Goal: Task Accomplishment & Management: Complete application form

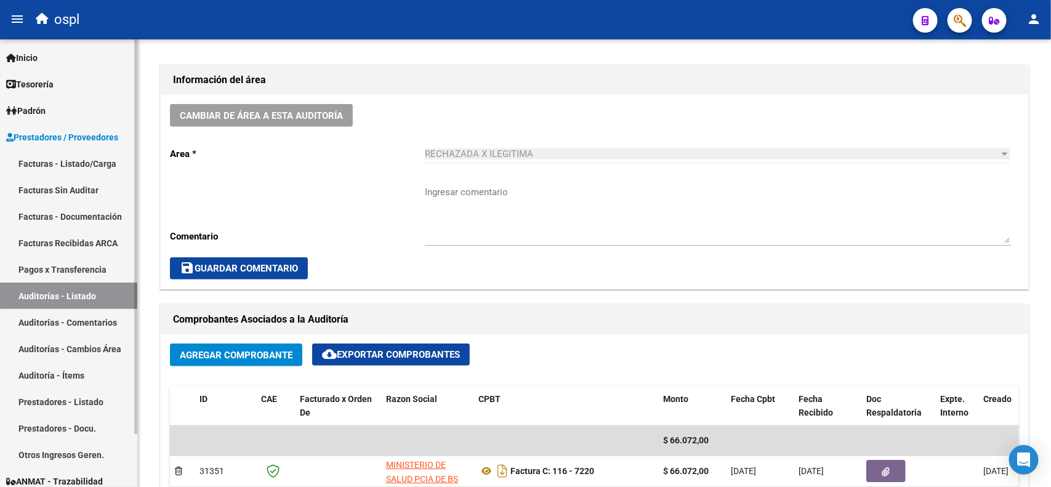
scroll to position [309, 0]
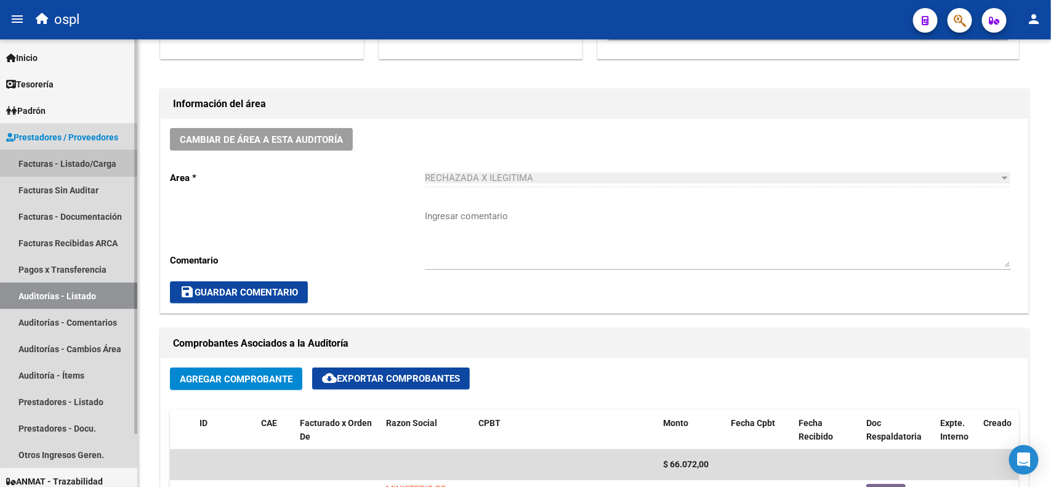
click at [65, 169] on link "Facturas - Listado/Carga" at bounding box center [68, 163] width 137 height 26
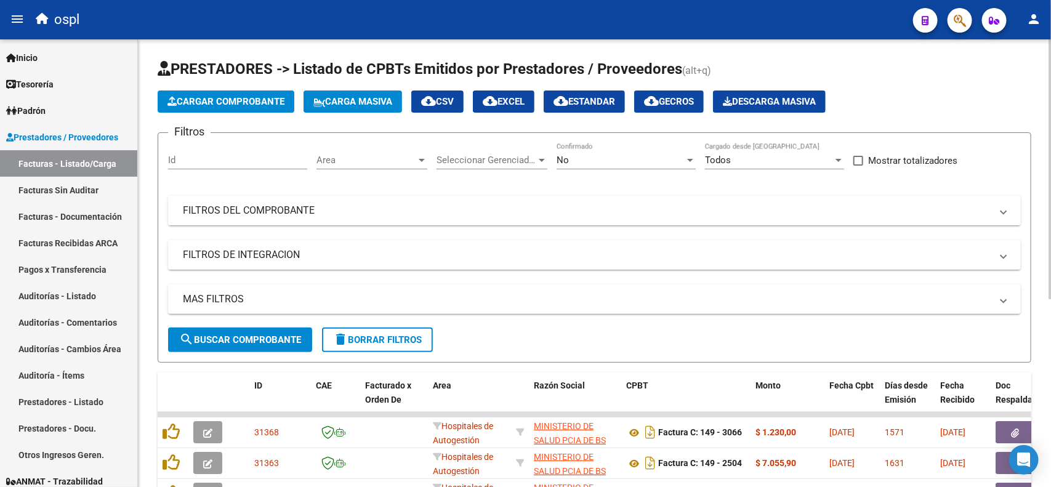
click at [517, 206] on mat-panel-title "FILTROS DEL COMPROBANTE" at bounding box center [587, 211] width 809 height 14
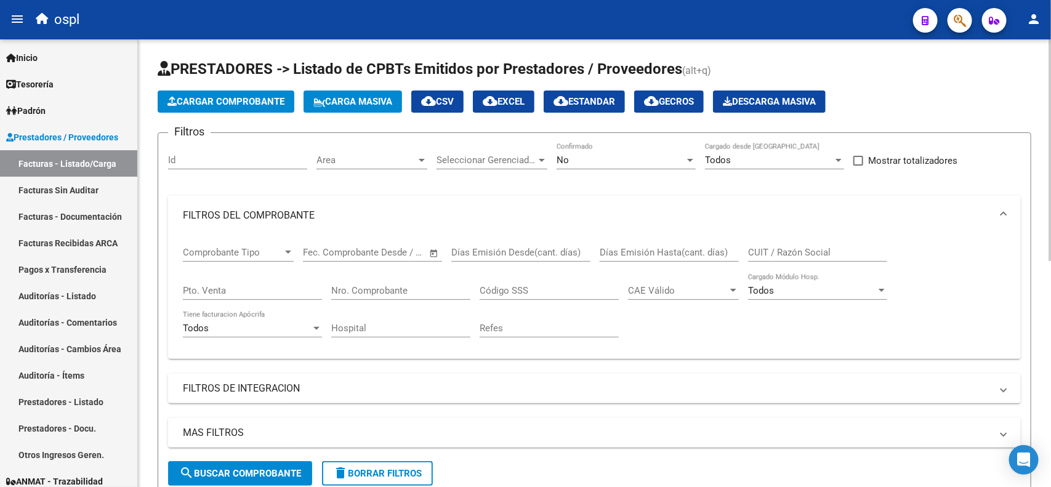
click at [423, 285] on input "Nro. Comprobante" at bounding box center [400, 290] width 139 height 11
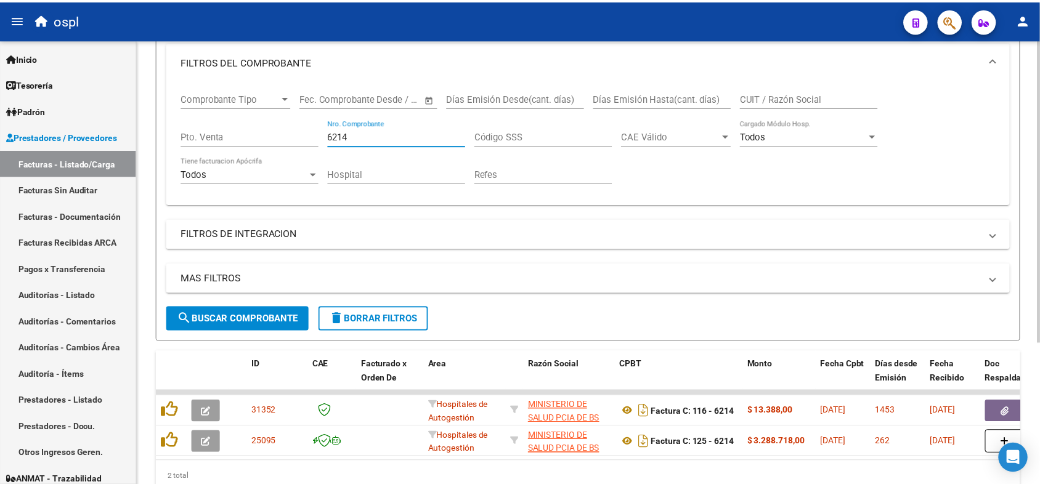
scroll to position [210, 0]
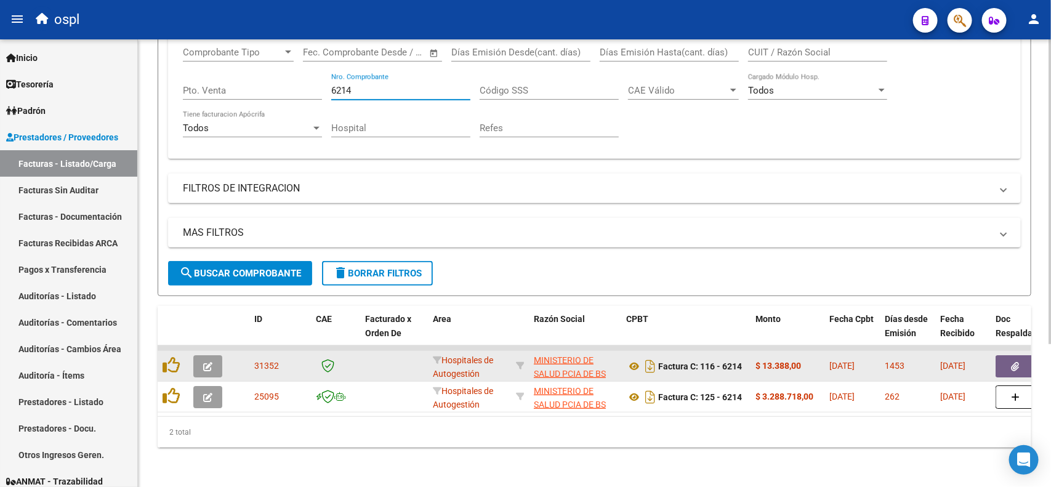
type input "6214"
click at [1012, 362] on icon "button" at bounding box center [1016, 366] width 8 height 9
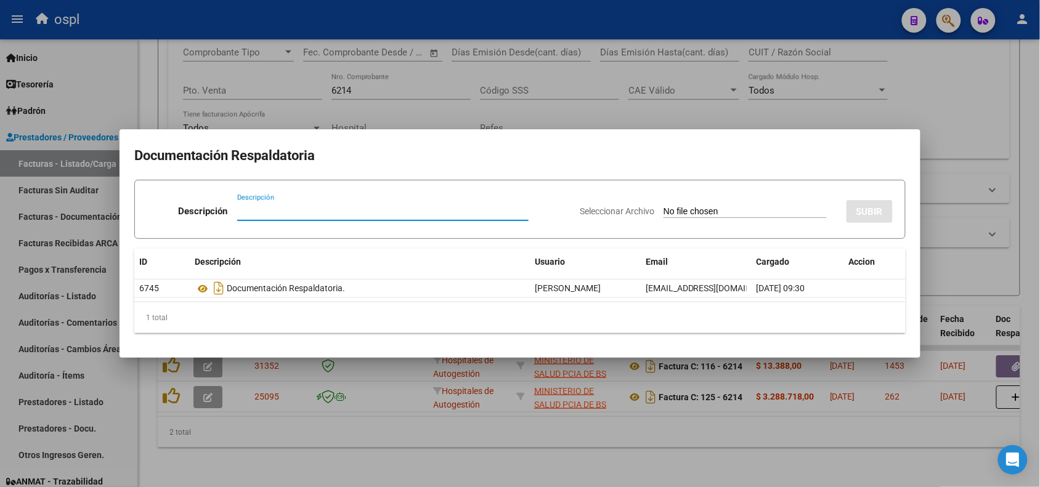
click at [684, 209] on input "Seleccionar Archivo" at bounding box center [744, 212] width 163 height 12
type input "C:\fakepath\RECHAZO 6214-HOSPITAL LUDOVICA.pdf"
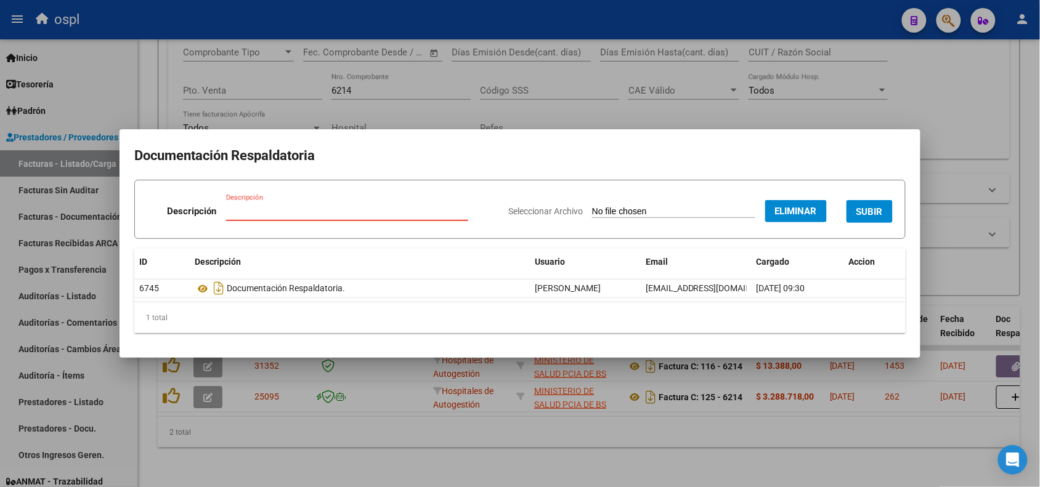
click at [334, 210] on input "Descripción" at bounding box center [347, 211] width 242 height 11
type input "RECHAZO"
click at [847, 211] on button "SUBIR" at bounding box center [869, 211] width 46 height 23
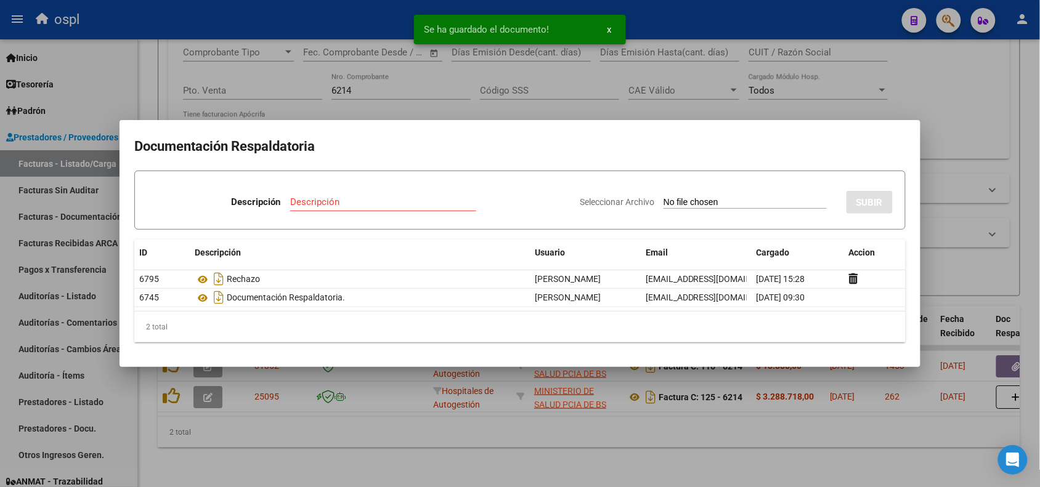
click at [299, 23] on div at bounding box center [520, 243] width 1040 height 487
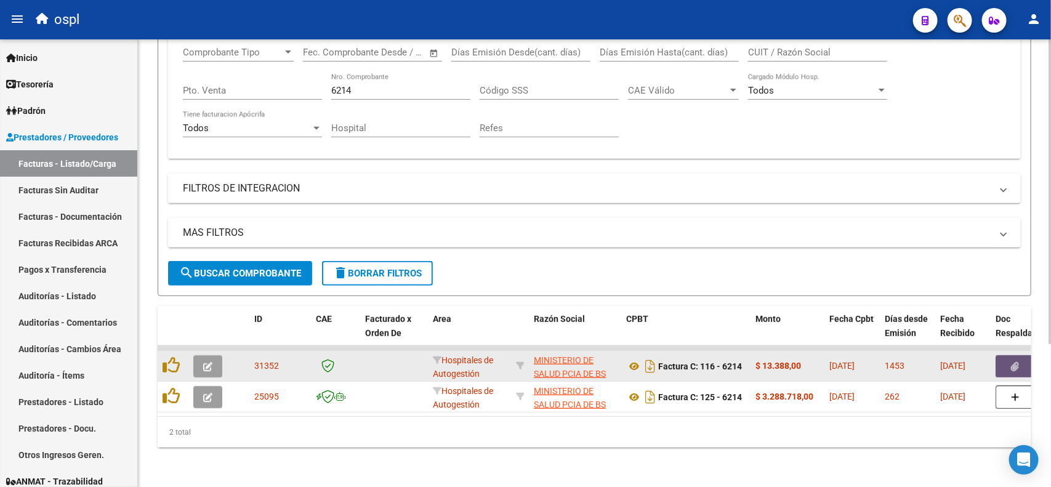
click at [1018, 362] on button "button" at bounding box center [1015, 366] width 39 height 22
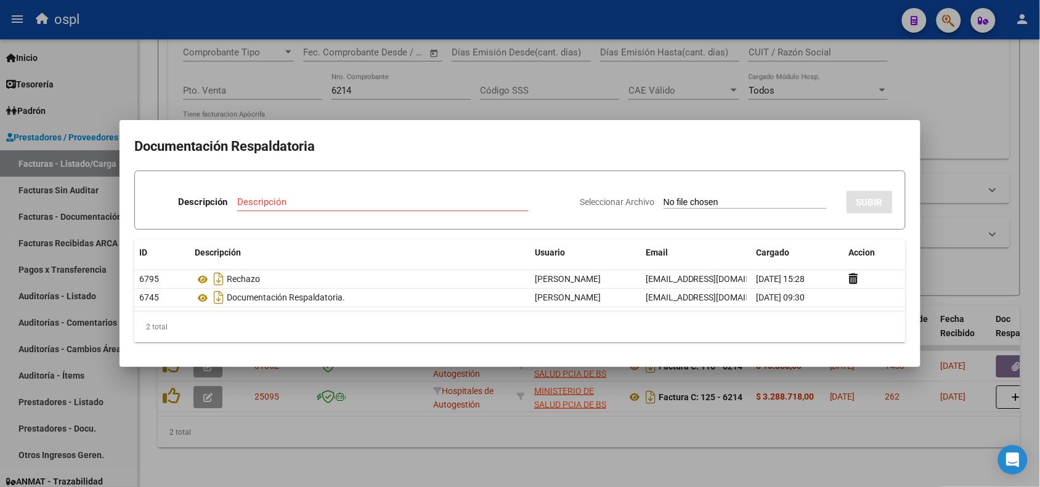
click at [522, 30] on div at bounding box center [520, 243] width 1040 height 487
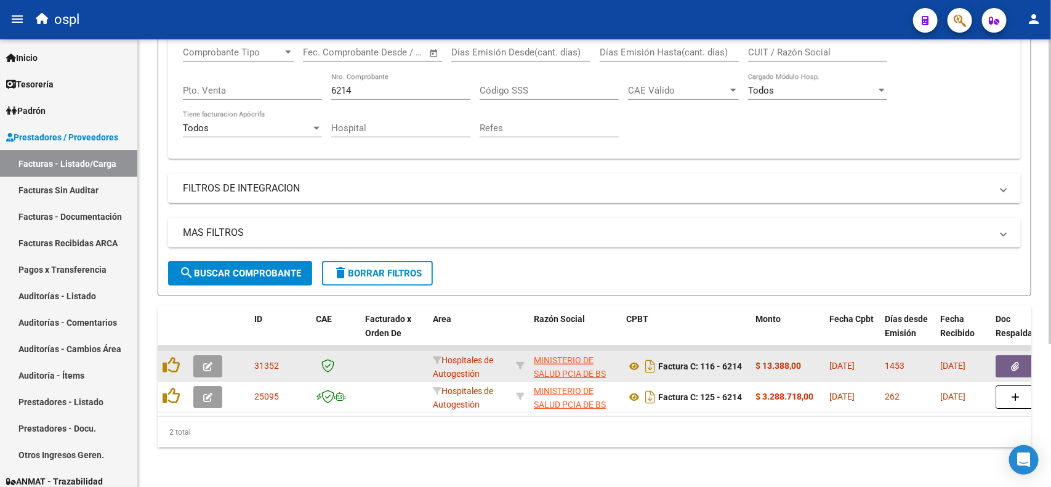
click at [1001, 355] on button "button" at bounding box center [1015, 366] width 39 height 22
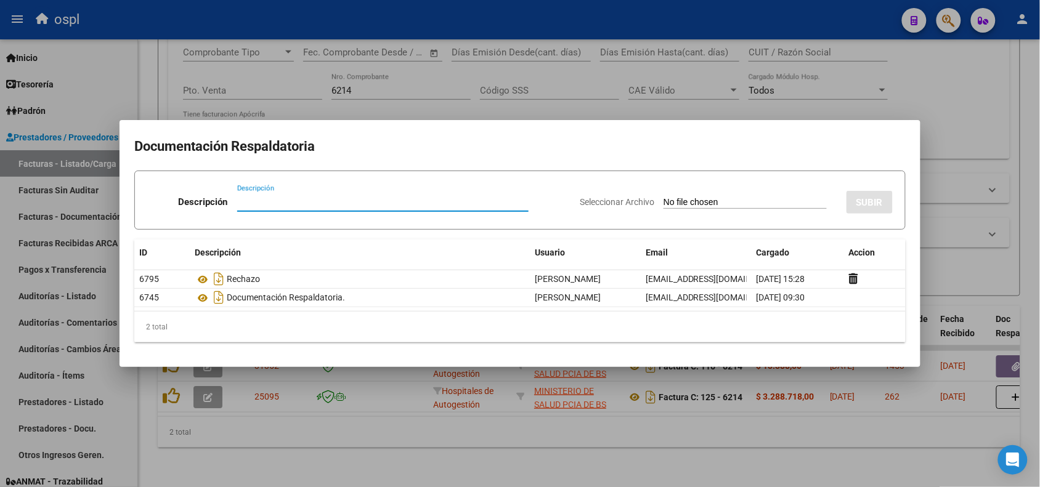
click at [470, 20] on div at bounding box center [520, 243] width 1040 height 487
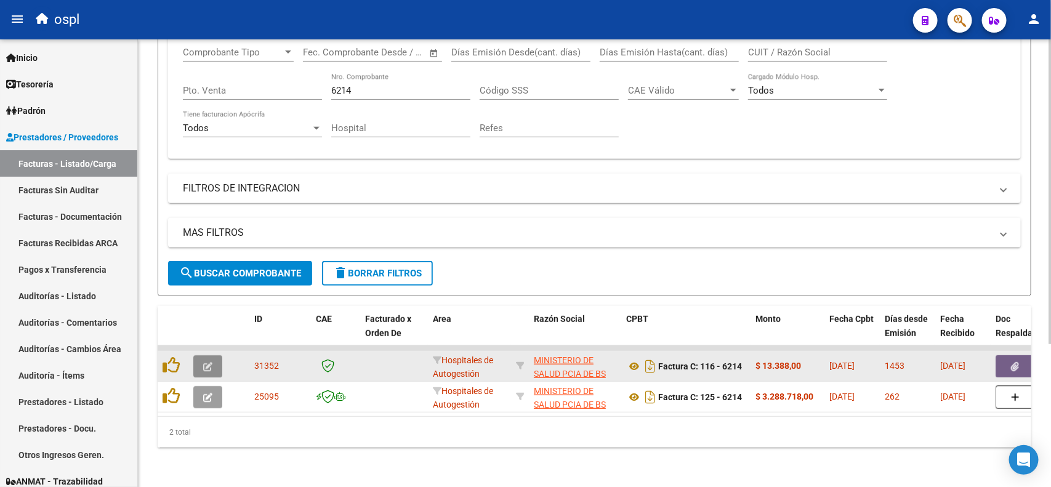
click at [200, 356] on button "button" at bounding box center [207, 366] width 29 height 22
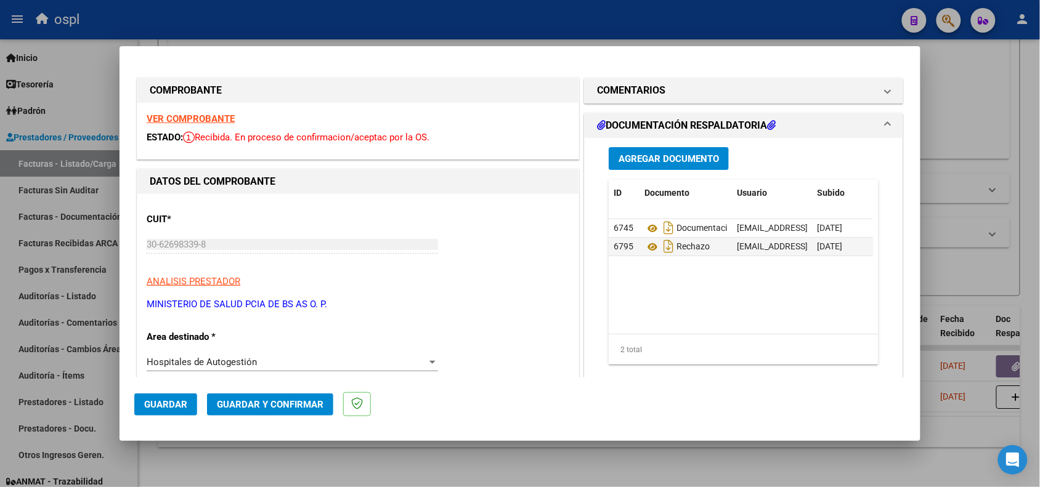
scroll to position [77, 0]
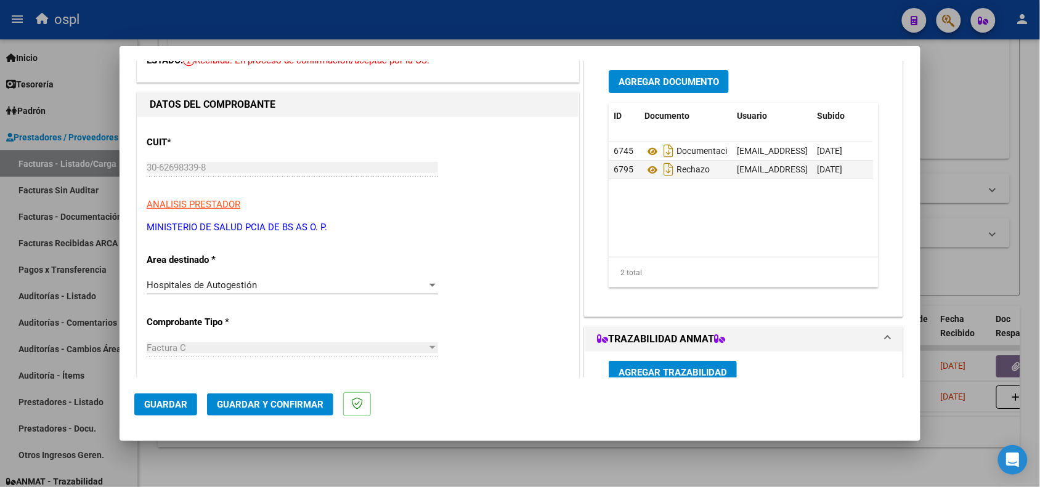
click at [257, 284] on div "Hospitales de Autogestión" at bounding box center [287, 285] width 280 height 11
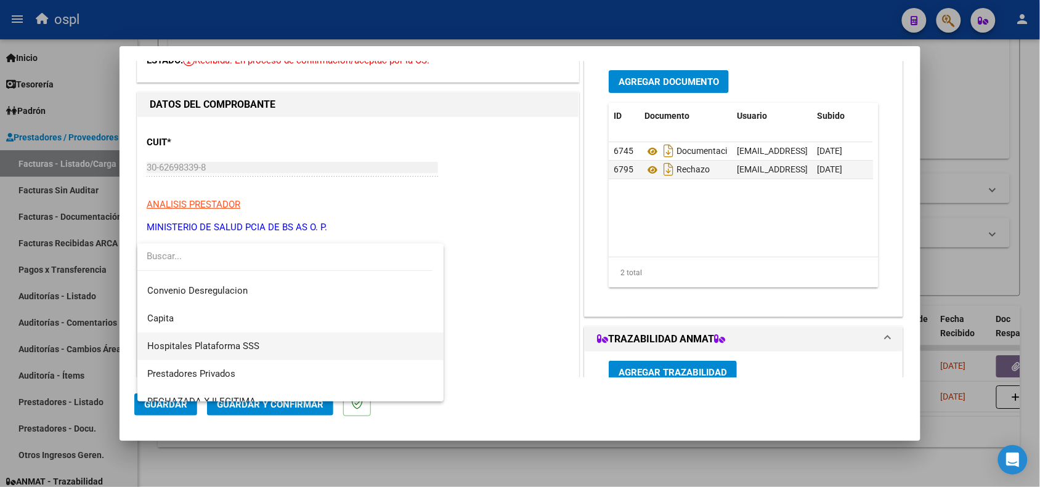
scroll to position [119, 0]
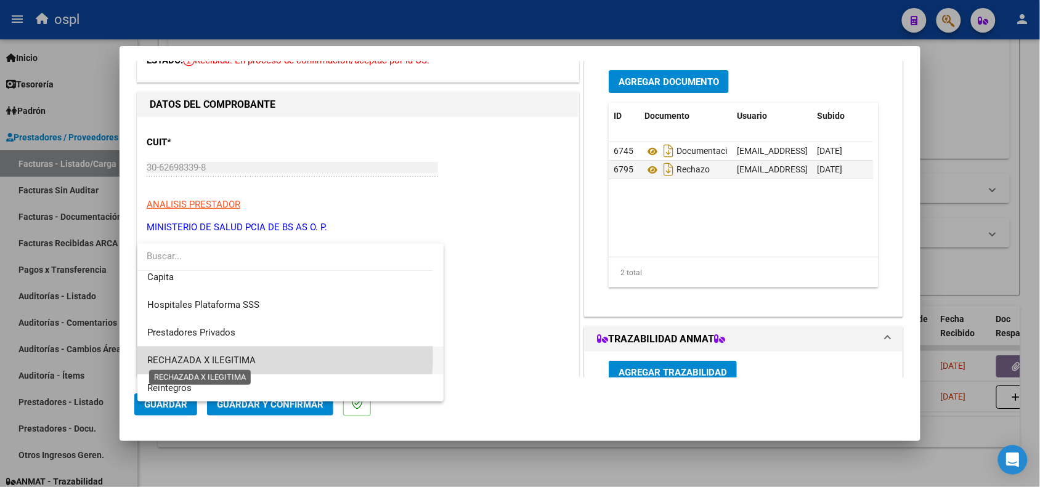
click at [245, 356] on span "RECHAZADA X ILEGITIMA" at bounding box center [201, 360] width 108 height 11
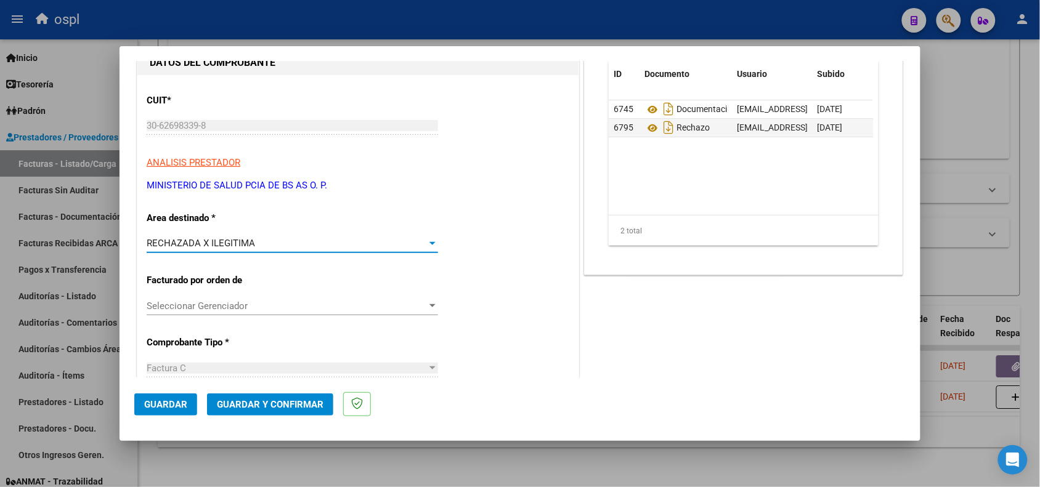
scroll to position [154, 0]
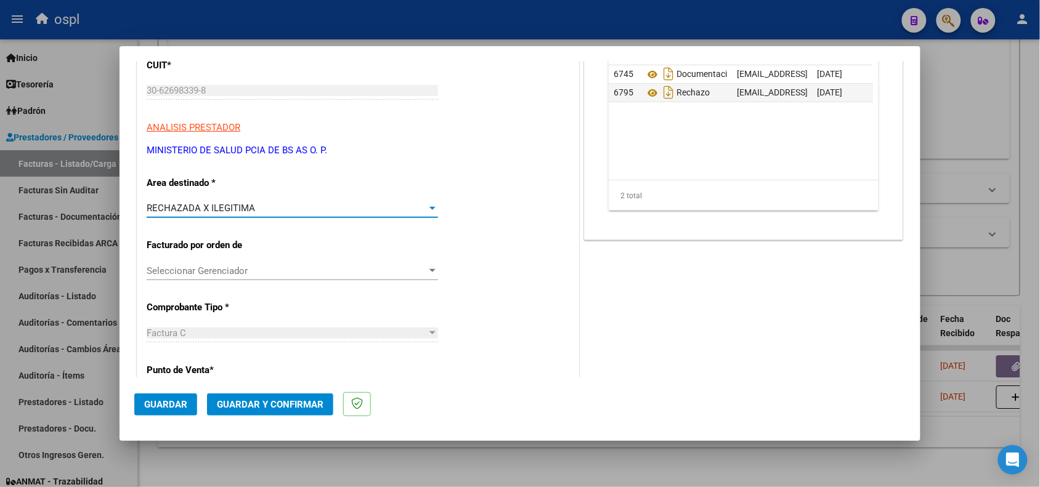
click at [275, 407] on span "Guardar y Confirmar" at bounding box center [270, 404] width 107 height 11
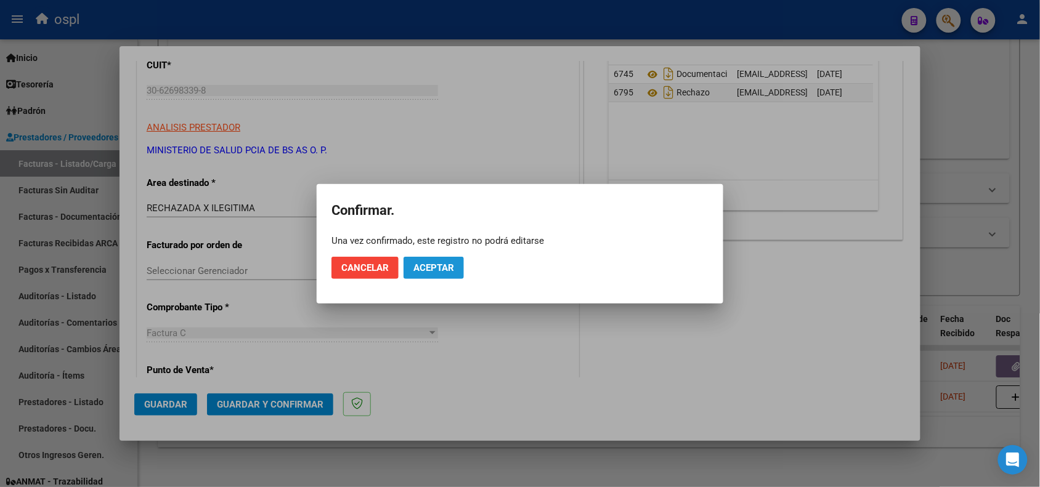
click at [451, 266] on span "Aceptar" at bounding box center [433, 267] width 41 height 11
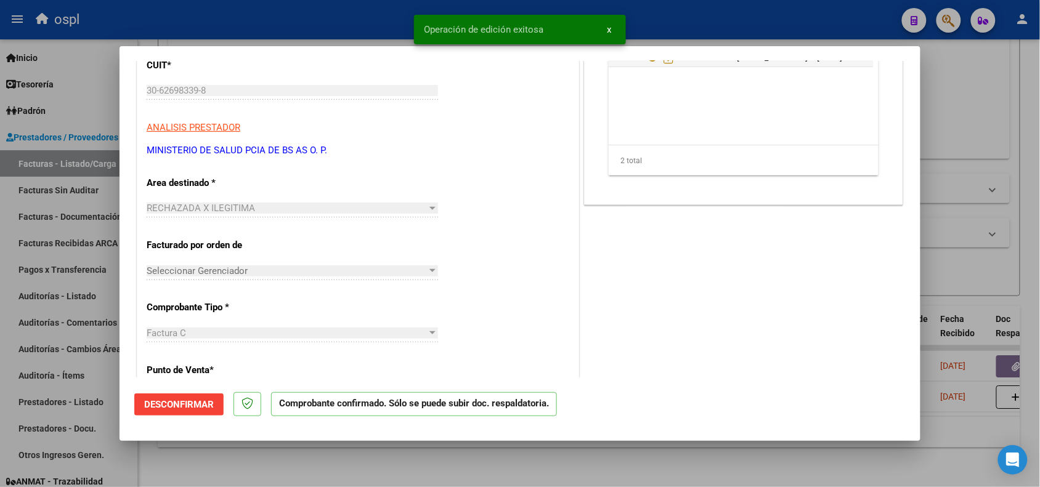
click at [320, 23] on div at bounding box center [520, 243] width 1040 height 487
type input "$ 0,00"
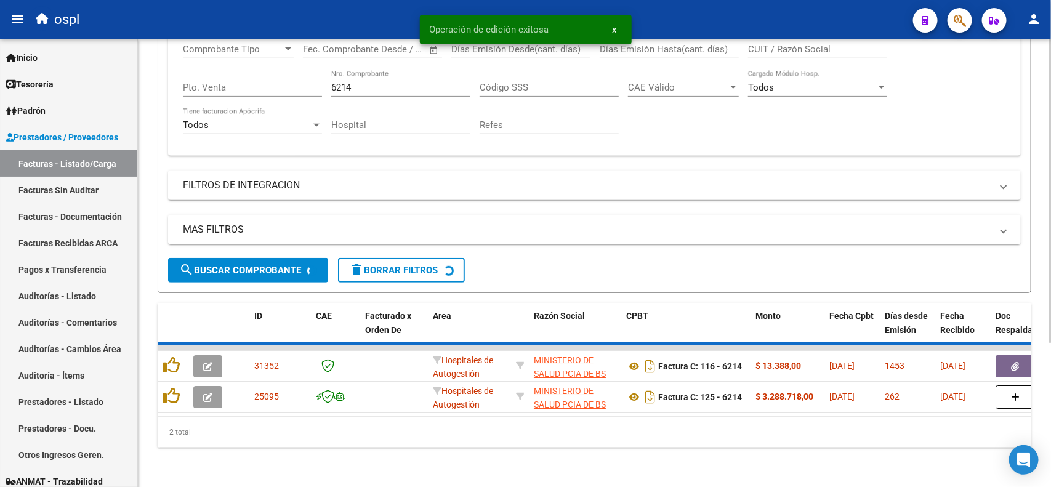
scroll to position [179, 0]
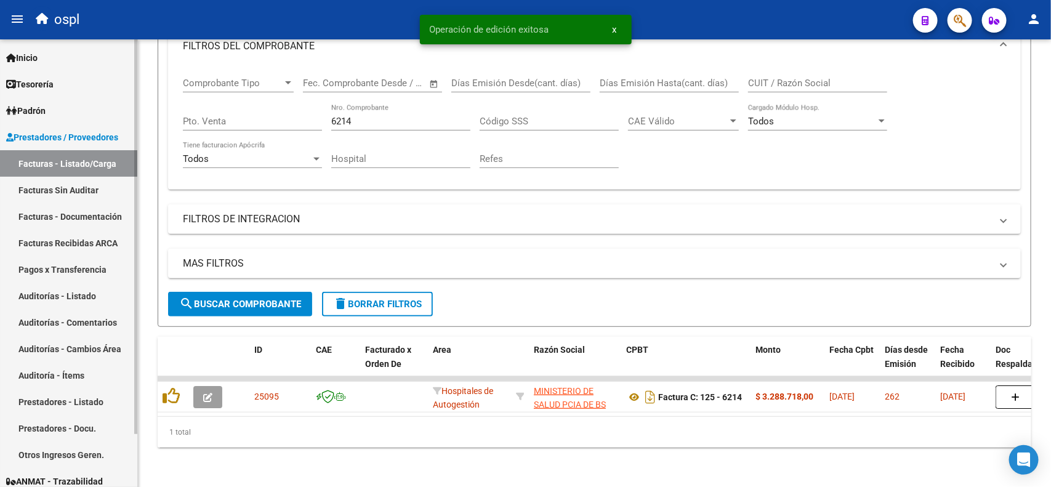
click at [108, 192] on link "Facturas Sin Auditar" at bounding box center [68, 190] width 137 height 26
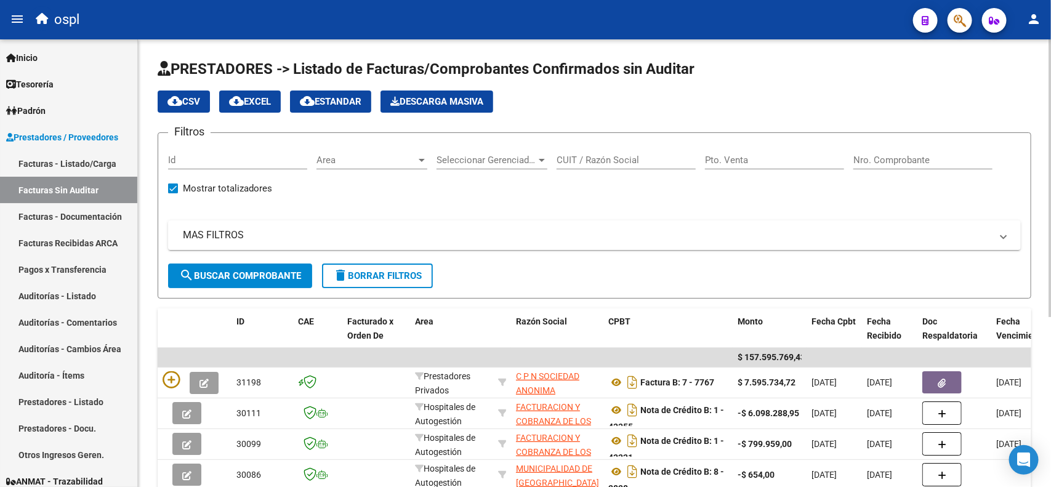
click at [884, 161] on input "Nro. Comprobante" at bounding box center [923, 160] width 139 height 11
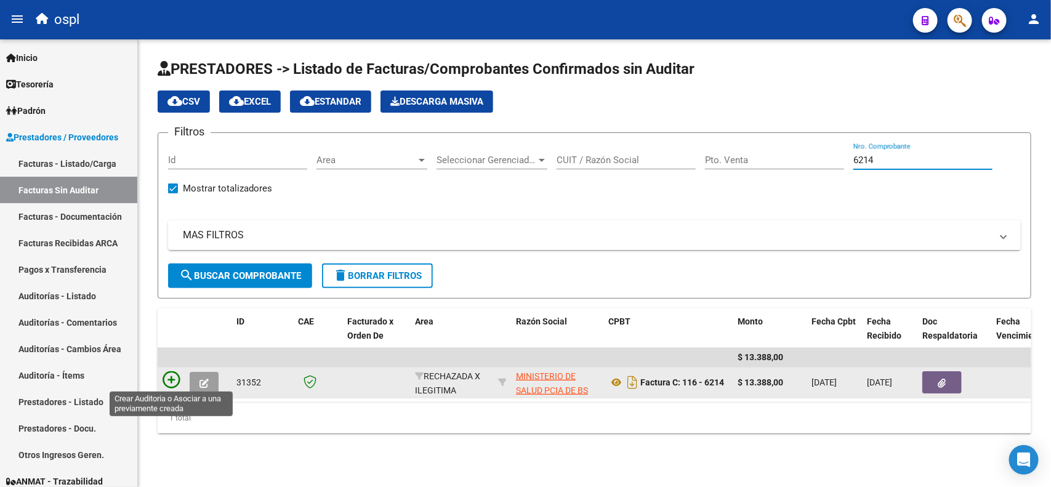
type input "6214"
click at [164, 373] on icon at bounding box center [171, 379] width 17 height 17
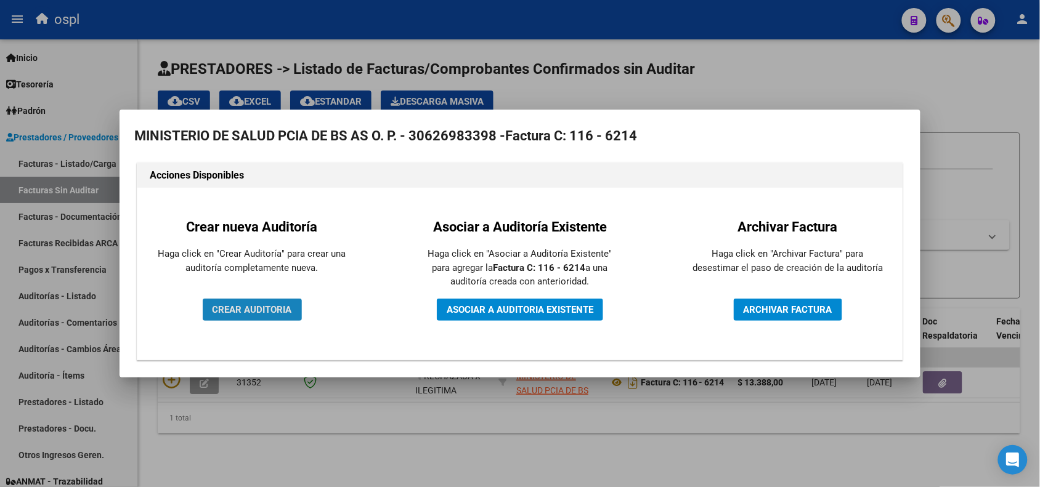
click at [244, 315] on button "CREAR AUDITORIA" at bounding box center [252, 310] width 99 height 22
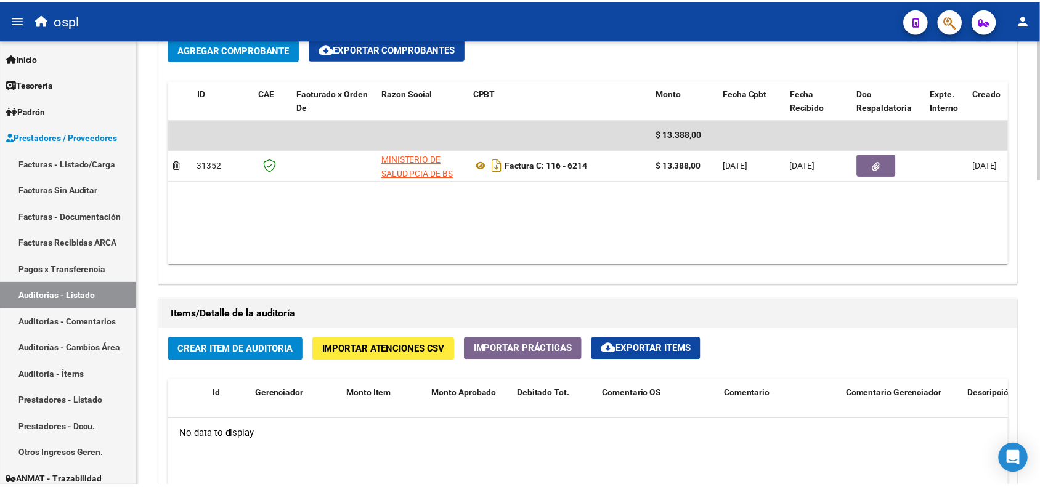
scroll to position [616, 0]
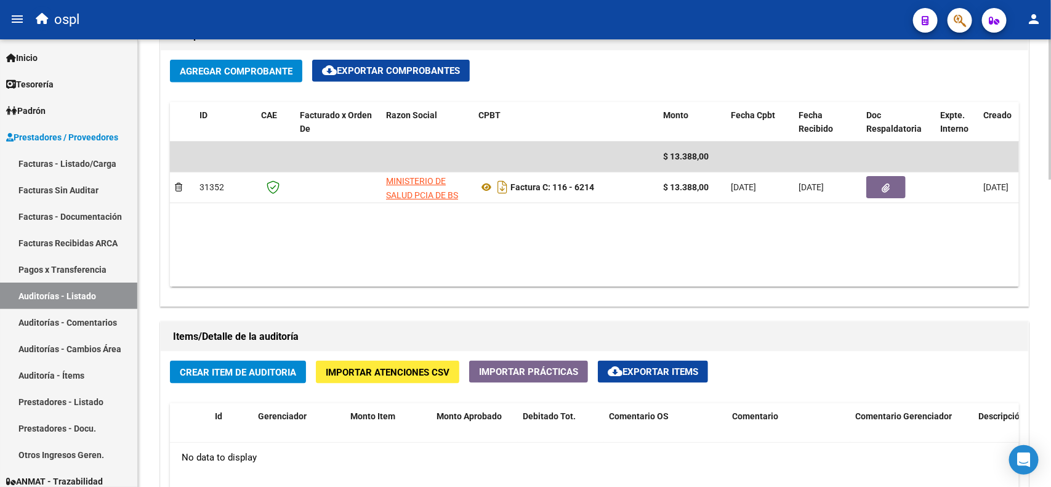
click at [256, 370] on span "Crear Item de Auditoria" at bounding box center [238, 372] width 116 height 11
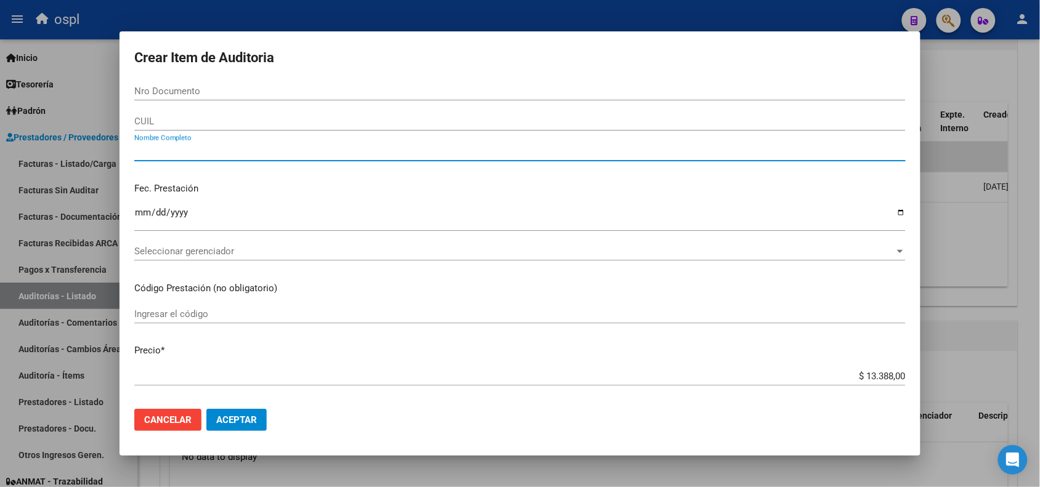
click at [241, 152] on input "Nombre Completo" at bounding box center [519, 151] width 771 height 11
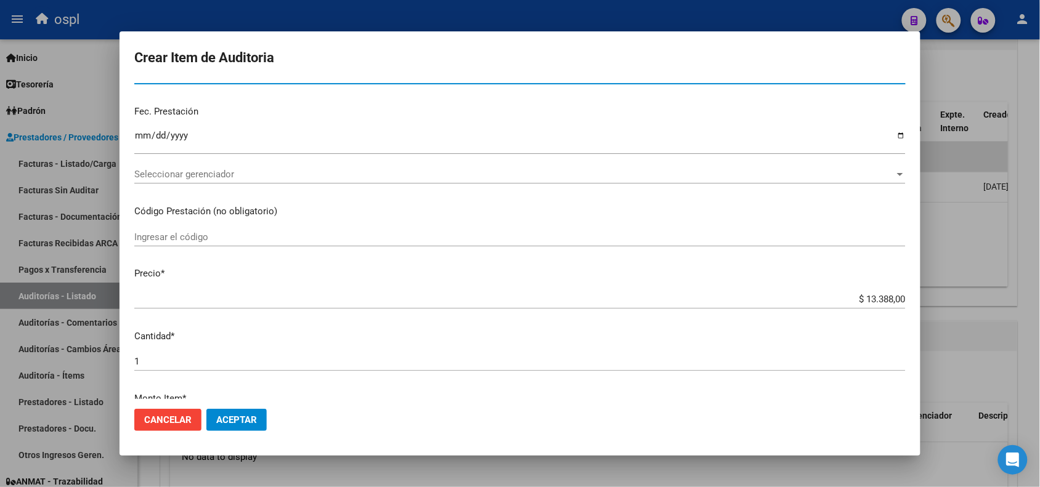
type input "VARIOS"
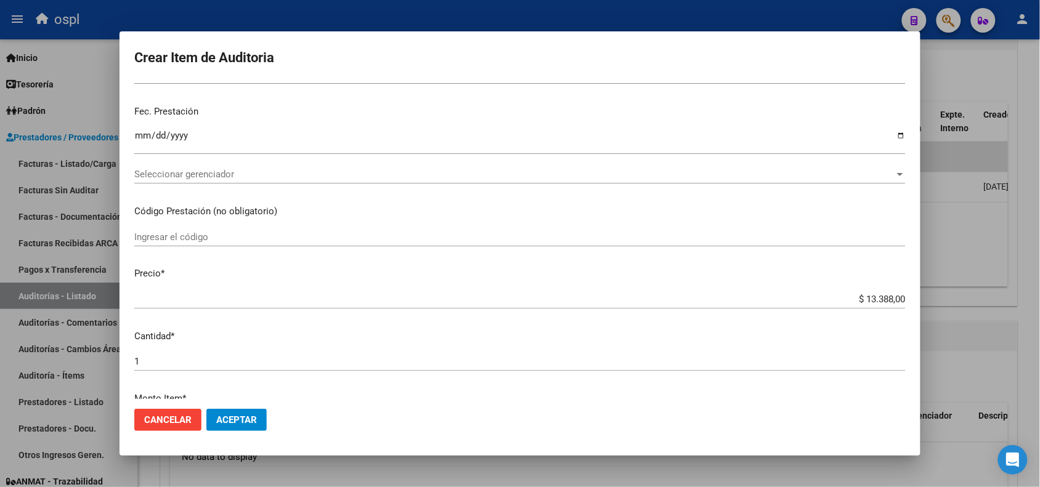
click at [848, 293] on div "$ 13.388,00 Ingresar el precio" at bounding box center [519, 299] width 771 height 18
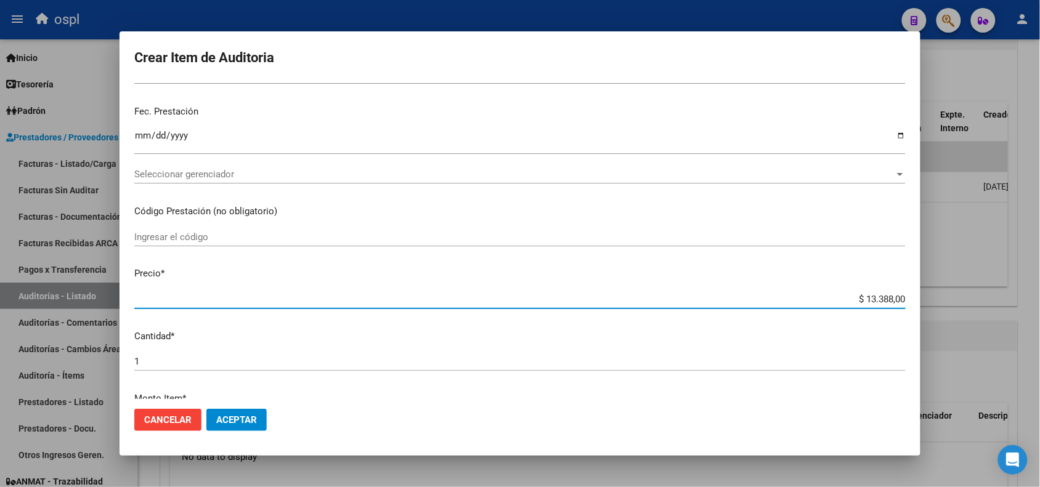
drag, startPoint x: 845, startPoint y: 297, endPoint x: 910, endPoint y: 299, distance: 64.7
click at [910, 299] on mat-dialog-content "Nro Documento CUIL VARIOS Nombre Completo Fec. Prestación Ingresar la fecha Sel…" at bounding box center [519, 240] width 801 height 317
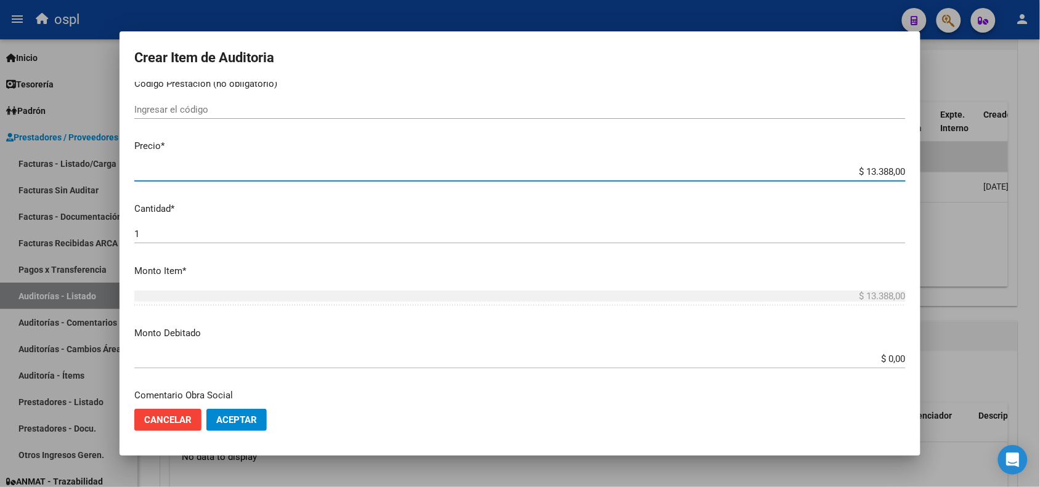
scroll to position [231, 0]
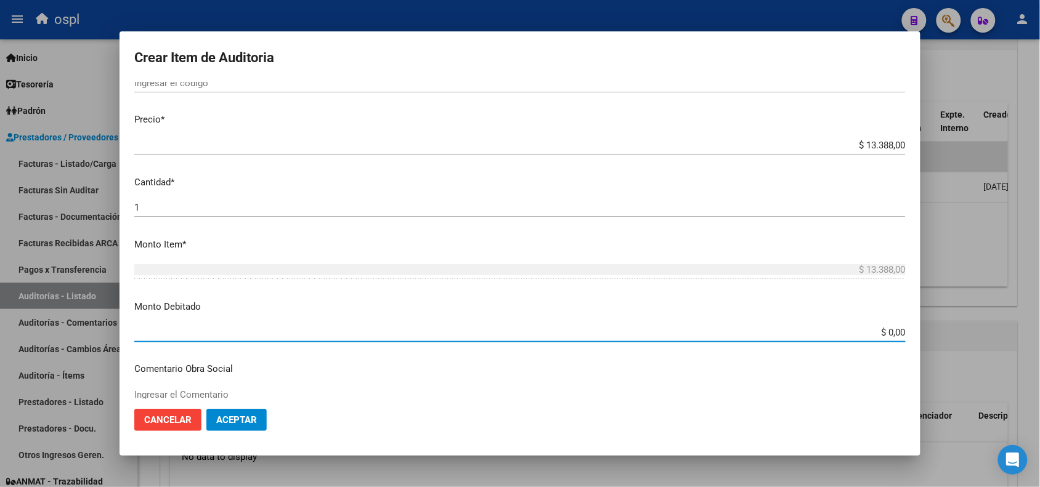
drag, startPoint x: 864, startPoint y: 334, endPoint x: 907, endPoint y: 331, distance: 42.6
click at [907, 331] on mat-dialog-content "Nro Documento CUIL VARIOS Nombre Completo Fec. Prestación Ingresar la fecha Sel…" at bounding box center [519, 240] width 801 height 317
paste input "13.388"
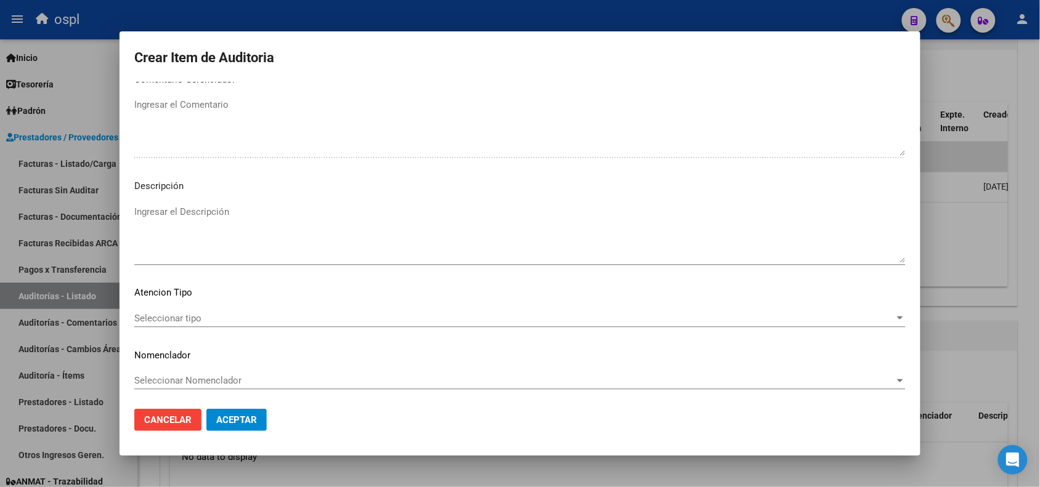
scroll to position [737, 0]
type input "$ 13.388,00"
click at [247, 307] on div "Seleccionar tipo Seleccionar tipo" at bounding box center [519, 316] width 771 height 18
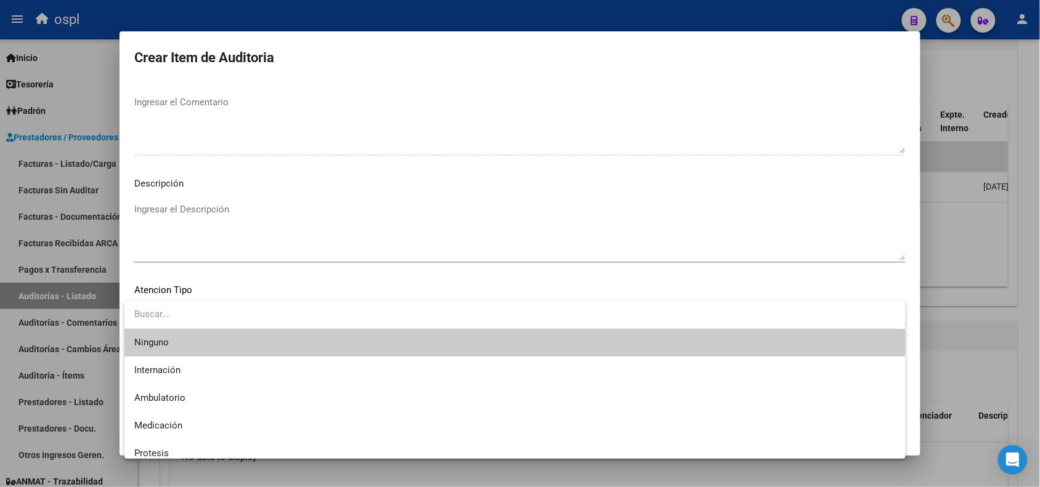
click at [217, 236] on div at bounding box center [520, 243] width 1040 height 487
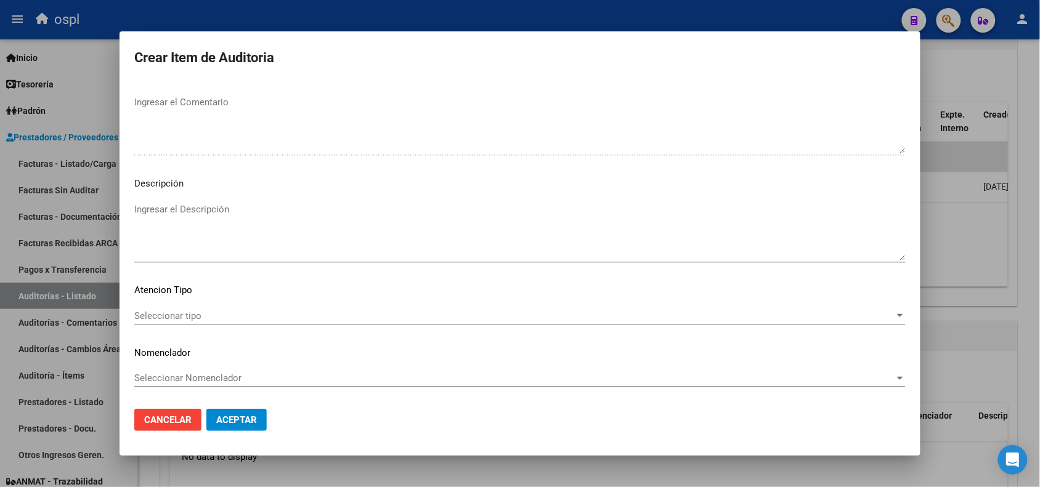
click at [198, 217] on textarea "Ingresar el Descripción" at bounding box center [519, 232] width 771 height 58
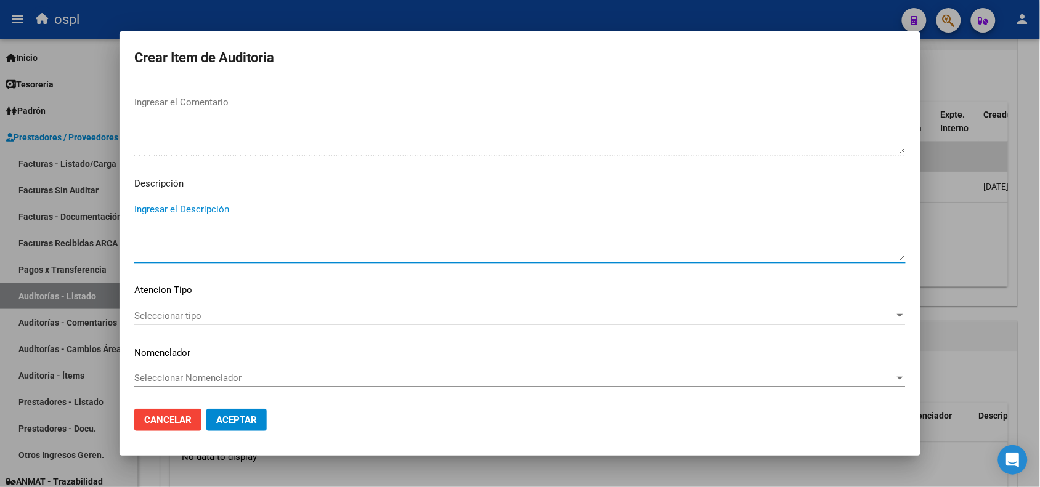
paste textarea "FALTA COPIA DE DNI Y PRESUNTA FIRMA APÓCRIFA DEL AFILIADO"
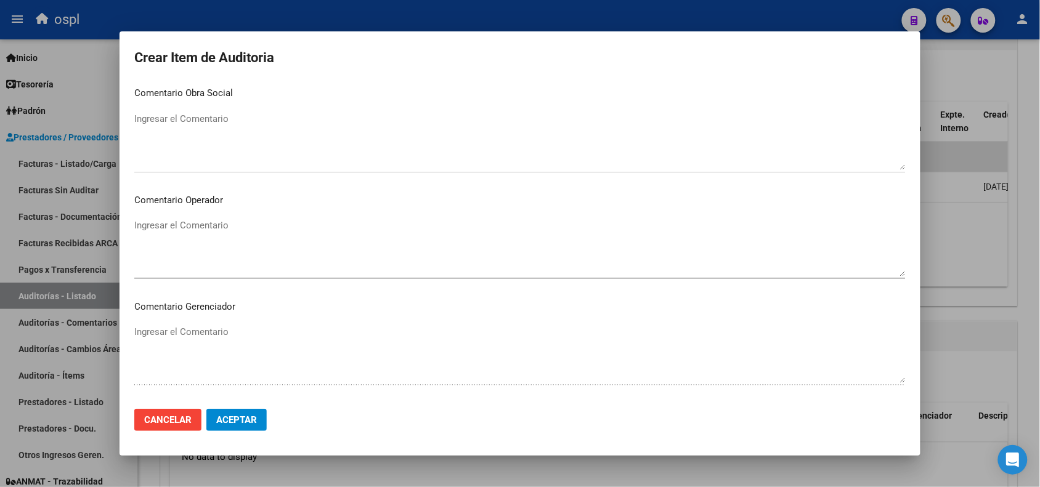
scroll to position [506, 0]
type textarea "FALTA COPIA DE DNI Y PRESUNTA FIRMA APÓCRIFA DEL AFILIADO"
click at [224, 229] on textarea "Ingresar el Comentario" at bounding box center [519, 249] width 771 height 58
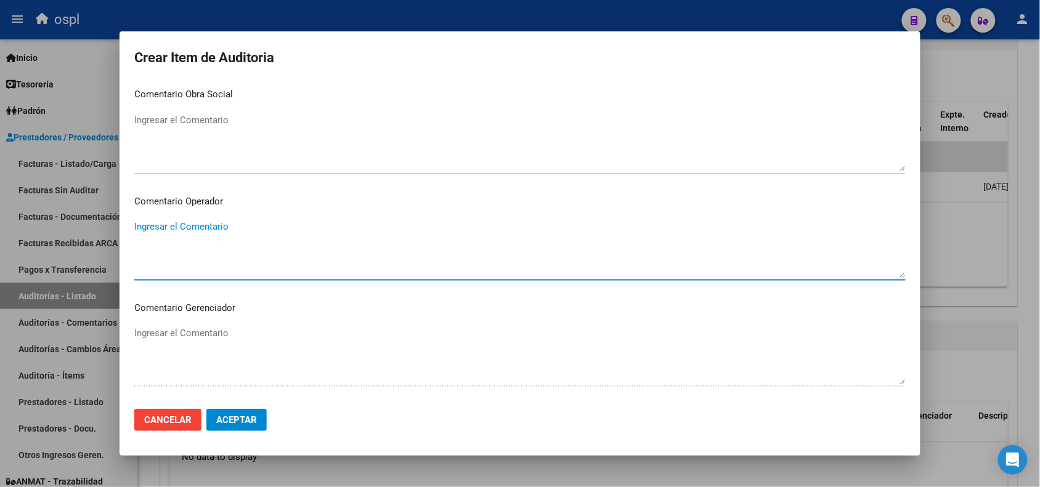
paste textarea "FALTA COPIA DE DNI Y PRESUNTA FIRMA APÓCRIFA DEL AFILIADO"
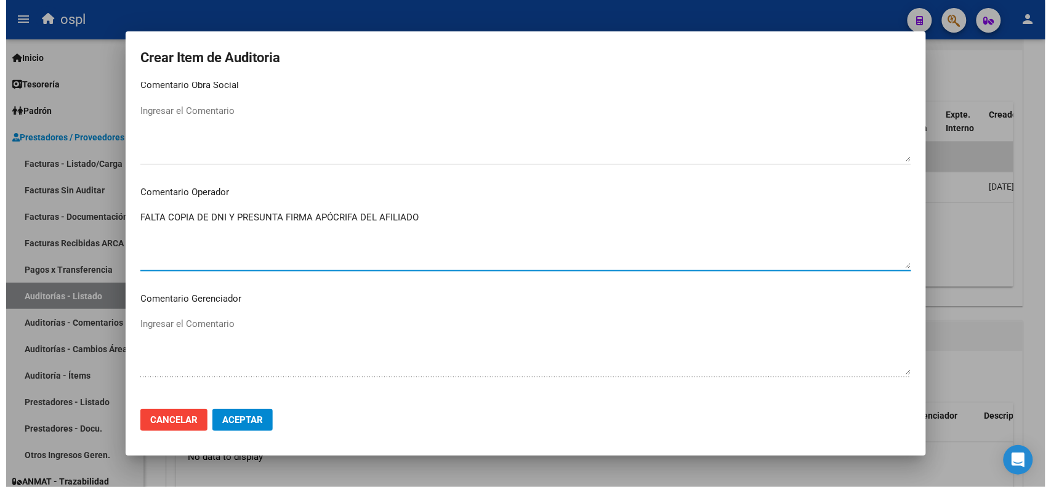
scroll to position [737, 0]
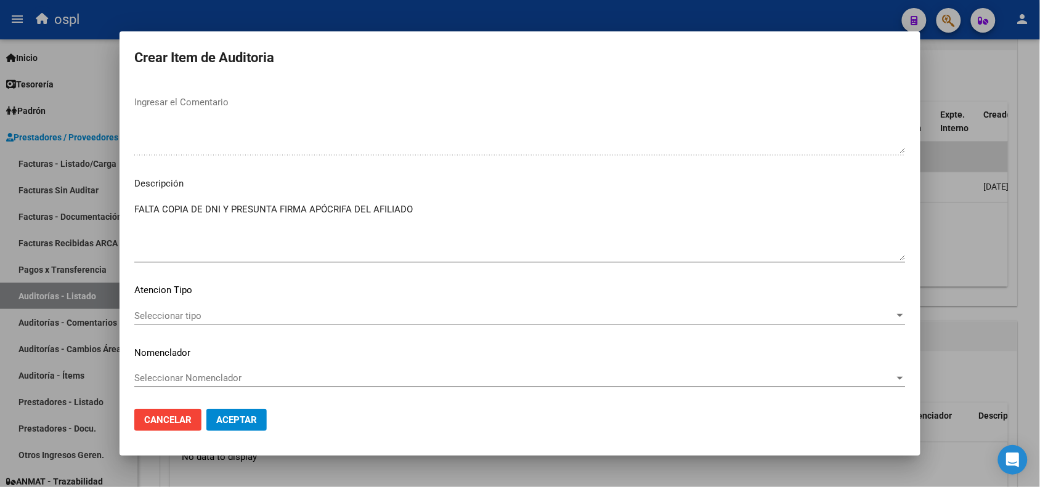
type textarea "FALTA COPIA DE DNI Y PRESUNTA FIRMA APÓCRIFA DEL AFILIADO"
click at [247, 422] on span "Aceptar" at bounding box center [236, 420] width 41 height 11
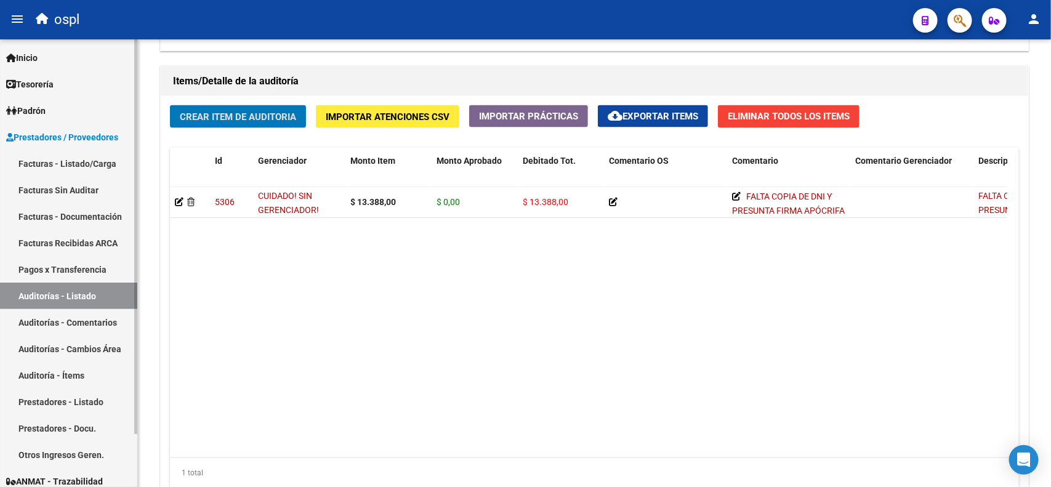
scroll to position [847, 0]
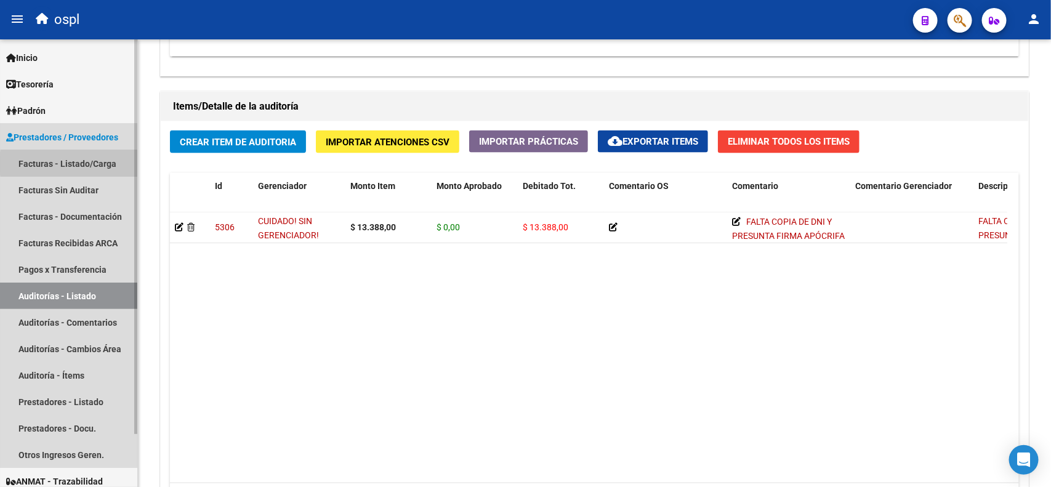
click at [103, 163] on link "Facturas - Listado/Carga" at bounding box center [68, 163] width 137 height 26
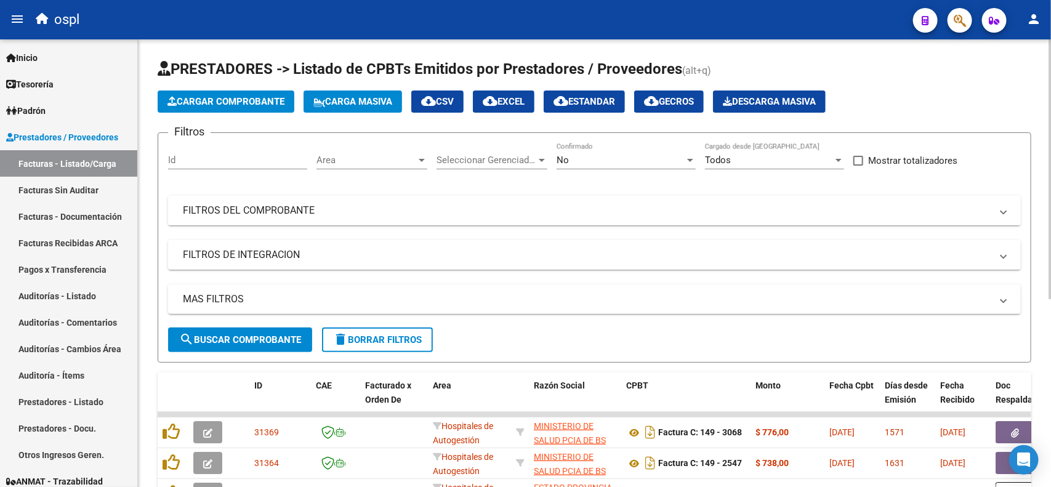
click at [448, 223] on mat-expansion-panel-header "FILTROS DEL COMPROBANTE" at bounding box center [594, 211] width 853 height 30
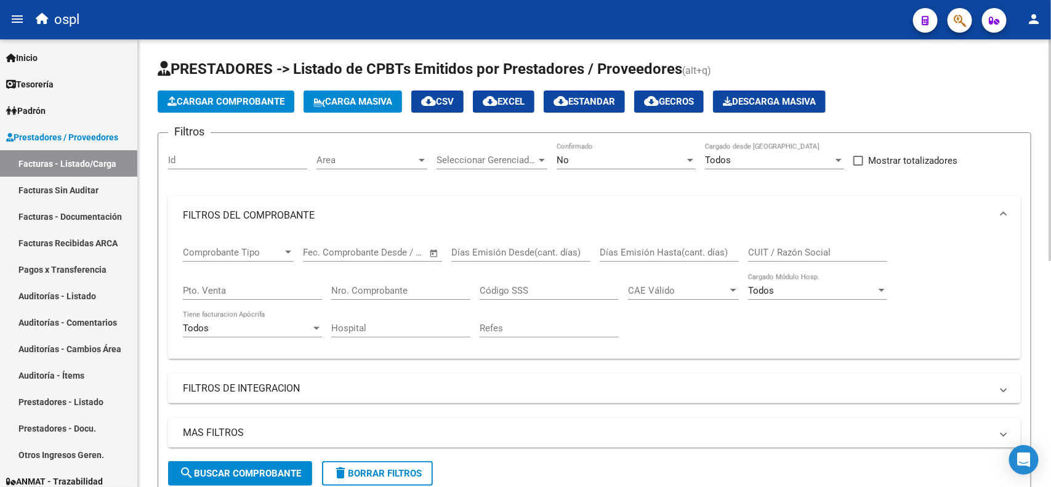
click at [360, 291] on input "Nro. Comprobante" at bounding box center [400, 290] width 139 height 11
type input "3"
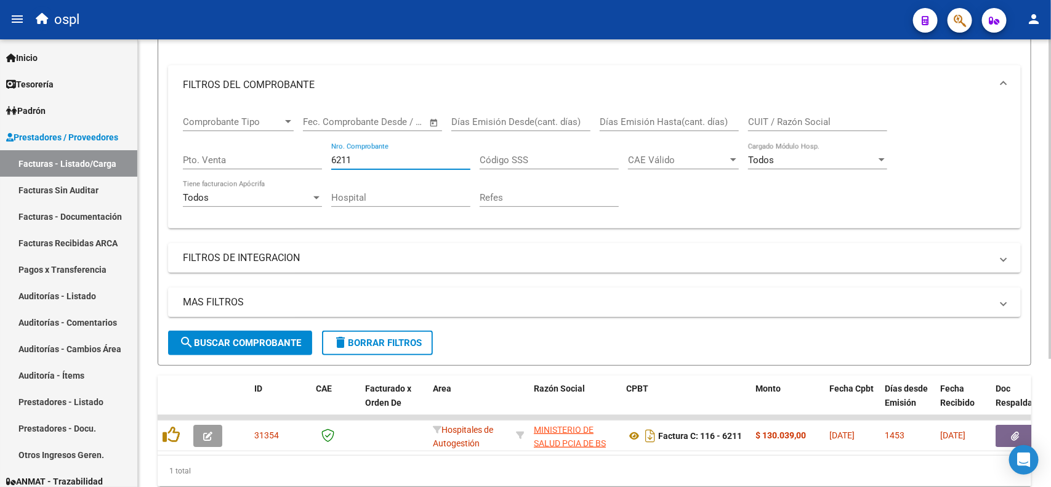
scroll to position [179, 0]
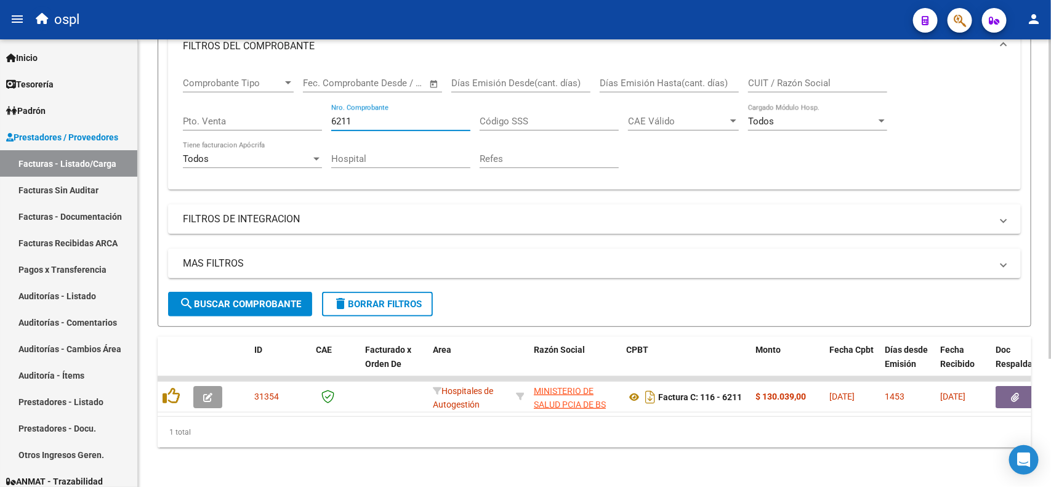
type input "6211"
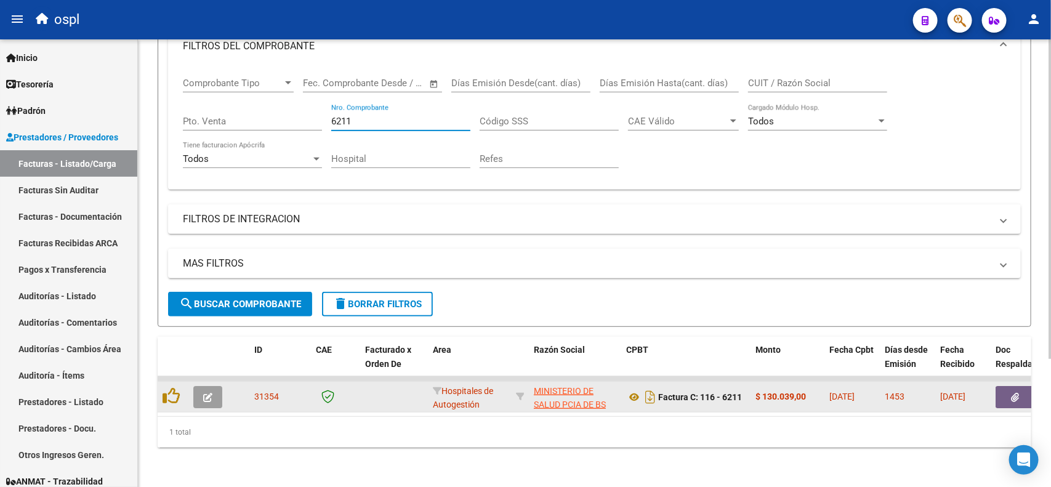
click at [1005, 386] on button "button" at bounding box center [1015, 397] width 39 height 22
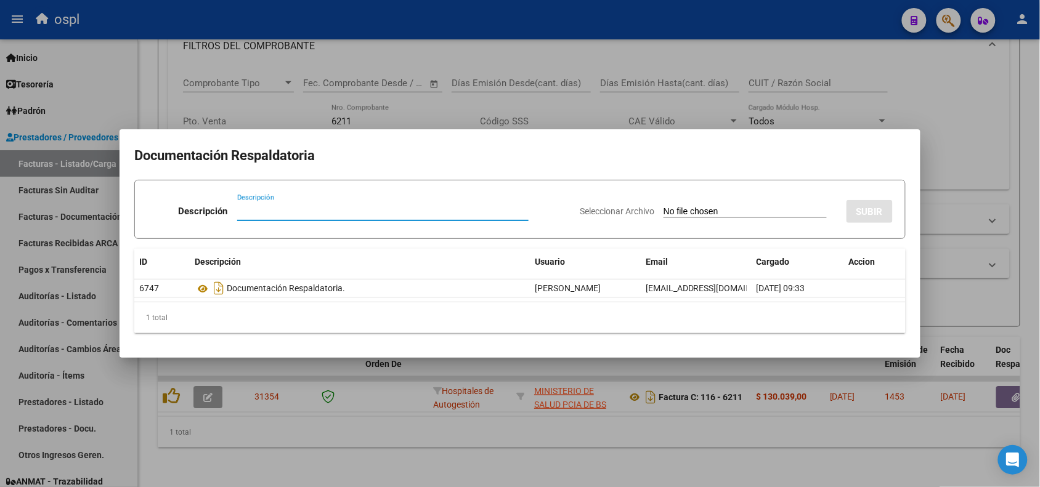
click at [722, 213] on input "Seleccionar Archivo" at bounding box center [744, 212] width 163 height 12
type input "C:\fakepath\RECHAZO 6211-HOSPITAL LUDOVICA.pdf"
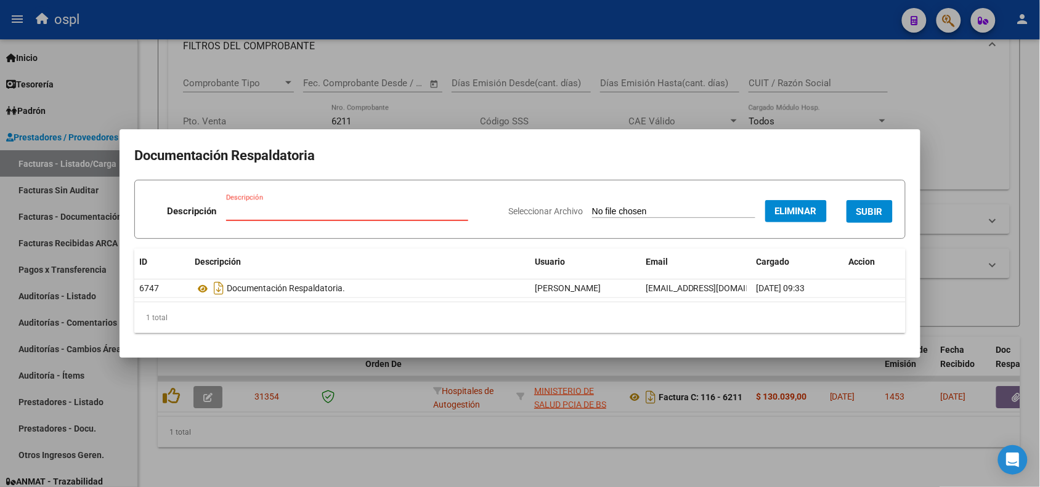
click at [419, 206] on input "Descripción" at bounding box center [347, 211] width 242 height 11
type input "RECHAZO"
click at [864, 206] on span "SUBIR" at bounding box center [869, 211] width 26 height 11
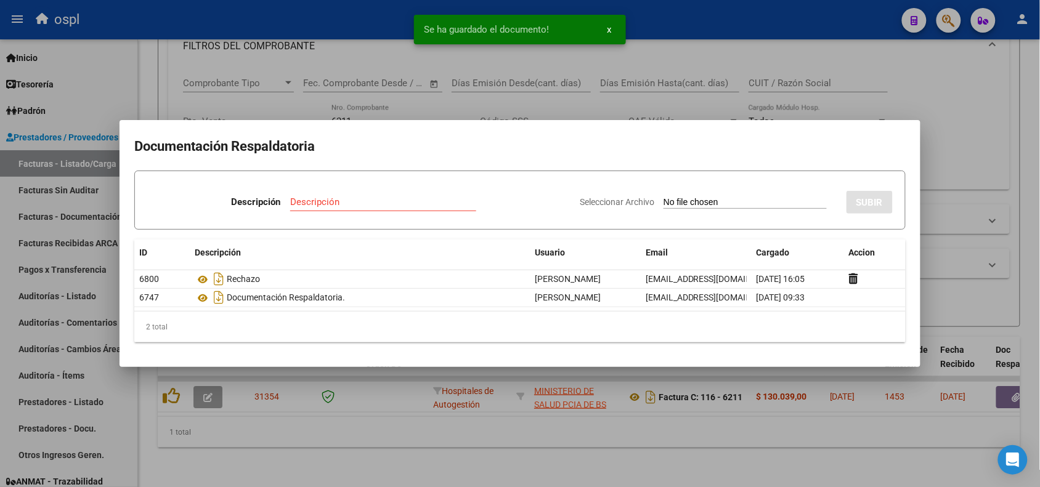
click at [333, 16] on div at bounding box center [520, 243] width 1040 height 487
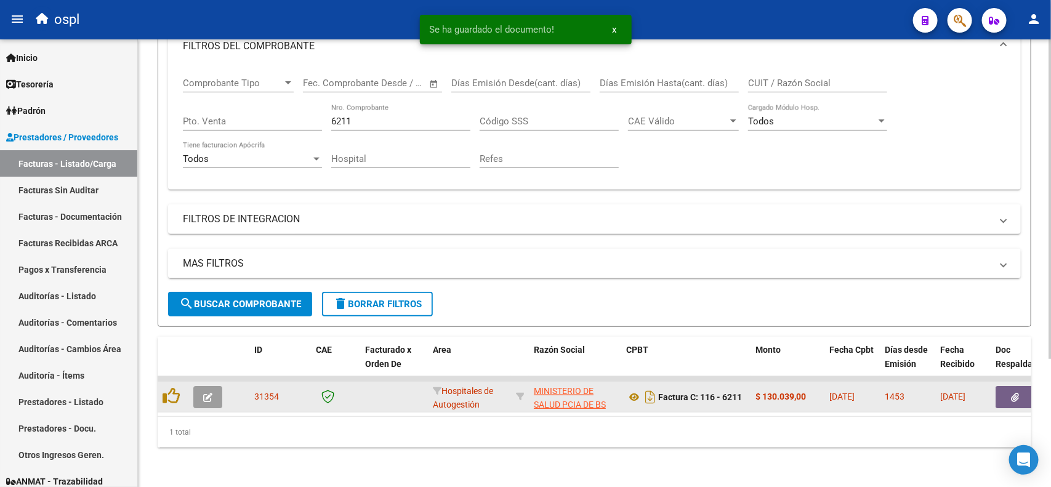
click at [206, 393] on icon "button" at bounding box center [207, 397] width 9 height 9
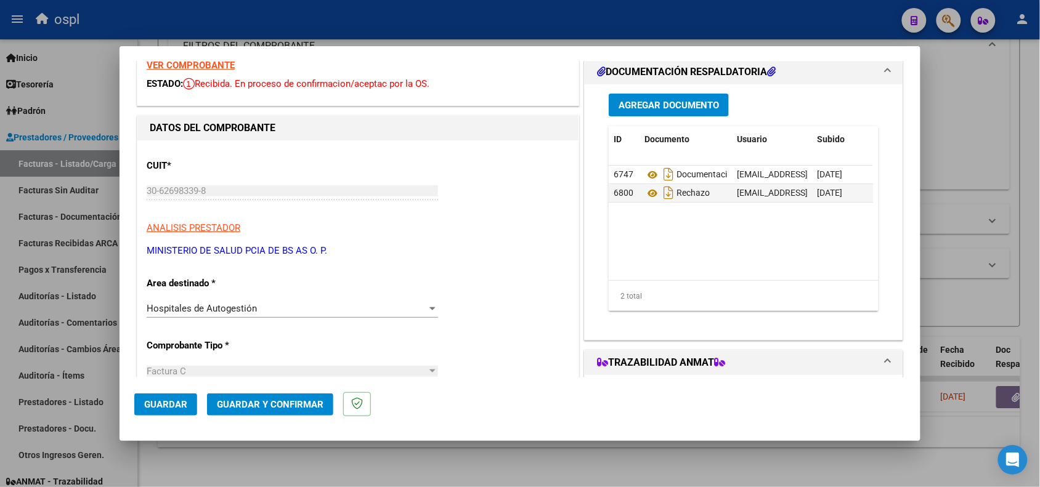
scroll to position [77, 0]
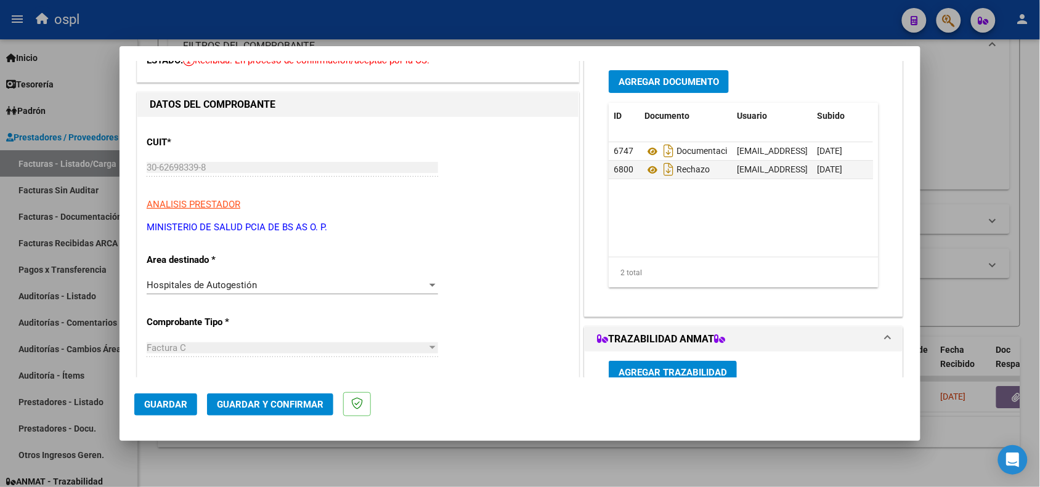
click at [285, 288] on div "Hospitales de Autogestión" at bounding box center [287, 285] width 280 height 11
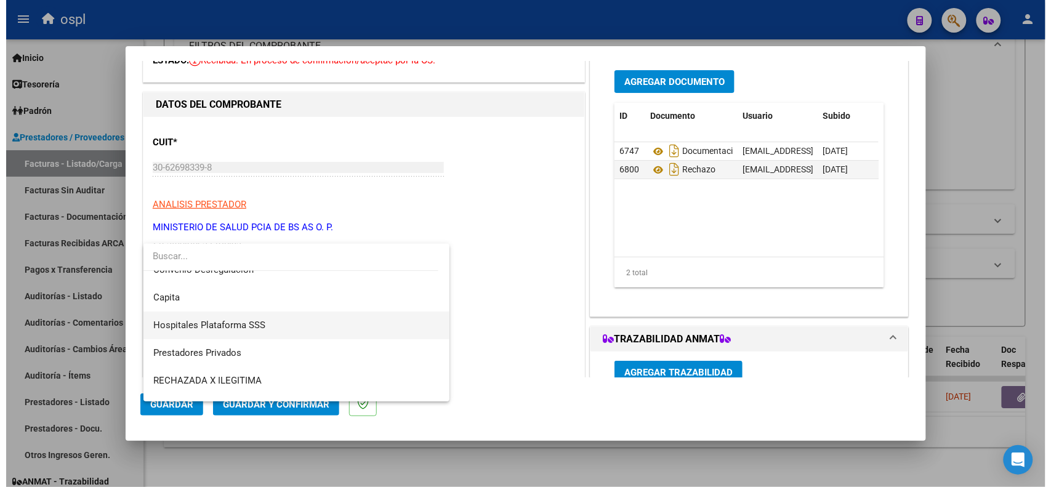
scroll to position [119, 0]
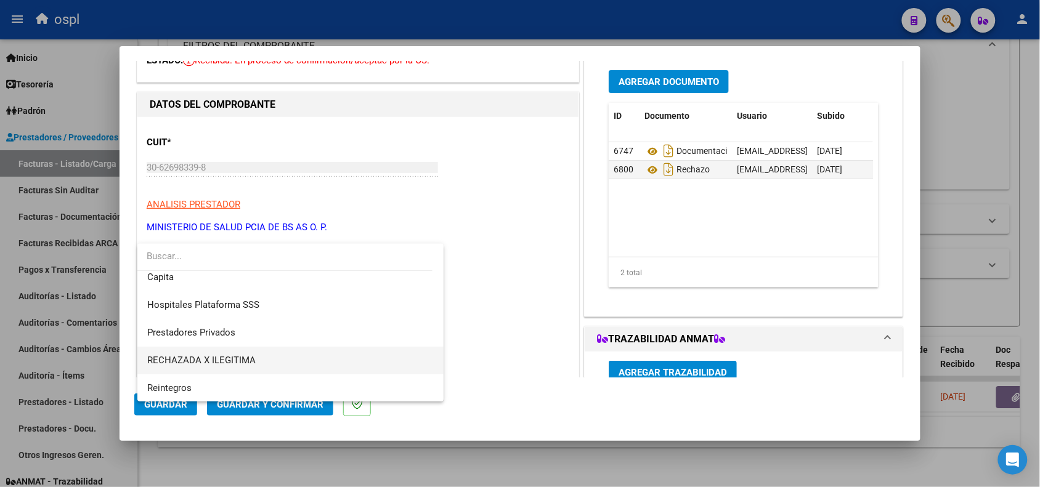
click at [265, 352] on span "RECHAZADA X ILEGITIMA" at bounding box center [290, 361] width 287 height 28
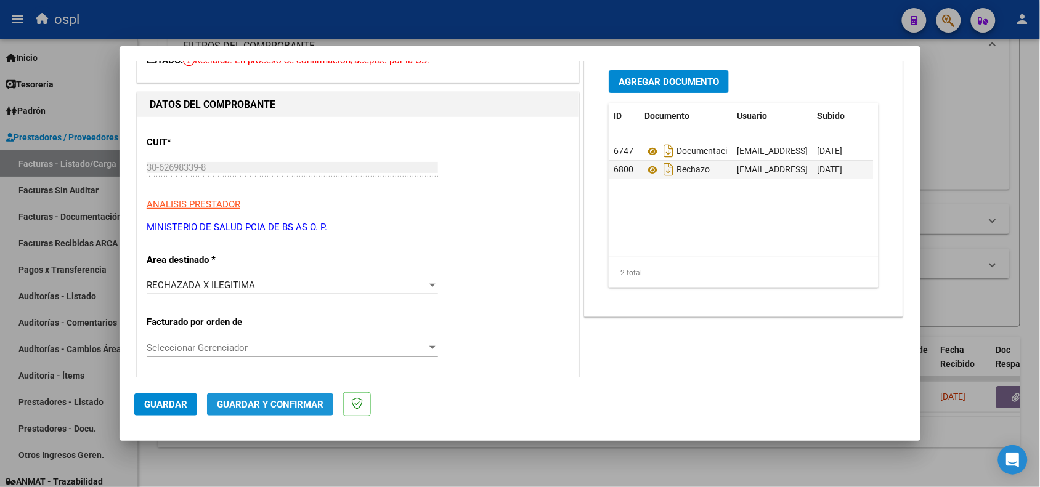
click at [272, 395] on button "Guardar y Confirmar" at bounding box center [270, 405] width 126 height 22
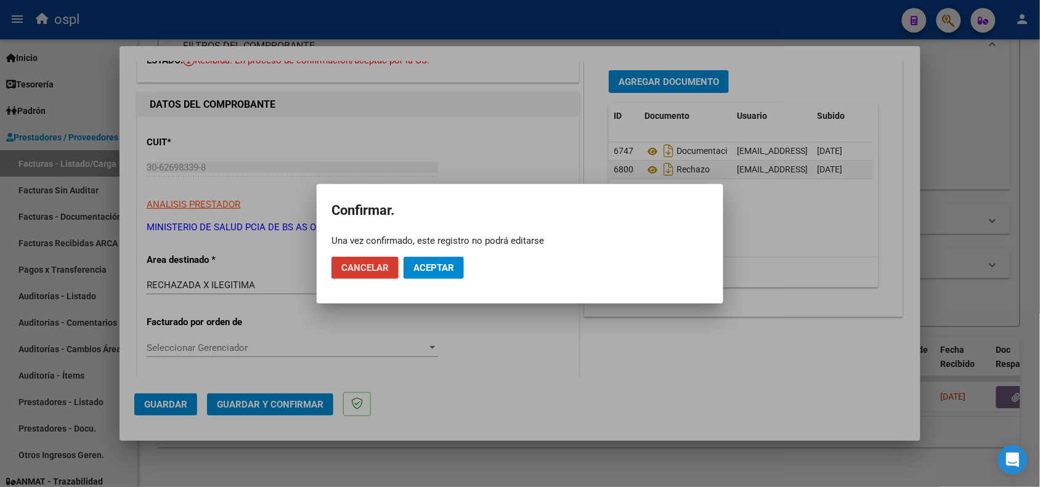
click at [440, 263] on span "Aceptar" at bounding box center [433, 267] width 41 height 11
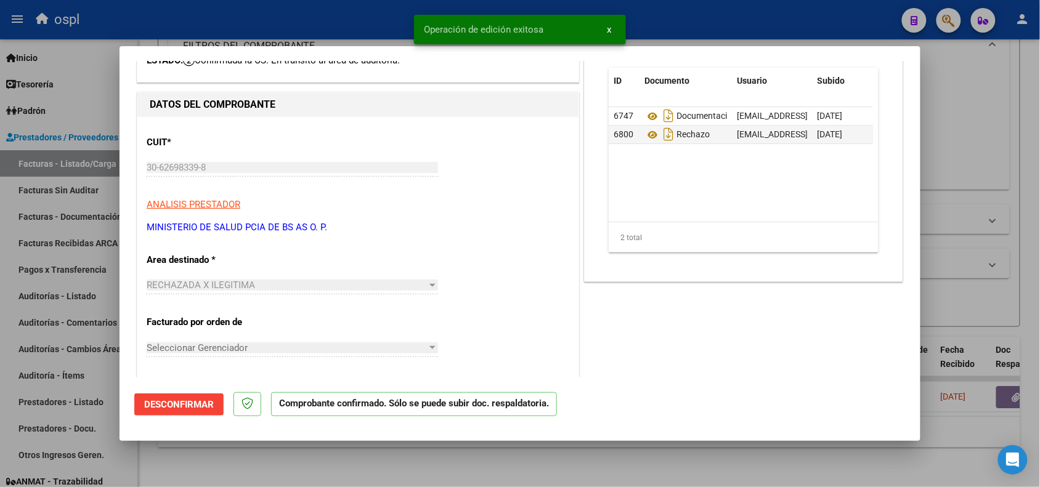
click at [269, 19] on div at bounding box center [520, 243] width 1040 height 487
type input "$ 0,00"
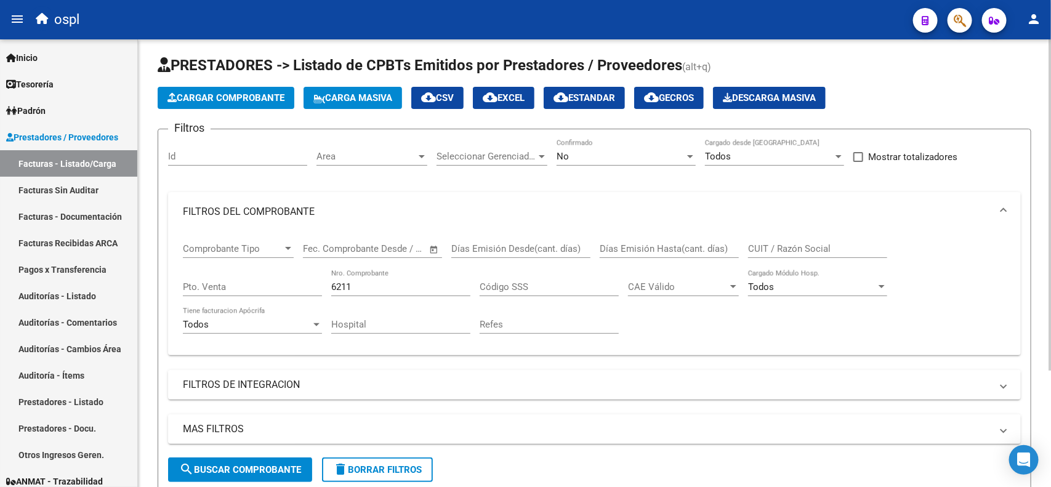
scroll to position [0, 0]
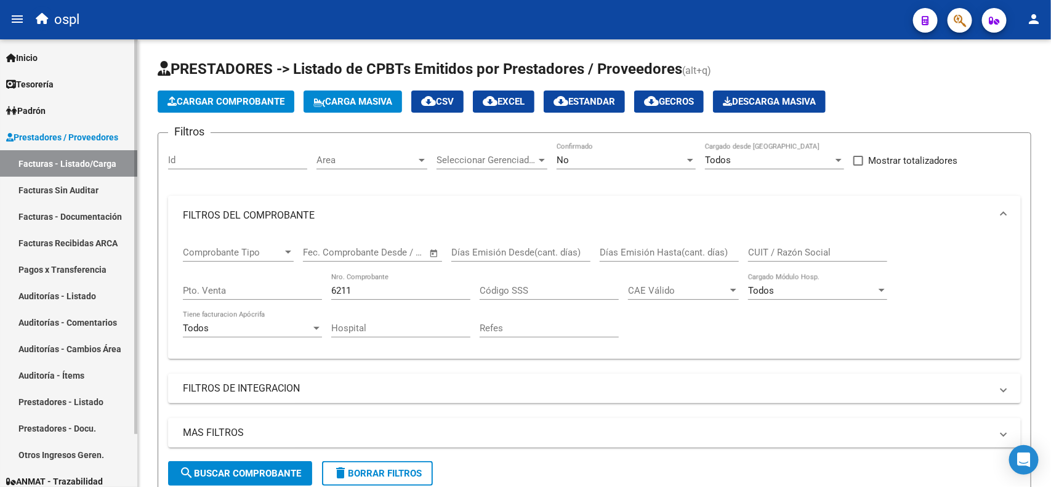
click at [49, 194] on link "Facturas Sin Auditar" at bounding box center [68, 190] width 137 height 26
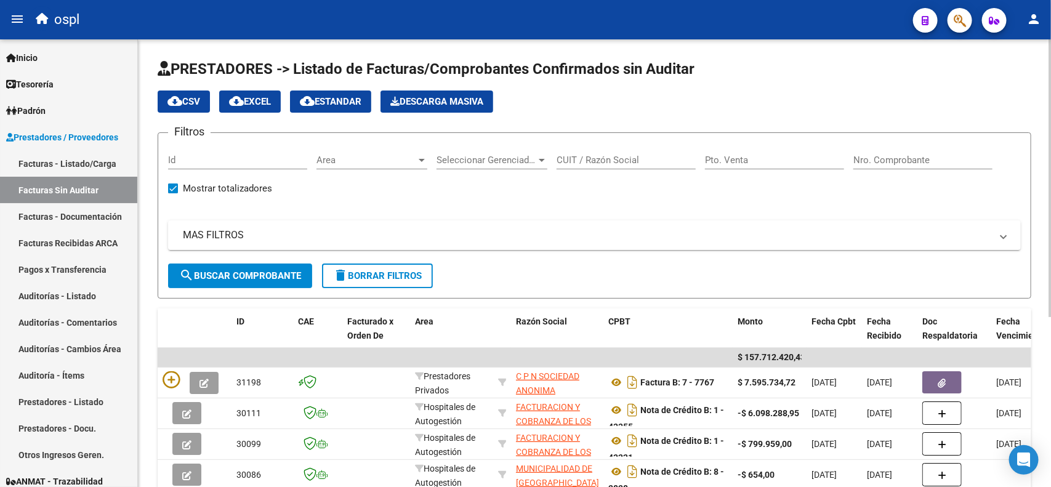
click at [932, 162] on input "Nro. Comprobante" at bounding box center [923, 160] width 139 height 11
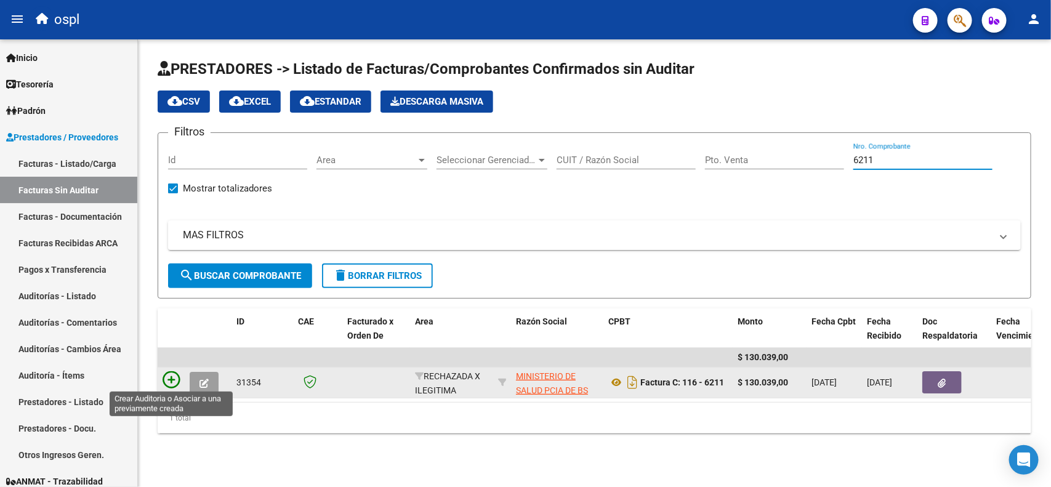
type input "6211"
click at [171, 376] on icon at bounding box center [171, 379] width 17 height 17
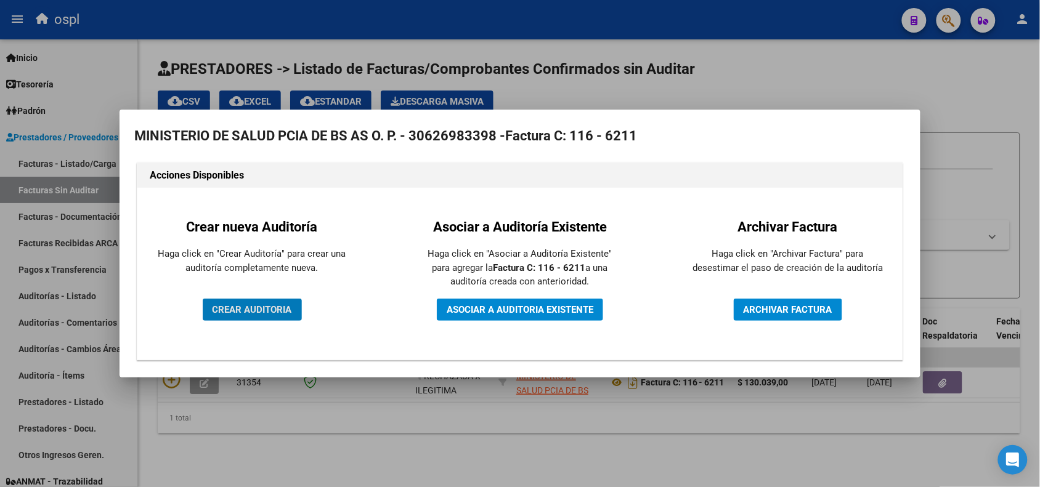
click at [240, 317] on button "CREAR AUDITORIA" at bounding box center [252, 310] width 99 height 22
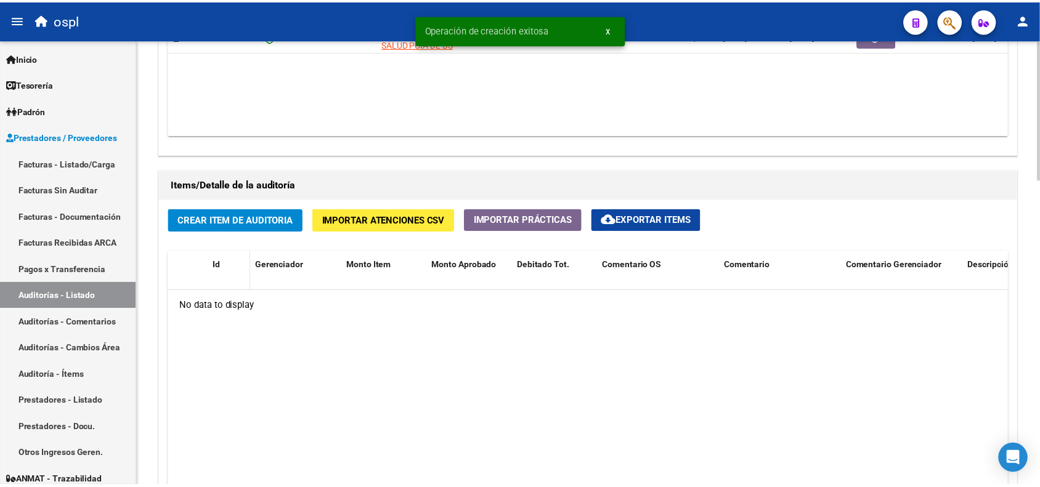
scroll to position [770, 0]
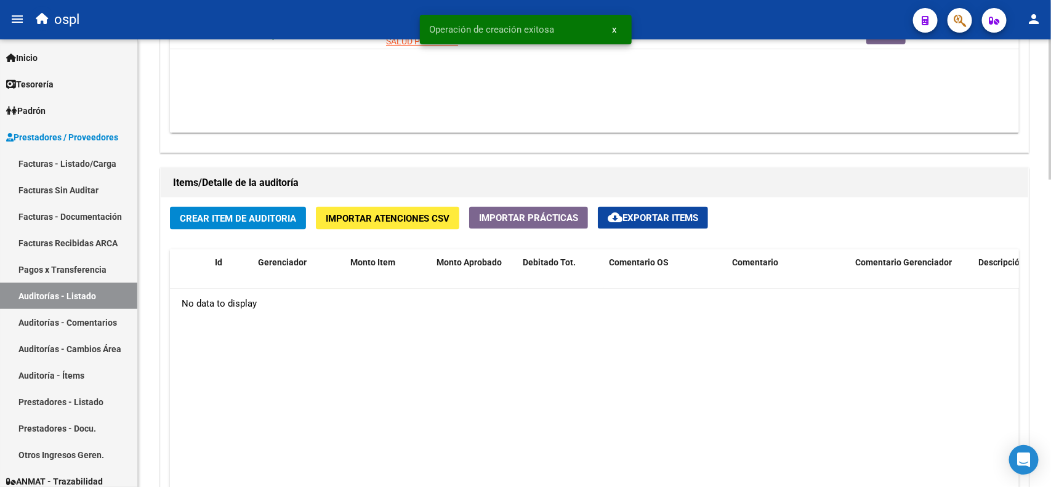
click at [208, 222] on span "Crear Item de Auditoria" at bounding box center [238, 218] width 116 height 11
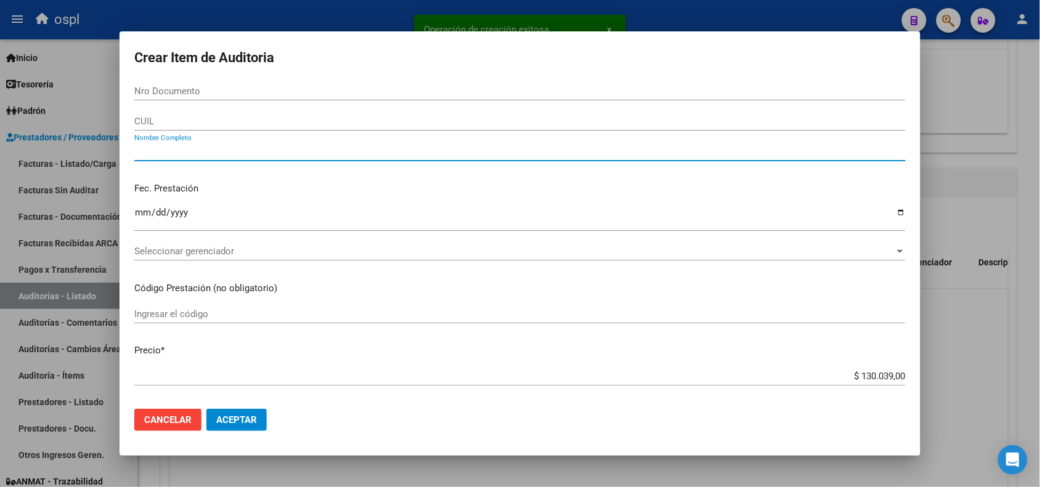
click at [212, 155] on input "Nombre Completo" at bounding box center [519, 151] width 771 height 11
type input "v"
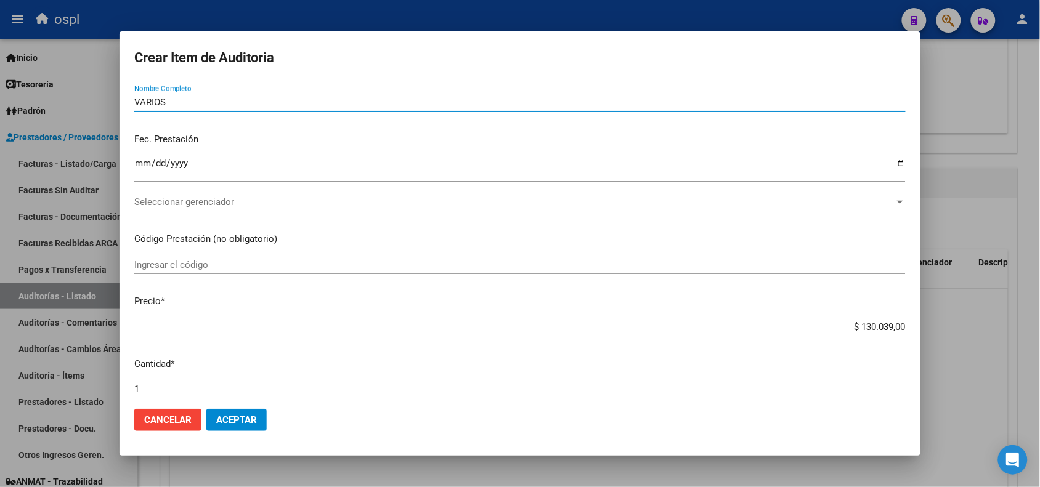
scroll to position [77, 0]
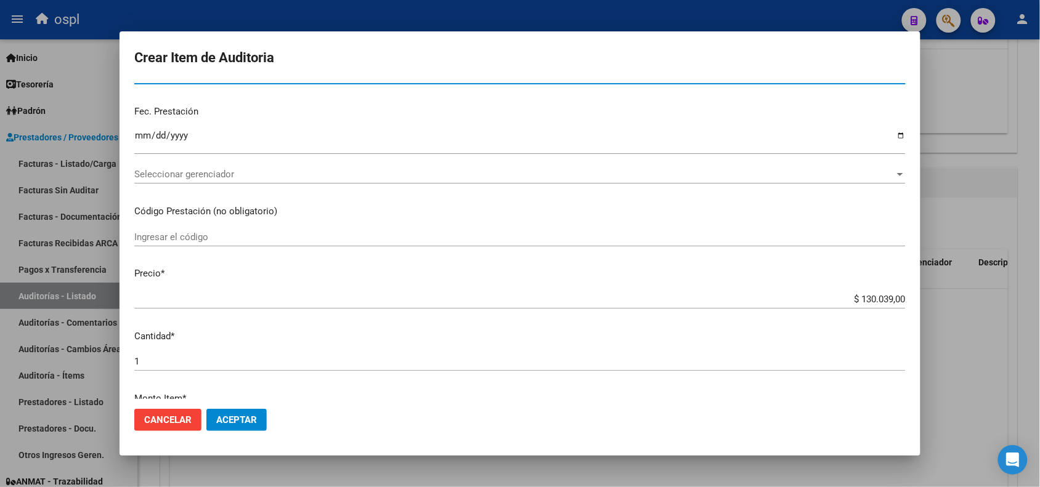
type input "VARIOS"
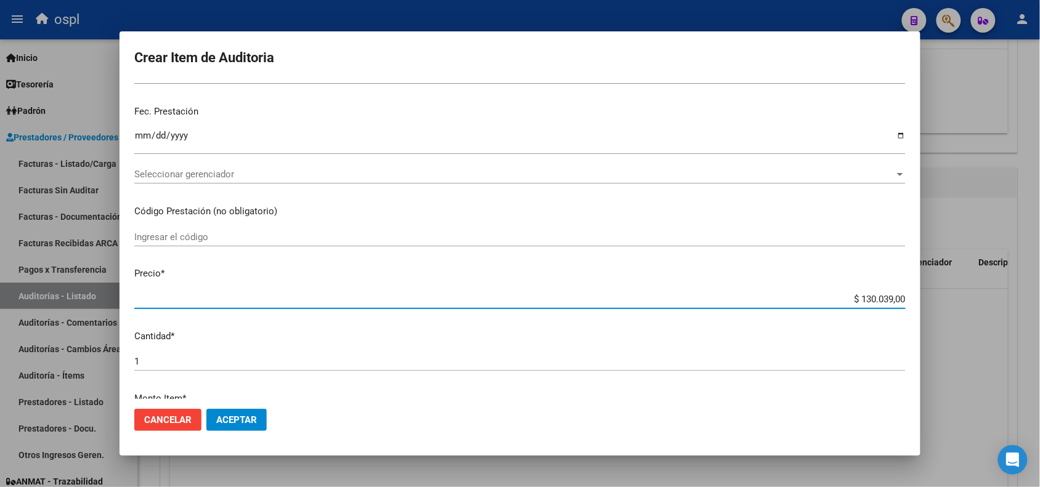
drag, startPoint x: 847, startPoint y: 296, endPoint x: 897, endPoint y: 294, distance: 49.9
click at [897, 294] on app-form-text-field "Precio * $ 130.039,00 Ingresar el precio" at bounding box center [524, 286] width 781 height 38
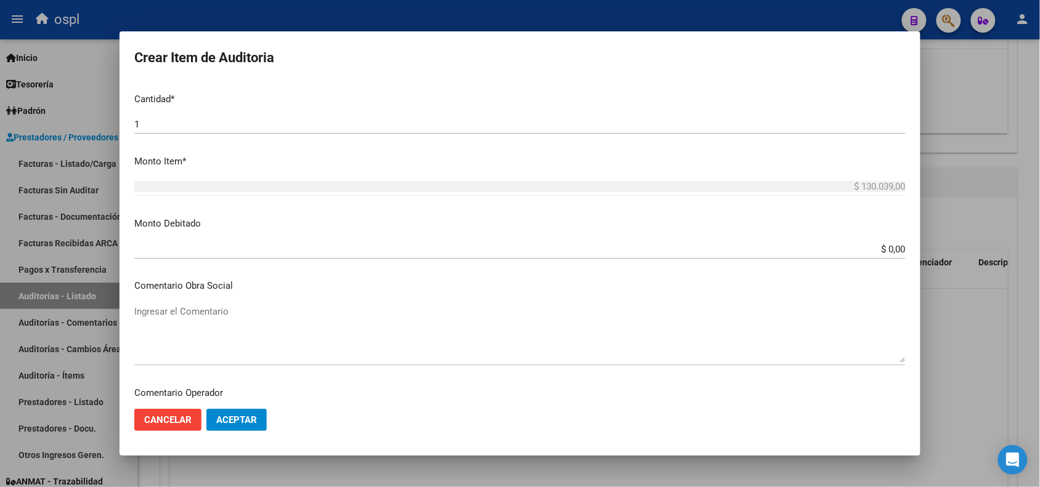
scroll to position [308, 0]
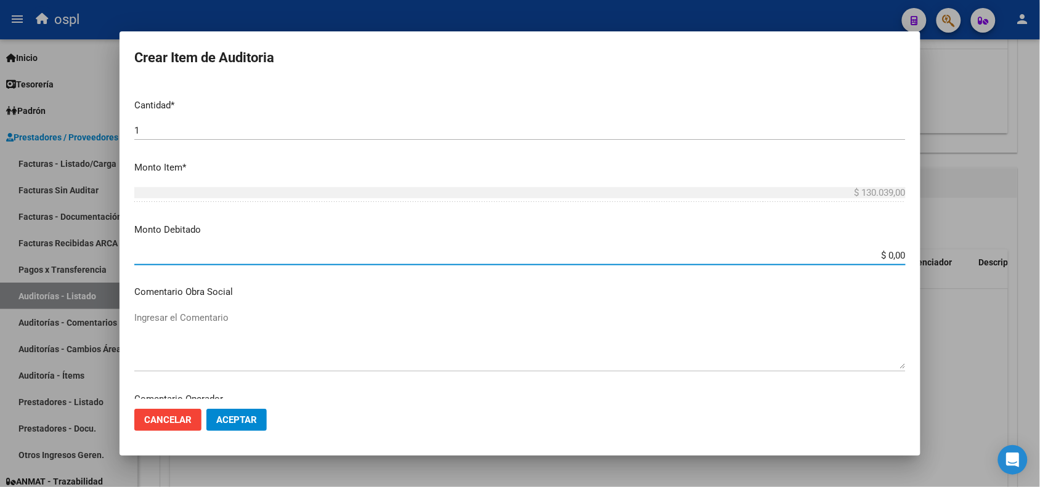
drag, startPoint x: 862, startPoint y: 251, endPoint x: 905, endPoint y: 251, distance: 43.1
click at [905, 251] on mat-dialog-content "Nro Documento CUIL VARIOS Nombre Completo Fec. Prestación Ingresar la fecha Sel…" at bounding box center [519, 240] width 801 height 317
paste input "130.039"
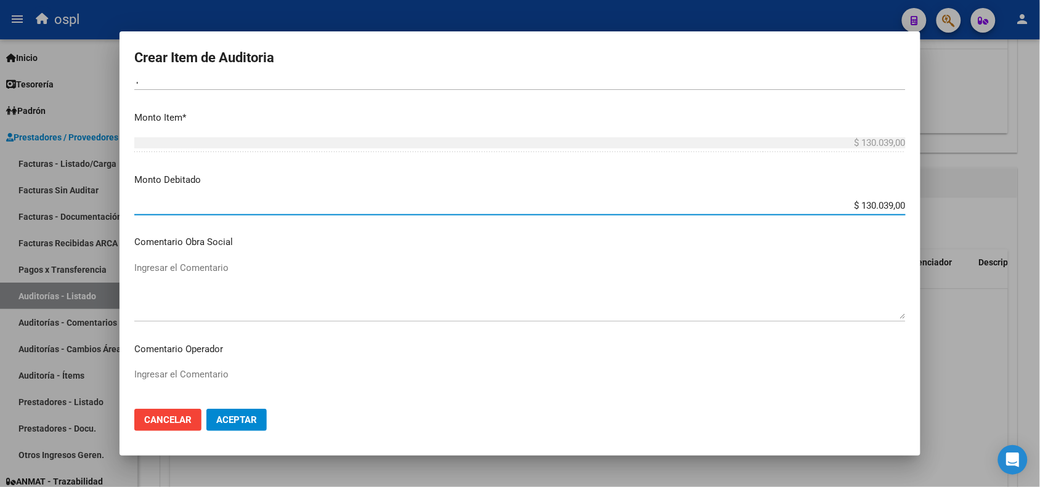
scroll to position [385, 0]
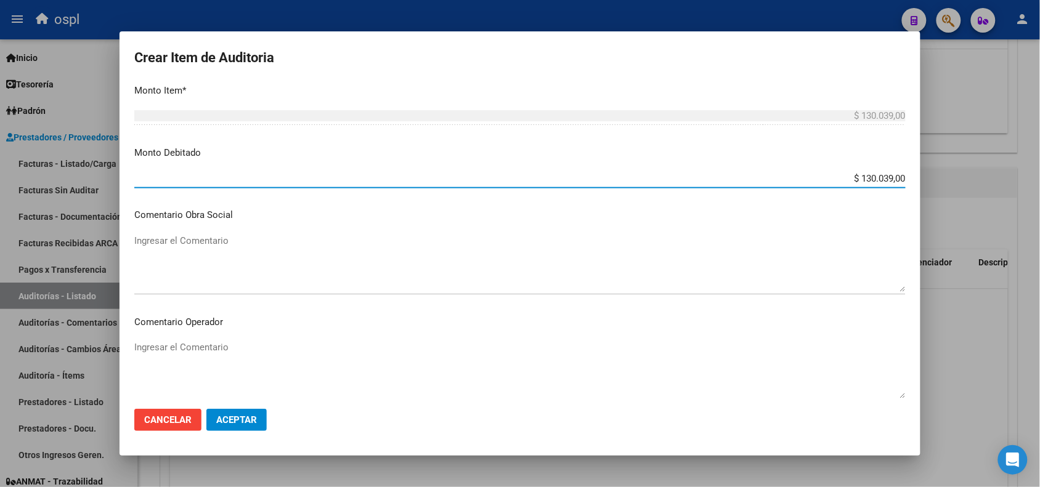
type input "$ 130.039,00"
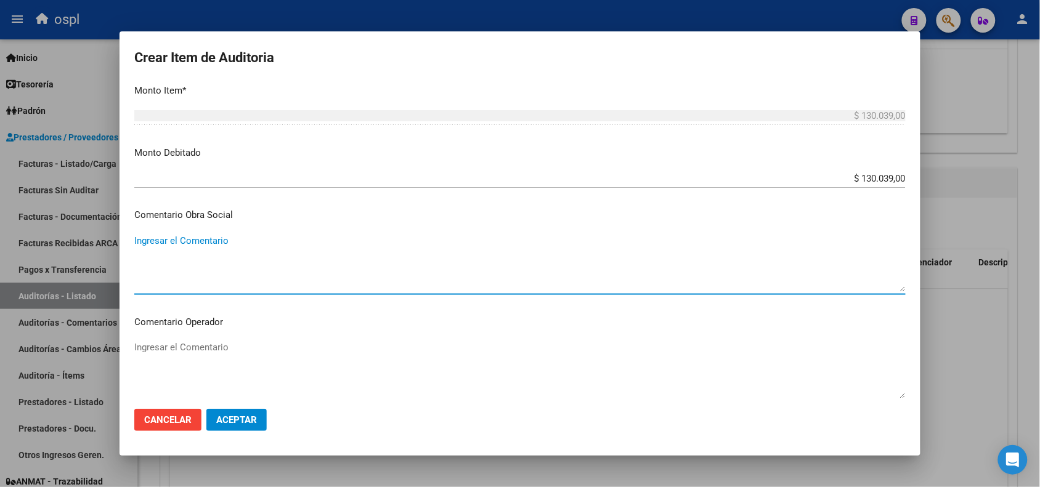
click at [229, 270] on textarea "Ingresar el Comentario" at bounding box center [519, 263] width 771 height 58
paste textarea "FALTA COPIA DE DNI Y PRESUNTA FIRMA APÓCRIFA DEL AFILIADO"
type textarea "FALTA COPIA DE DNI Y PRESUNTA FIRMA APÓCRIFA DEL AFILIADO"
click at [248, 358] on textarea "Ingresar el Comentario" at bounding box center [519, 370] width 771 height 58
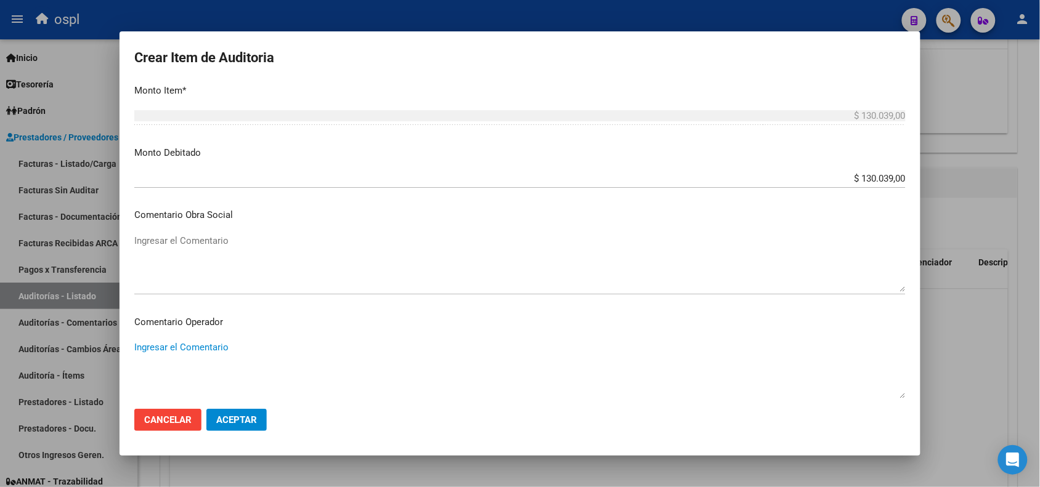
paste textarea "FALTA COPIA DE DNI Y PRESUNTA FIRMA APÓCRIFA DEL AFILIADO"
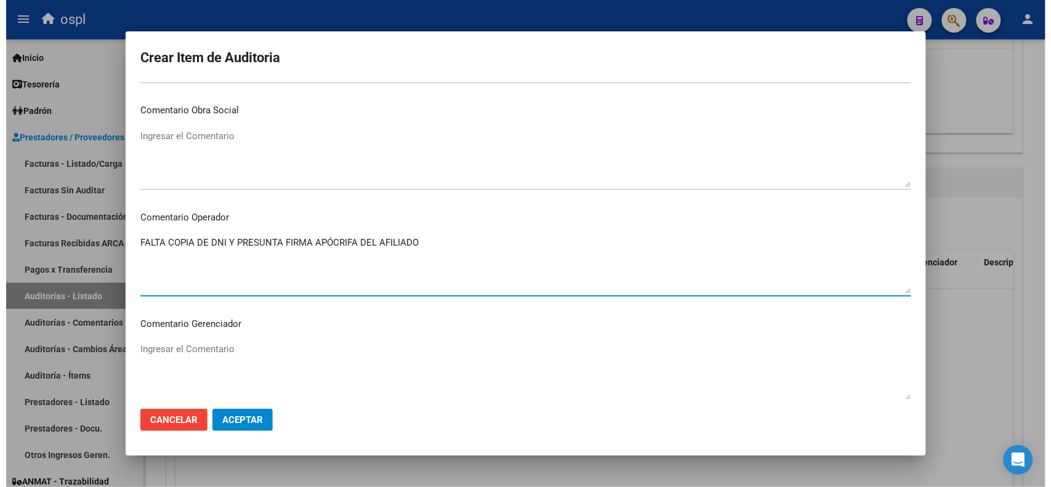
scroll to position [737, 0]
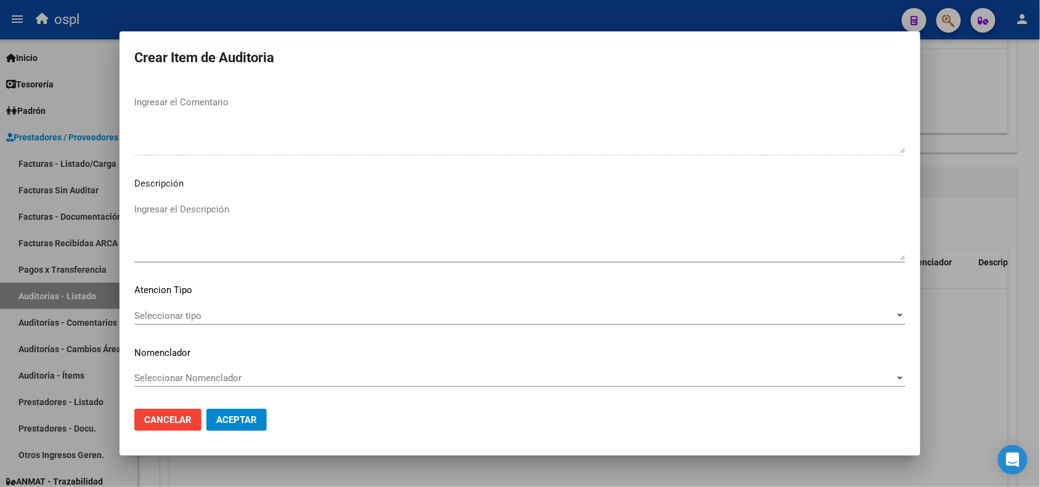
type textarea "FALTA COPIA DE DNI Y PRESUNTA FIRMA APÓCRIFA DEL AFILIADO"
click at [195, 217] on textarea "Ingresar el Descripción" at bounding box center [519, 232] width 771 height 58
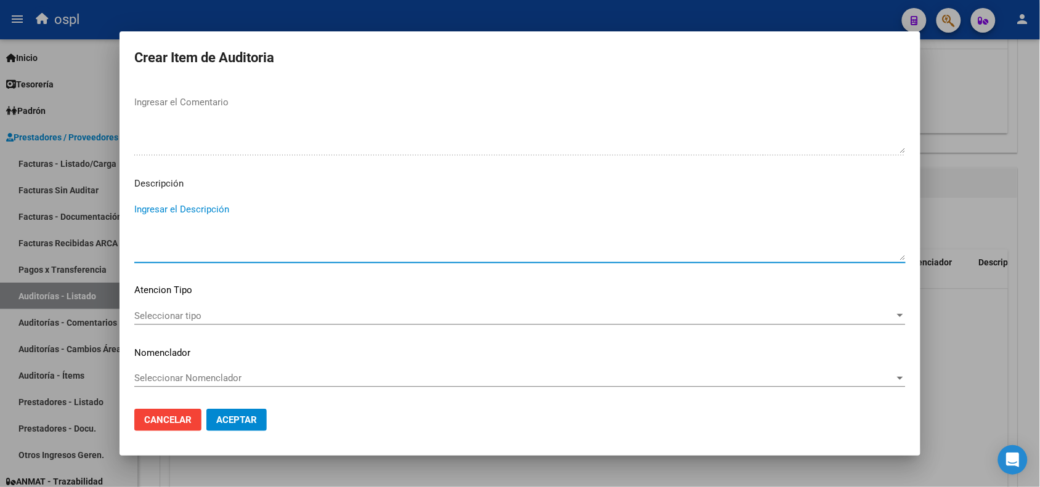
paste textarea "FALTA COPIA DE DNI Y PRESUNTA FIRMA APÓCRIFA DEL AFILIADO"
type textarea "FALTA COPIA DE DNI Y PRESUNTA FIRMA APÓCRIFA DEL AFILIADO"
click at [248, 415] on span "Aceptar" at bounding box center [236, 420] width 41 height 11
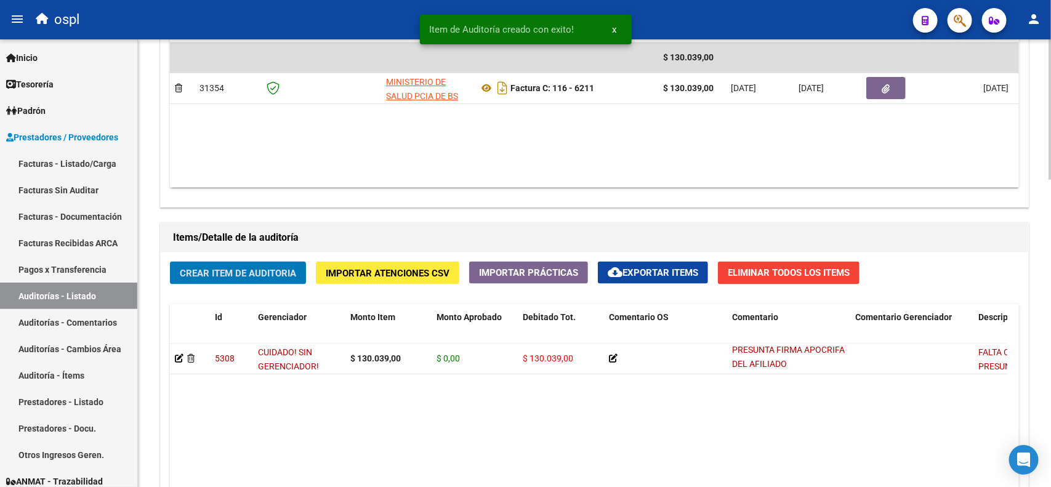
scroll to position [694, 0]
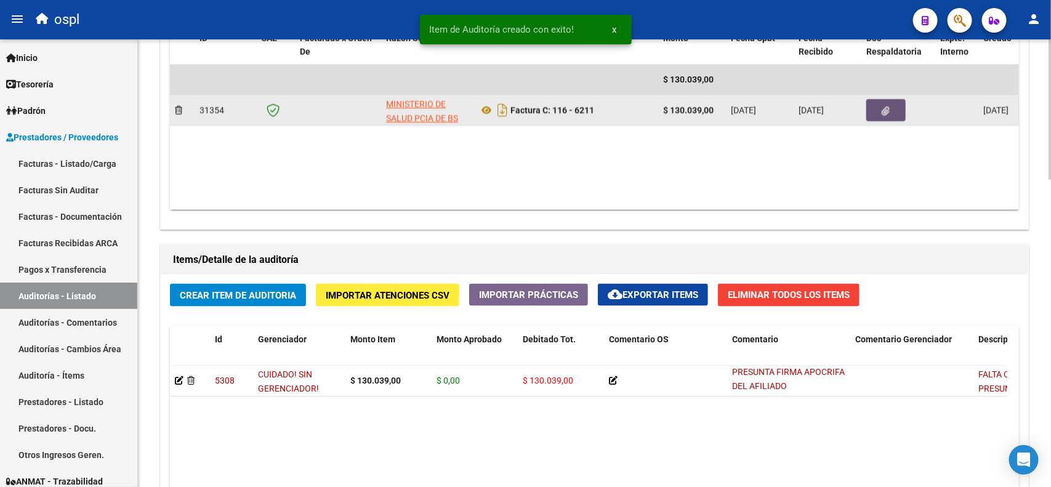
click at [895, 115] on button "button" at bounding box center [886, 110] width 39 height 22
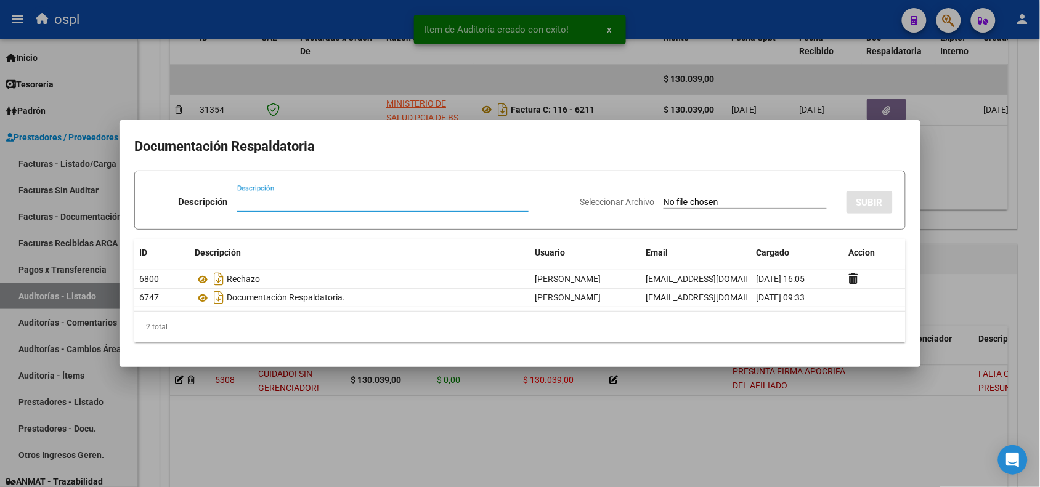
click at [336, 19] on div at bounding box center [520, 243] width 1040 height 487
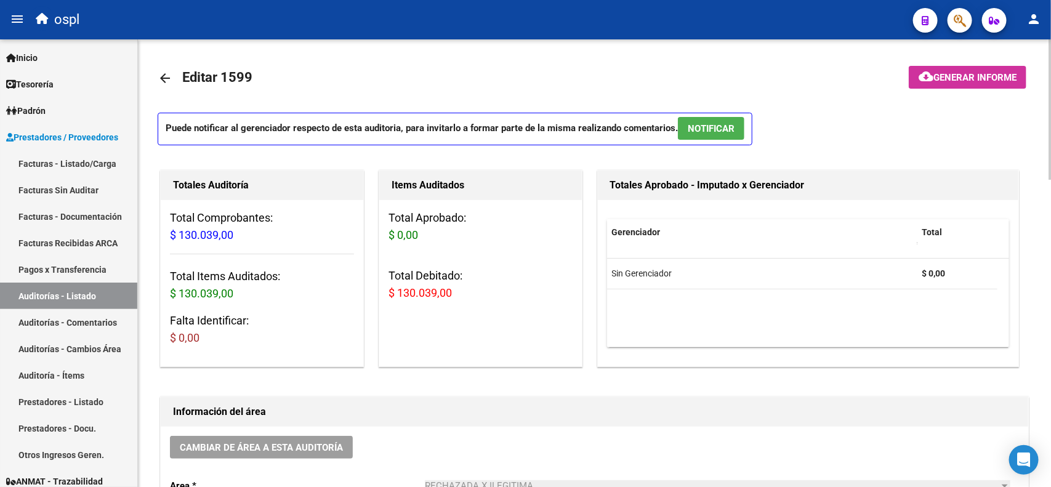
scroll to position [0, 0]
click at [71, 168] on link "Facturas - Listado/Carga" at bounding box center [68, 163] width 137 height 26
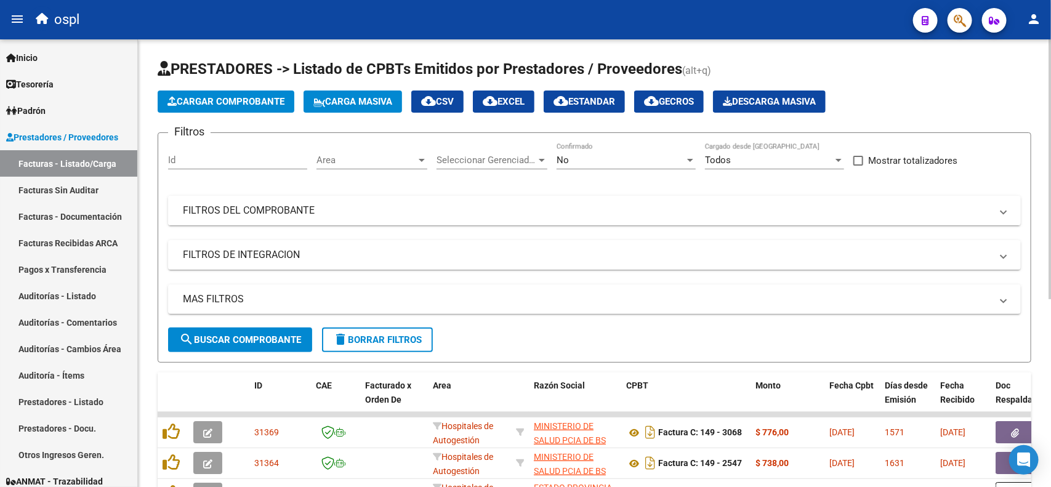
click at [334, 214] on mat-panel-title "FILTROS DEL COMPROBANTE" at bounding box center [587, 211] width 809 height 14
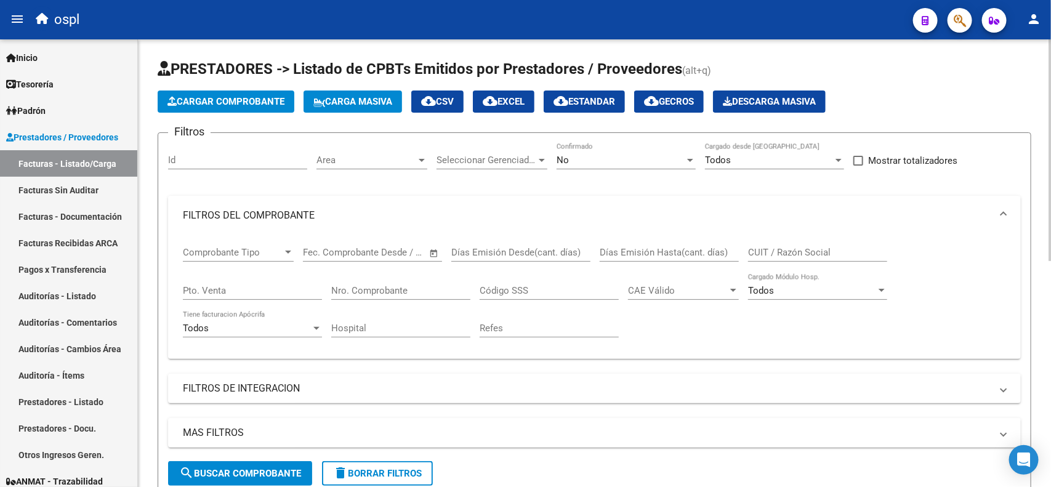
click at [408, 285] on input "Nro. Comprobante" at bounding box center [400, 290] width 139 height 11
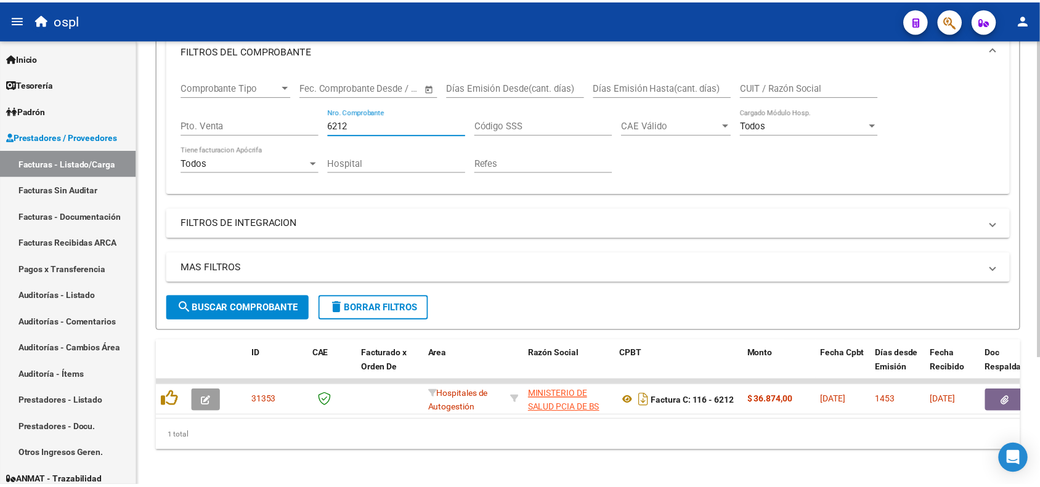
scroll to position [179, 0]
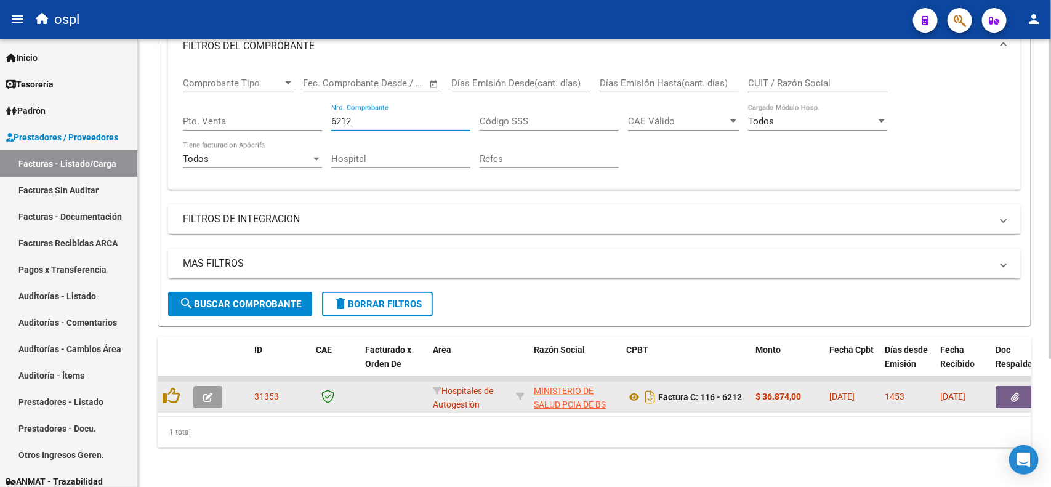
type input "6212"
click at [1012, 393] on icon "button" at bounding box center [1016, 397] width 8 height 9
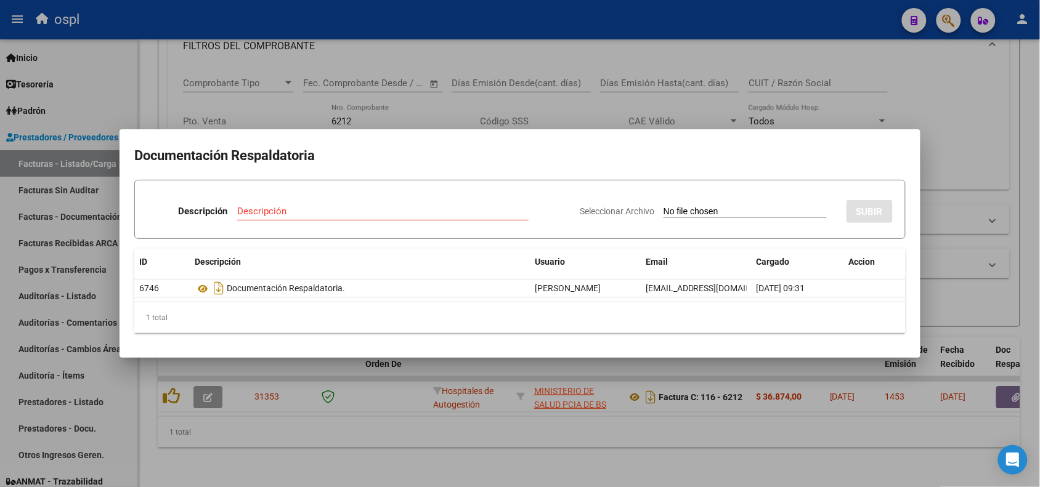
click at [697, 206] on input "Seleccionar Archivo" at bounding box center [744, 212] width 163 height 12
click at [733, 214] on input "Seleccionar Archivo" at bounding box center [744, 212] width 163 height 12
type input "C:\fakepath\RECHAZO 6212-HOSPITAL LUDOVICA.pdf"
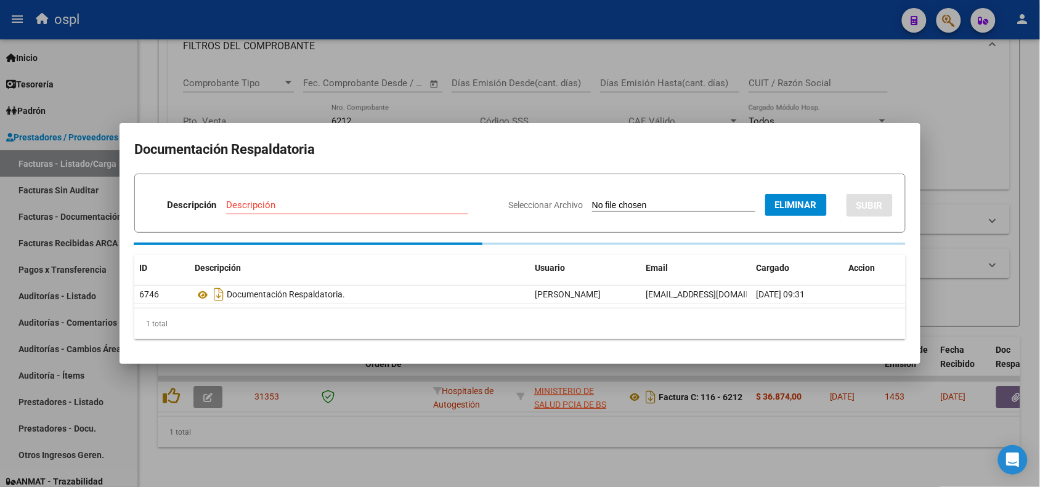
click at [430, 210] on input "Descripción" at bounding box center [347, 205] width 242 height 11
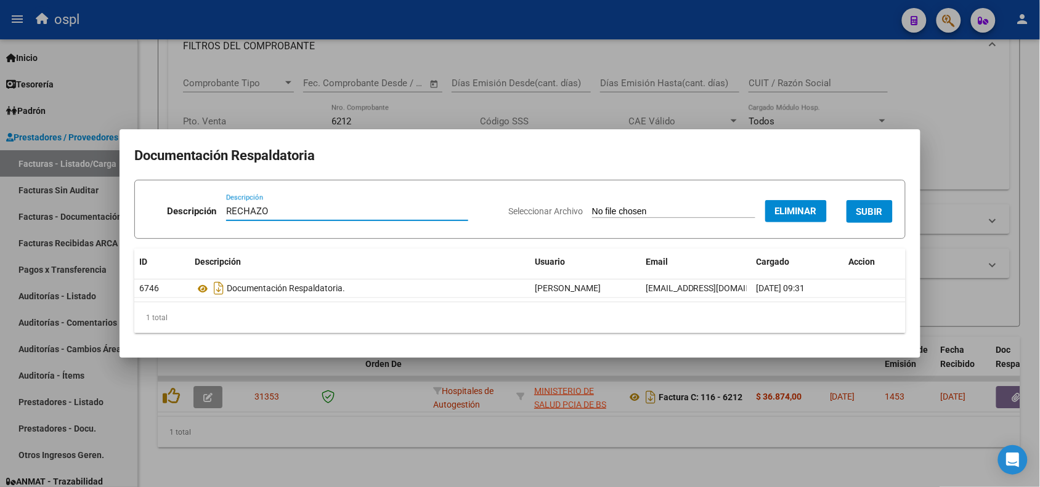
type input "RECHAZO"
click at [878, 204] on button "SUBIR" at bounding box center [869, 211] width 46 height 23
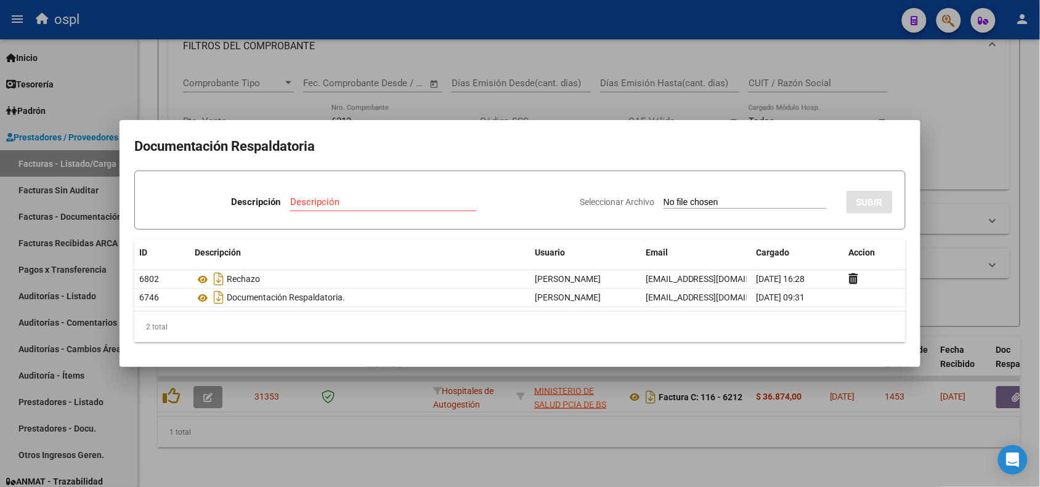
click at [456, 16] on div at bounding box center [520, 243] width 1040 height 487
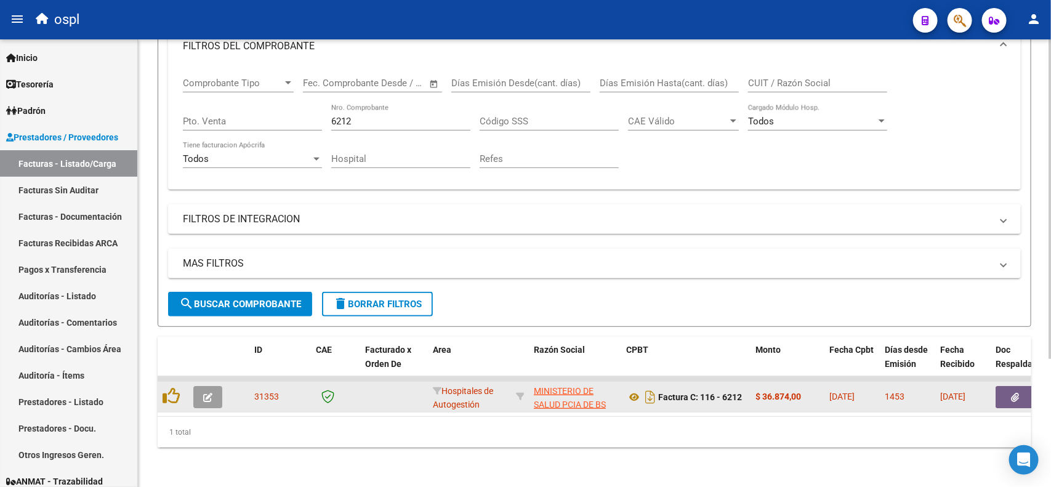
click at [214, 386] on button "button" at bounding box center [207, 397] width 29 height 22
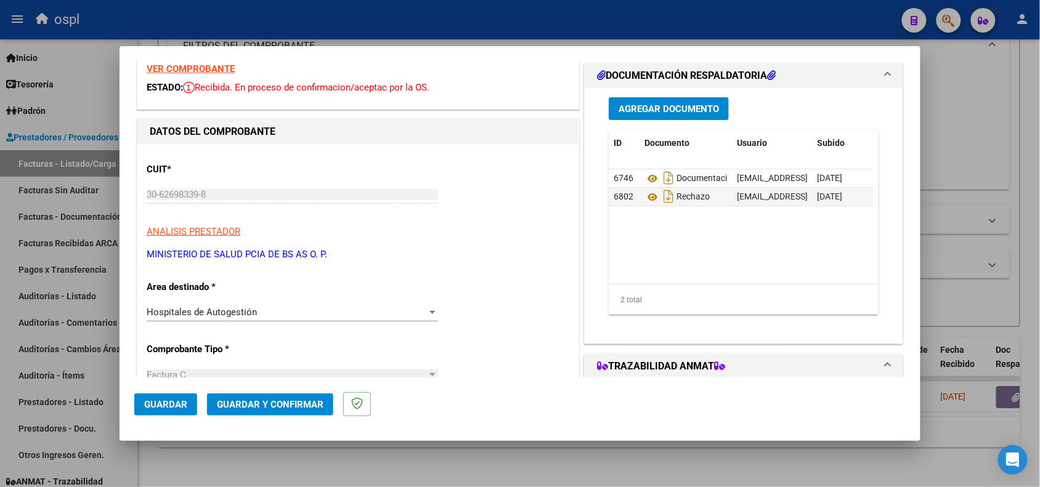
scroll to position [77, 0]
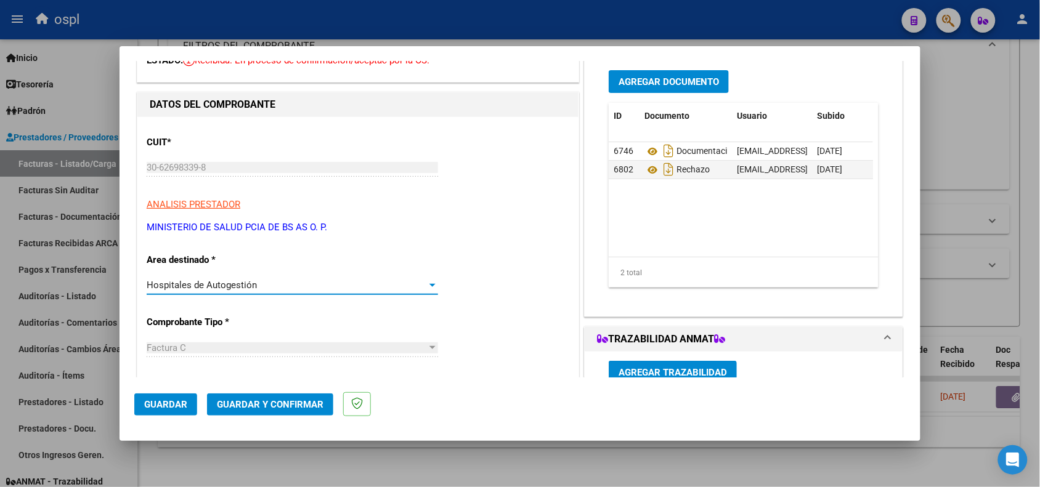
click at [254, 289] on span "Hospitales de Autogestión" at bounding box center [202, 285] width 110 height 11
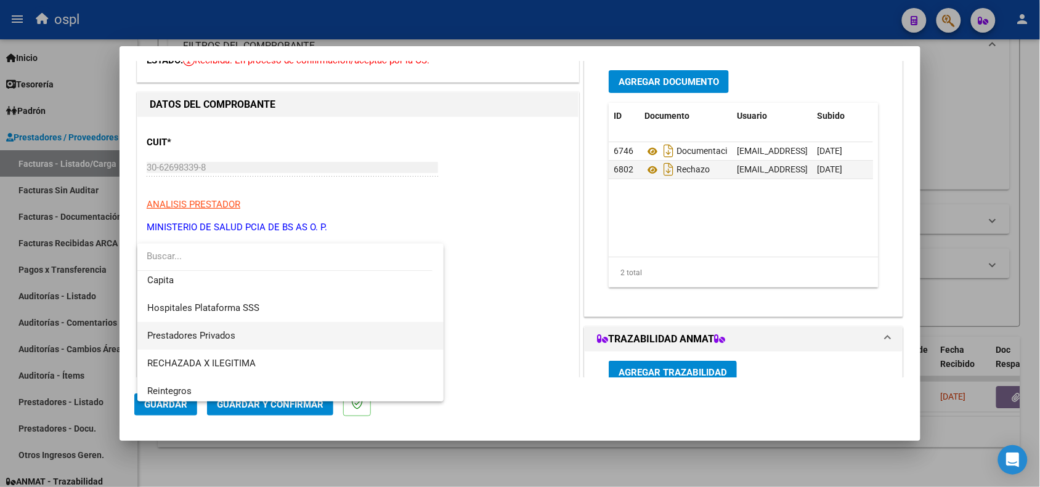
scroll to position [119, 0]
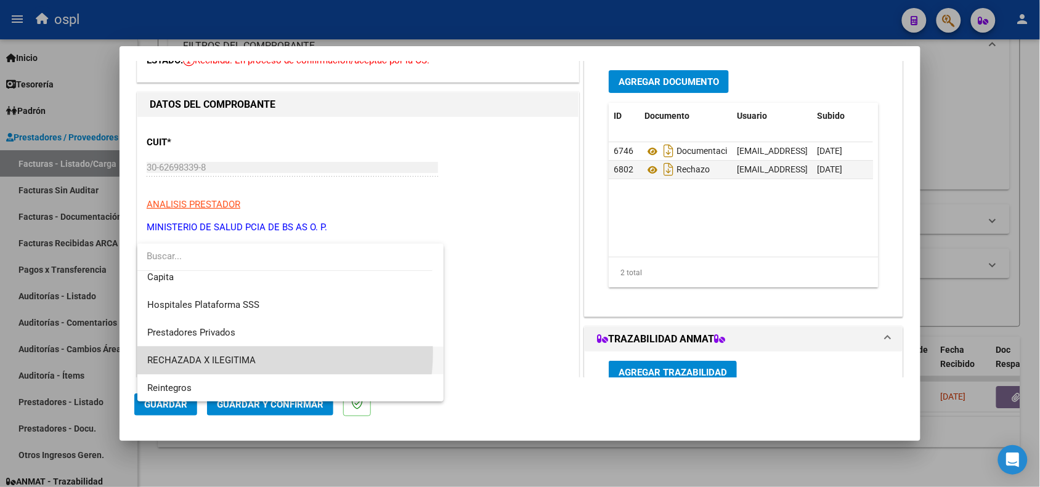
click at [229, 352] on span "RECHAZADA X ILEGITIMA" at bounding box center [290, 361] width 287 height 28
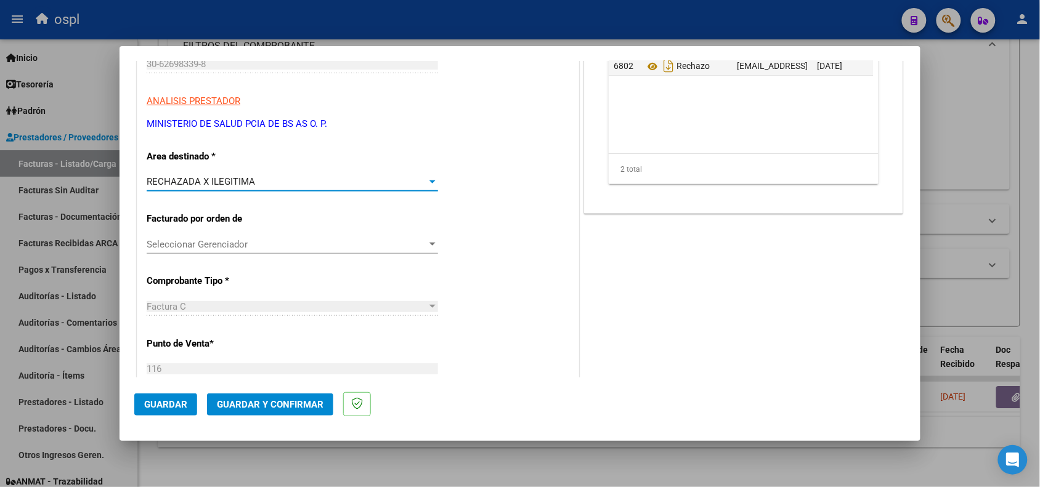
scroll to position [308, 0]
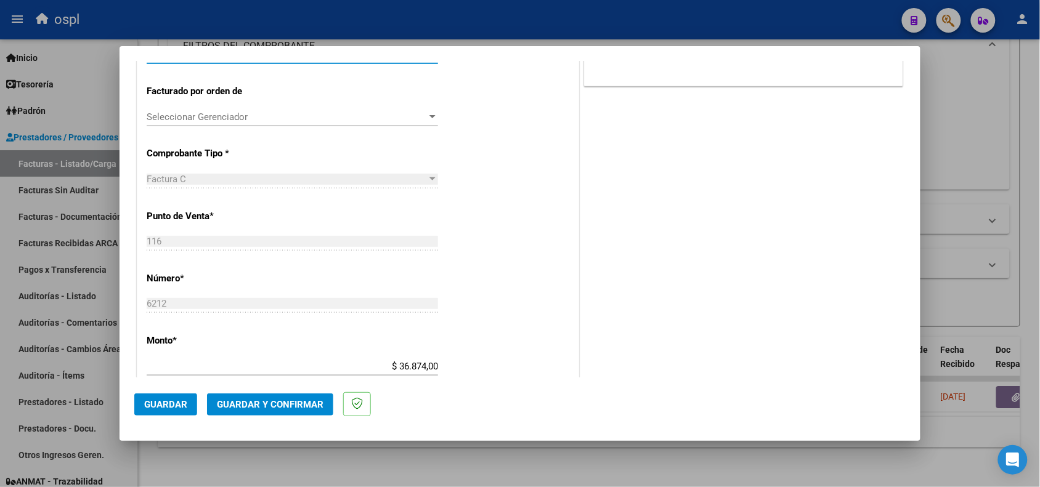
click at [265, 399] on span "Guardar y Confirmar" at bounding box center [270, 404] width 107 height 11
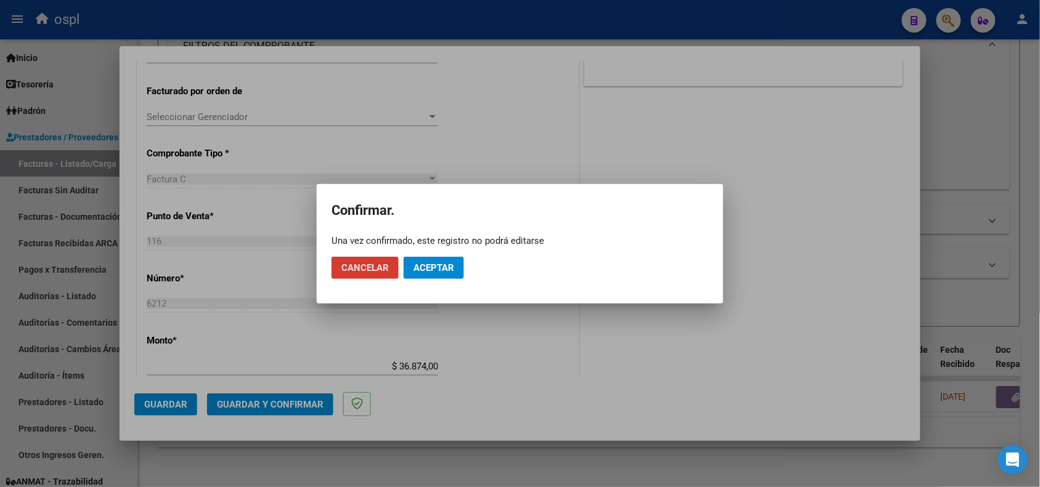
click at [437, 265] on span "Aceptar" at bounding box center [433, 267] width 41 height 11
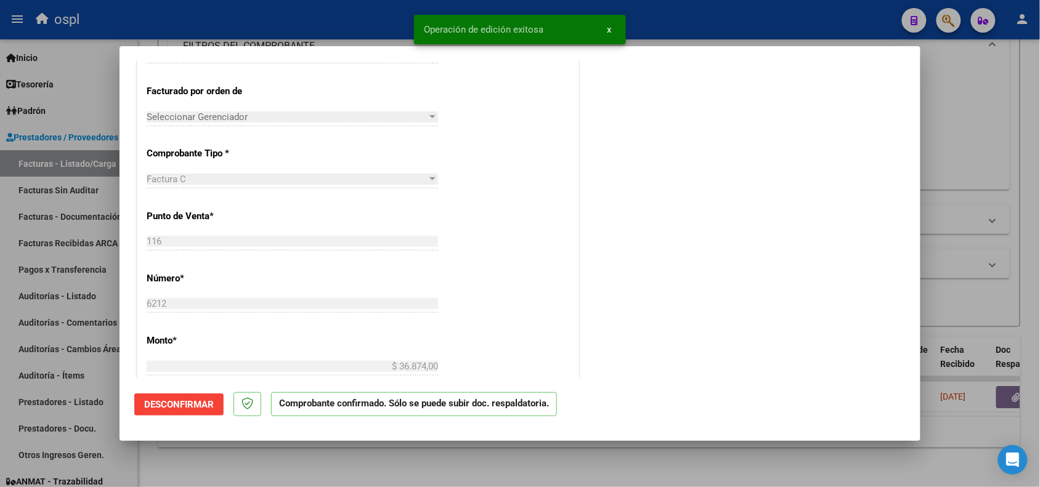
click at [251, 17] on div at bounding box center [520, 243] width 1040 height 487
type input "$ 0,00"
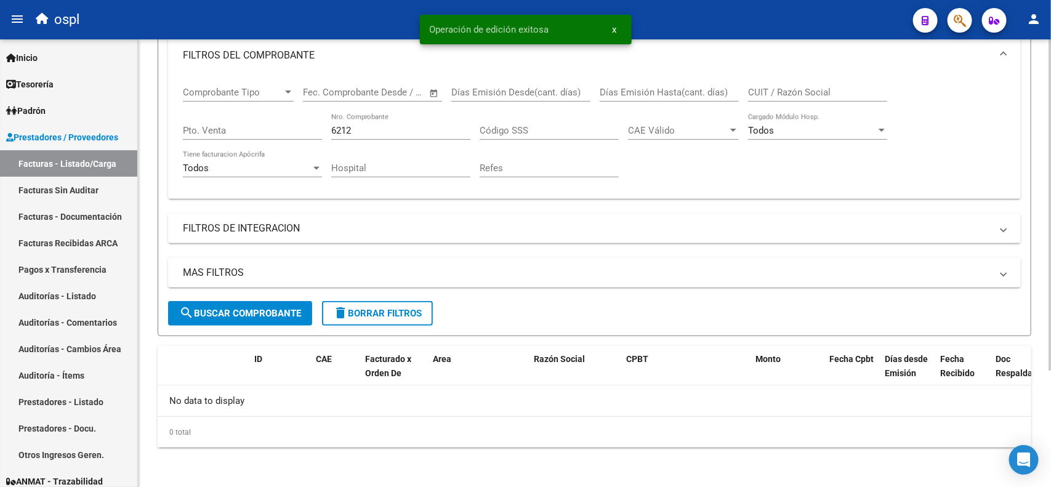
scroll to position [158, 0]
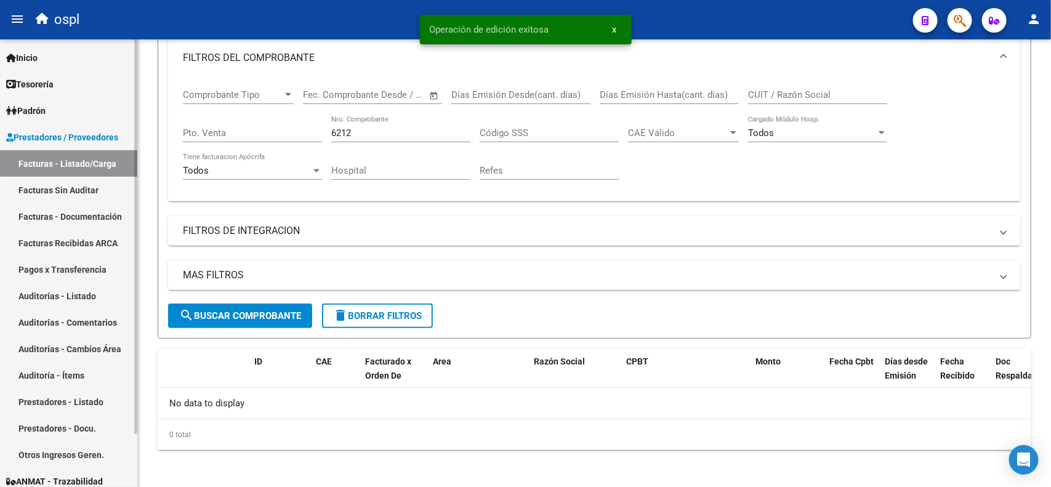
click at [91, 191] on link "Facturas Sin Auditar" at bounding box center [68, 190] width 137 height 26
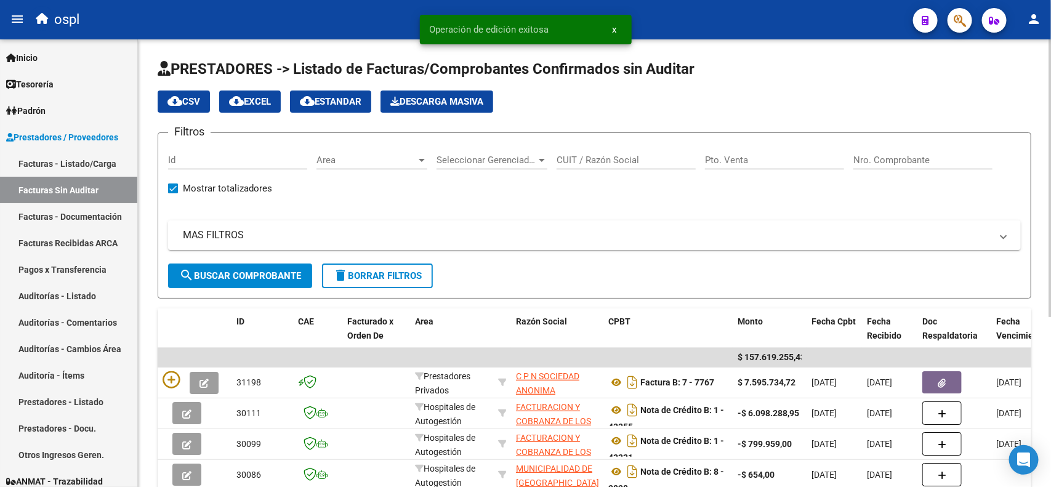
click at [884, 157] on input "Nro. Comprobante" at bounding box center [923, 160] width 139 height 11
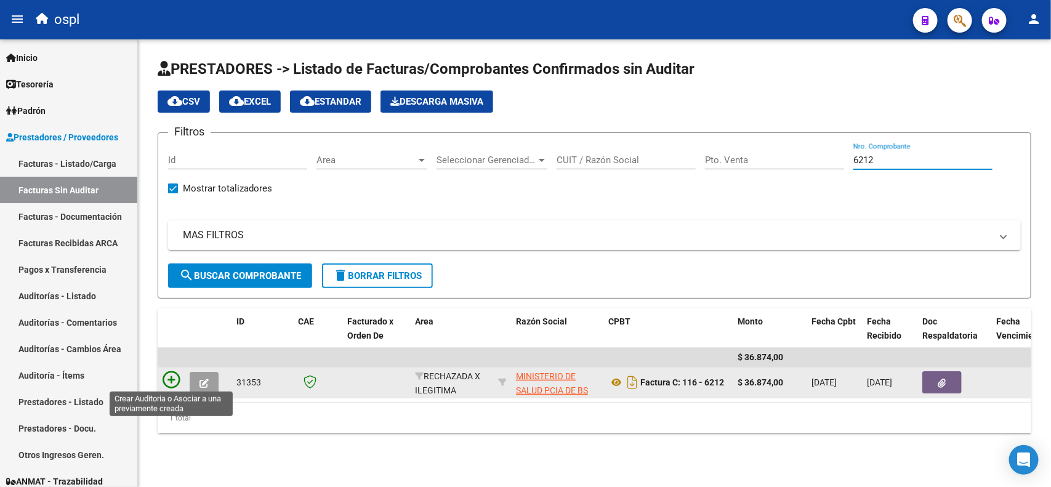
type input "6212"
click at [170, 374] on icon at bounding box center [171, 379] width 17 height 17
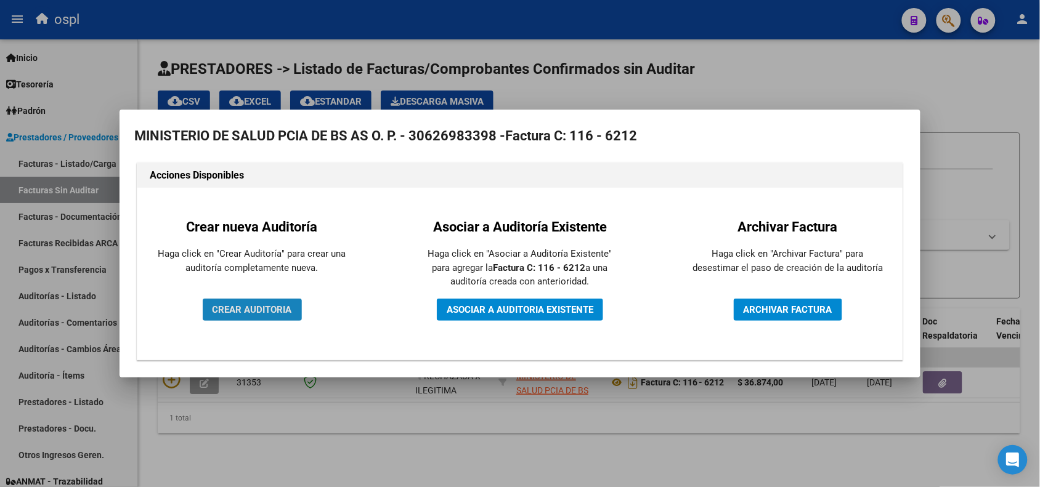
click at [270, 312] on span "CREAR AUDITORIA" at bounding box center [251, 309] width 79 height 11
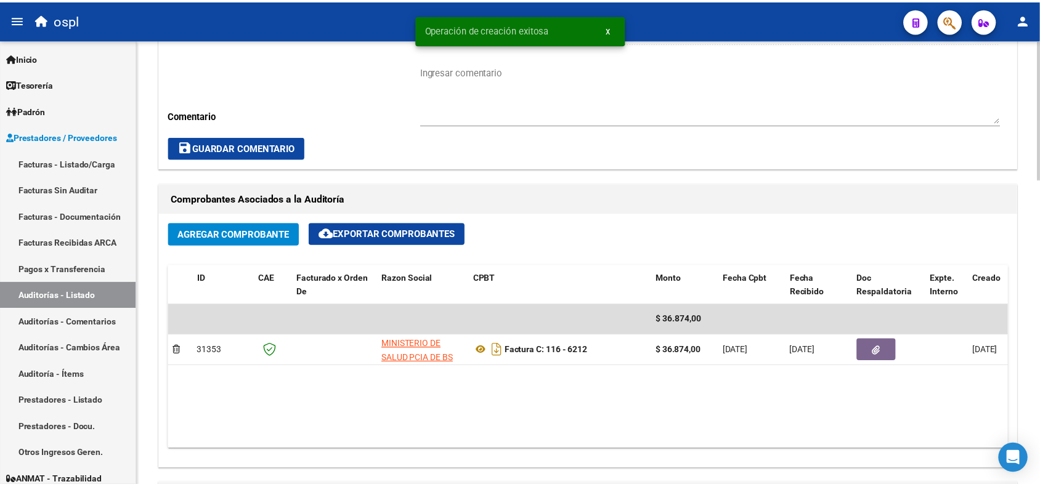
scroll to position [539, 0]
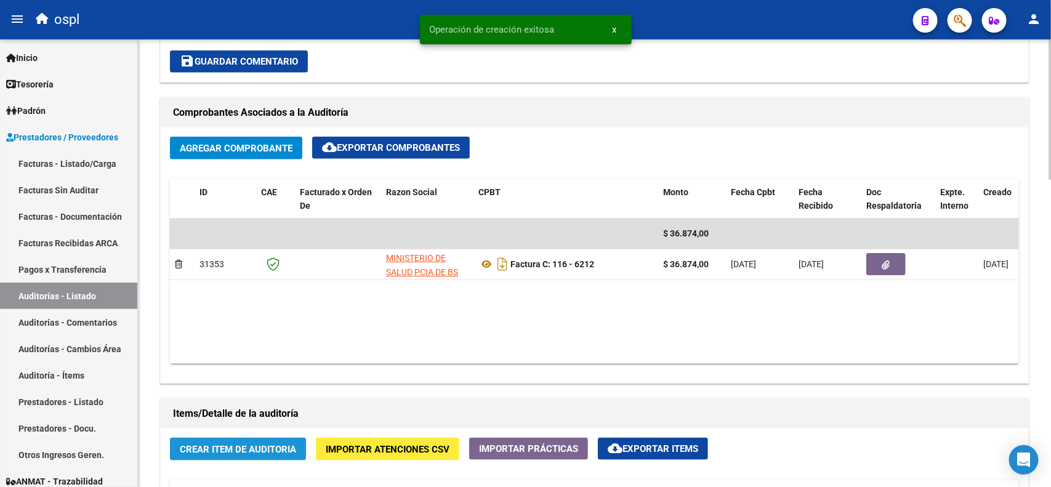
click at [242, 444] on span "Crear Item de Auditoria" at bounding box center [238, 449] width 116 height 11
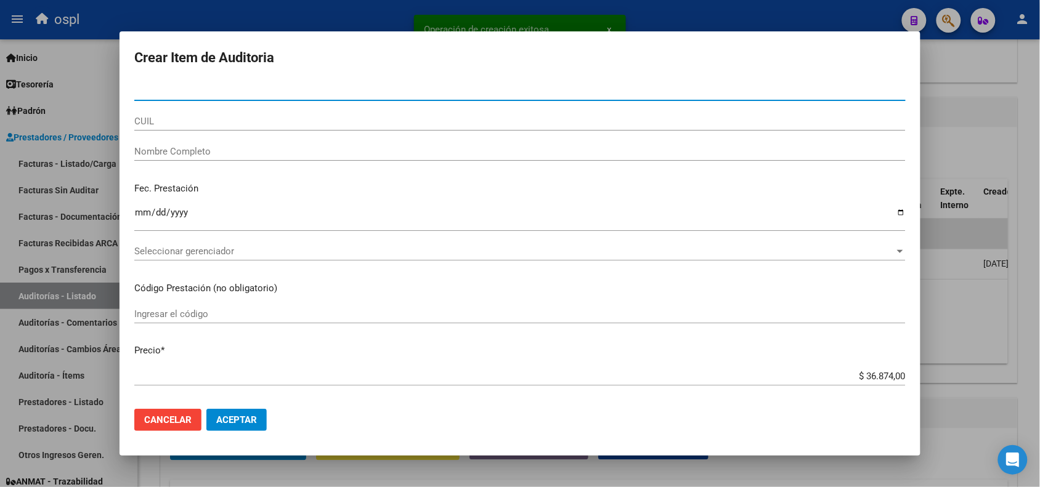
click at [222, 151] on input "Nombre Completo" at bounding box center [519, 151] width 771 height 11
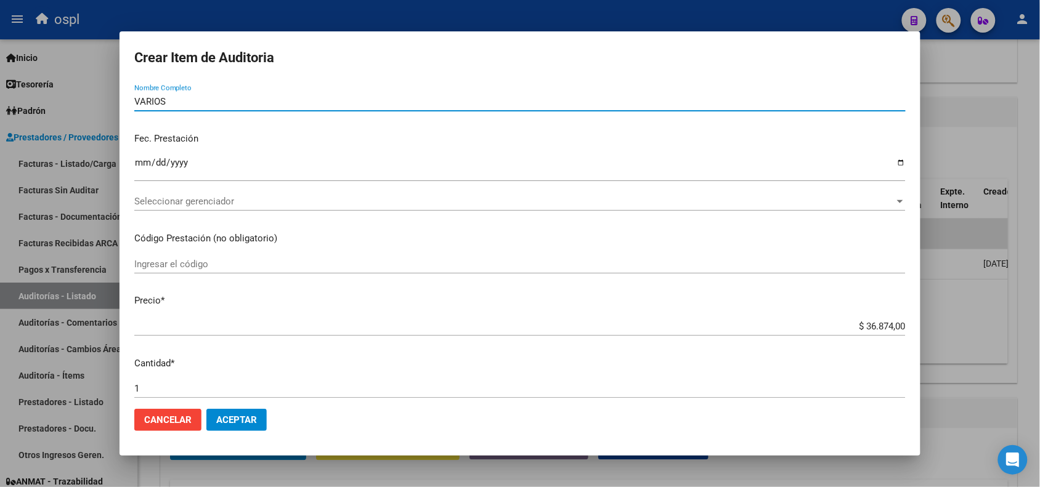
scroll to position [77, 0]
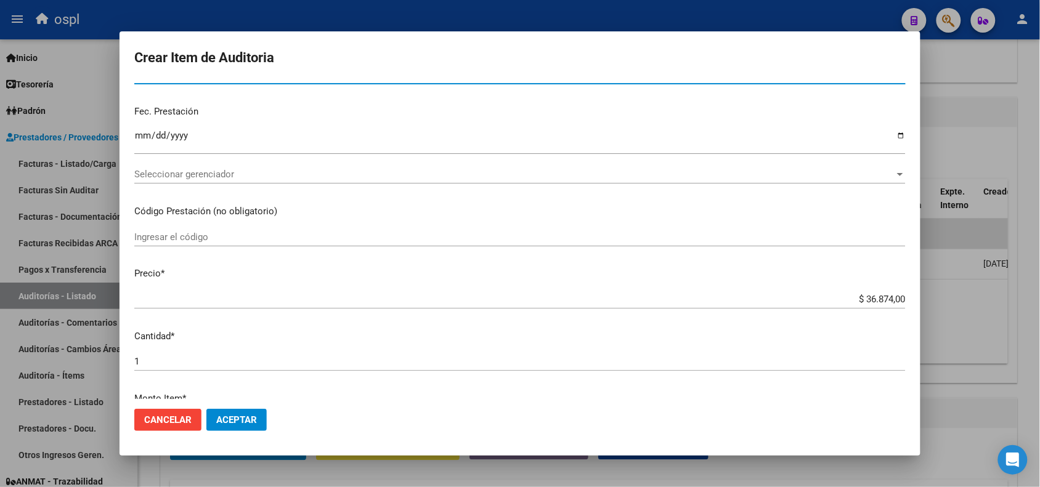
type input "VARIOS"
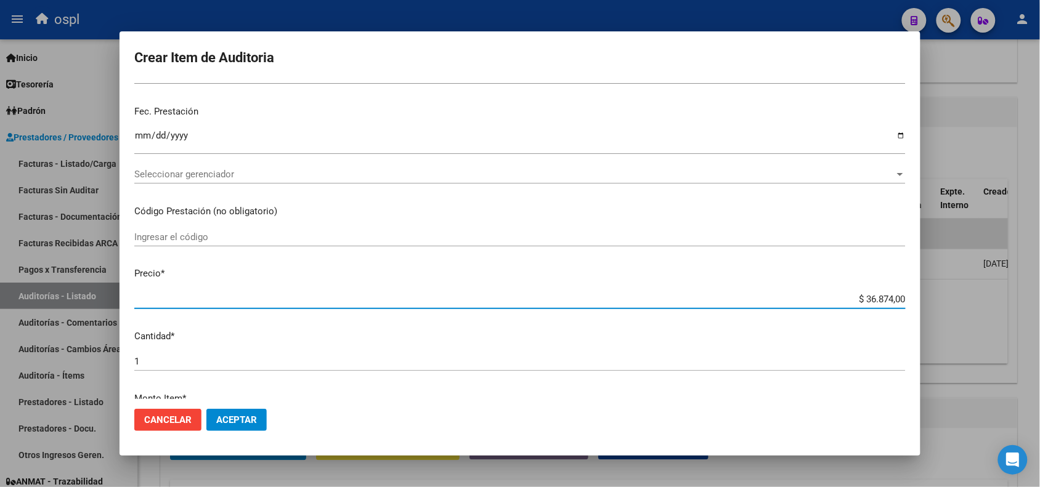
drag, startPoint x: 850, startPoint y: 297, endPoint x: 897, endPoint y: 301, distance: 47.6
click at [897, 301] on app-form-text-field "Precio * $ 36.874,00 Ingresar el precio" at bounding box center [524, 286] width 781 height 38
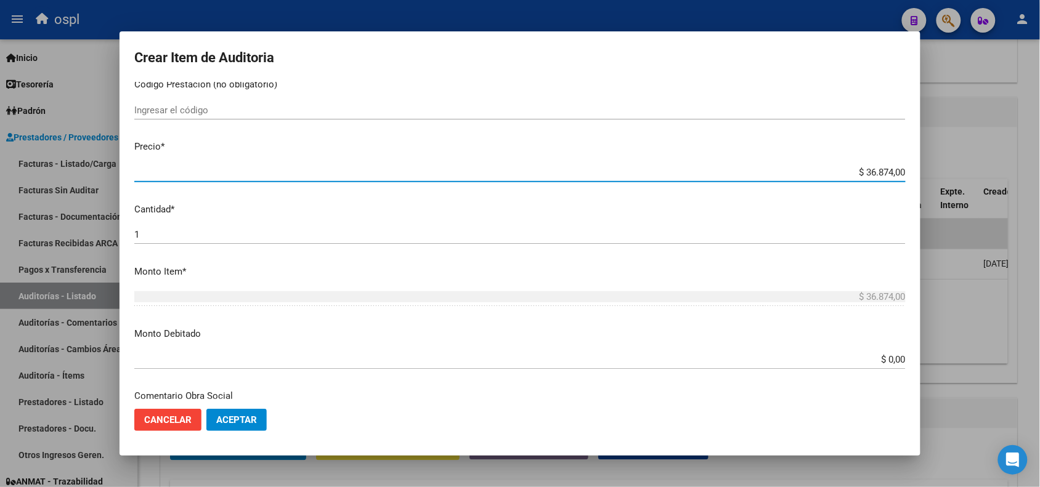
scroll to position [231, 0]
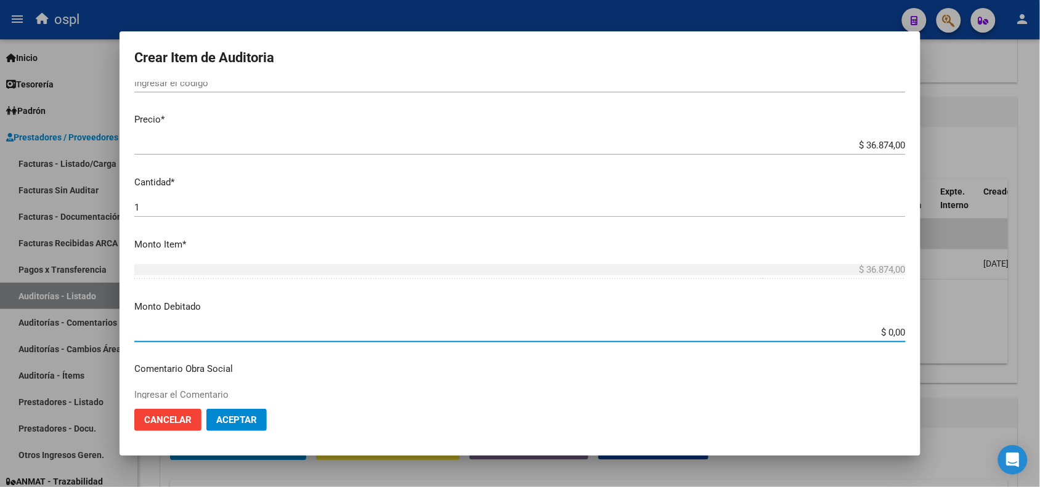
drag, startPoint x: 860, startPoint y: 330, endPoint x: 900, endPoint y: 330, distance: 40.7
click at [900, 330] on app-form-text-field "Monto Debitado $ 0,00 Ingresar el monto" at bounding box center [524, 319] width 781 height 38
paste input "36.874"
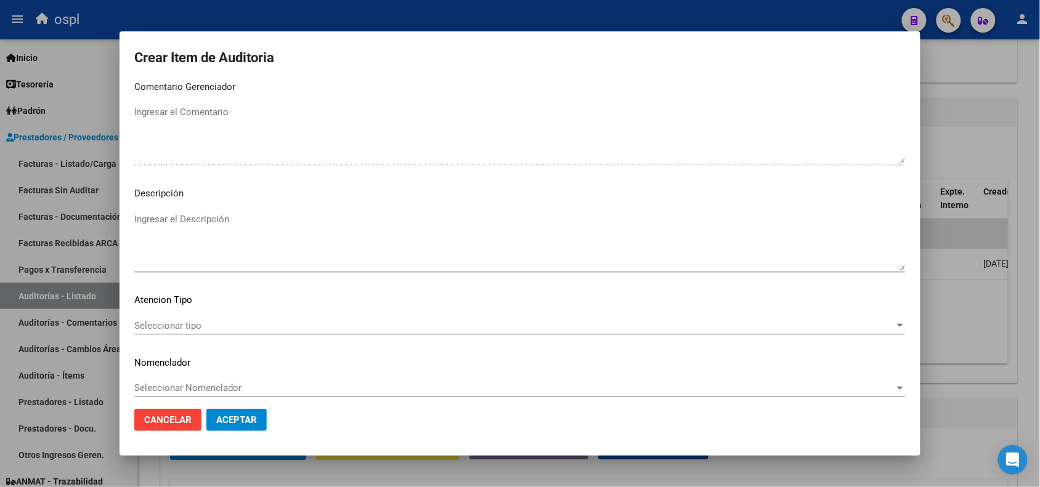
scroll to position [737, 0]
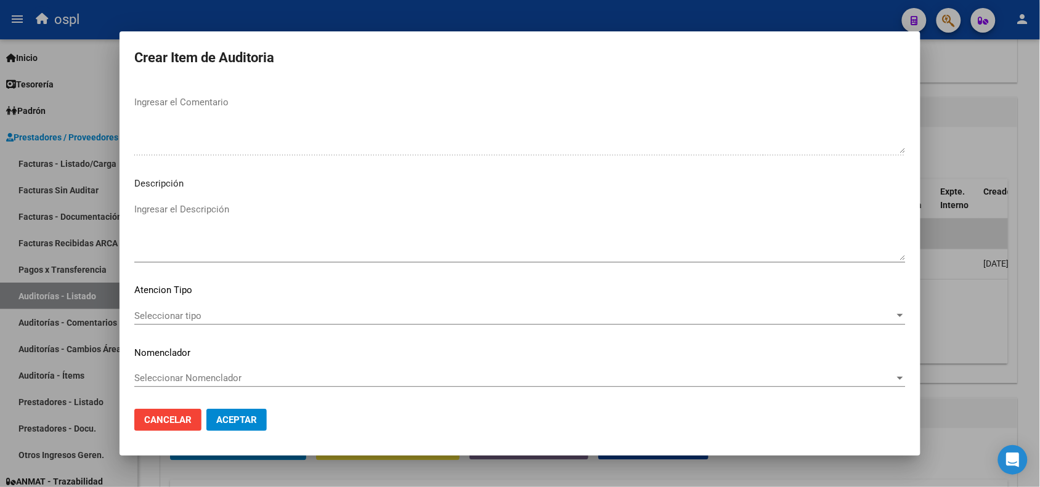
type input "$ 36.874,00"
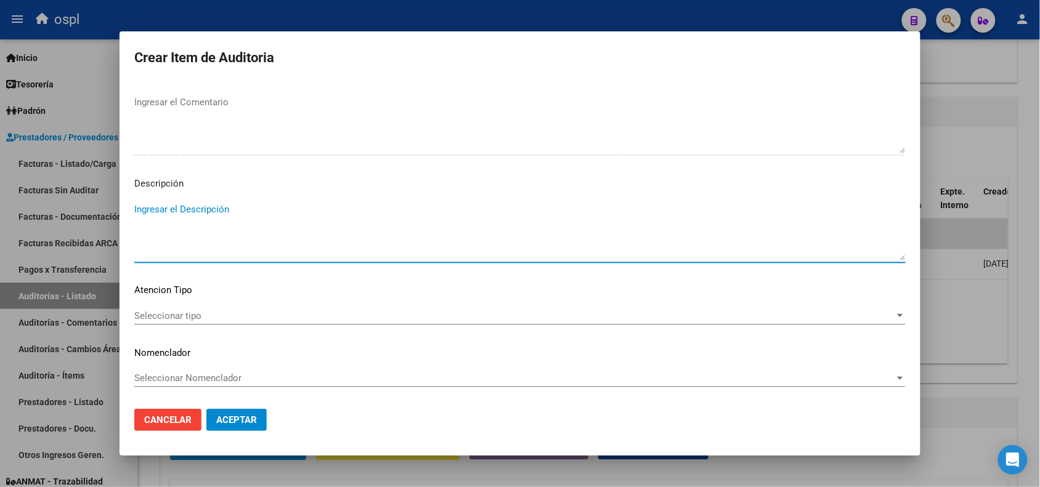
click at [222, 244] on textarea "Ingresar el Descripción" at bounding box center [519, 232] width 771 height 58
paste textarea "FALTA COPIA DE DNI Y PRESUNTA FIRMA APÓCRIFA DEL AFILIADO"
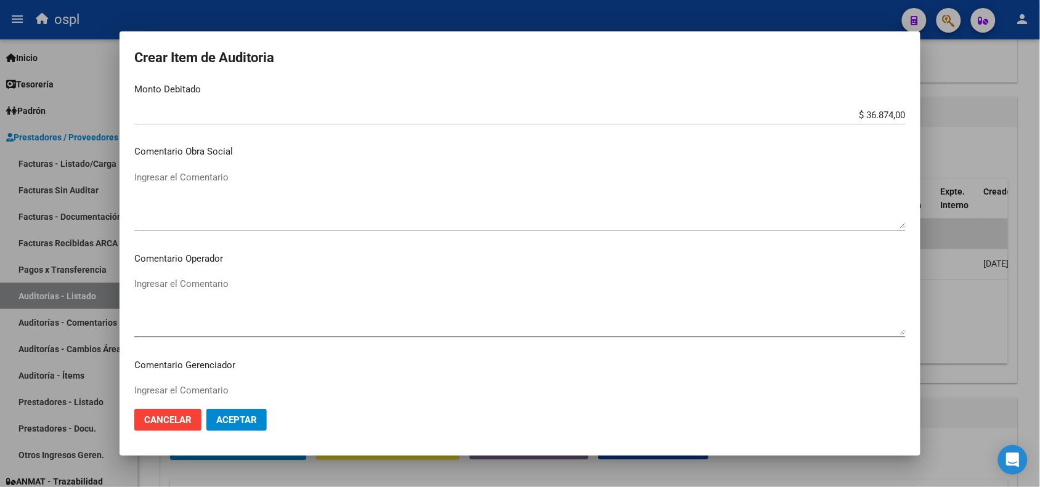
scroll to position [506, 0]
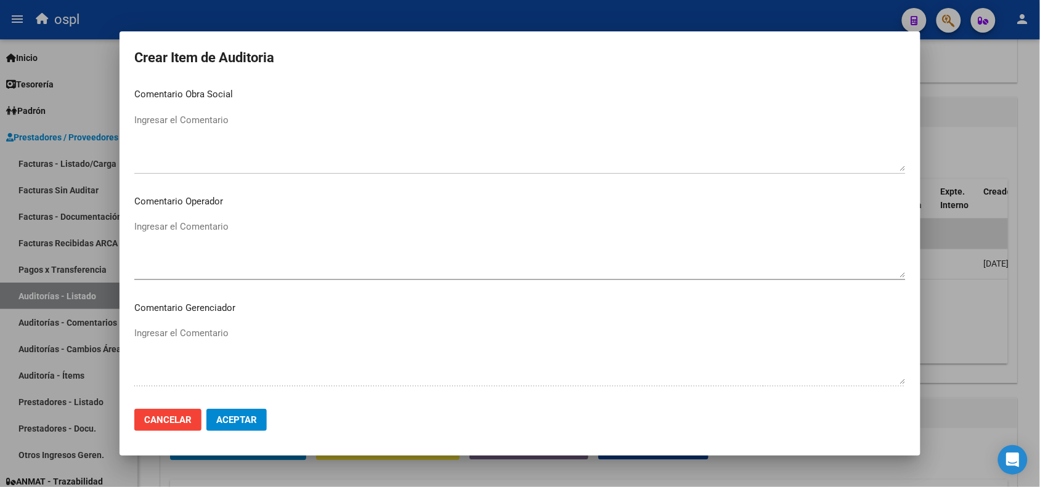
type textarea "FALTA COPIA DE DNI Y PRESUNTA FIRMA APÓCRIFA DEL AFILIADO"
click at [246, 231] on textarea "Ingresar el Comentario" at bounding box center [519, 249] width 771 height 58
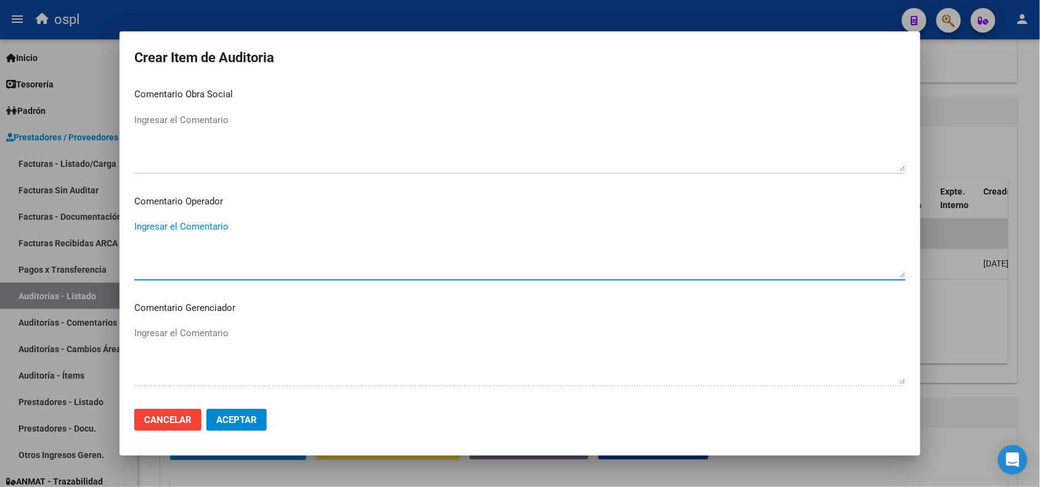
paste textarea "FALTA COPIA DE DNI Y PRESUNTA FIRMA APÓCRIFA DEL AFILIADO"
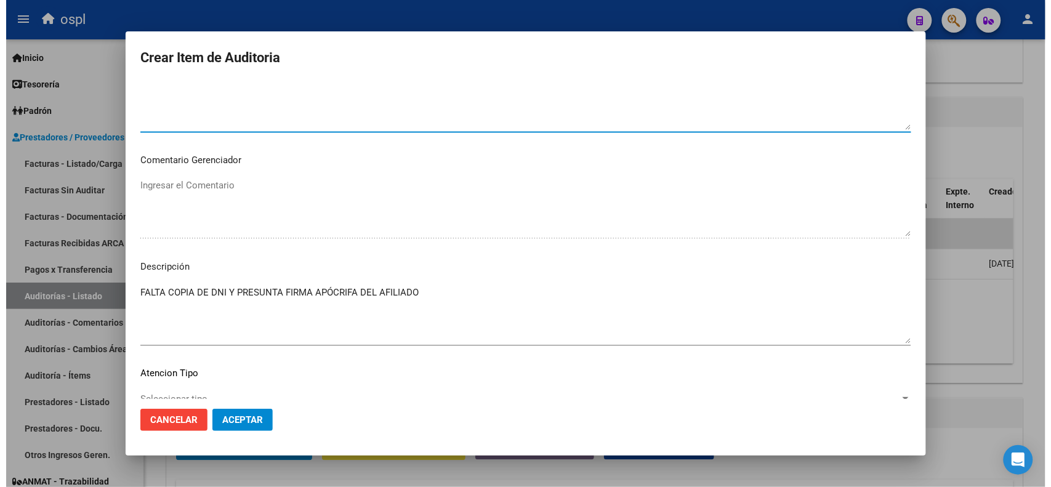
scroll to position [737, 0]
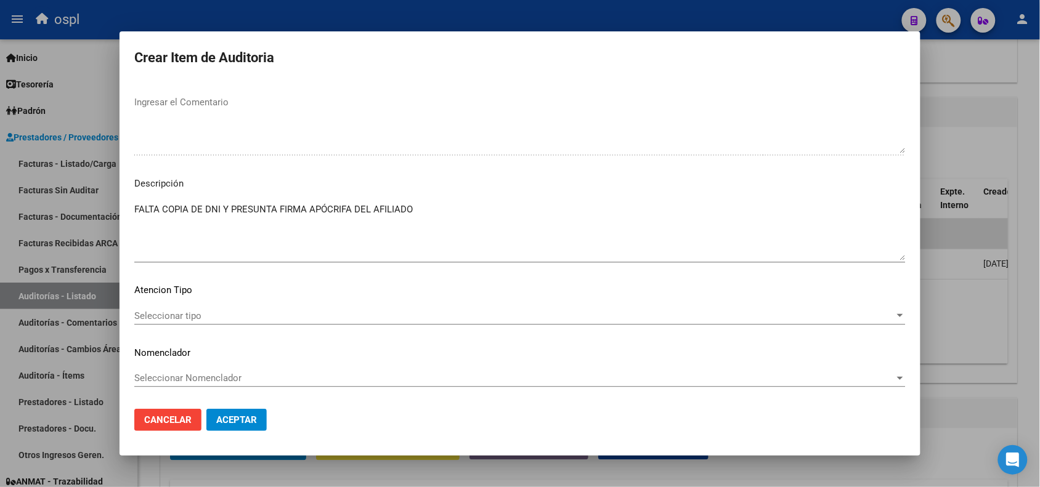
type textarea "FALTA COPIA DE DNI Y PRESUNTA FIRMA APÓCRIFA DEL AFILIADO"
click at [241, 418] on span "Aceptar" at bounding box center [236, 420] width 41 height 11
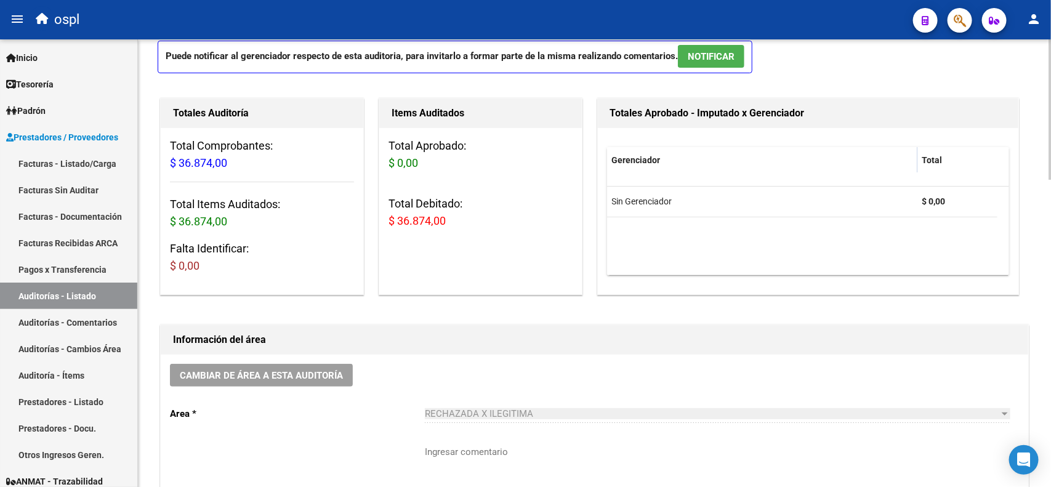
scroll to position [0, 0]
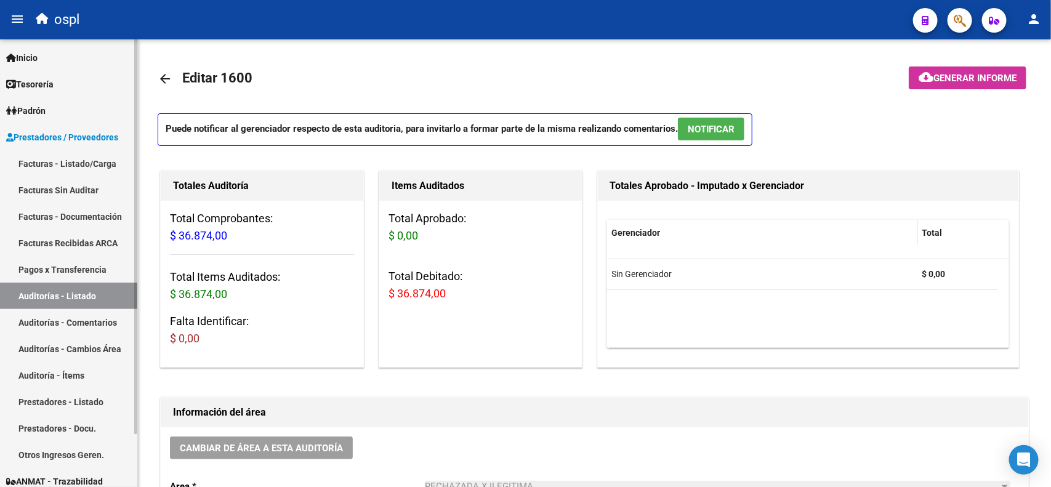
click at [73, 168] on link "Facturas - Listado/Carga" at bounding box center [68, 163] width 137 height 26
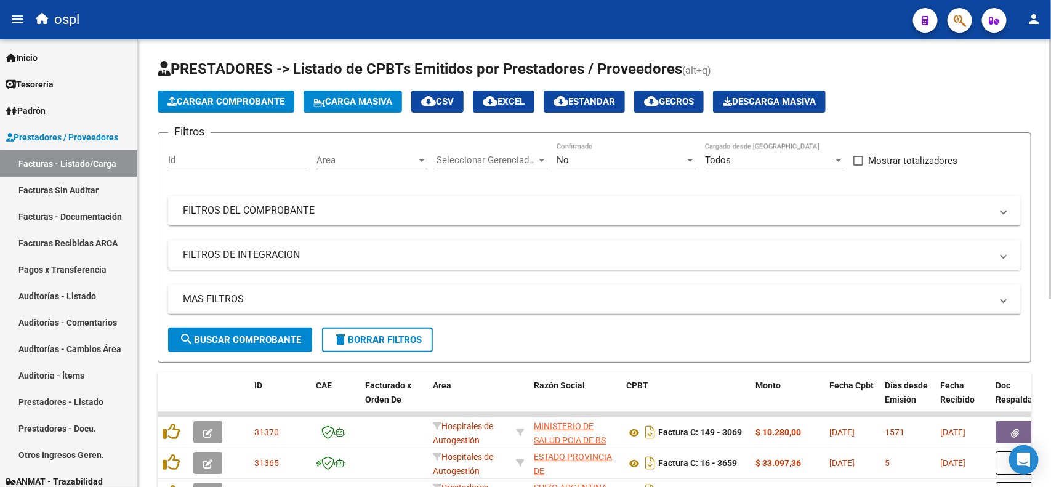
click at [434, 211] on mat-panel-title "FILTROS DEL COMPROBANTE" at bounding box center [587, 211] width 809 height 14
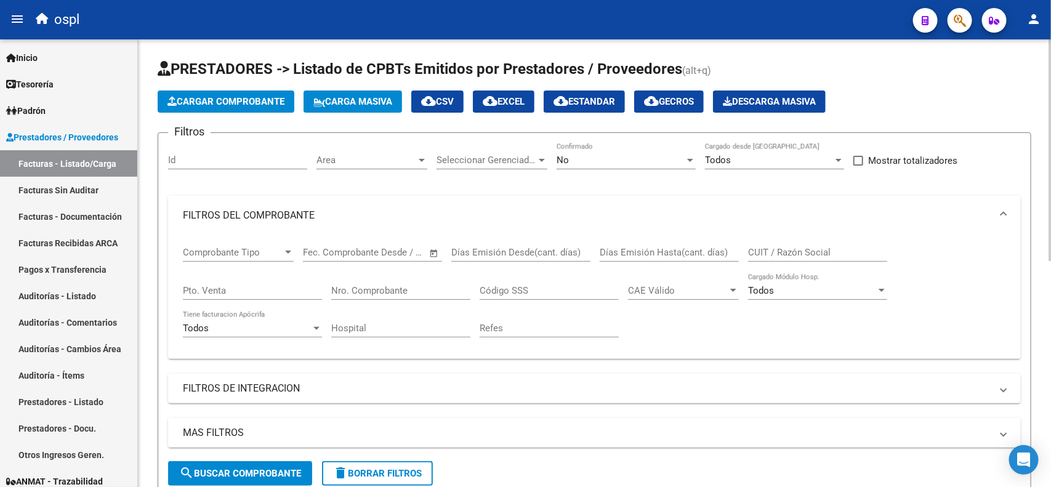
click at [382, 285] on input "Nro. Comprobante" at bounding box center [400, 290] width 139 height 11
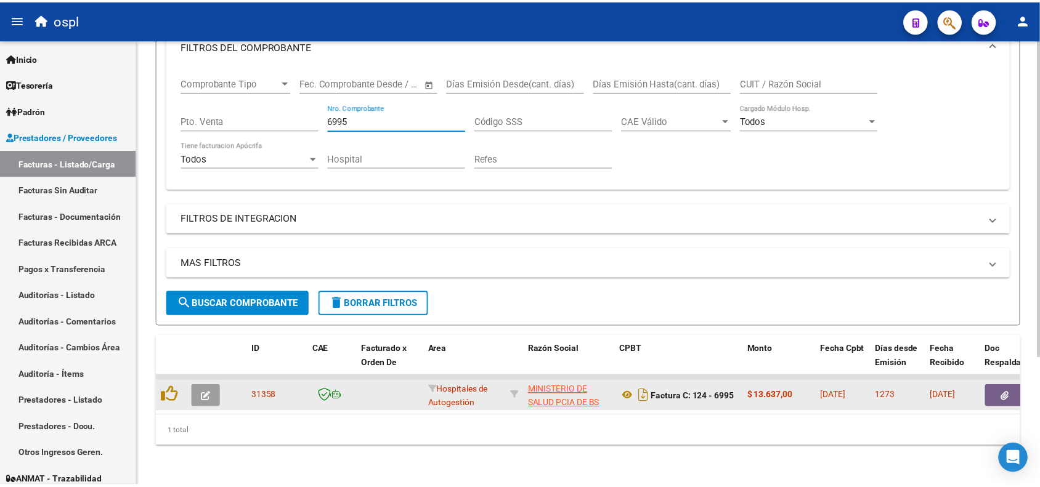
scroll to position [179, 0]
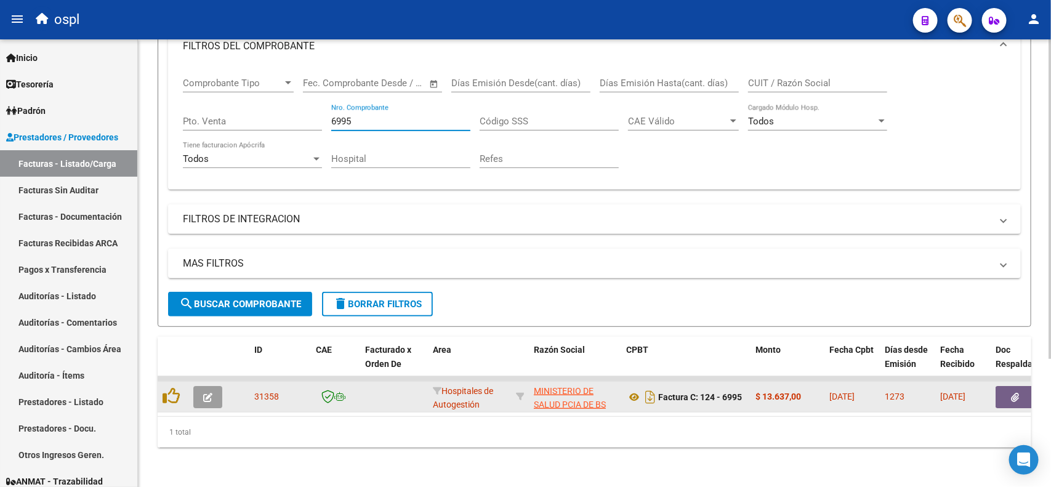
type input "6995"
click at [1006, 392] on button "button" at bounding box center [1015, 397] width 39 height 22
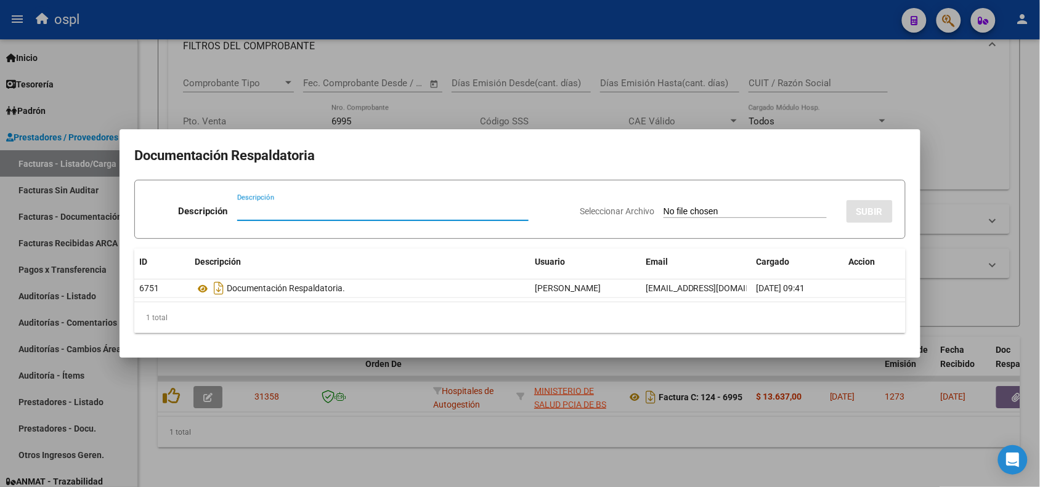
click at [718, 214] on input "Seleccionar Archivo" at bounding box center [744, 212] width 163 height 12
type input "C:\fakepath\RECHAZO 6995-HOSPITAL LUDOVICA.pdf"
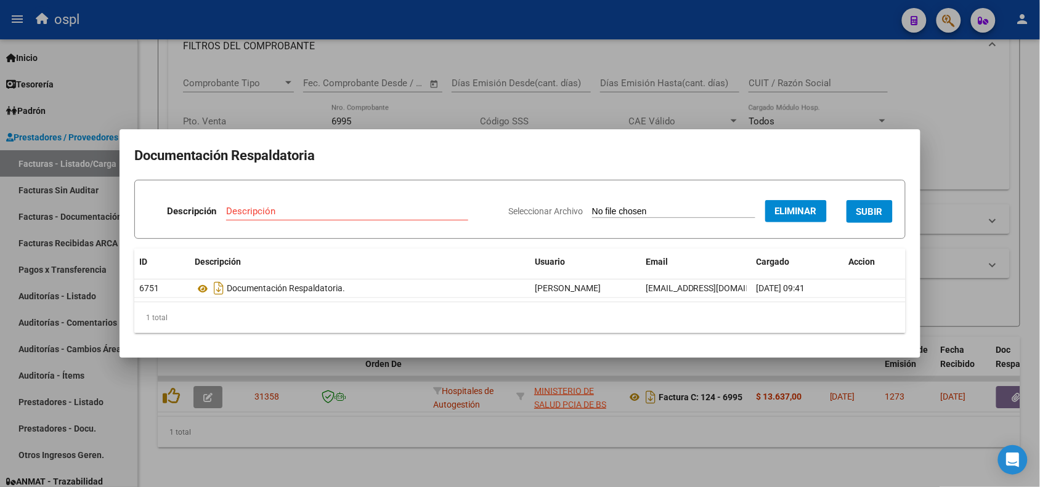
click at [355, 209] on input "Descripción" at bounding box center [347, 211] width 242 height 11
type input "RECHAZO"
click at [858, 217] on button "SUBIR" at bounding box center [869, 211] width 46 height 23
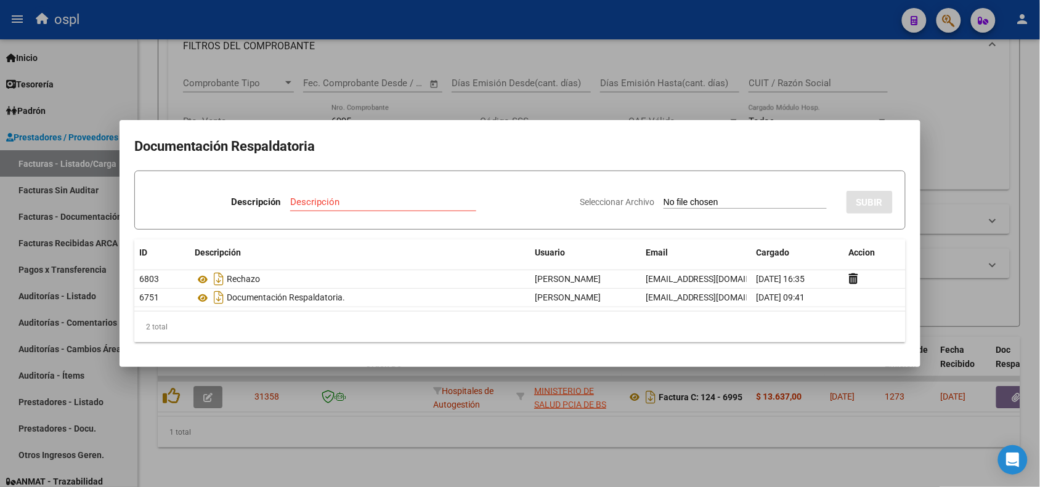
click at [552, 33] on div at bounding box center [520, 243] width 1040 height 487
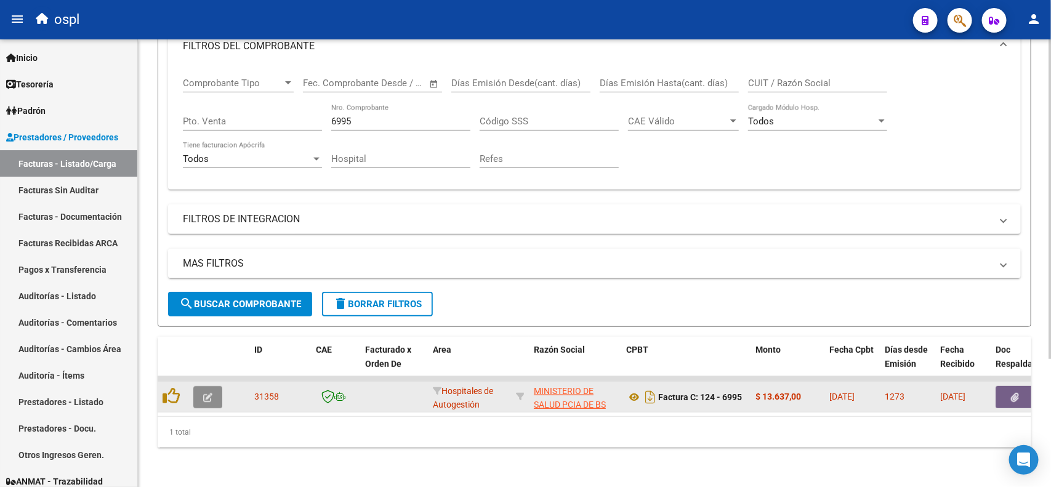
click at [216, 386] on button "button" at bounding box center [207, 397] width 29 height 22
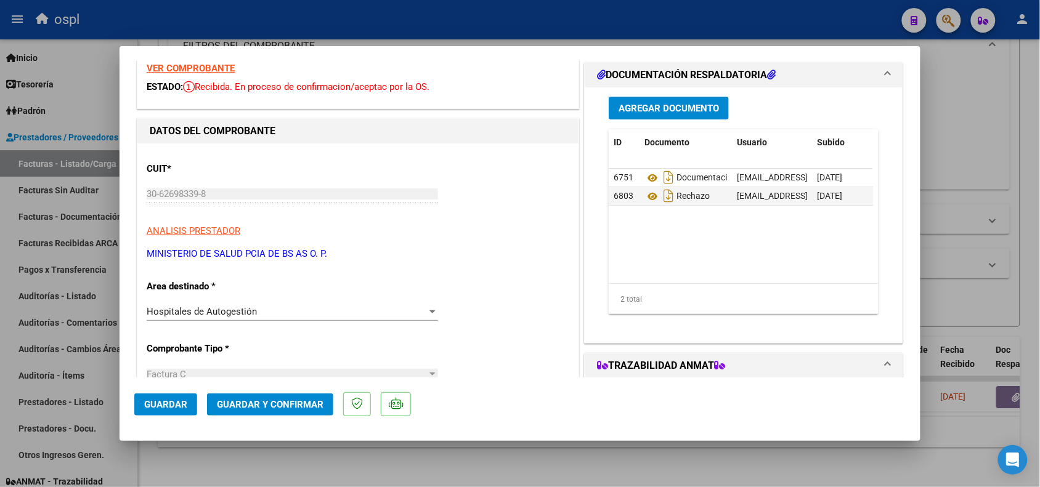
scroll to position [77, 0]
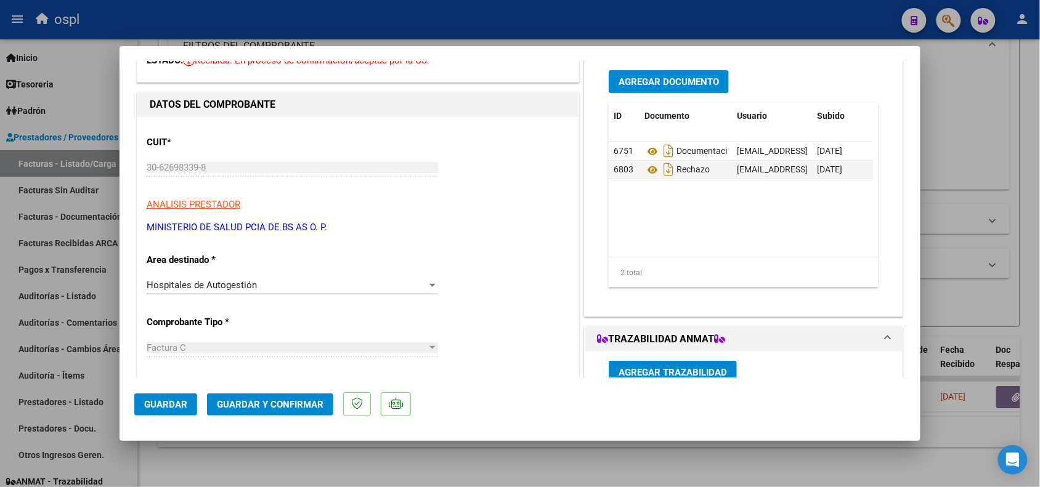
click at [241, 291] on div "Hospitales de Autogestión" at bounding box center [287, 285] width 280 height 11
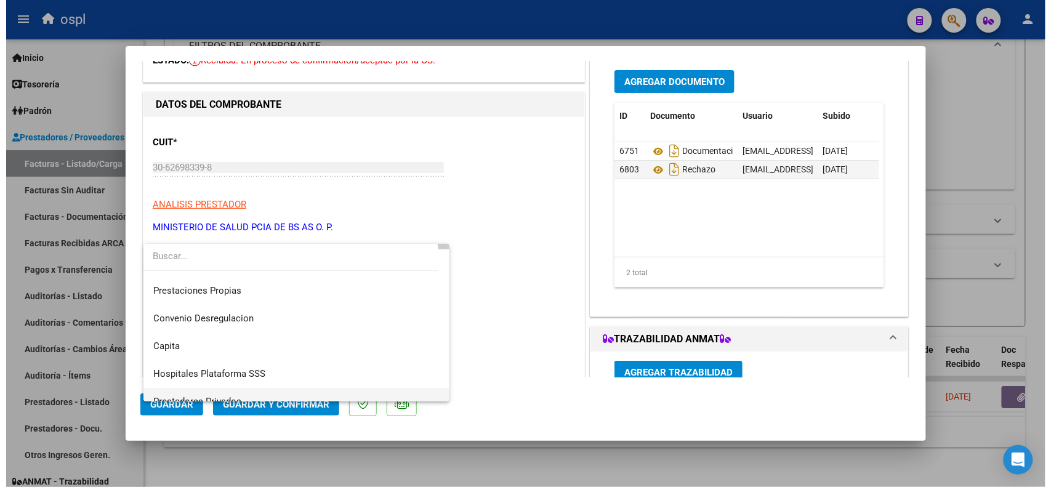
scroll to position [119, 0]
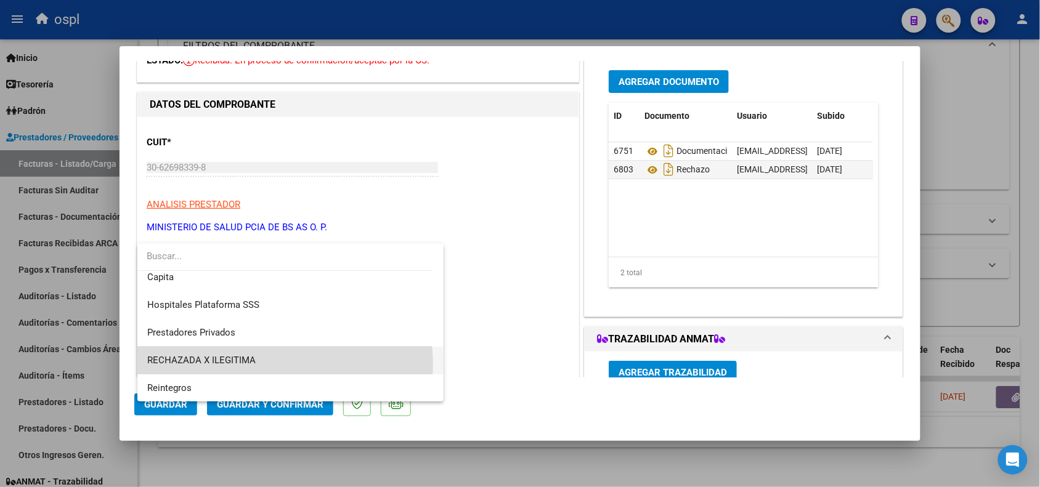
click at [263, 364] on span "RECHAZADA X ILEGITIMA" at bounding box center [290, 361] width 287 height 28
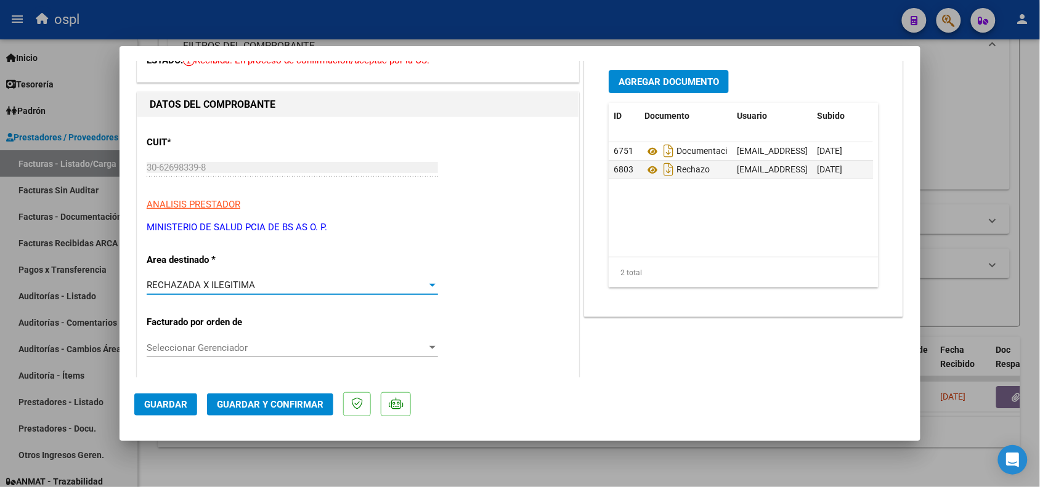
click at [261, 405] on span "Guardar y Confirmar" at bounding box center [270, 404] width 107 height 11
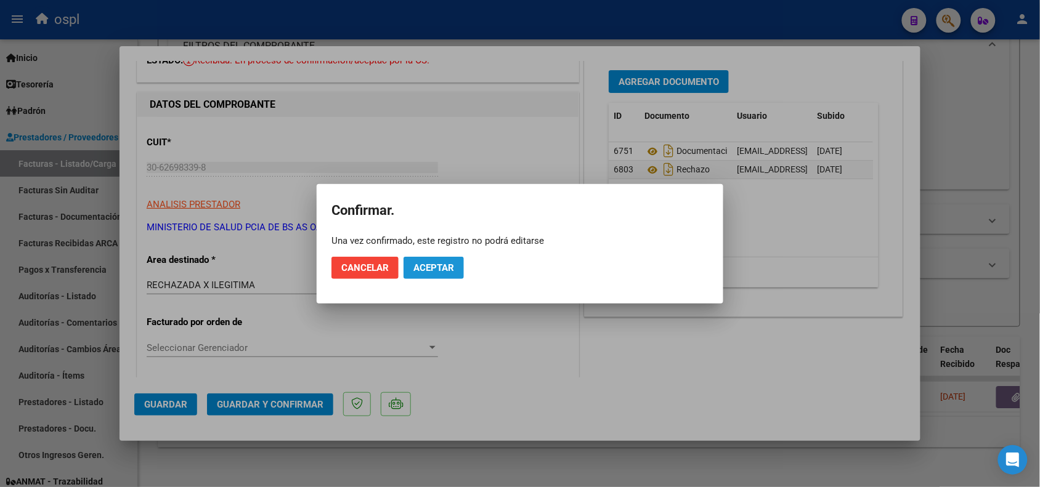
click at [429, 270] on span "Aceptar" at bounding box center [433, 267] width 41 height 11
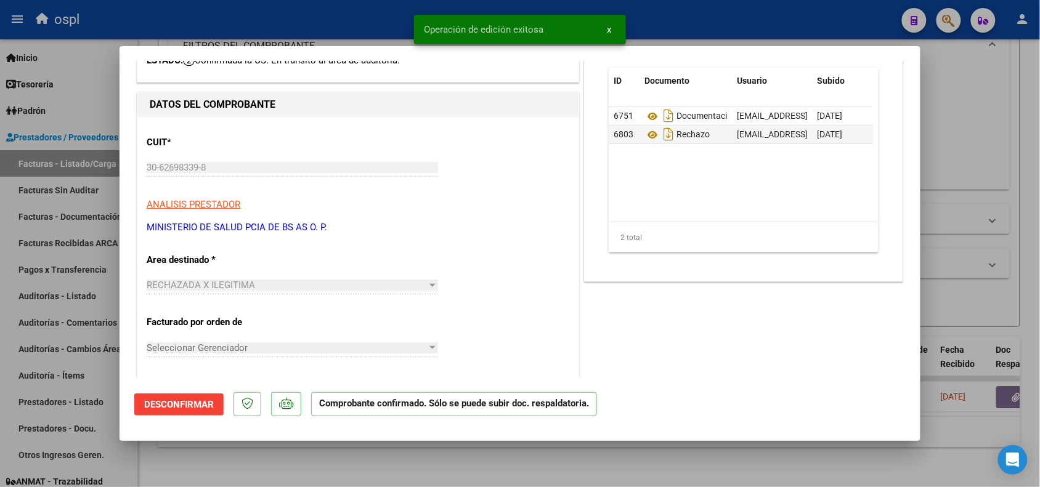
click at [291, 26] on div at bounding box center [520, 243] width 1040 height 487
type input "$ 0,00"
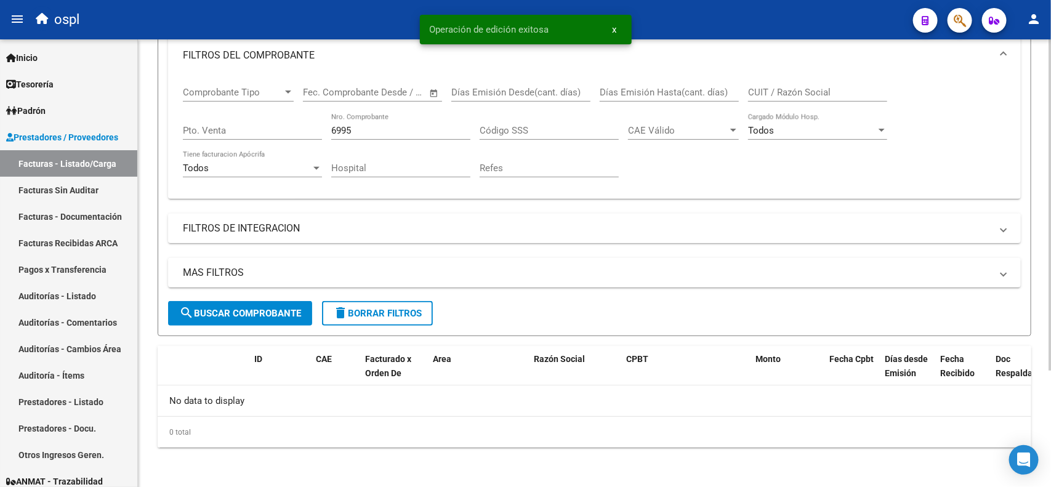
scroll to position [158, 0]
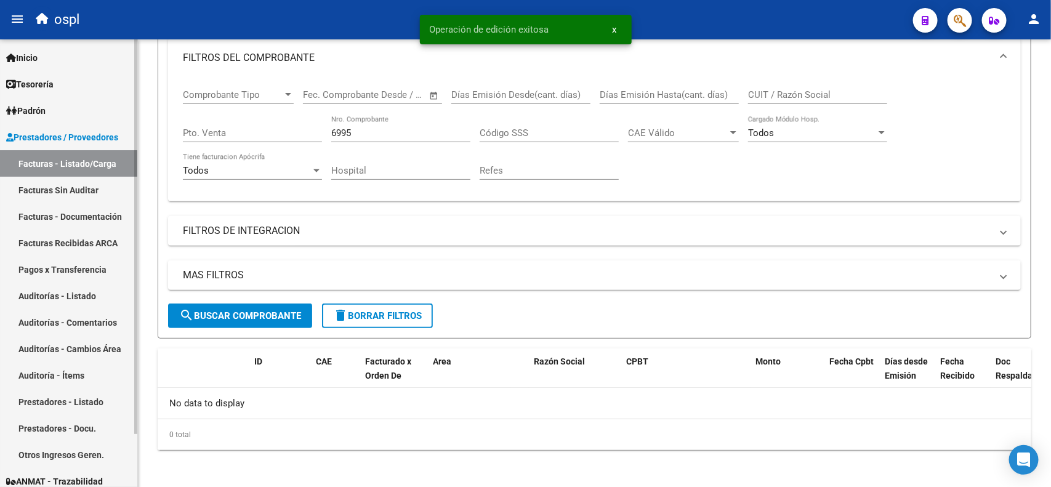
click at [90, 194] on link "Facturas Sin Auditar" at bounding box center [68, 190] width 137 height 26
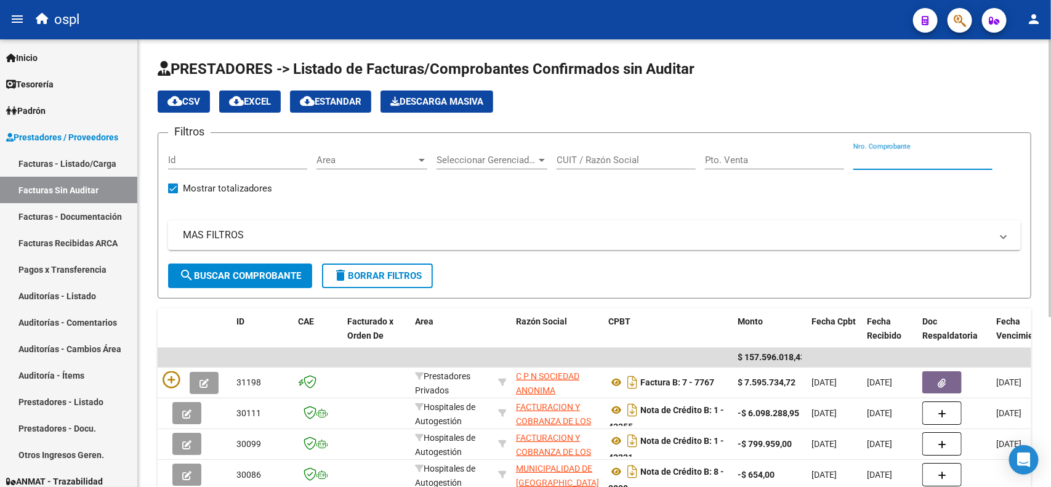
click at [927, 160] on input "Nro. Comprobante" at bounding box center [923, 160] width 139 height 11
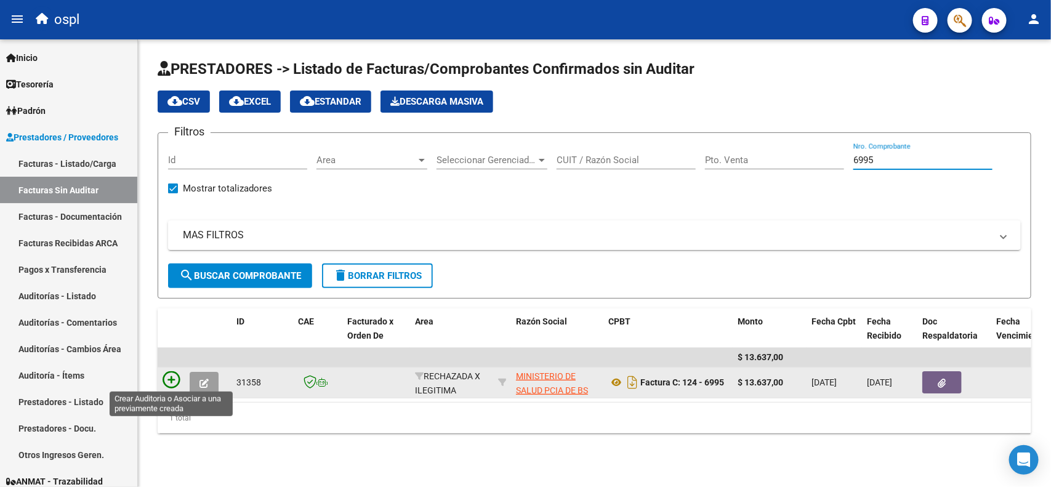
type input "6995"
click at [165, 376] on icon at bounding box center [171, 379] width 17 height 17
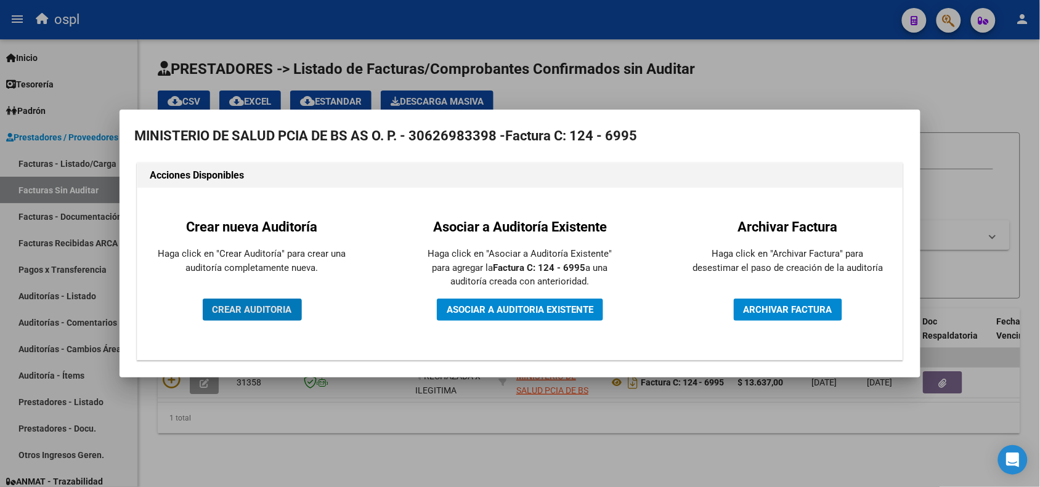
click at [236, 309] on span "CREAR AUDITORIA" at bounding box center [251, 309] width 79 height 11
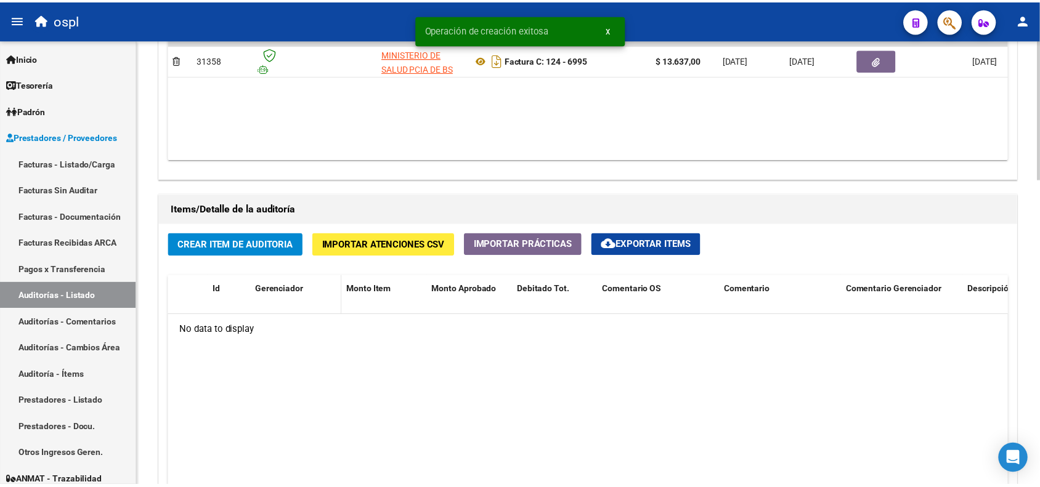
scroll to position [770, 0]
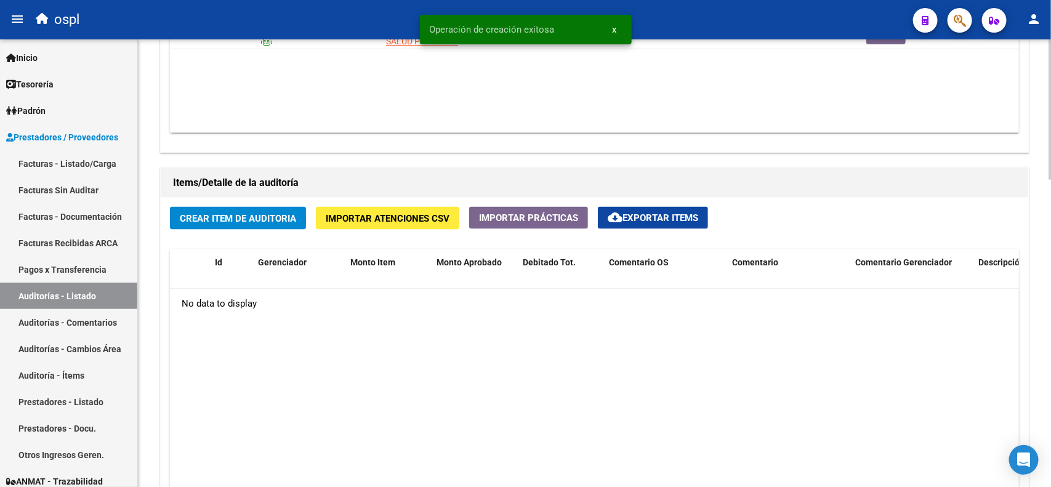
click at [256, 213] on span "Crear Item de Auditoria" at bounding box center [238, 218] width 116 height 11
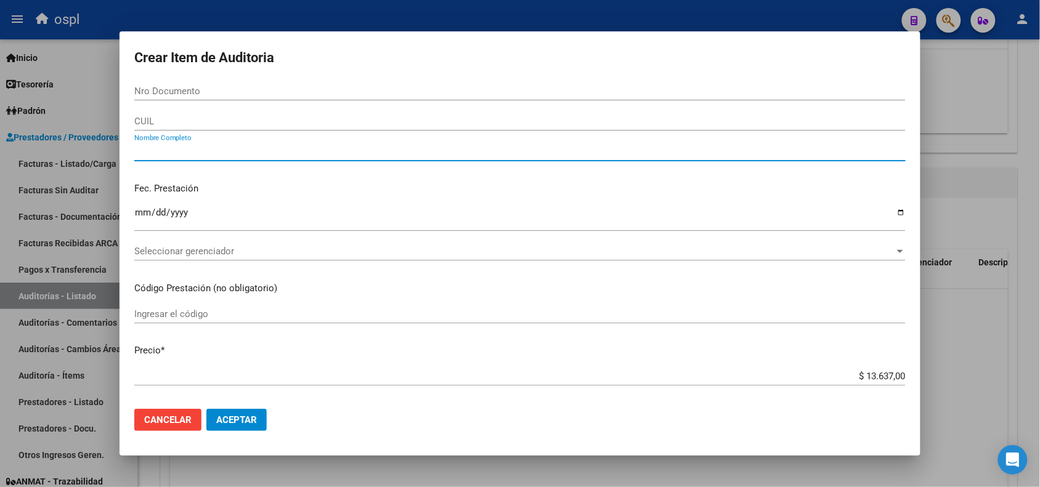
click at [291, 150] on input "Nombre Completo" at bounding box center [519, 151] width 771 height 11
type input "VARIOS"
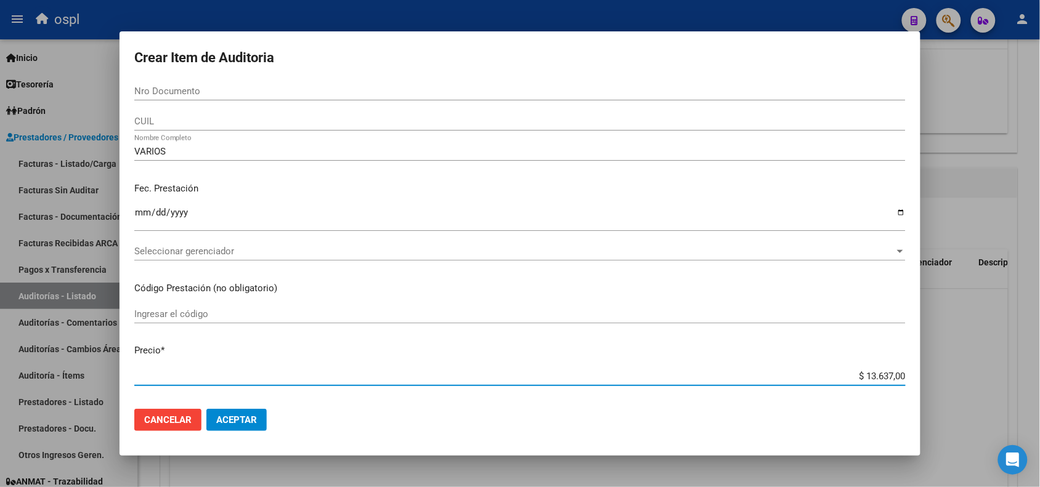
drag, startPoint x: 857, startPoint y: 376, endPoint x: 893, endPoint y: 373, distance: 36.5
click at [893, 373] on input "$ 13.637,00" at bounding box center [519, 376] width 771 height 11
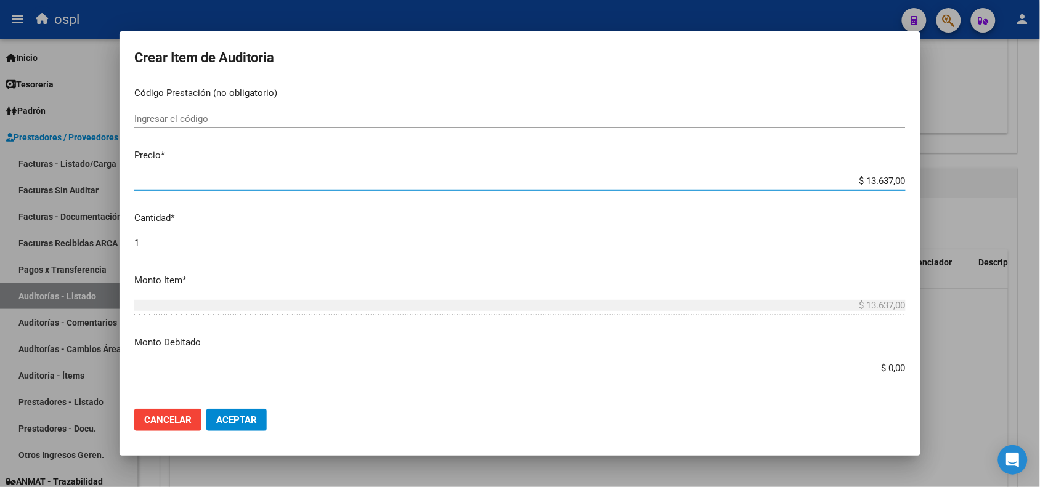
scroll to position [231, 0]
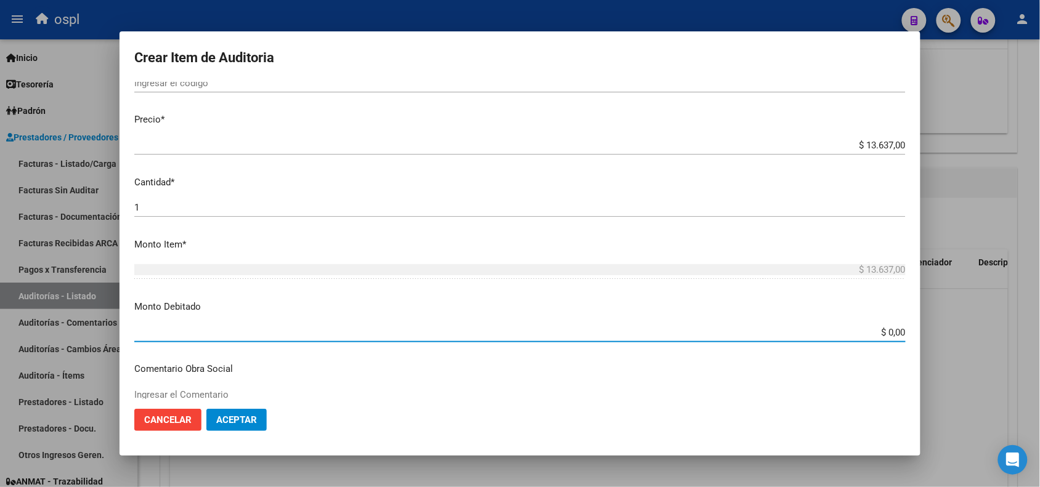
drag, startPoint x: 867, startPoint y: 327, endPoint x: 904, endPoint y: 330, distance: 37.7
click at [904, 330] on mat-dialog-content "Nro Documento CUIL VARIOS Nombre Completo Fec. Prestación Ingresar la fecha Sel…" at bounding box center [519, 240] width 801 height 317
paste input "13.637,"
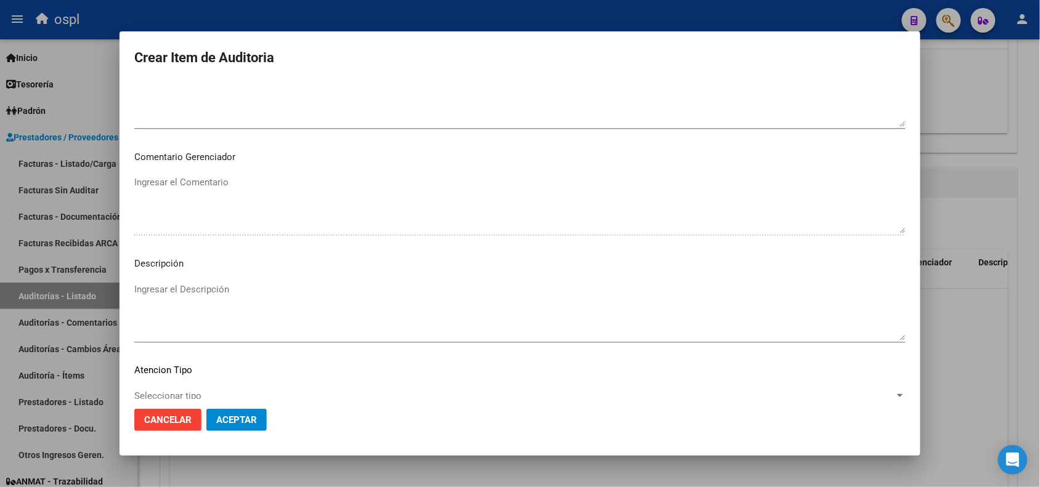
scroll to position [693, 0]
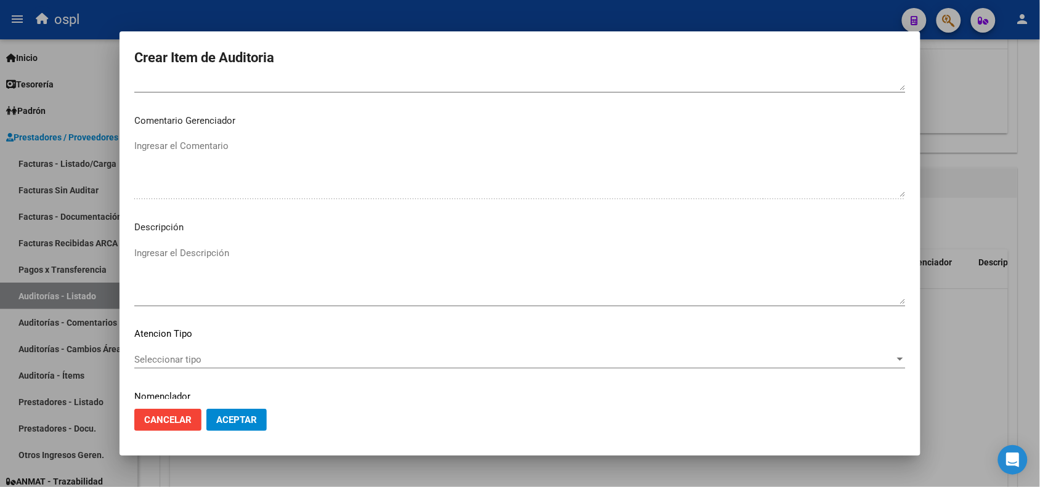
type input "$ 13.637,00"
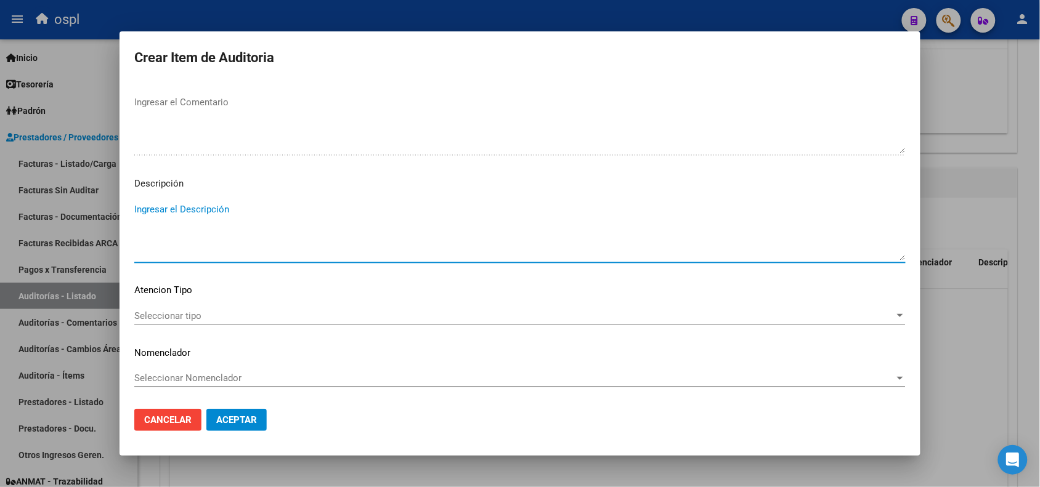
click at [208, 249] on textarea "Ingresar el Descripción" at bounding box center [519, 232] width 771 height 58
click at [208, 248] on textarea "Ingresar el Descripción" at bounding box center [519, 232] width 771 height 58
paste textarea "PRESUNTA FIRMA APÓCRIFA DEL AFILIADO"
click at [139, 206] on textarea "PRESUNTA FIRMA APÓCRIFA DEL AFILIADO" at bounding box center [519, 232] width 771 height 58
drag, startPoint x: 531, startPoint y: 211, endPoint x: 127, endPoint y: 224, distance: 403.6
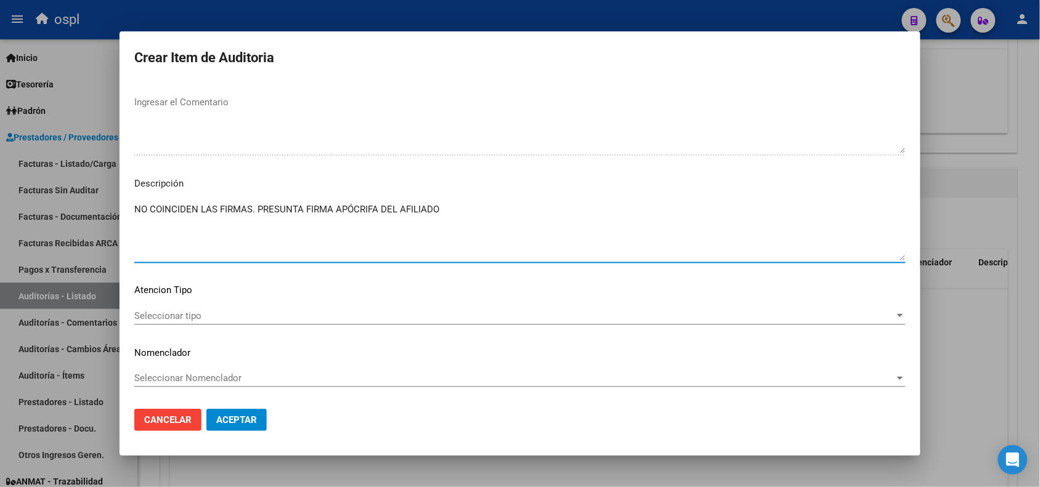
click at [127, 224] on mat-dialog-content "Nro Documento CUIL VARIOS Nombre Completo Fec. Prestación Ingresar la fecha Sel…" at bounding box center [519, 240] width 801 height 317
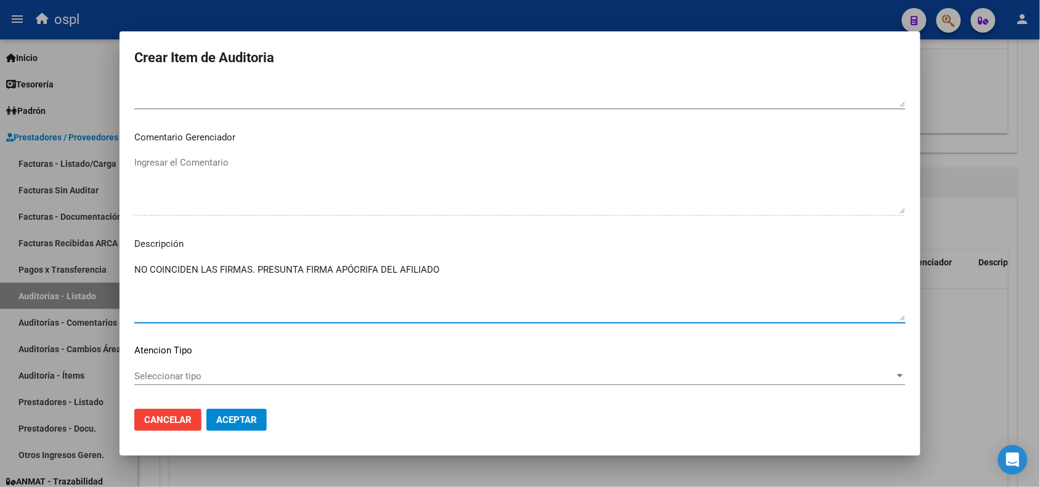
scroll to position [506, 0]
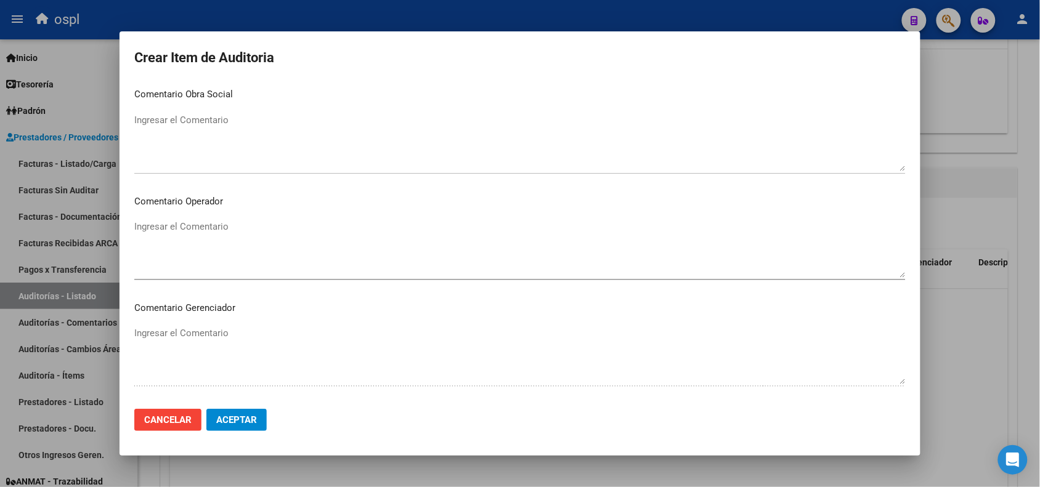
type textarea "NO COINCIDEN LAS FIRMAS. PRESUNTA FIRMA APÓCRIFA DEL AFILIADO"
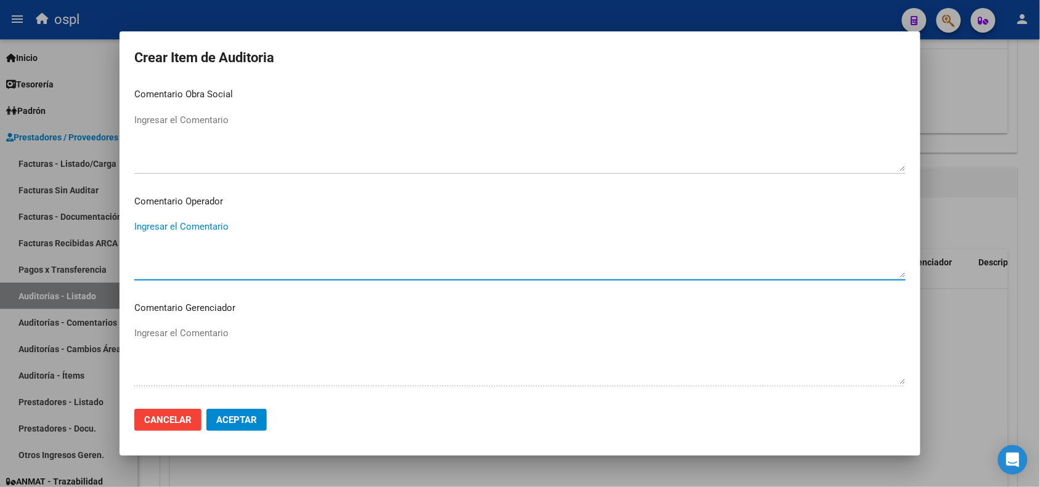
click at [226, 235] on textarea "Ingresar el Comentario" at bounding box center [519, 249] width 771 height 58
paste textarea "NO COINCIDEN LAS FIRMAS. PRESUNTA FIRMA APÓCRIFA DEL AFILIADO"
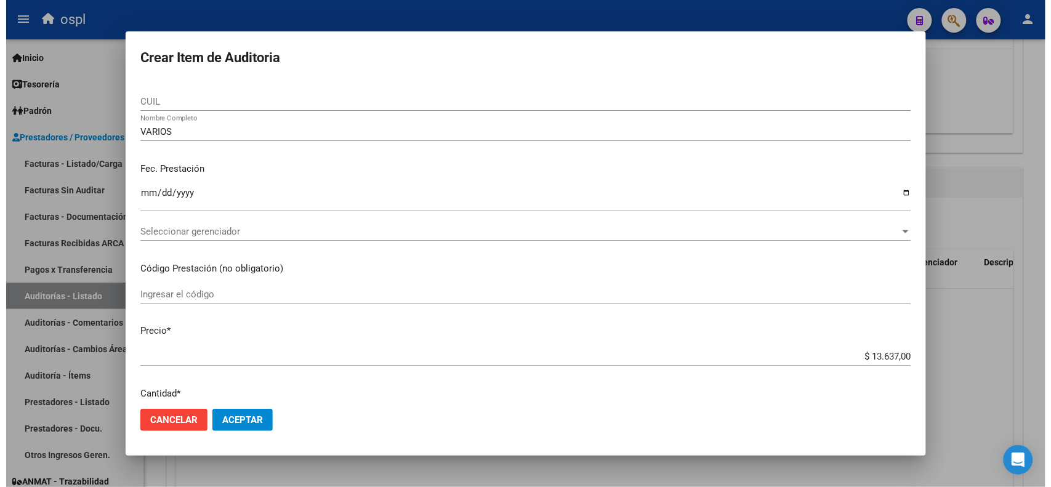
scroll to position [0, 0]
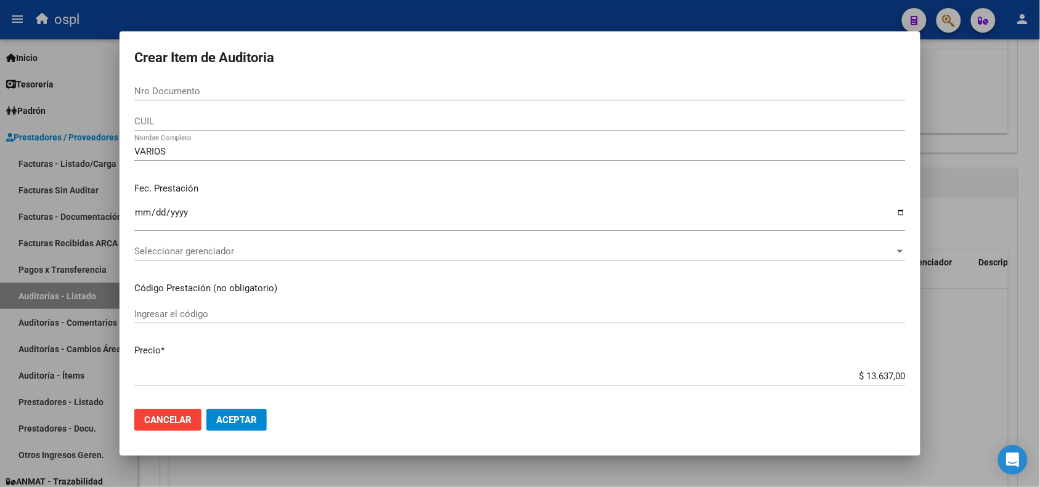
type textarea "NO COINCIDEN LAS FIRMAS. PRESUNTA FIRMA APÓCRIFA DEL AFILIADO"
click at [241, 418] on span "Aceptar" at bounding box center [236, 420] width 41 height 11
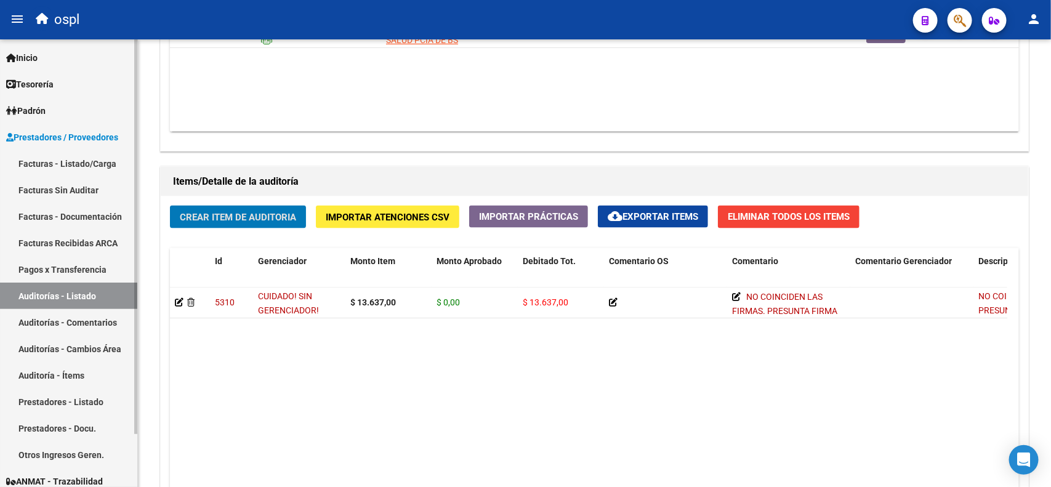
scroll to position [749, 0]
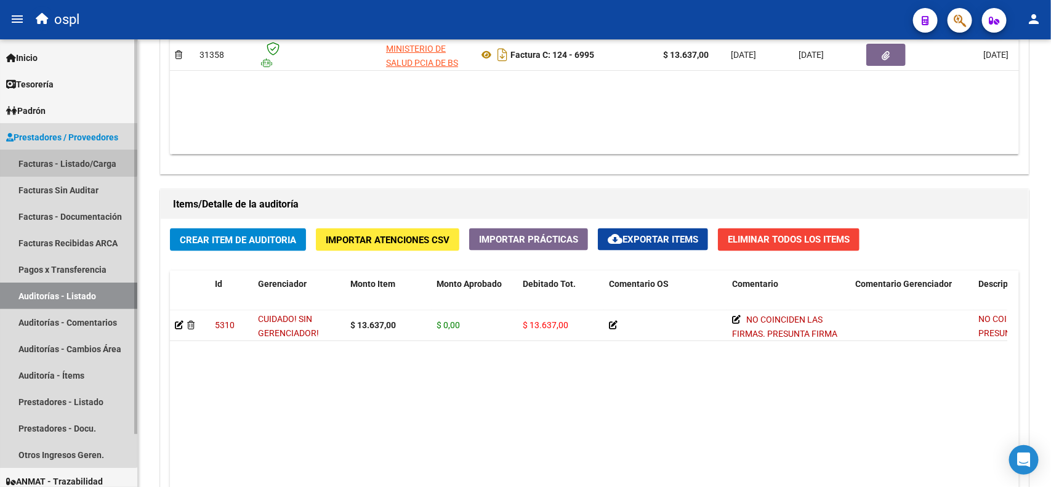
click at [60, 156] on link "Facturas - Listado/Carga" at bounding box center [68, 163] width 137 height 26
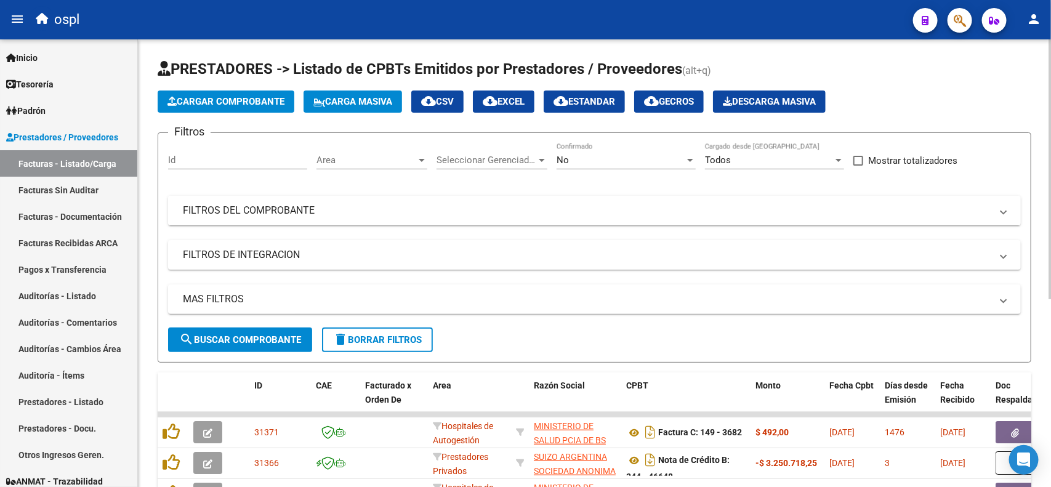
click at [423, 214] on mat-panel-title "FILTROS DEL COMPROBANTE" at bounding box center [587, 211] width 809 height 14
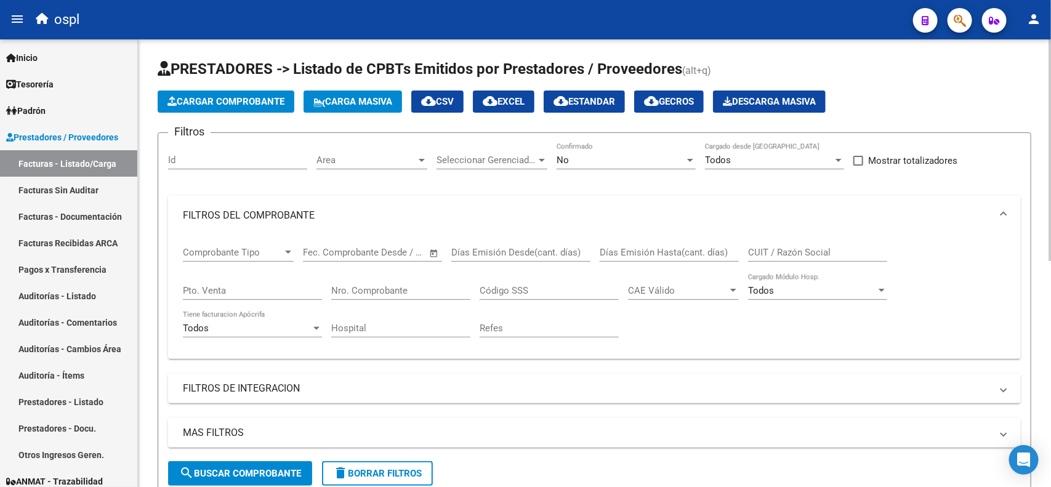
click at [429, 288] on input "Nro. Comprobante" at bounding box center [400, 290] width 139 height 11
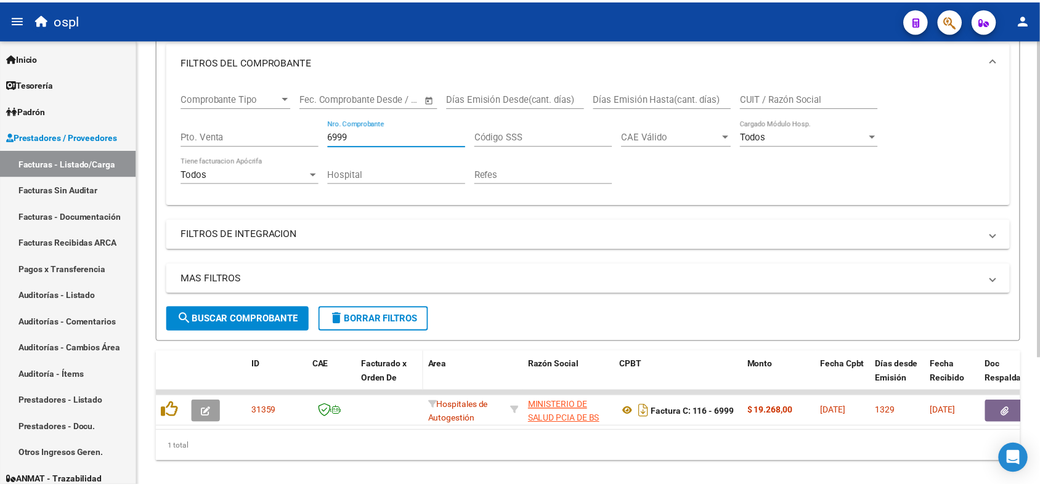
scroll to position [179, 0]
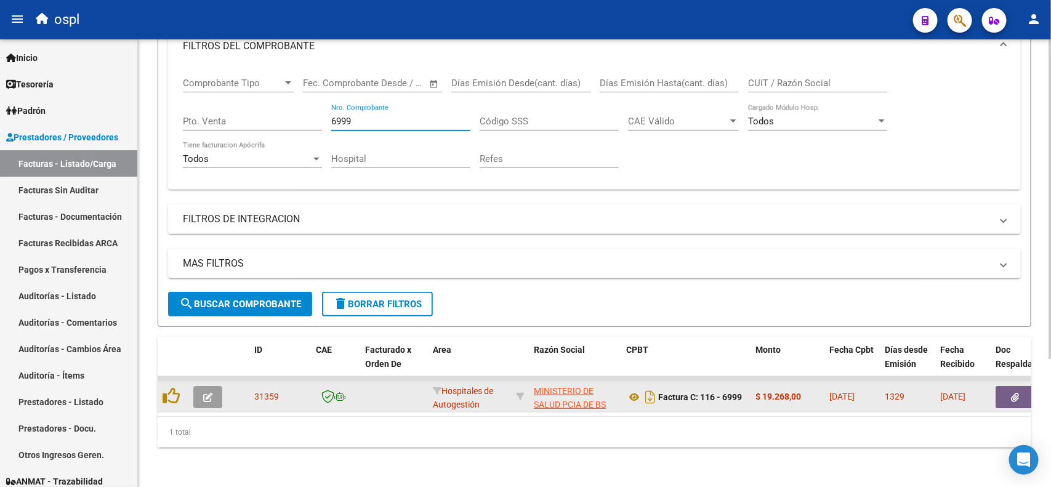
type input "6999"
click at [1013, 393] on icon "button" at bounding box center [1016, 397] width 8 height 9
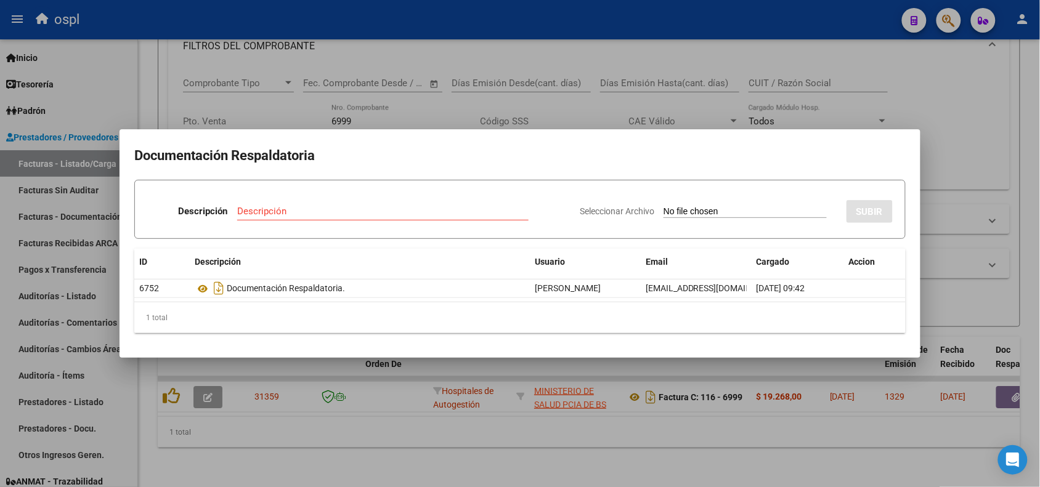
click at [719, 208] on input "Seleccionar Archivo" at bounding box center [744, 212] width 163 height 12
type input "C:\fakepath\RECHAZO 6999- HOSPITAL LUDOVICA.pdf"
click at [283, 204] on div "Descripción" at bounding box center [347, 211] width 242 height 18
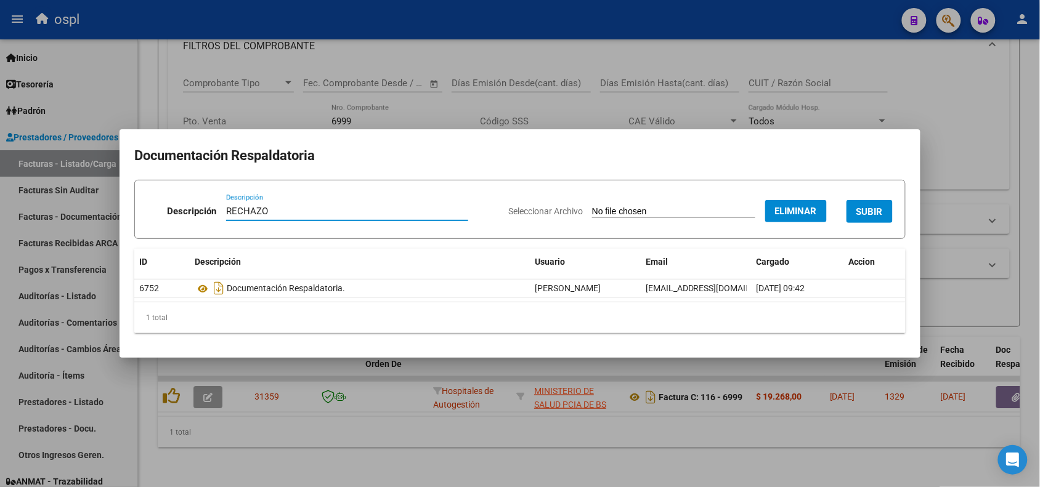
type input "RECHAZO"
click at [872, 214] on span "SUBIR" at bounding box center [869, 211] width 26 height 11
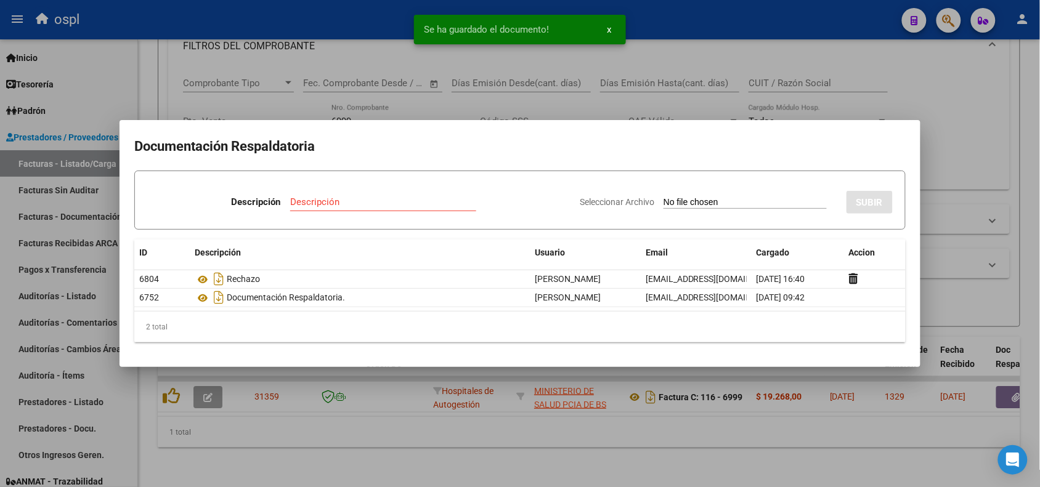
click at [228, 18] on div at bounding box center [520, 243] width 1040 height 487
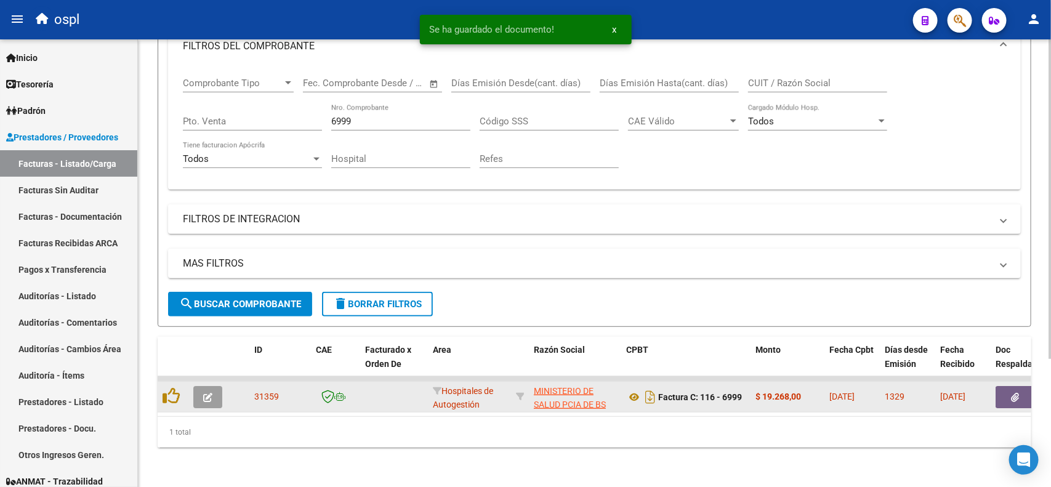
click at [211, 393] on icon "button" at bounding box center [207, 397] width 9 height 9
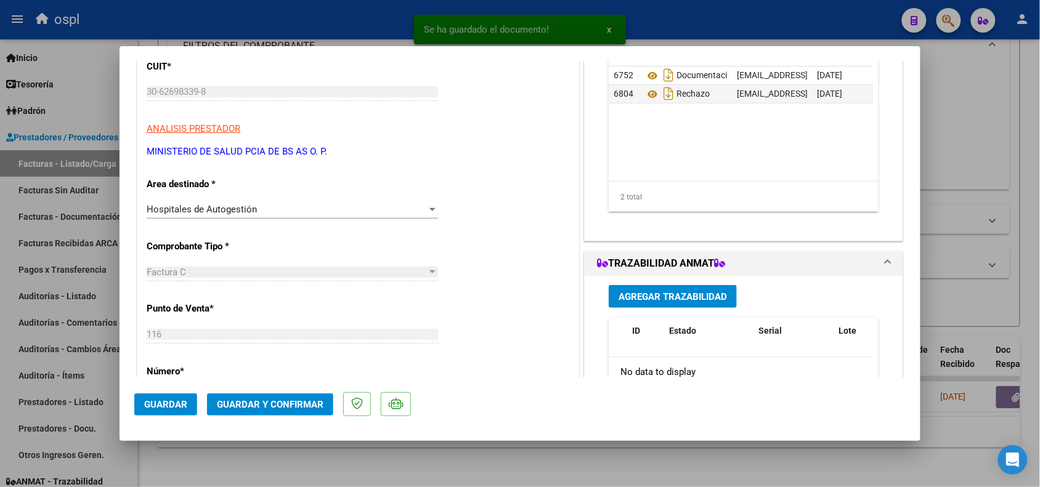
scroll to position [154, 0]
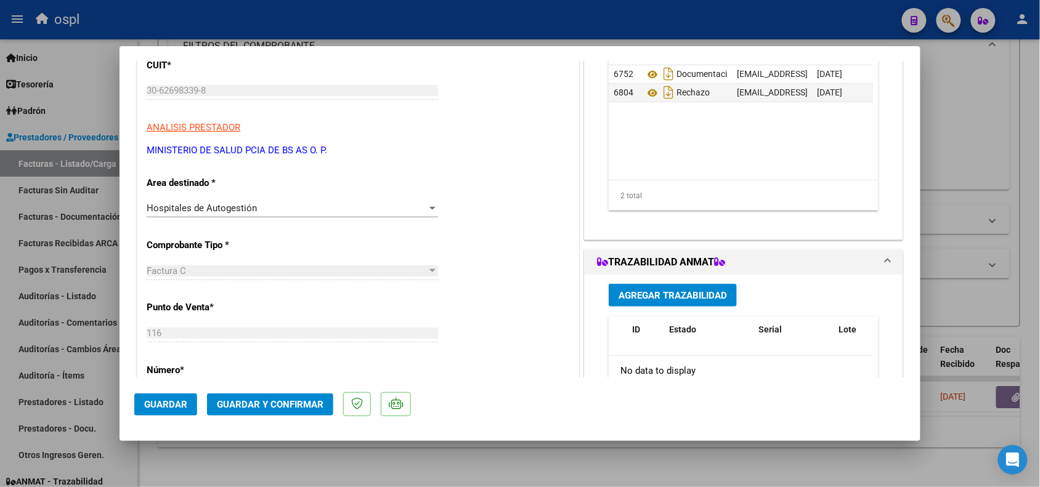
click at [245, 211] on span "Hospitales de Autogestión" at bounding box center [202, 208] width 110 height 11
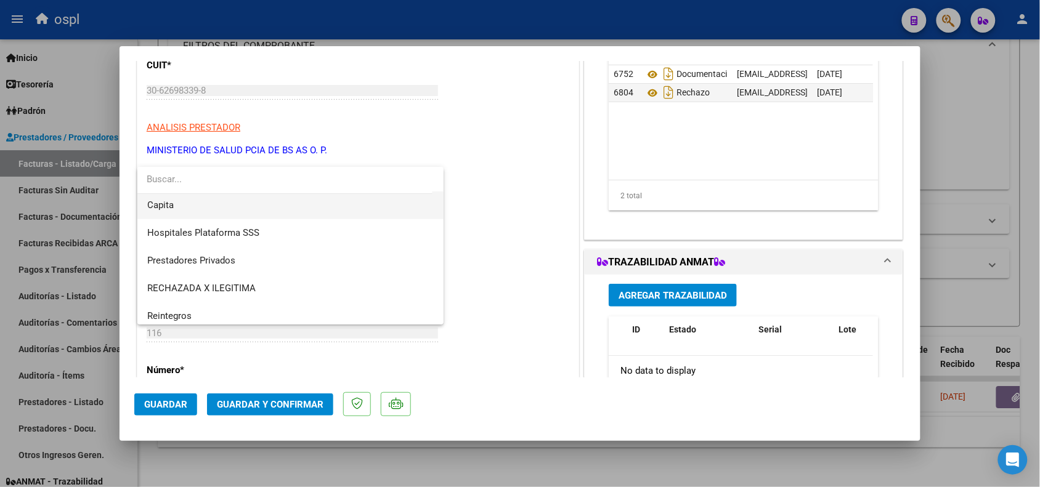
scroll to position [119, 0]
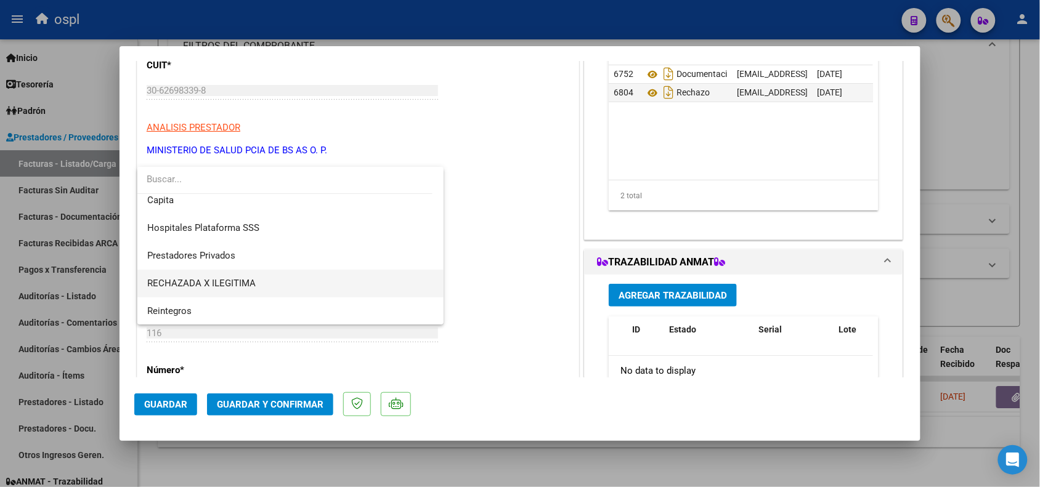
click at [244, 287] on span "RECHAZADA X ILEGITIMA" at bounding box center [201, 283] width 108 height 11
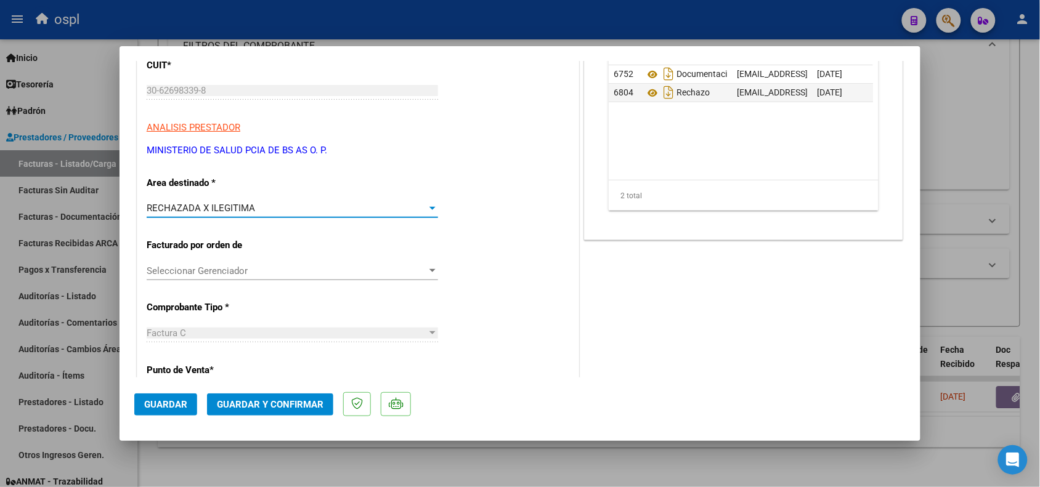
click at [272, 398] on button "Guardar y Confirmar" at bounding box center [270, 405] width 126 height 22
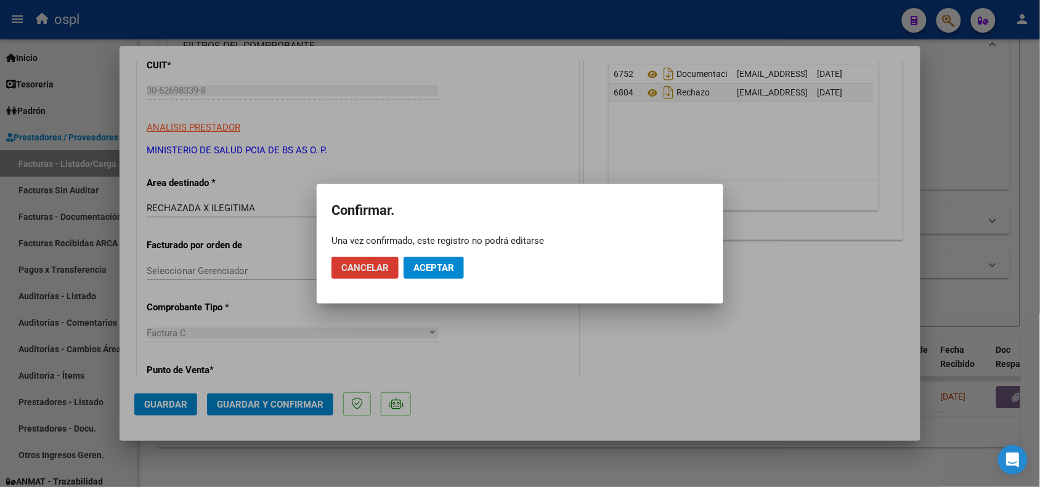
click at [438, 265] on span "Aceptar" at bounding box center [433, 267] width 41 height 11
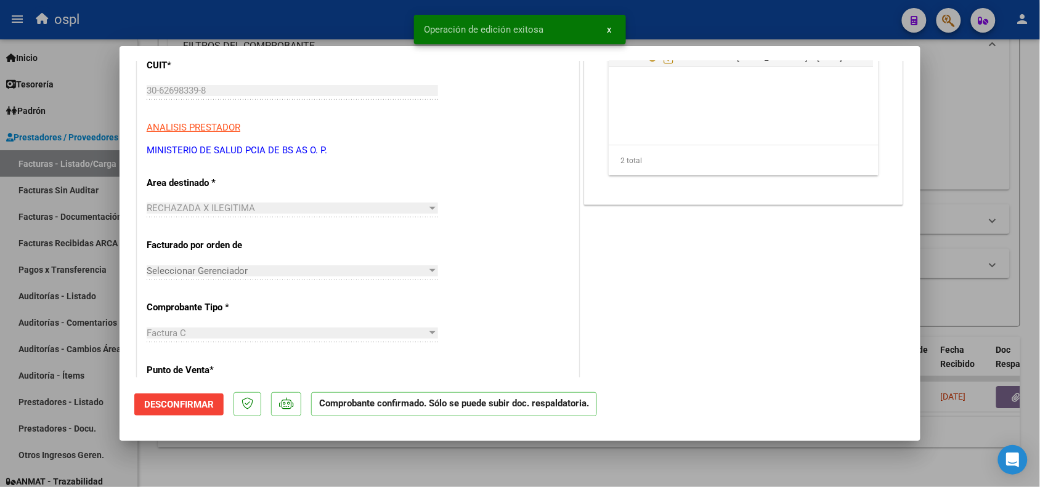
click at [223, 11] on div at bounding box center [520, 243] width 1040 height 487
type input "$ 0,00"
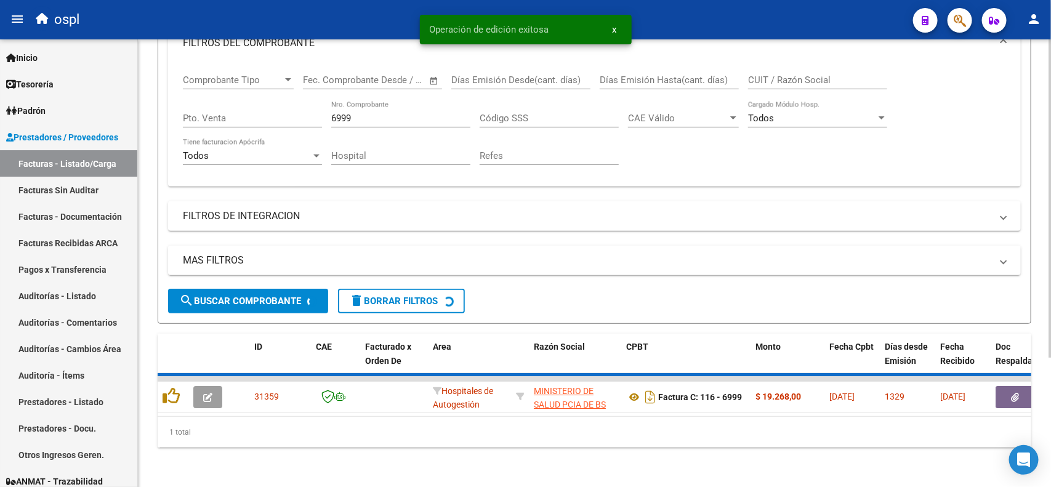
scroll to position [158, 0]
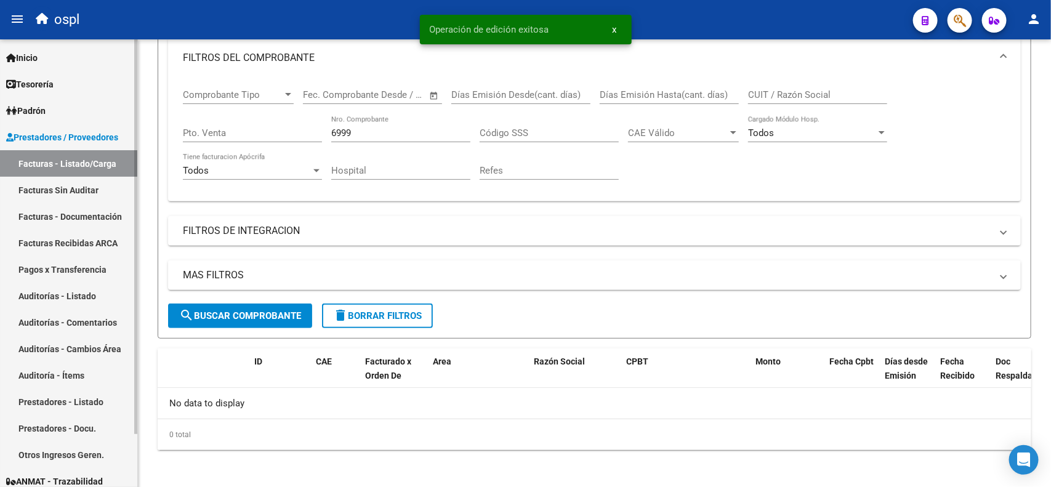
drag, startPoint x: 81, startPoint y: 184, endPoint x: 127, endPoint y: 182, distance: 45.6
click at [81, 184] on link "Facturas Sin Auditar" at bounding box center [68, 190] width 137 height 26
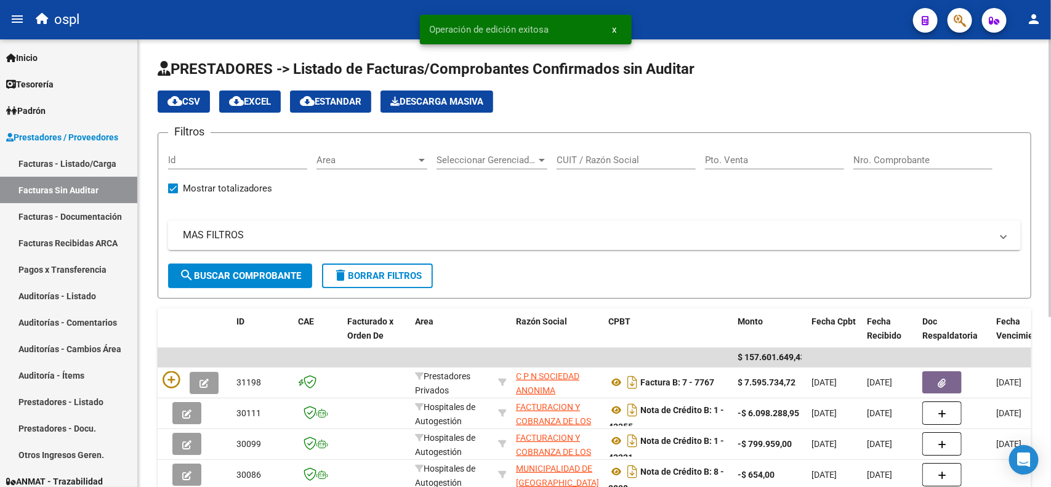
click at [888, 158] on input "Nro. Comprobante" at bounding box center [923, 160] width 139 height 11
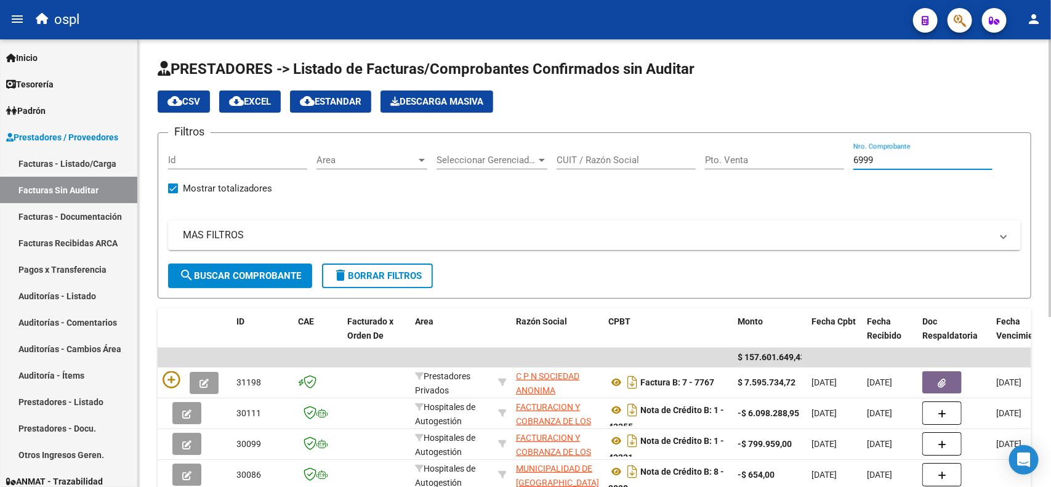
type input "6999"
click at [257, 280] on button "search Buscar Comprobante" at bounding box center [240, 276] width 144 height 25
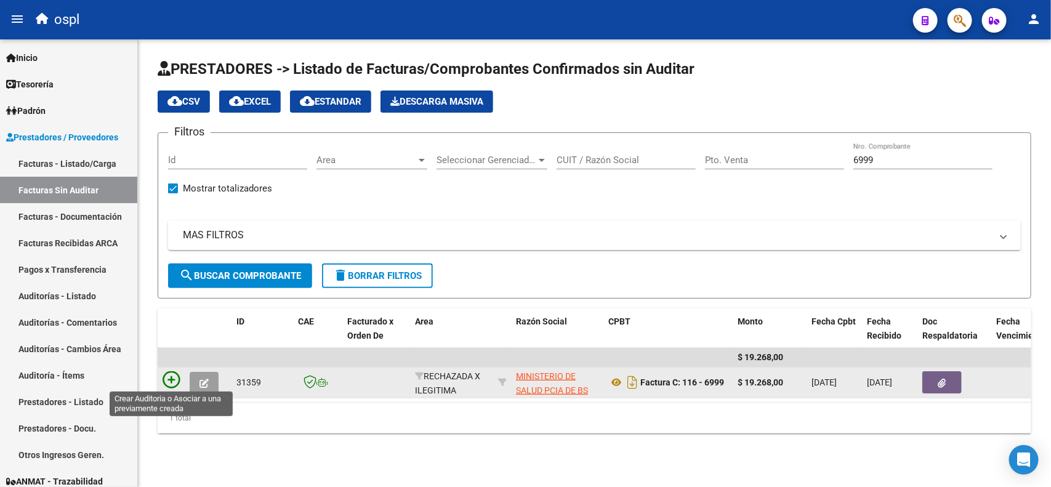
click at [172, 381] on icon at bounding box center [171, 379] width 17 height 17
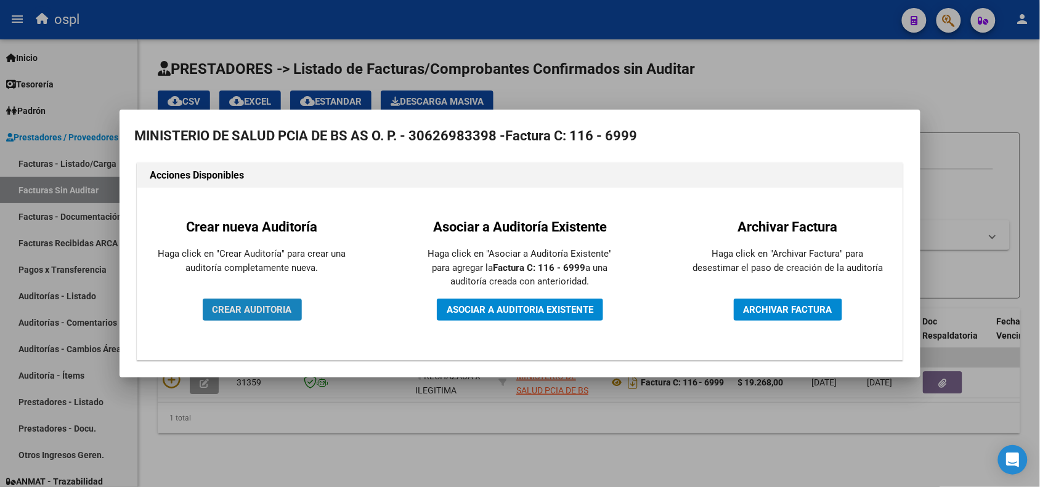
click at [257, 315] on button "CREAR AUDITORIA" at bounding box center [252, 310] width 99 height 22
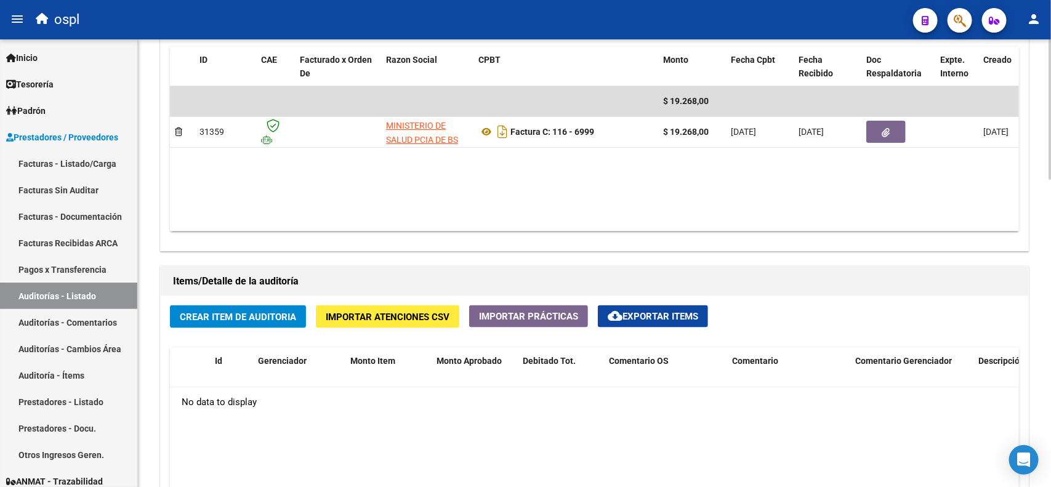
click at [239, 312] on span "Crear Item de Auditoria" at bounding box center [238, 317] width 116 height 11
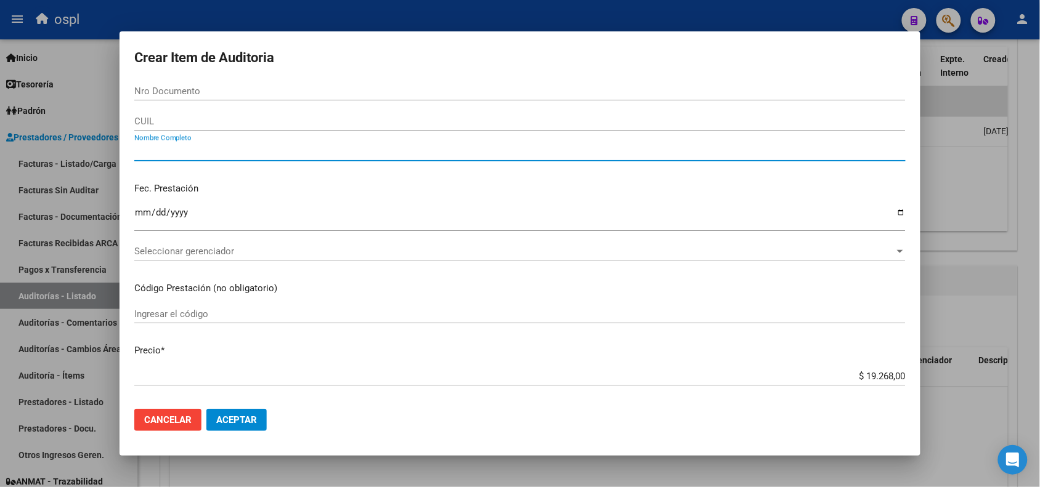
click at [259, 149] on input "Nombre Completo" at bounding box center [519, 151] width 771 height 11
type input "VARIOS"
drag, startPoint x: 232, startPoint y: 405, endPoint x: 238, endPoint y: 411, distance: 8.7
click at [238, 411] on mat-dialog-actions "Cancelar Aceptar" at bounding box center [519, 420] width 771 height 42
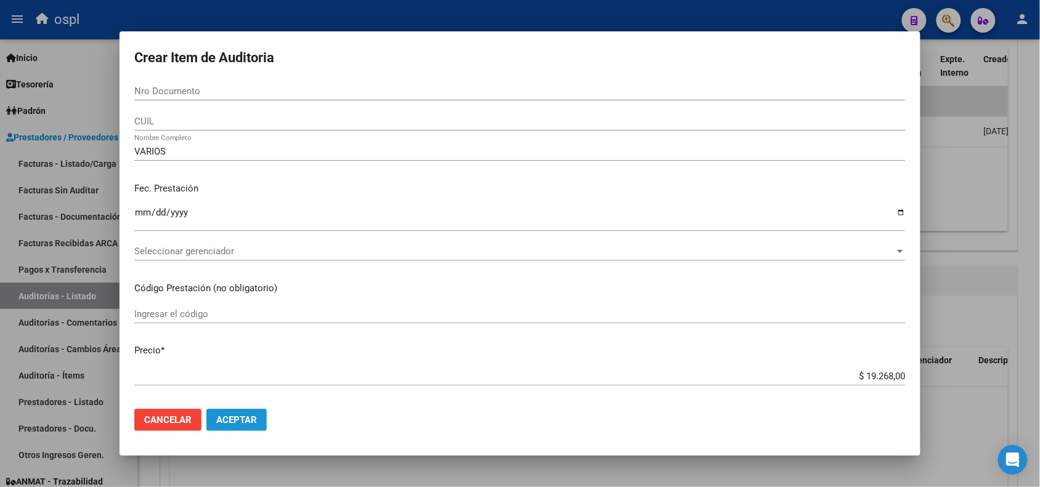
click at [238, 411] on button "Aceptar" at bounding box center [236, 420] width 60 height 22
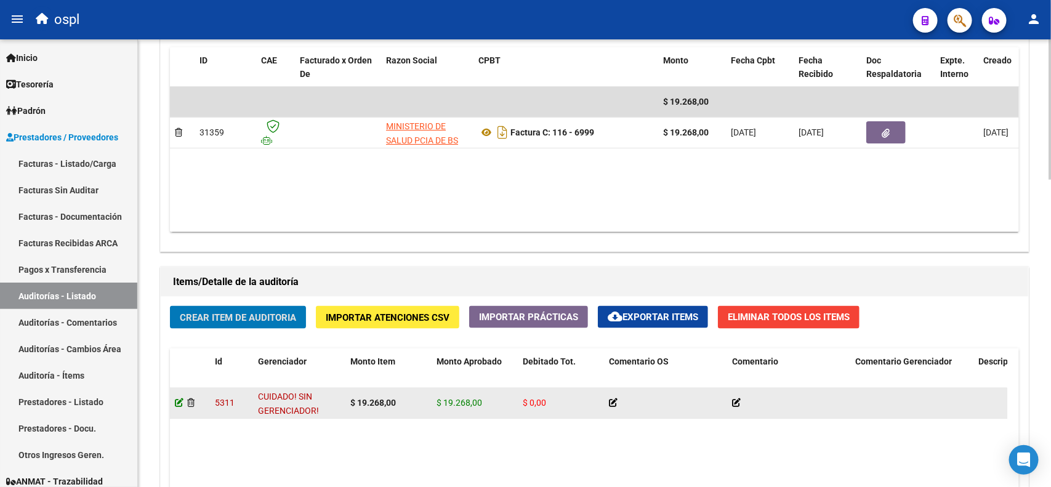
click at [177, 403] on icon at bounding box center [179, 403] width 9 height 9
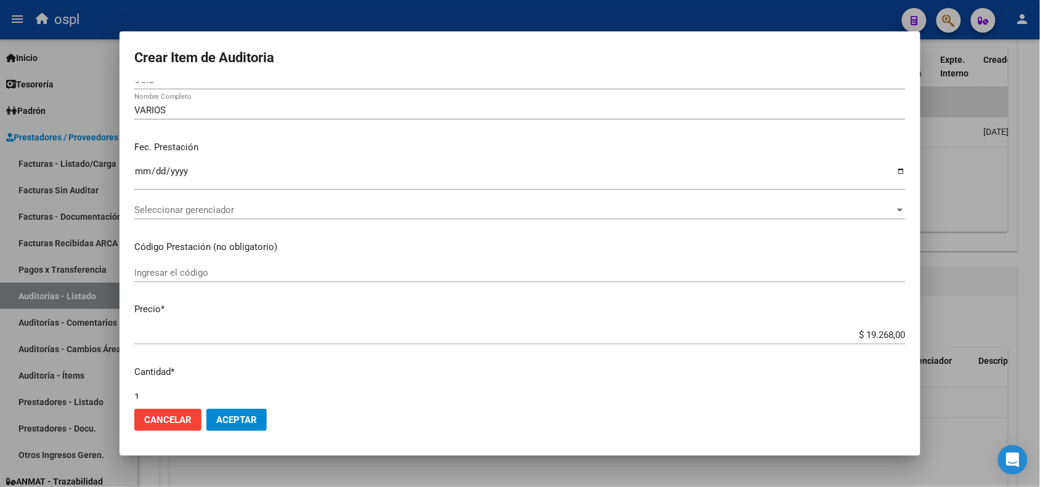
scroll to position [77, 0]
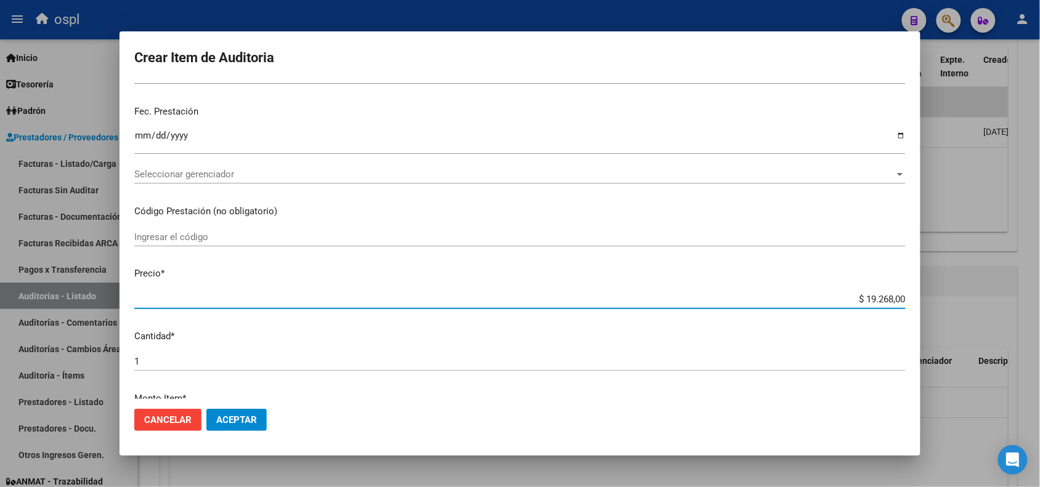
drag, startPoint x: 849, startPoint y: 299, endPoint x: 900, endPoint y: 294, distance: 52.0
click at [900, 294] on app-form-text-field "Precio * $ 19.268,00 Ingresar el precio" at bounding box center [524, 286] width 781 height 38
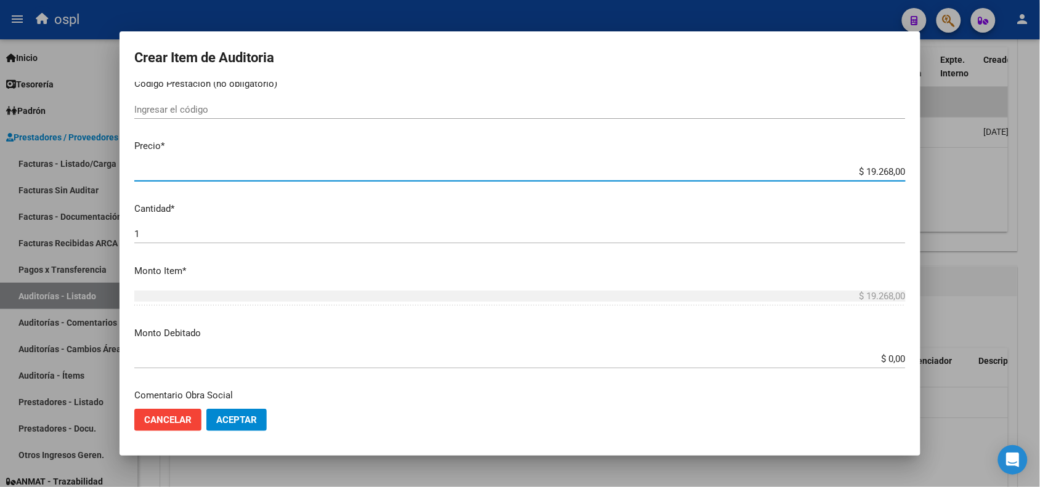
scroll to position [231, 0]
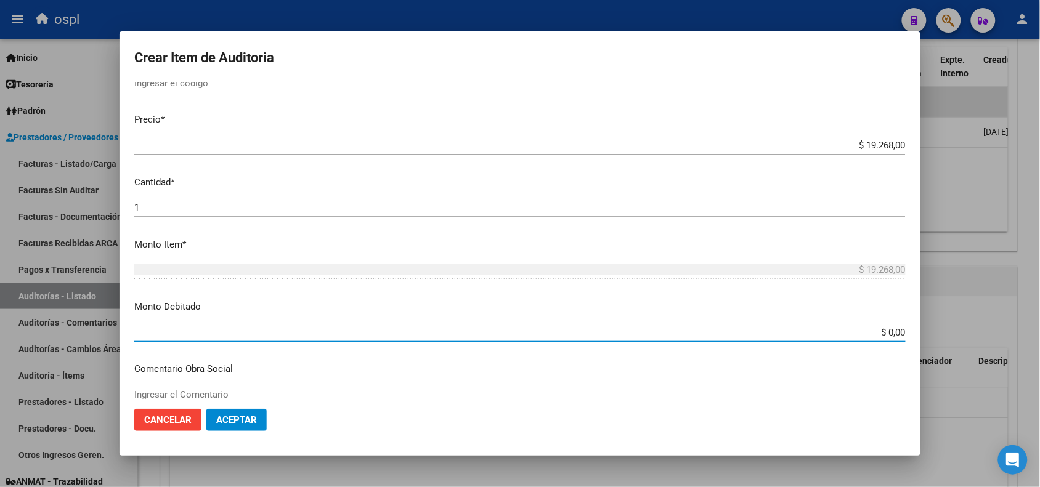
drag, startPoint x: 862, startPoint y: 326, endPoint x: 937, endPoint y: 339, distance: 76.1
click at [937, 339] on div "Crear Item de Auditoria Nro Documento CUIL VARIOS Nombre Completo Fec. Prestaci…" at bounding box center [520, 243] width 1040 height 487
paste input "19.268"
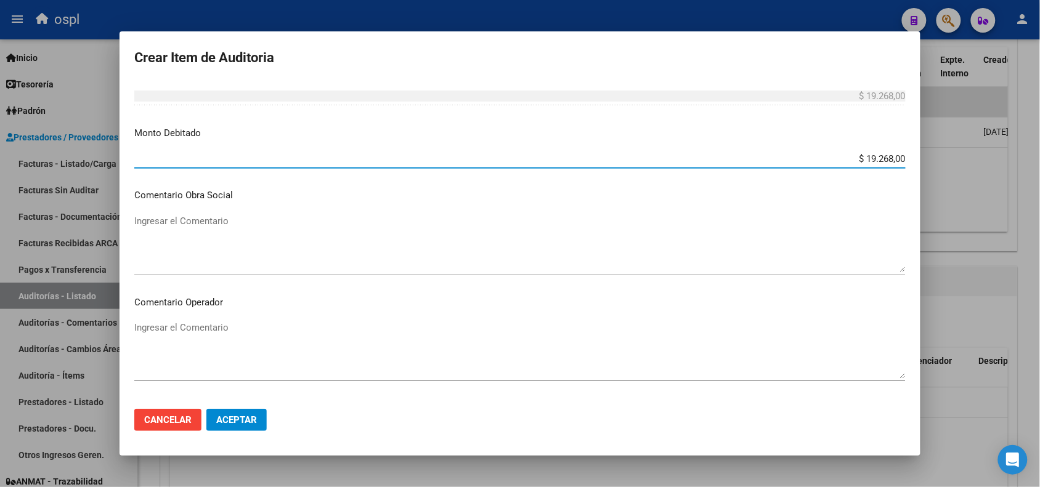
scroll to position [462, 0]
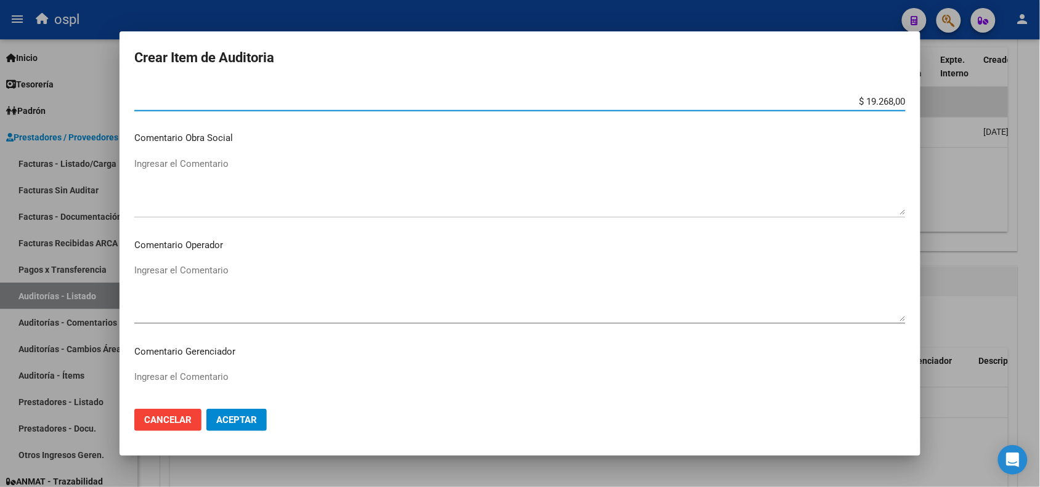
type input "$ 19.268,00"
click at [219, 277] on textarea "Ingresar el Comentario" at bounding box center [519, 293] width 771 height 58
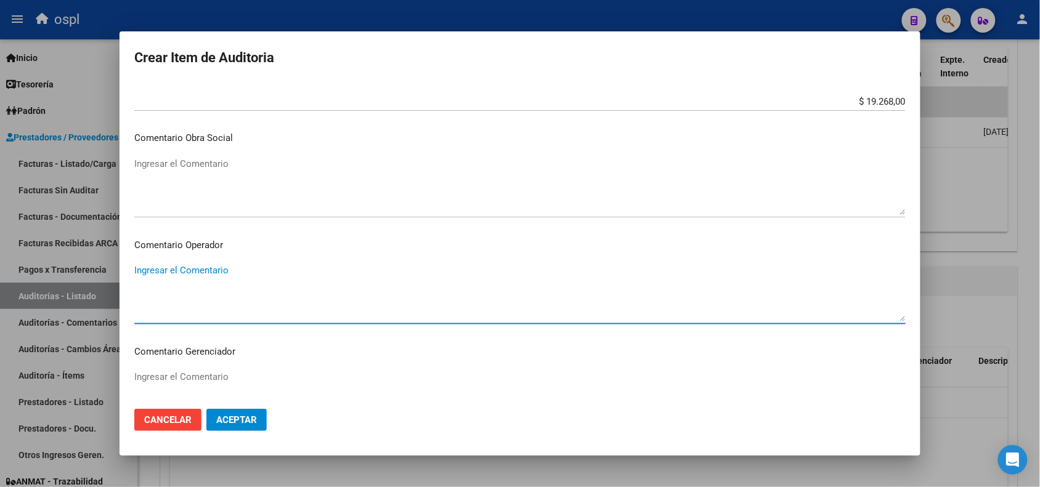
paste textarea "FALTA COPIA DE DNI Y PRESUNTA FIRMA APÓCRIFA DEL AFILIADO"
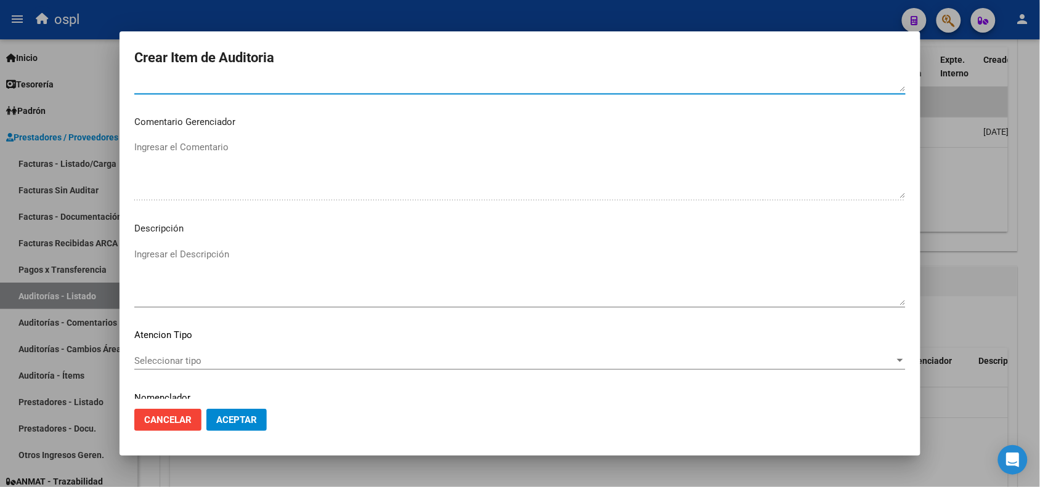
scroll to position [693, 0]
type textarea "FALTA COPIA DE DNI Y PRESUNTA FIRMA APÓCRIFA DEL AFILIADO"
click at [214, 281] on textarea "Ingresar el Descripción" at bounding box center [519, 275] width 771 height 58
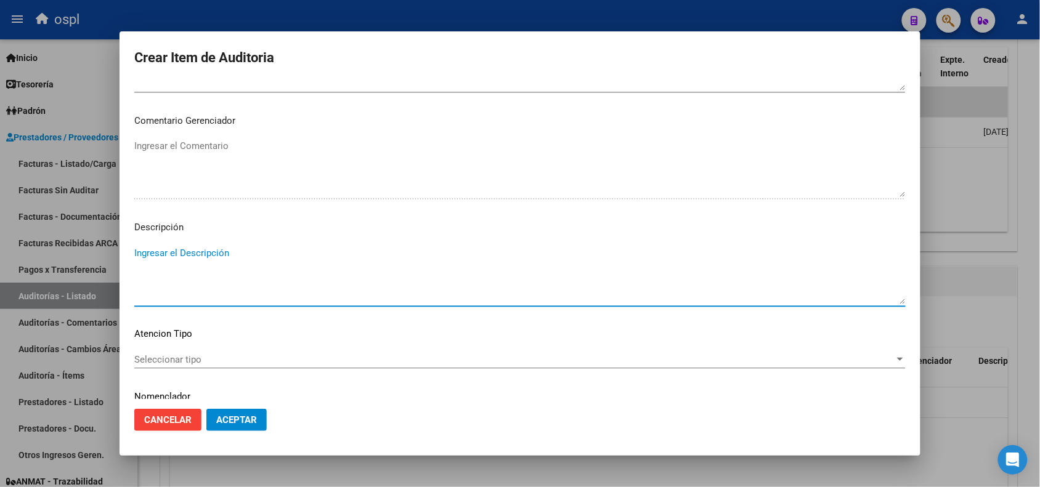
paste textarea "FALTA COPIA DE DNI Y PRESUNTA FIRMA APÓCRIFA DEL AFILIADO"
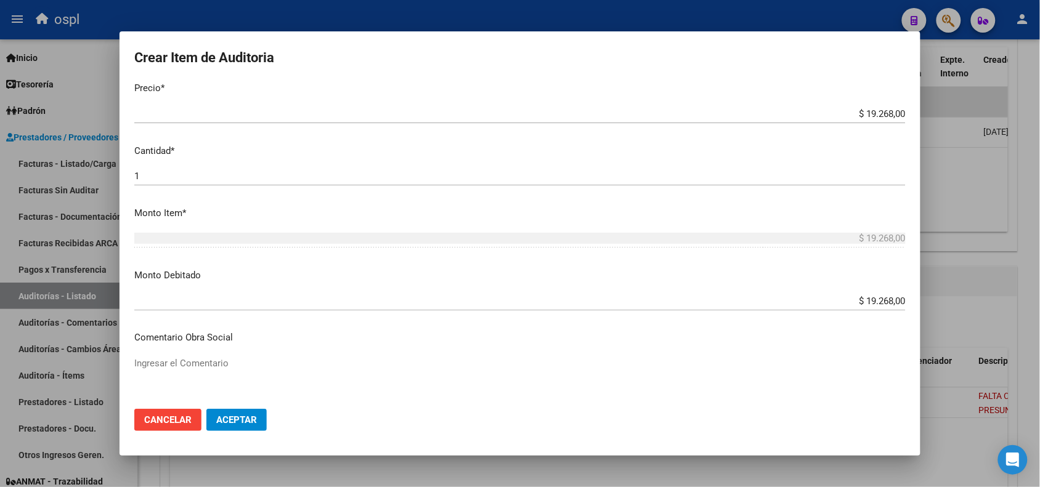
scroll to position [44, 0]
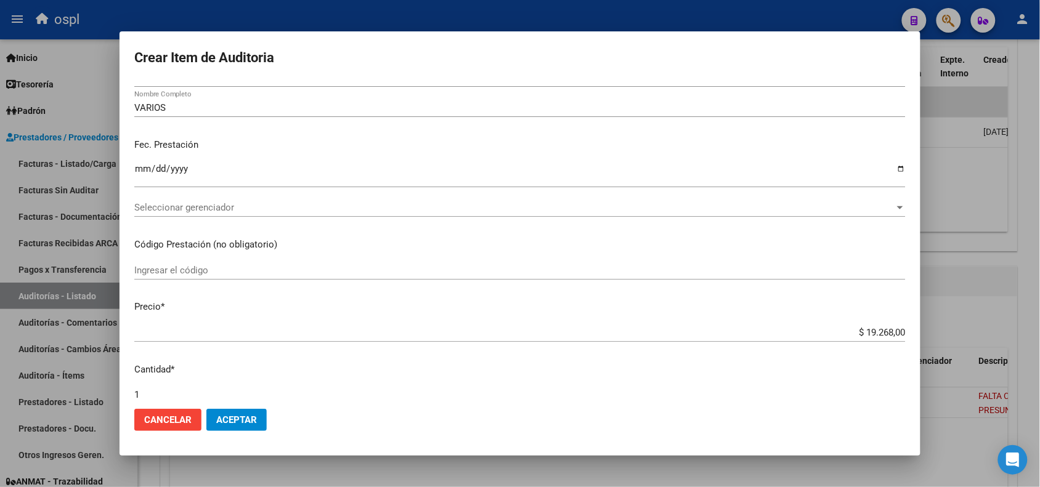
type textarea "FALTA COPIA DE DNI Y PRESUNTA FIRMA APÓCRIFA DEL AFILIADO"
click at [234, 426] on button "Aceptar" at bounding box center [236, 420] width 60 height 22
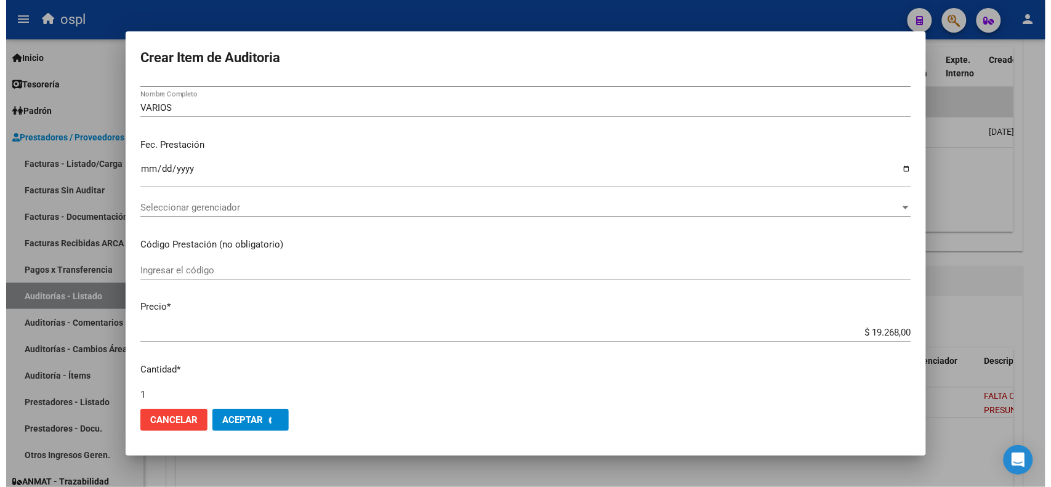
scroll to position [0, 0]
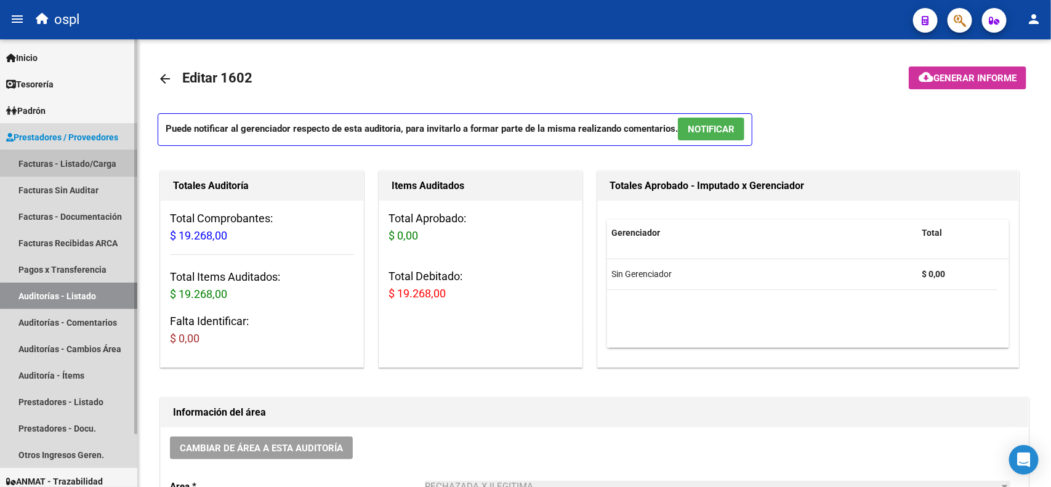
click at [87, 161] on link "Facturas - Listado/Carga" at bounding box center [68, 163] width 137 height 26
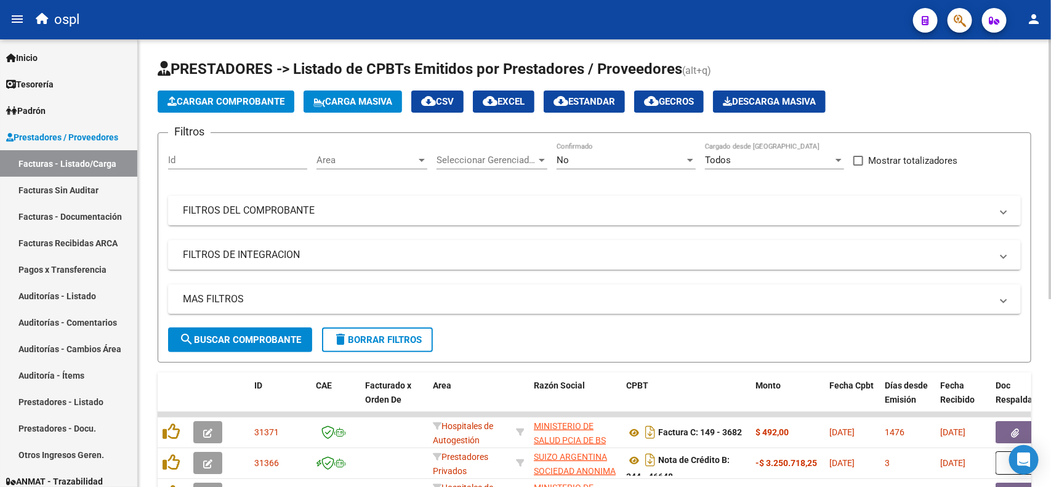
click at [472, 217] on mat-expansion-panel-header "FILTROS DEL COMPROBANTE" at bounding box center [594, 211] width 853 height 30
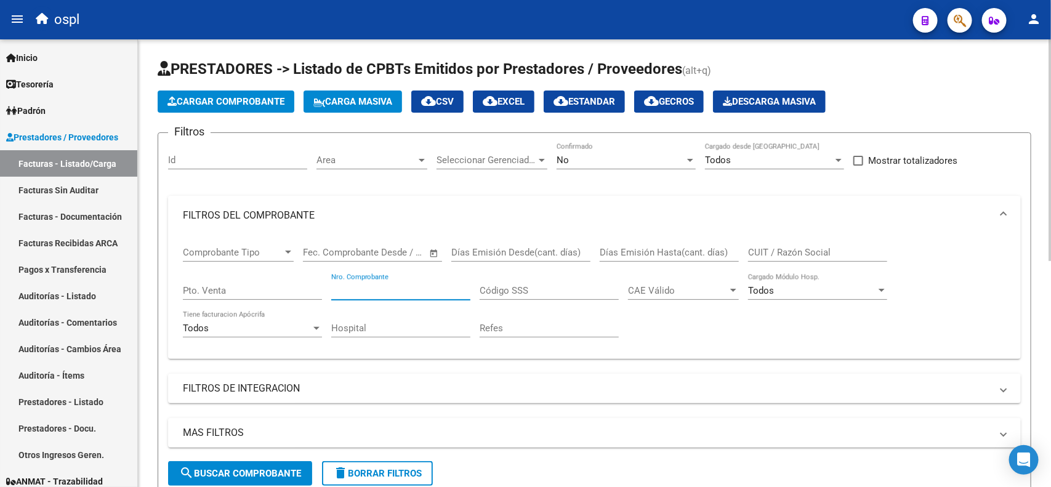
click at [413, 285] on input "Nro. Comprobante" at bounding box center [400, 290] width 139 height 11
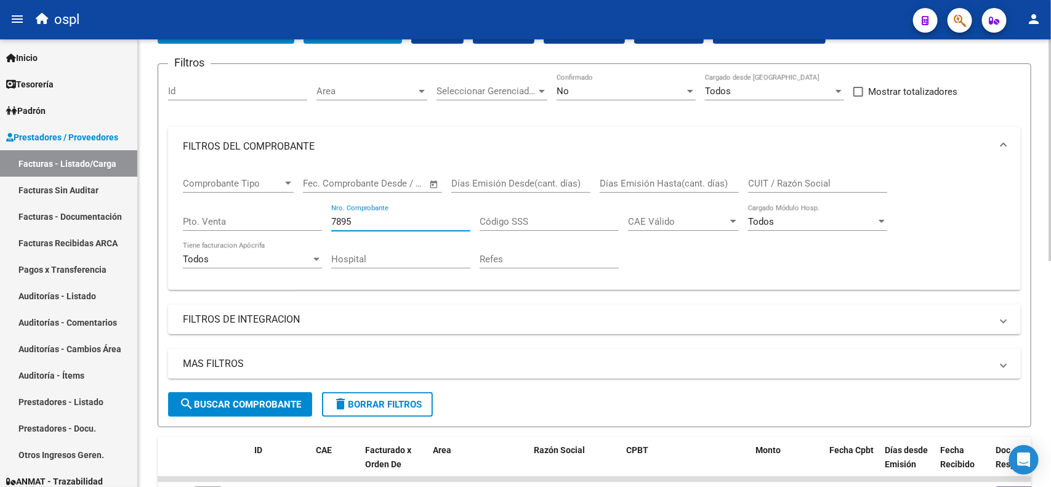
scroll to position [77, 0]
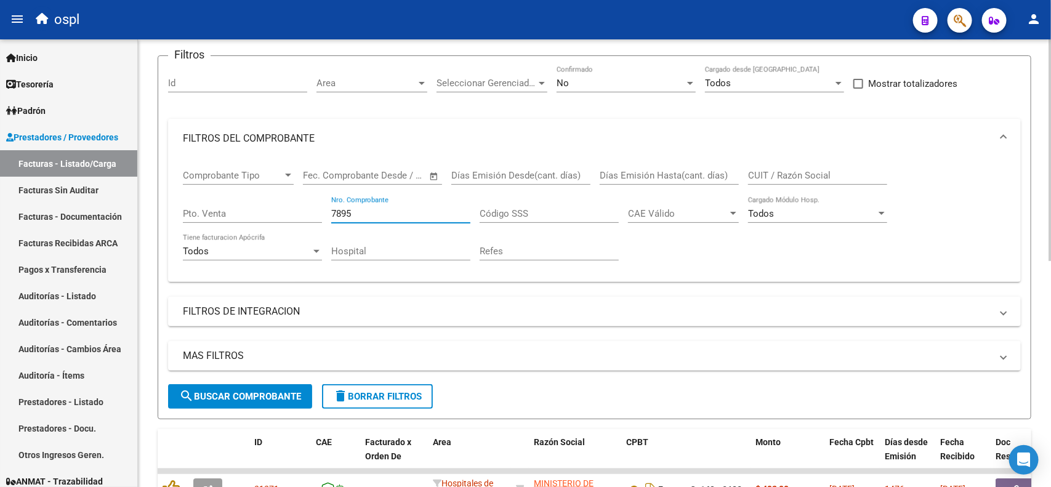
type input "7895"
click at [259, 391] on span "search Buscar Comprobante" at bounding box center [240, 396] width 122 height 11
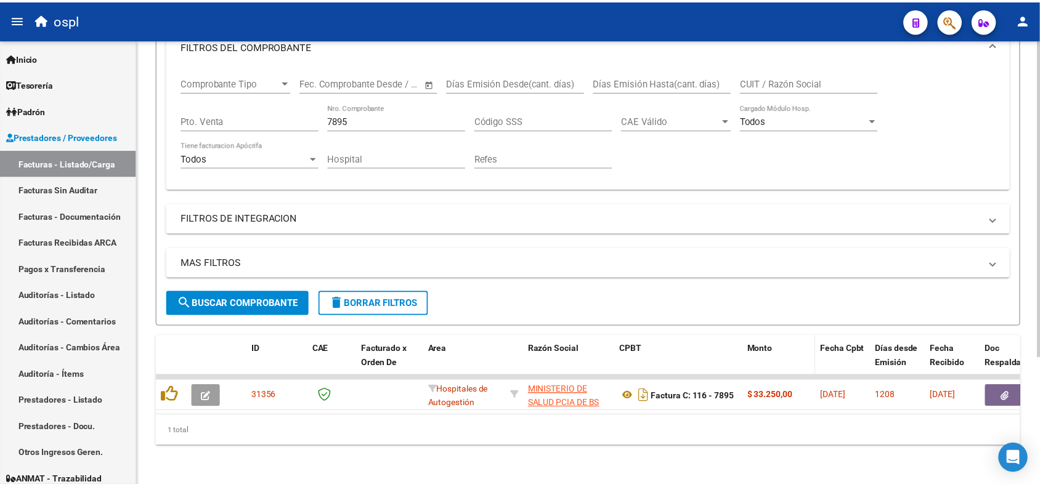
scroll to position [179, 0]
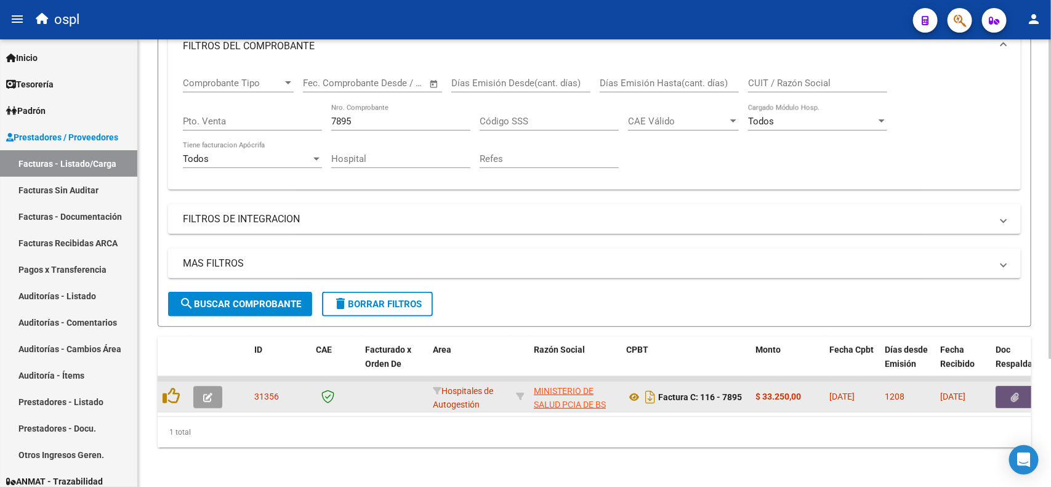
click at [1010, 388] on button "button" at bounding box center [1015, 397] width 39 height 22
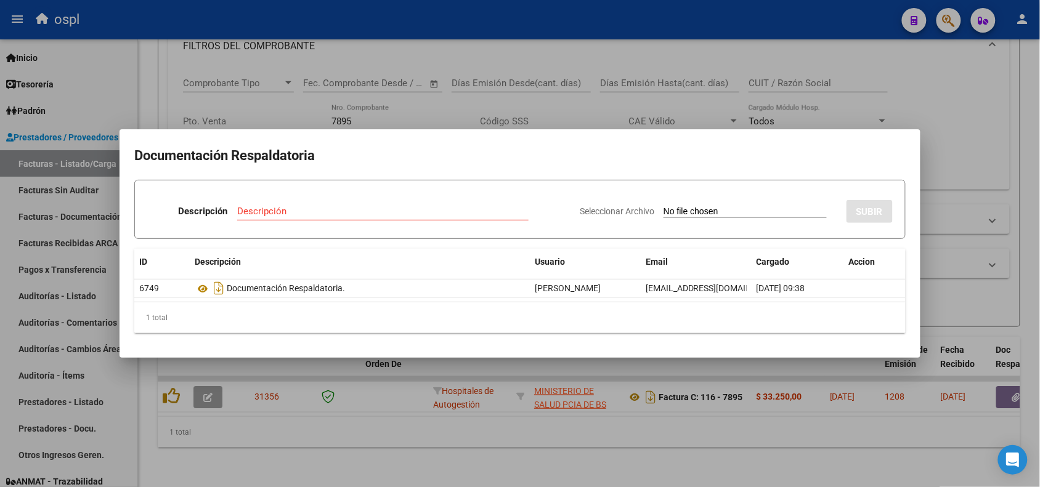
click at [716, 214] on input "Seleccionar Archivo" at bounding box center [744, 212] width 163 height 12
type input "C:\fakepath\RECHAZO 7895-HOSPITAL LUDOVICA.pdf"
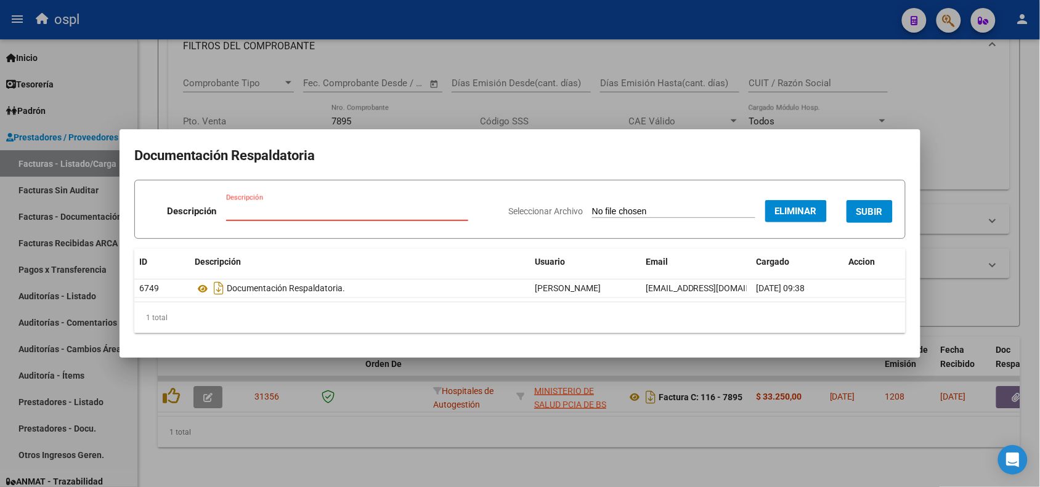
click at [388, 208] on input "Descripción" at bounding box center [347, 211] width 242 height 11
type input "RECHAZO"
click at [885, 209] on button "SUBIR" at bounding box center [869, 211] width 46 height 23
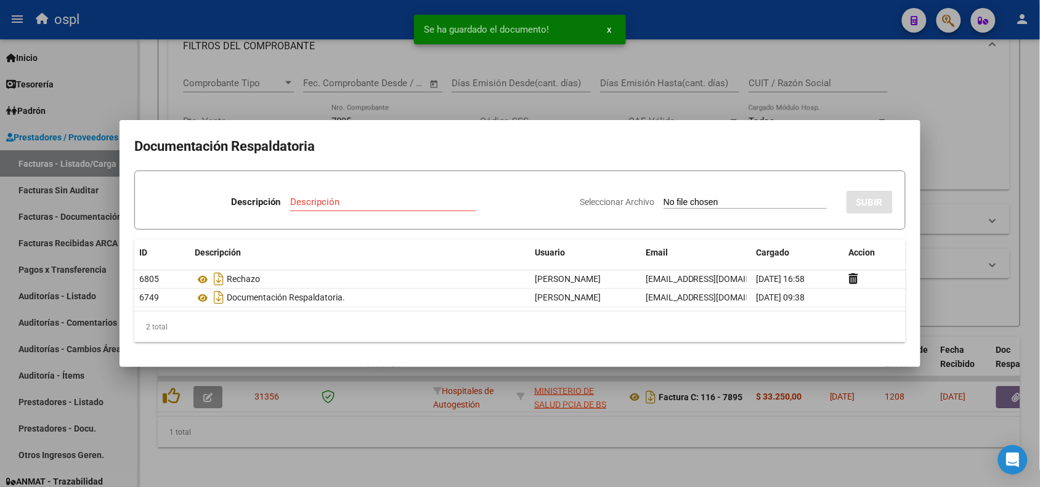
click at [286, 26] on div at bounding box center [520, 243] width 1040 height 487
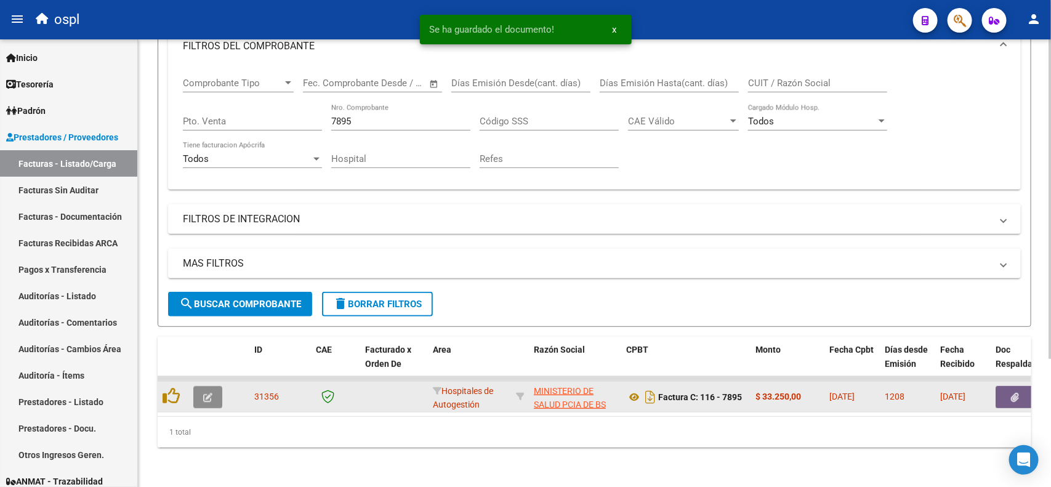
click at [206, 393] on icon "button" at bounding box center [207, 397] width 9 height 9
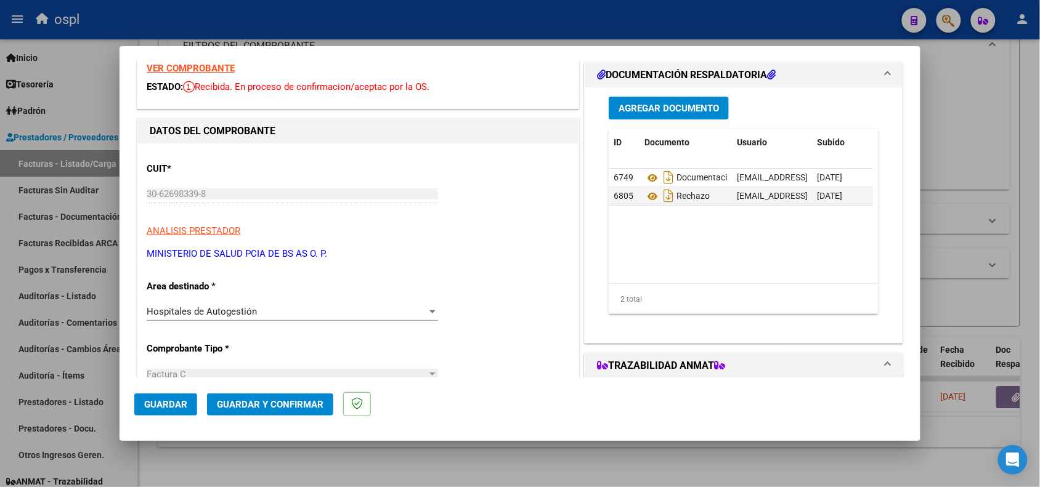
scroll to position [77, 0]
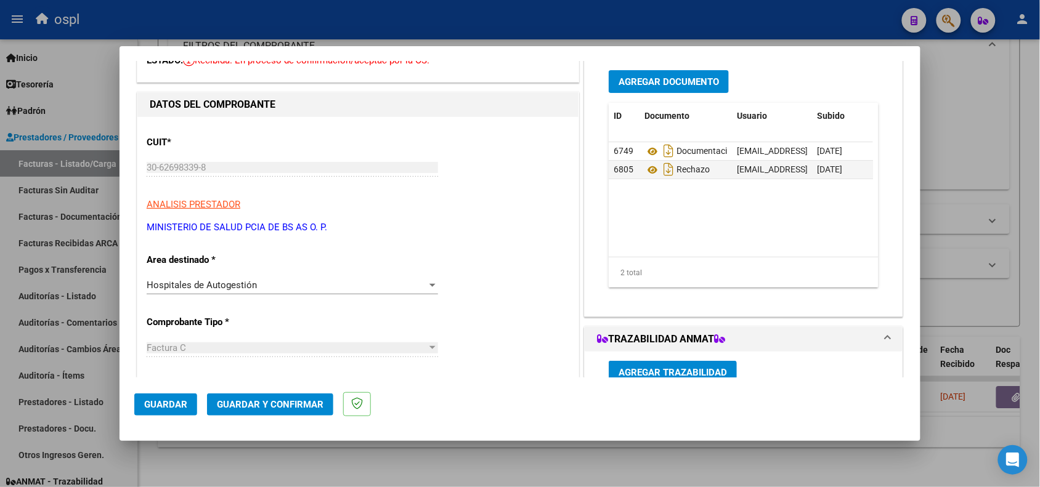
click at [281, 281] on div "Hospitales de Autogestión" at bounding box center [287, 285] width 280 height 11
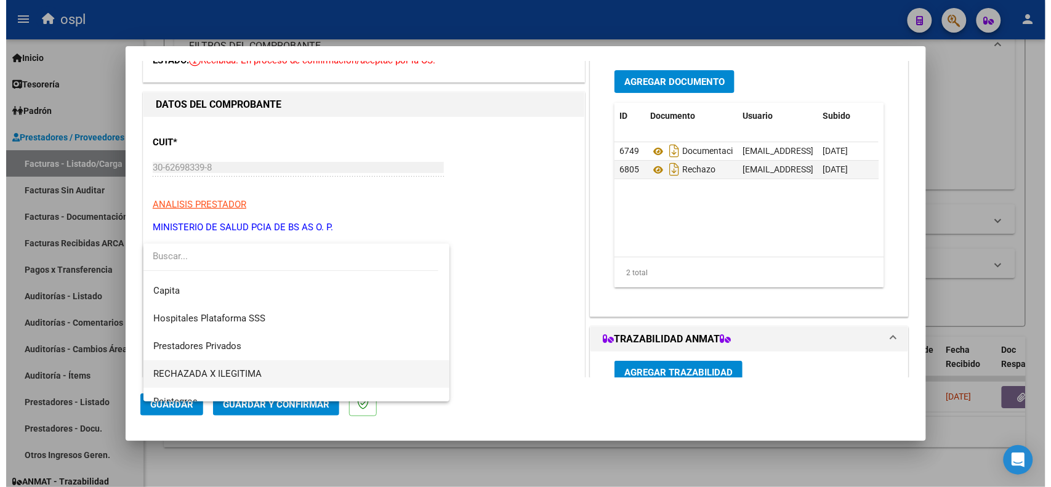
scroll to position [119, 0]
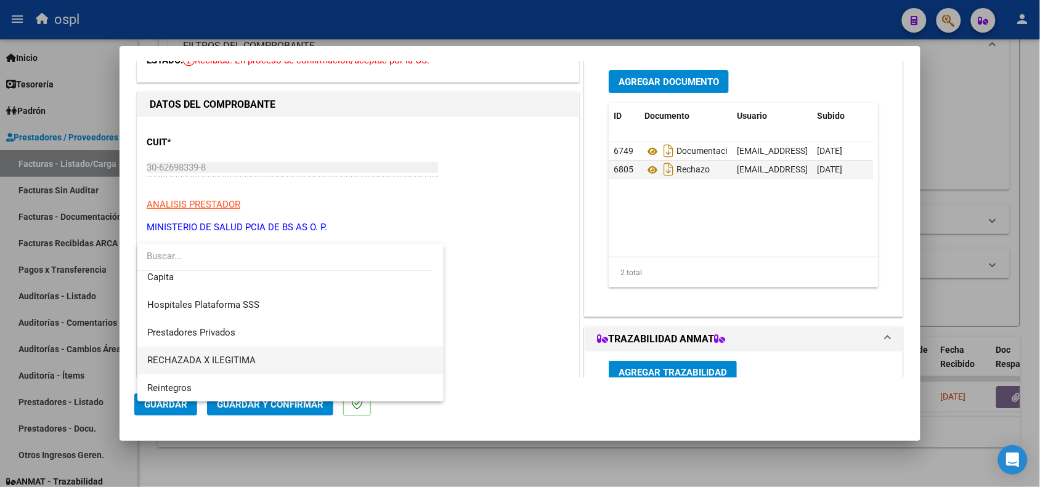
click at [251, 352] on span "RECHAZADA X ILEGITIMA" at bounding box center [290, 361] width 287 height 28
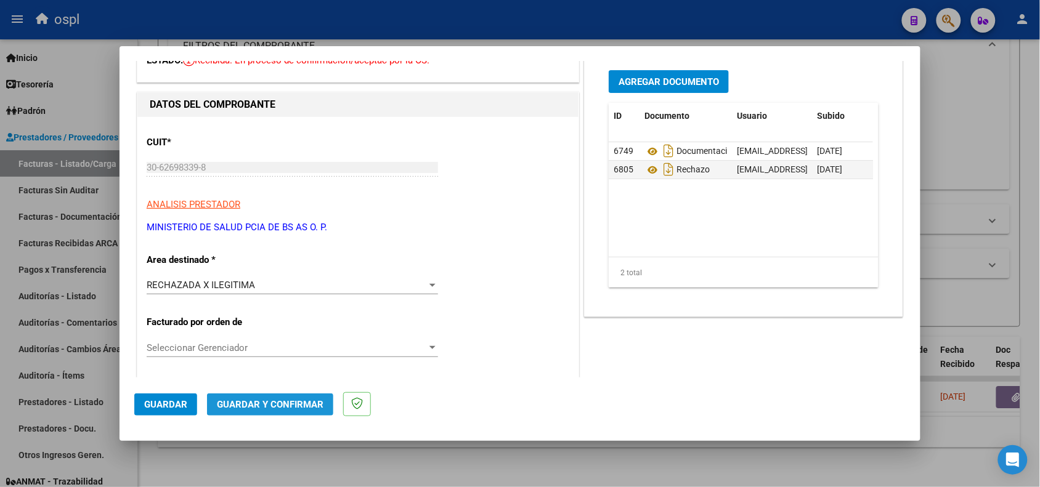
click at [278, 405] on span "Guardar y Confirmar" at bounding box center [270, 404] width 107 height 11
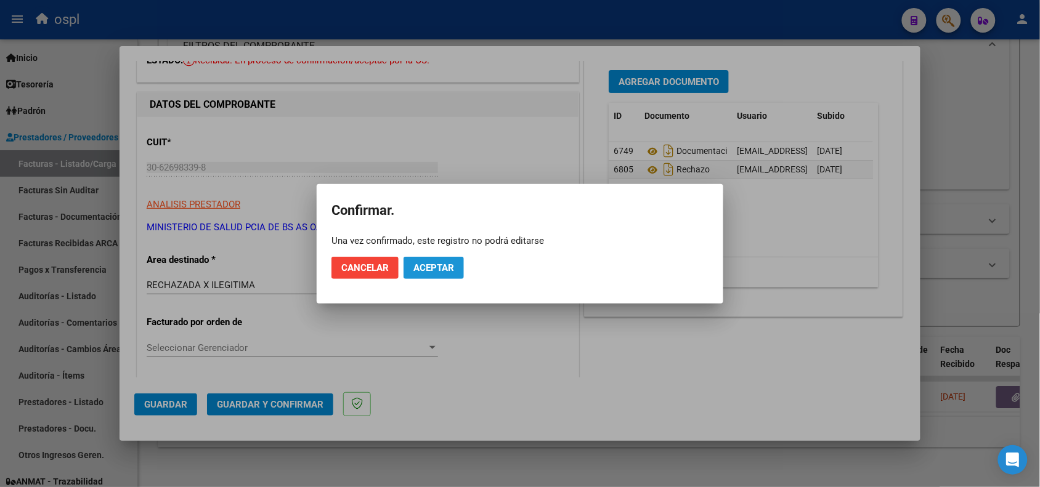
click at [440, 266] on span "Aceptar" at bounding box center [433, 267] width 41 height 11
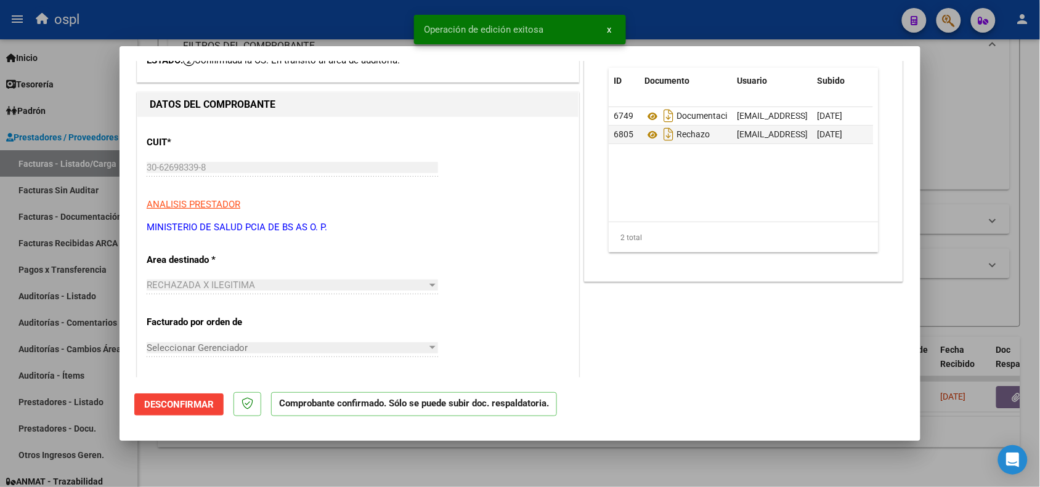
click at [309, 36] on div at bounding box center [520, 243] width 1040 height 487
type input "$ 0,00"
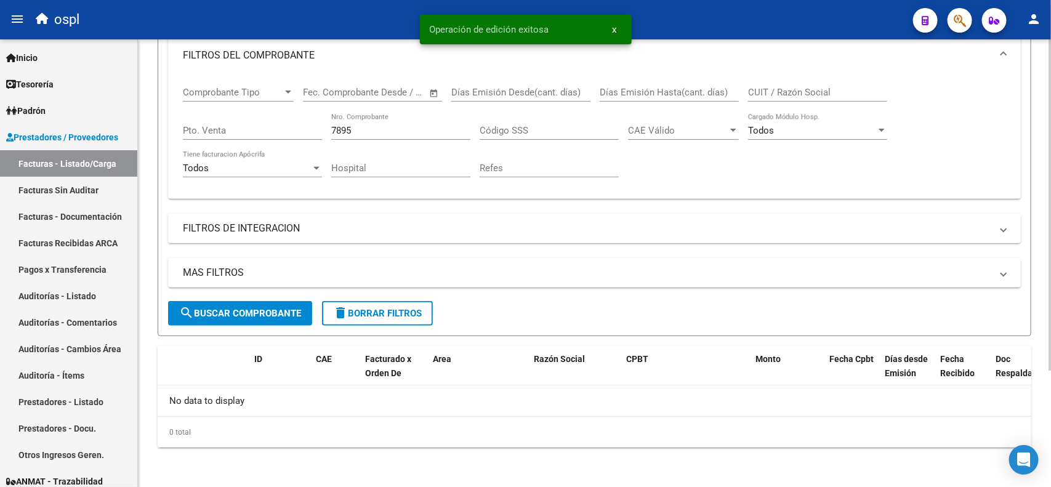
scroll to position [158, 0]
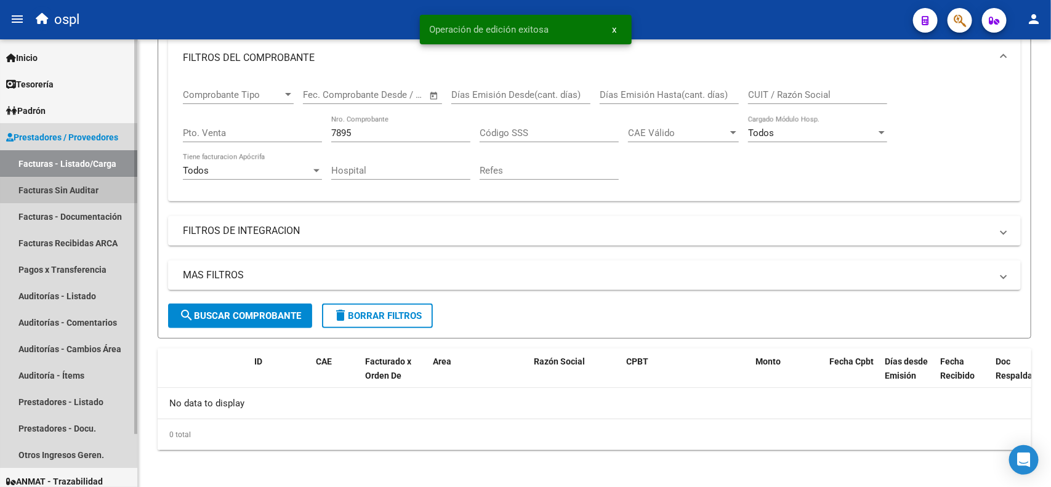
click at [83, 190] on link "Facturas Sin Auditar" at bounding box center [68, 190] width 137 height 26
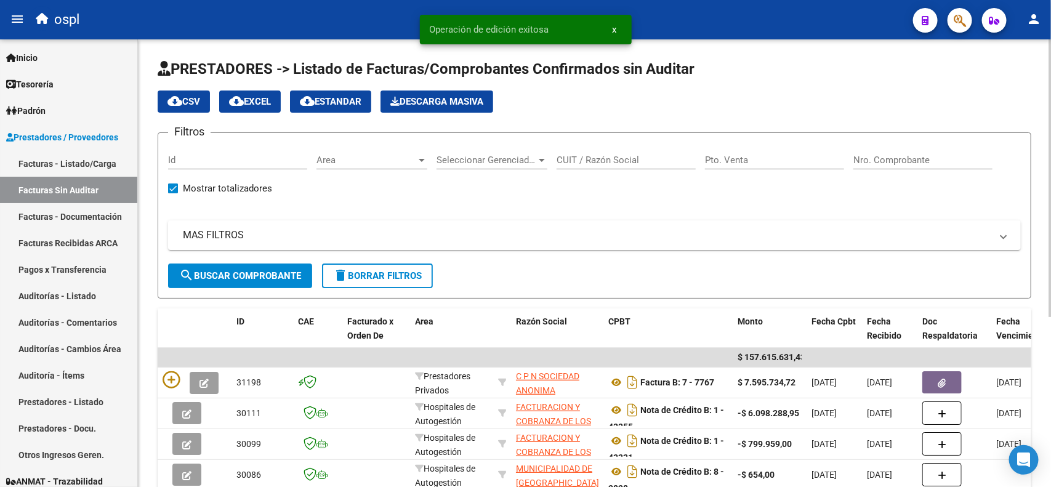
click at [889, 161] on input "Nro. Comprobante" at bounding box center [923, 160] width 139 height 11
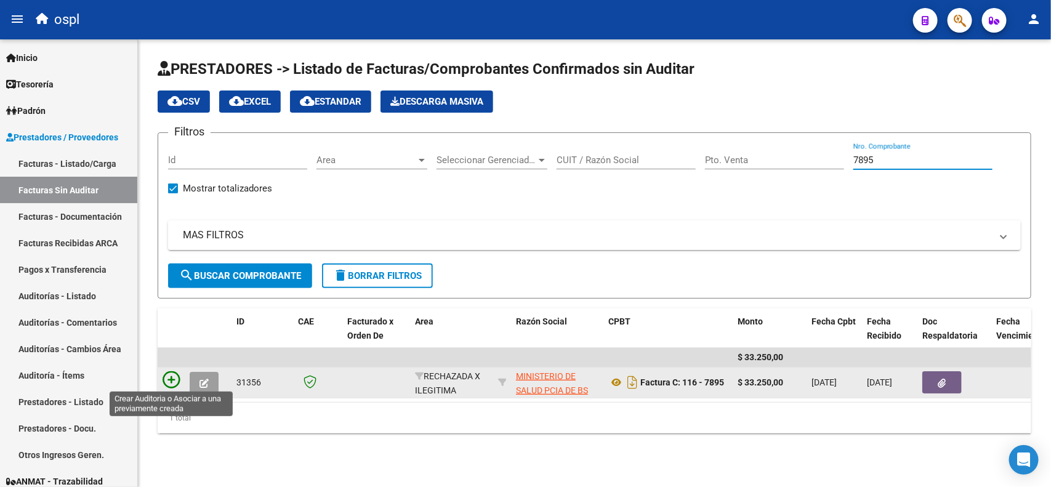
type input "7895"
click at [173, 379] on icon at bounding box center [171, 379] width 17 height 17
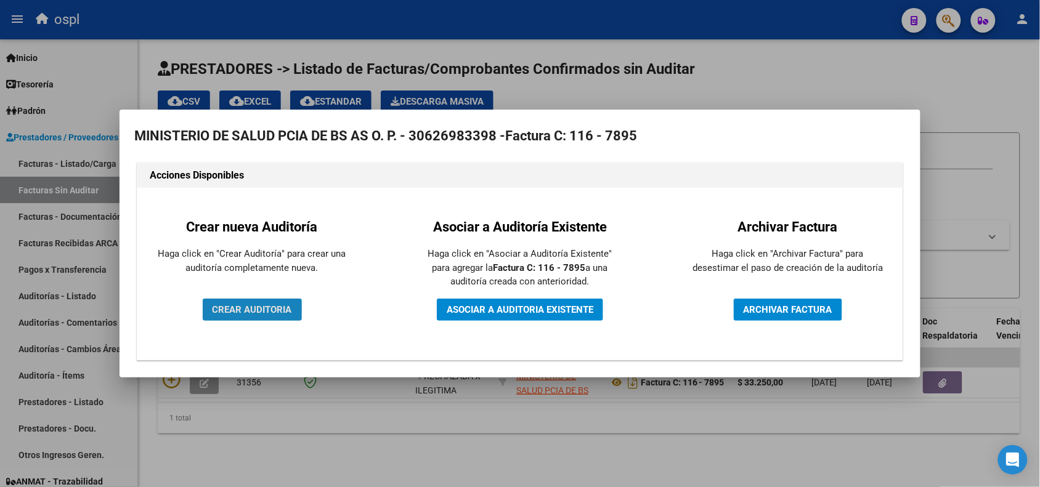
click at [257, 311] on span "CREAR AUDITORIA" at bounding box center [251, 309] width 79 height 11
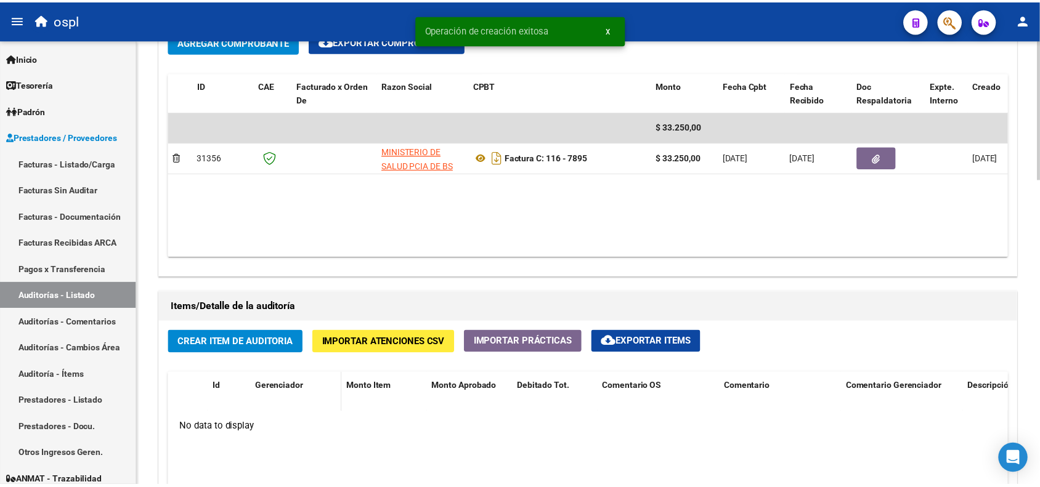
scroll to position [693, 0]
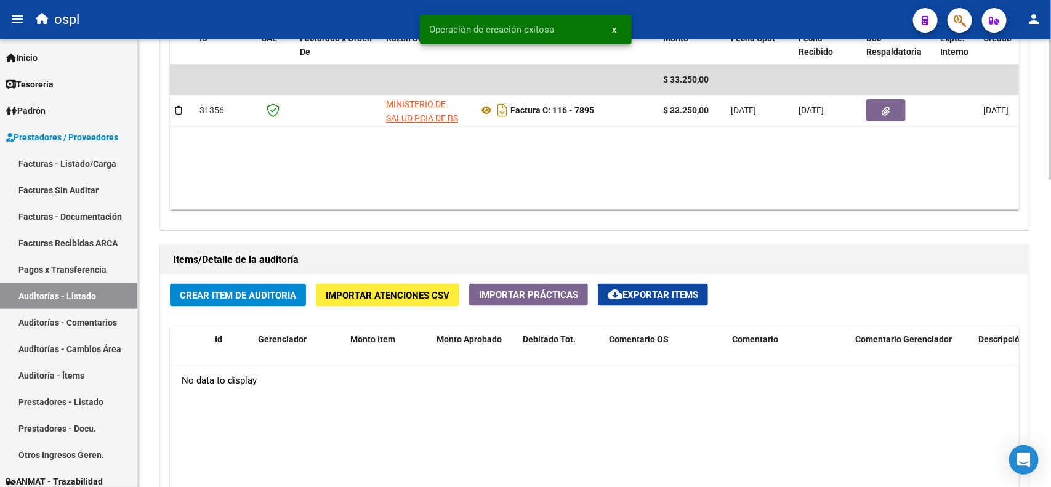
click at [262, 296] on span "Crear Item de Auditoria" at bounding box center [238, 295] width 116 height 11
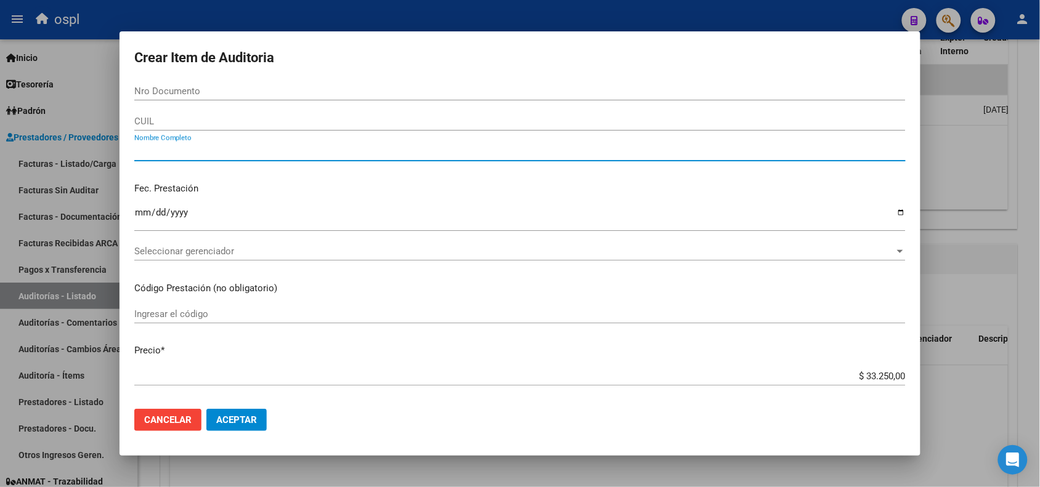
click at [213, 151] on input "Nombre Completo" at bounding box center [519, 151] width 771 height 11
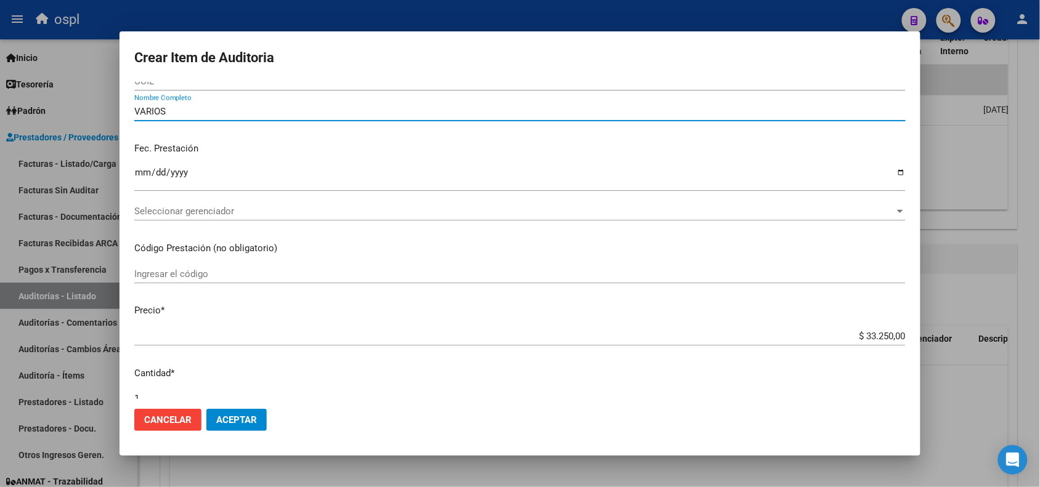
scroll to position [77, 0]
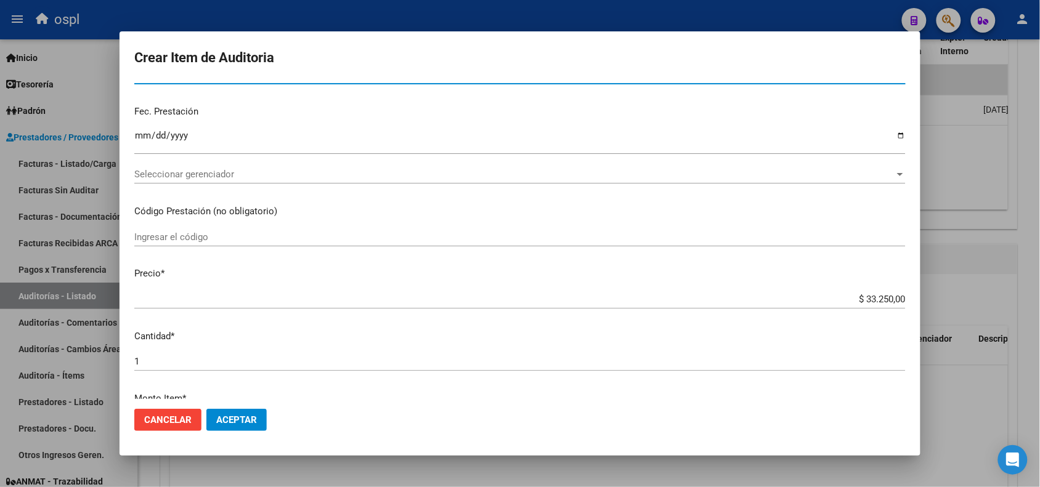
type input "VARIOS"
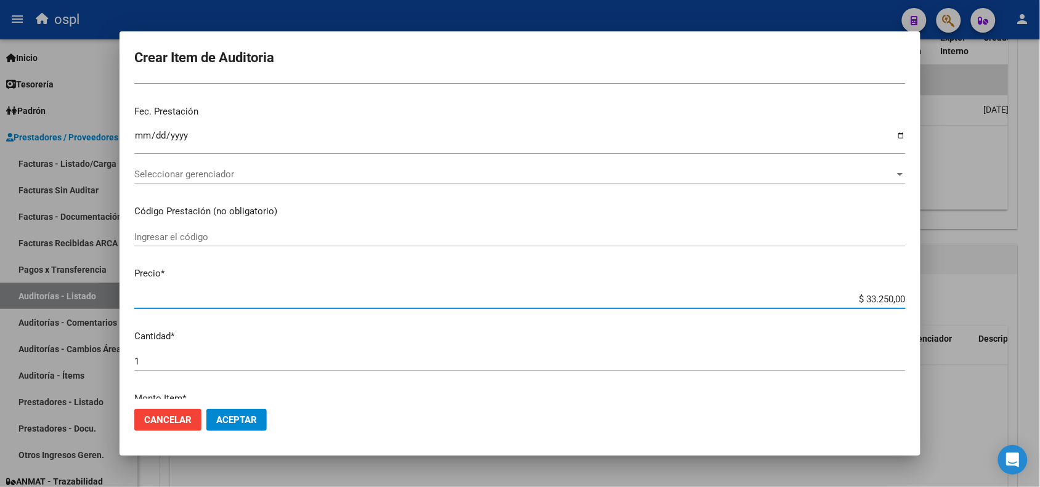
drag, startPoint x: 853, startPoint y: 297, endPoint x: 903, endPoint y: 296, distance: 49.9
click at [903, 296] on app-form-text-field "Precio * $ 33.250,00 Ingresar el precio" at bounding box center [524, 286] width 781 height 38
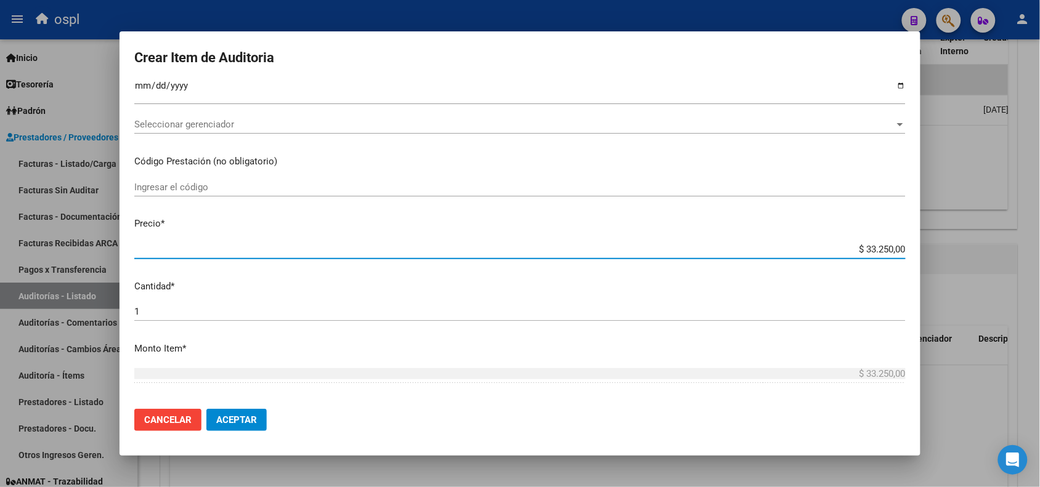
scroll to position [231, 0]
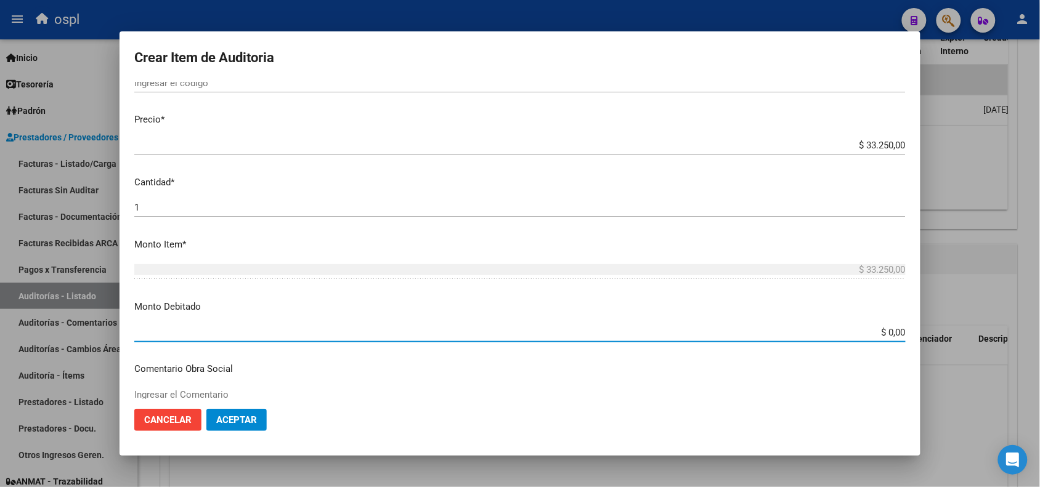
drag, startPoint x: 857, startPoint y: 334, endPoint x: 931, endPoint y: 334, distance: 74.5
click at [931, 334] on div "Crear Item de Auditoria Nro Documento CUIL VARIOS Nombre Completo Fec. Prestaci…" at bounding box center [520, 243] width 1040 height 487
paste input "33.25"
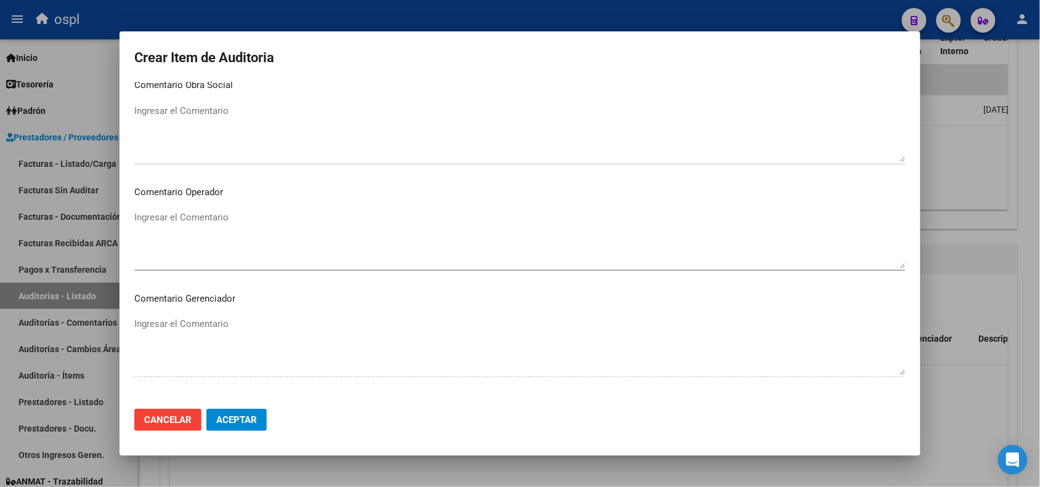
scroll to position [539, 0]
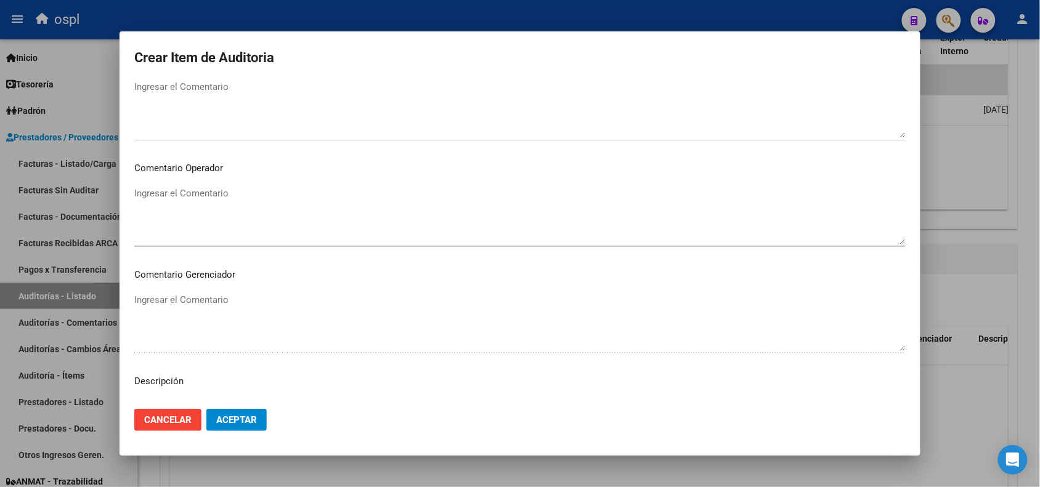
type input "$ 33.250,00"
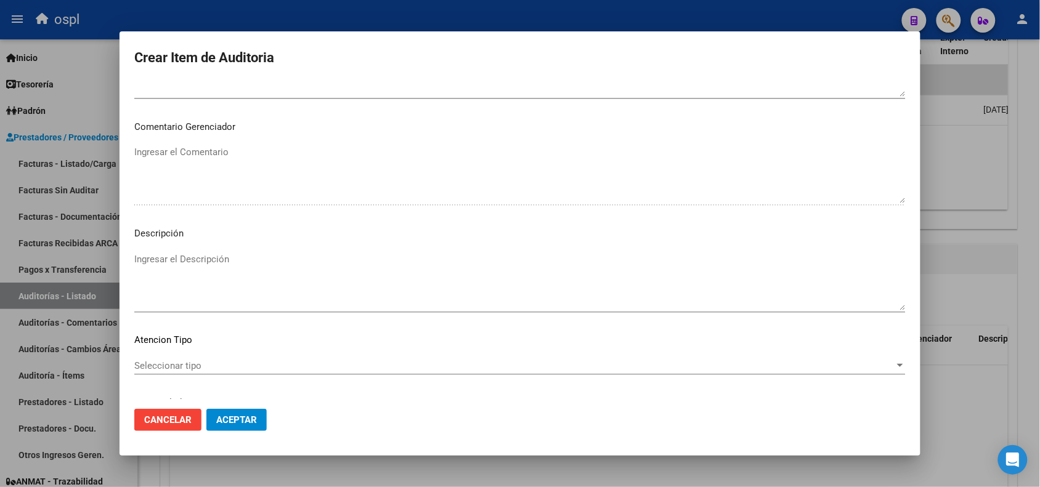
scroll to position [693, 0]
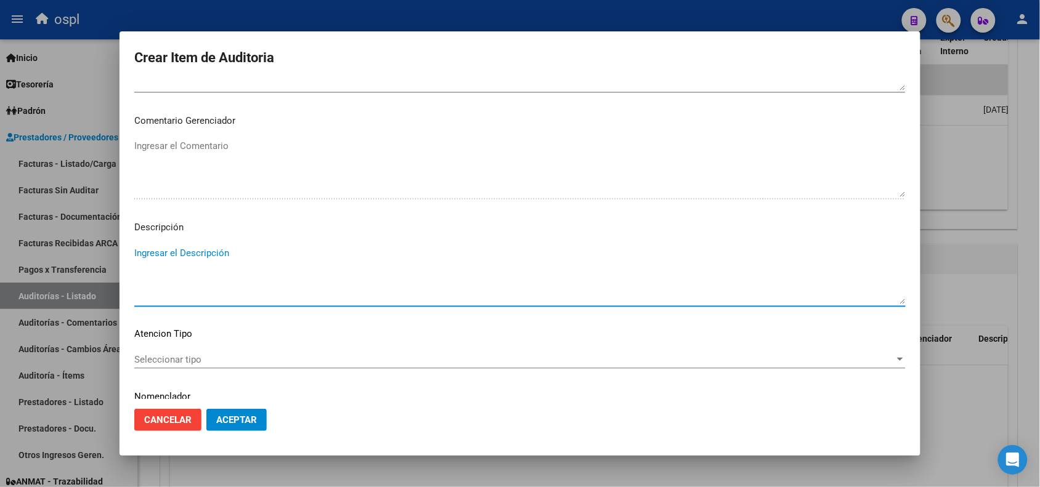
click at [214, 272] on textarea "Ingresar el Descripción" at bounding box center [519, 275] width 771 height 58
paste textarea "FALTA COPIA DE DNI Y PRESUNTA FIRMA APÓCRIFA DEL AFILIADO"
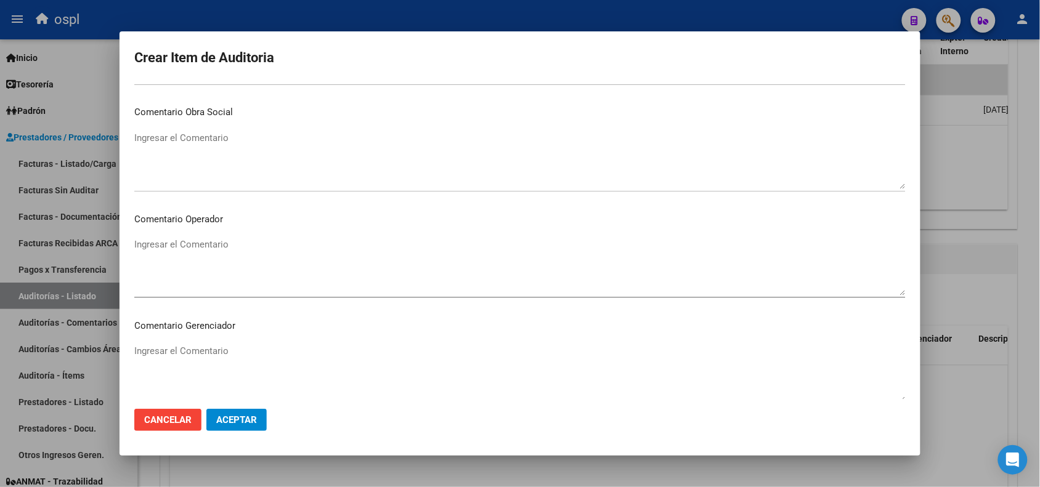
scroll to position [462, 0]
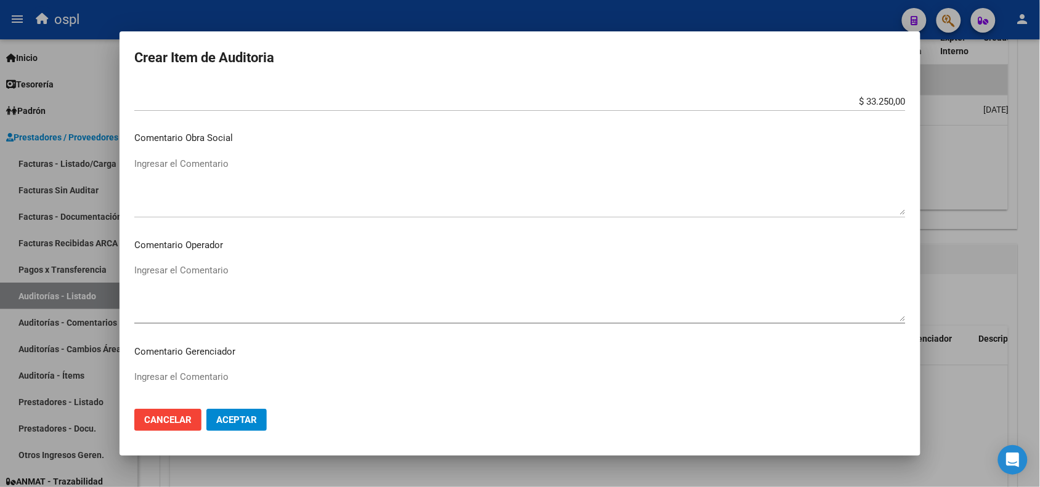
type textarea "FALTA COPIA DE DNI Y PRESUNTA FIRMA APÓCRIFA DEL AFILIADO"
click at [237, 195] on textarea "Ingresar el Comentario" at bounding box center [519, 186] width 771 height 58
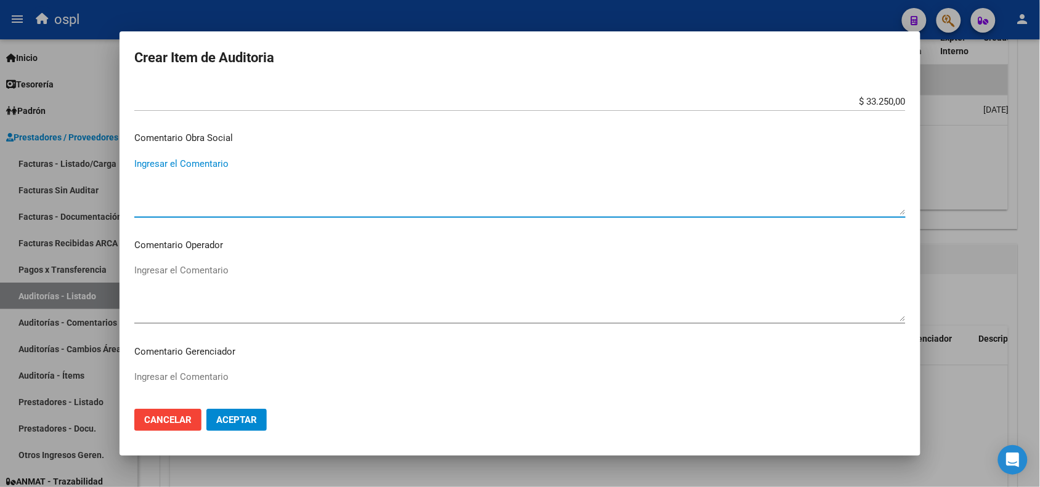
scroll to position [385, 0]
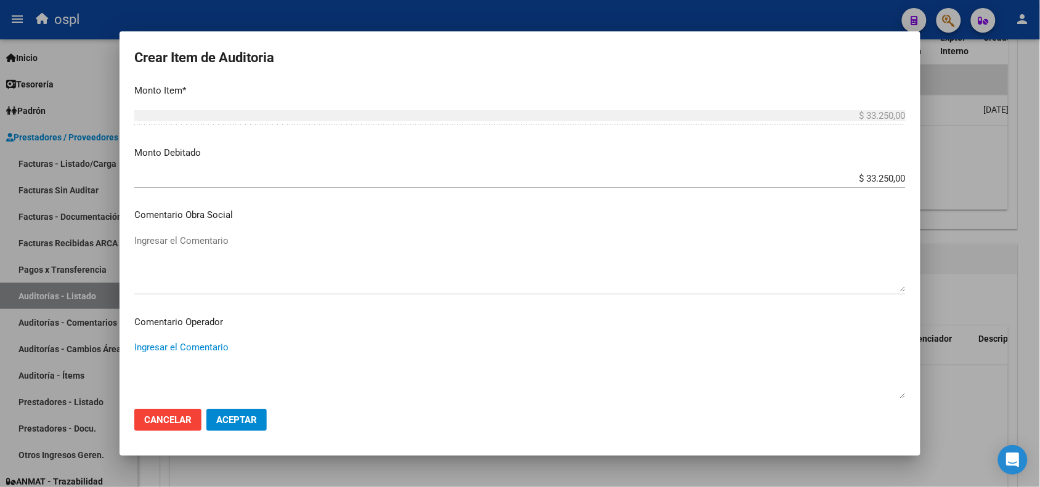
click at [272, 357] on textarea "Ingresar el Comentario" at bounding box center [519, 370] width 771 height 58
paste textarea "FALTA COPIA DE DNI Y PRESUNTA FIRMA APÓCRIFA DEL AFILIADO"
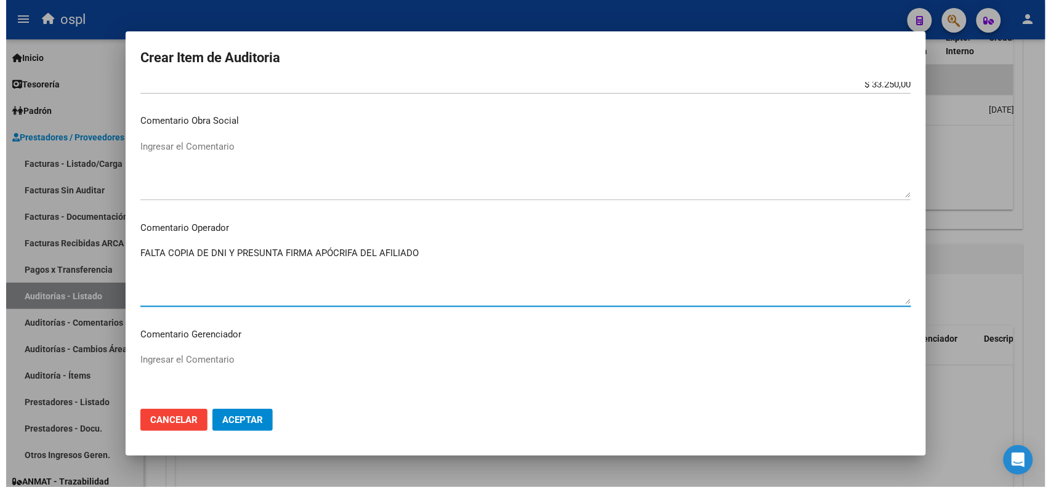
scroll to position [737, 0]
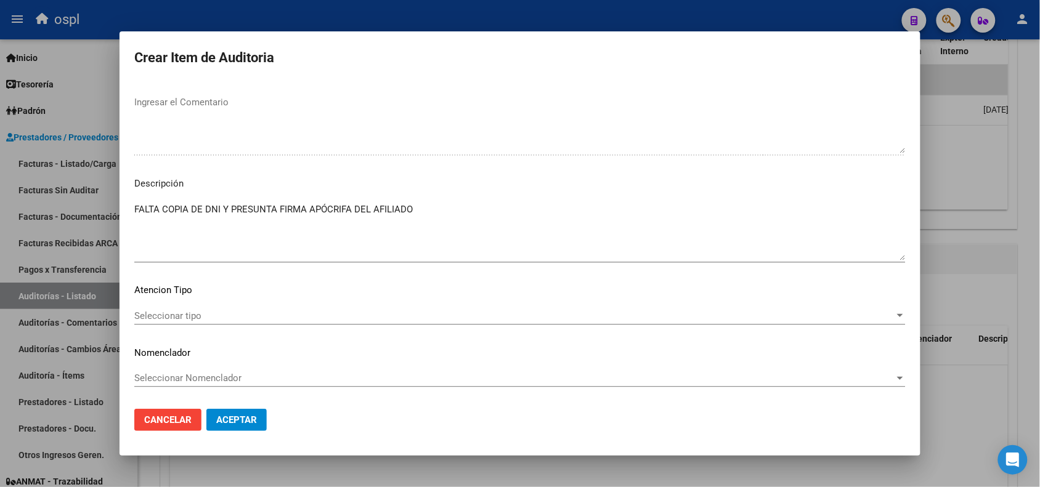
type textarea "FALTA COPIA DE DNI Y PRESUNTA FIRMA APÓCRIFA DEL AFILIADO"
click at [245, 419] on span "Aceptar" at bounding box center [236, 420] width 41 height 11
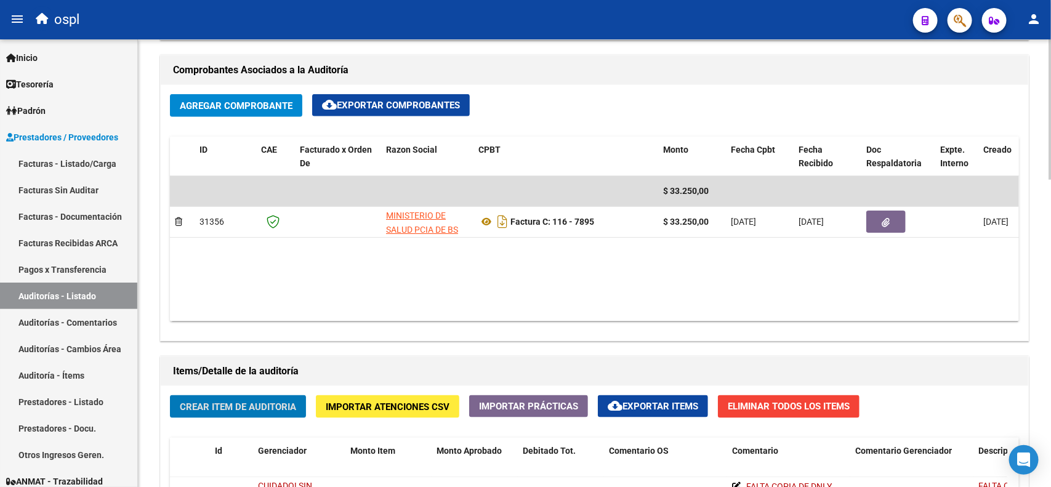
scroll to position [385, 0]
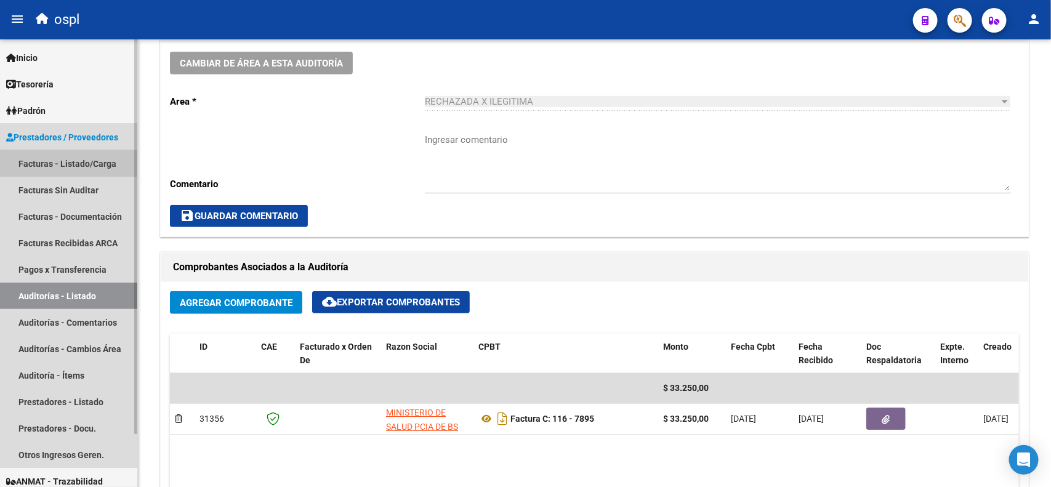
click at [60, 169] on link "Facturas - Listado/Carga" at bounding box center [68, 163] width 137 height 26
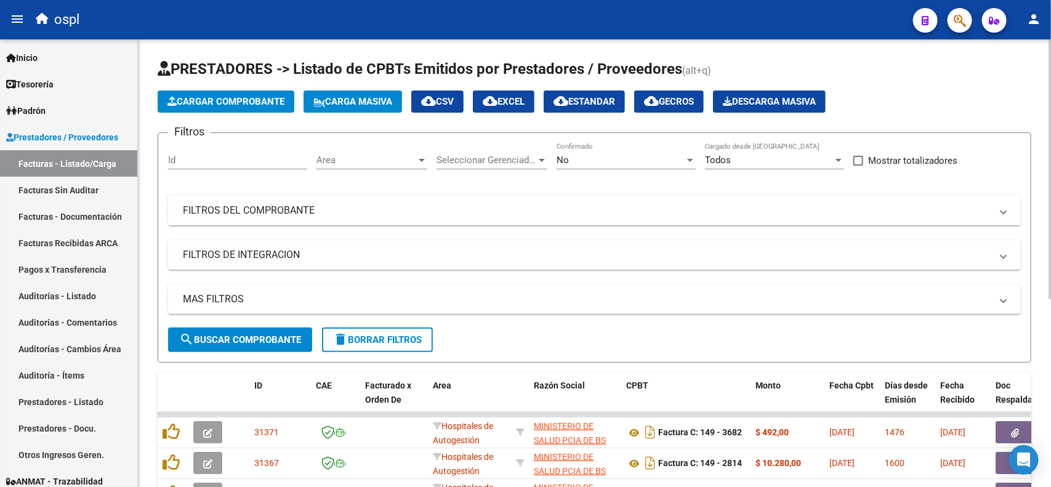
click at [379, 206] on mat-panel-title "FILTROS DEL COMPROBANTE" at bounding box center [587, 211] width 809 height 14
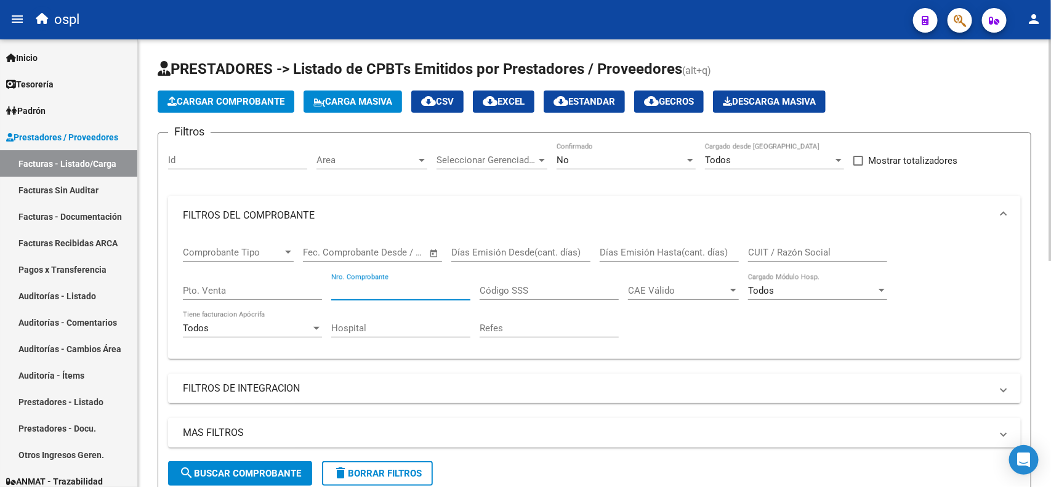
click at [385, 287] on input "Nro. Comprobante" at bounding box center [400, 290] width 139 height 11
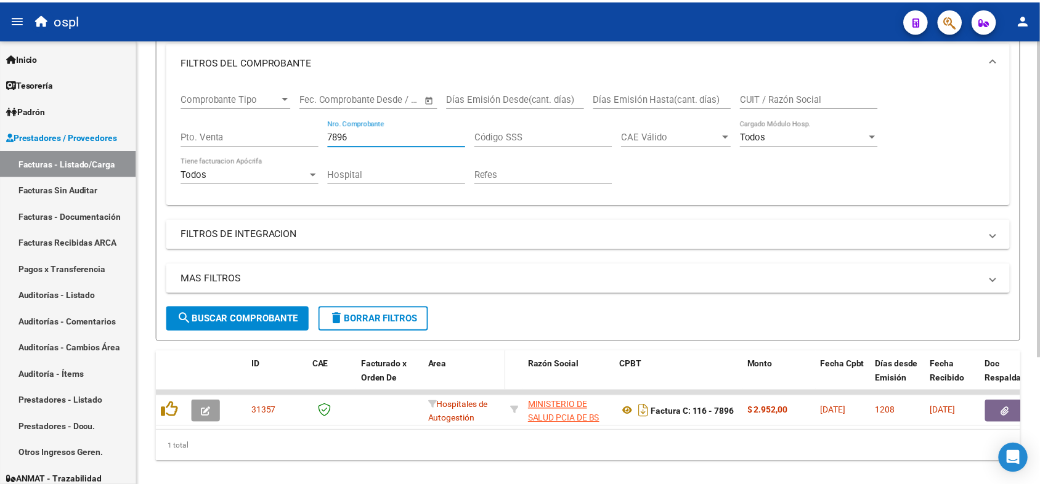
scroll to position [179, 0]
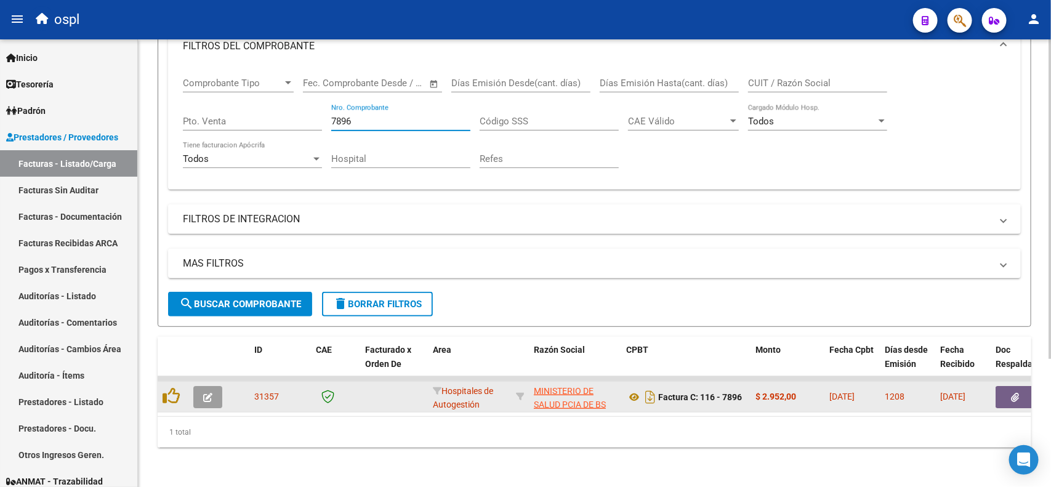
type input "7896"
click at [1010, 390] on button "button" at bounding box center [1015, 397] width 39 height 22
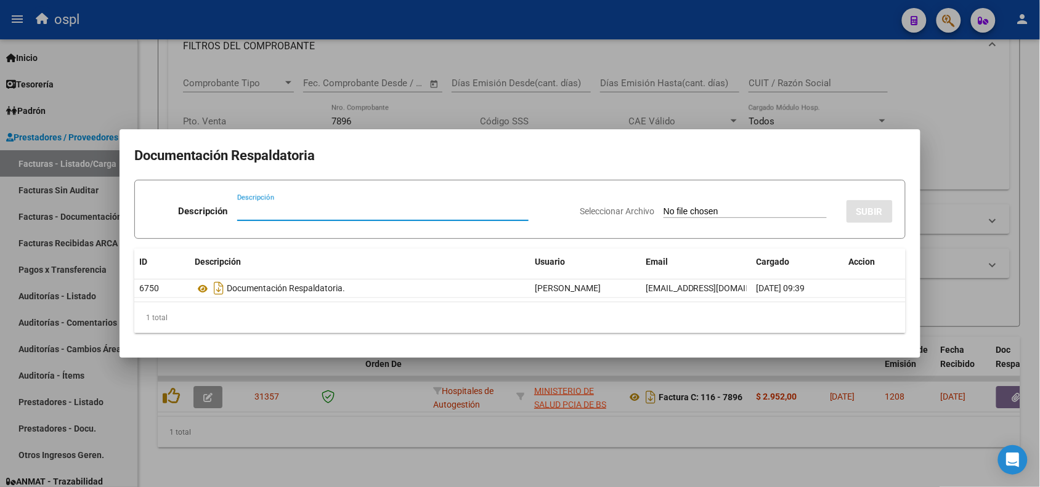
click at [666, 211] on input "Seleccionar Archivo" at bounding box center [744, 212] width 163 height 12
type input "C:\fakepath\RECHAZO 7896-HOSPITAL LUDOVICA.pdf"
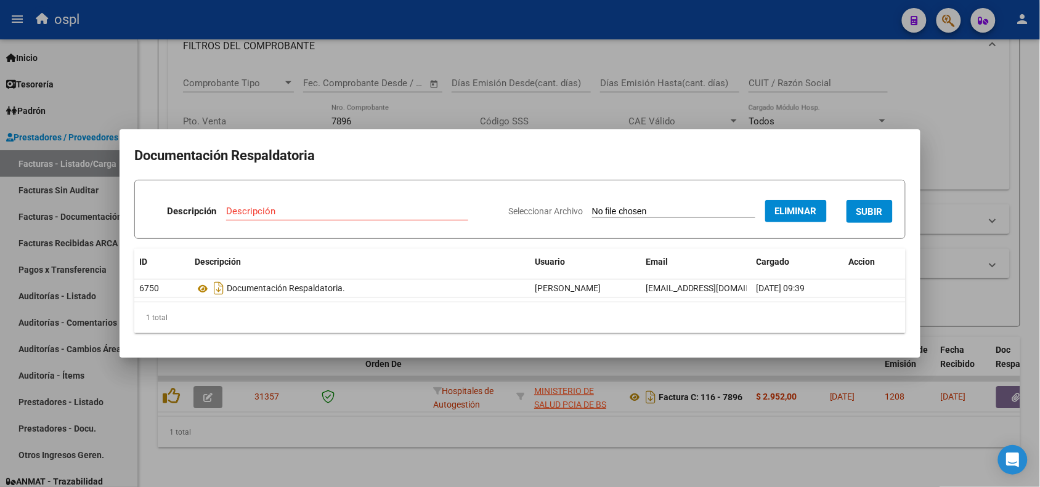
click at [389, 204] on div "Descripción" at bounding box center [347, 211] width 242 height 18
click at [386, 210] on input "Descripción" at bounding box center [347, 211] width 242 height 11
click at [386, 211] on input "Descripción" at bounding box center [347, 211] width 242 height 11
type input "RECHAZO"
click at [884, 217] on button "SUBIR" at bounding box center [869, 211] width 46 height 23
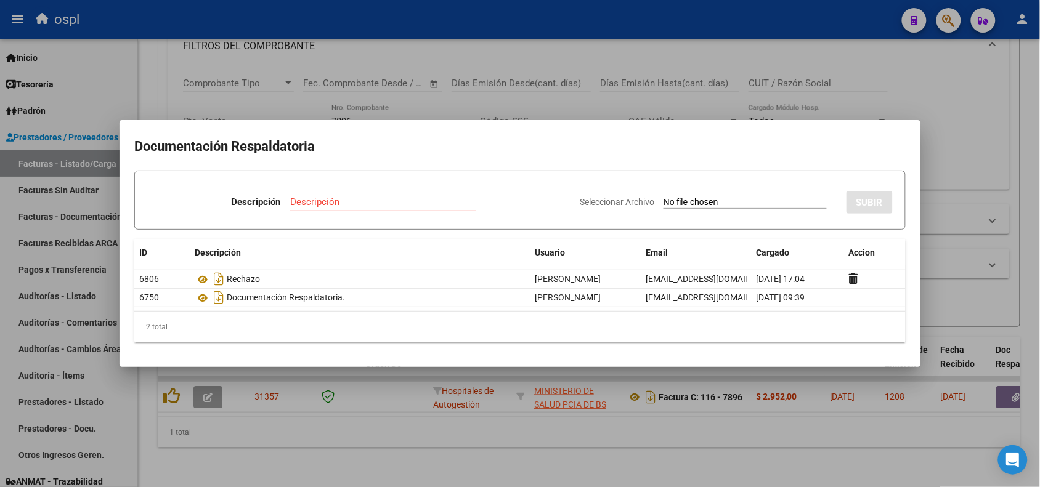
click at [319, 34] on div at bounding box center [520, 243] width 1040 height 487
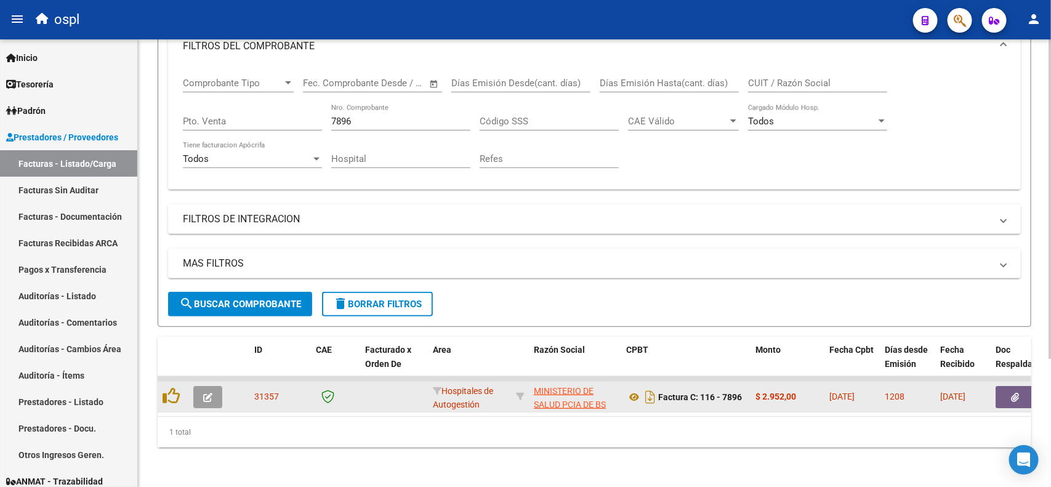
click at [201, 386] on button "button" at bounding box center [207, 397] width 29 height 22
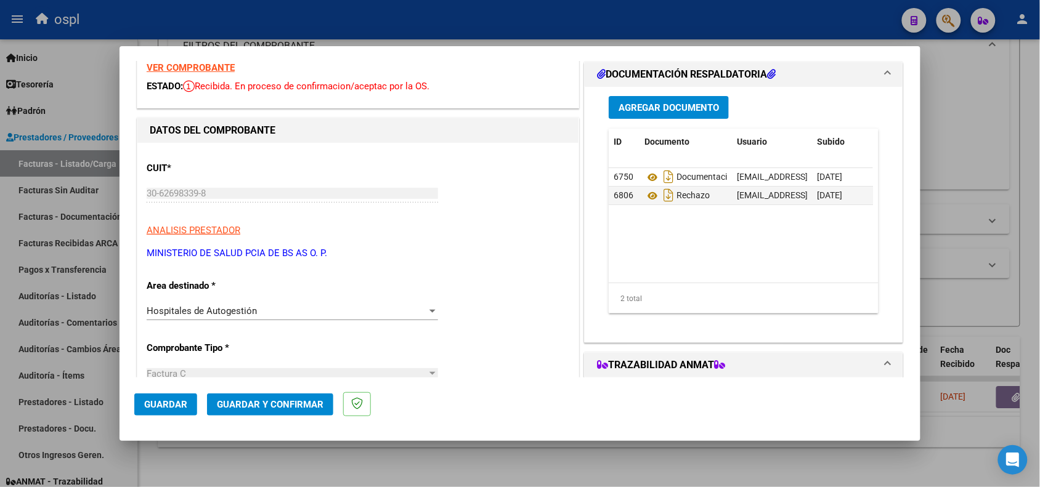
scroll to position [77, 0]
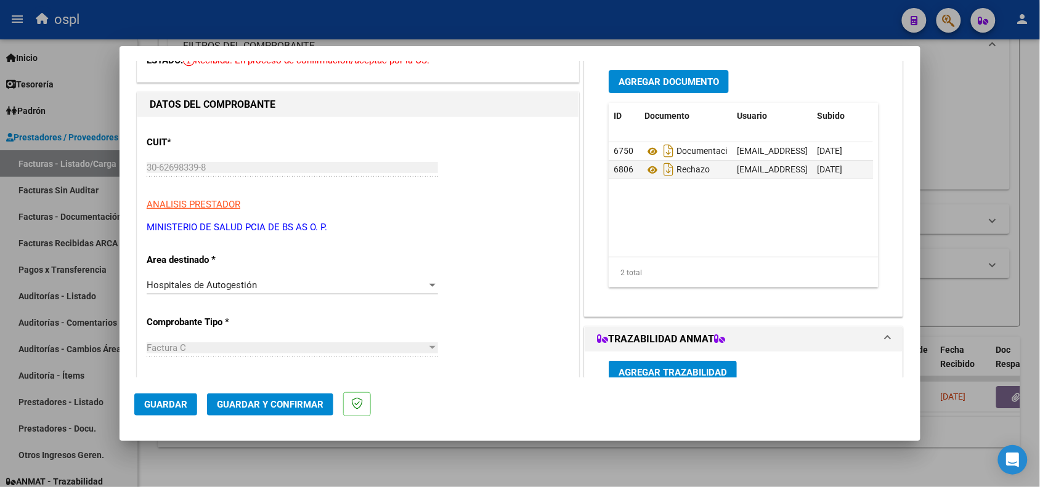
click at [260, 287] on div "Hospitales de Autogestión" at bounding box center [287, 285] width 280 height 11
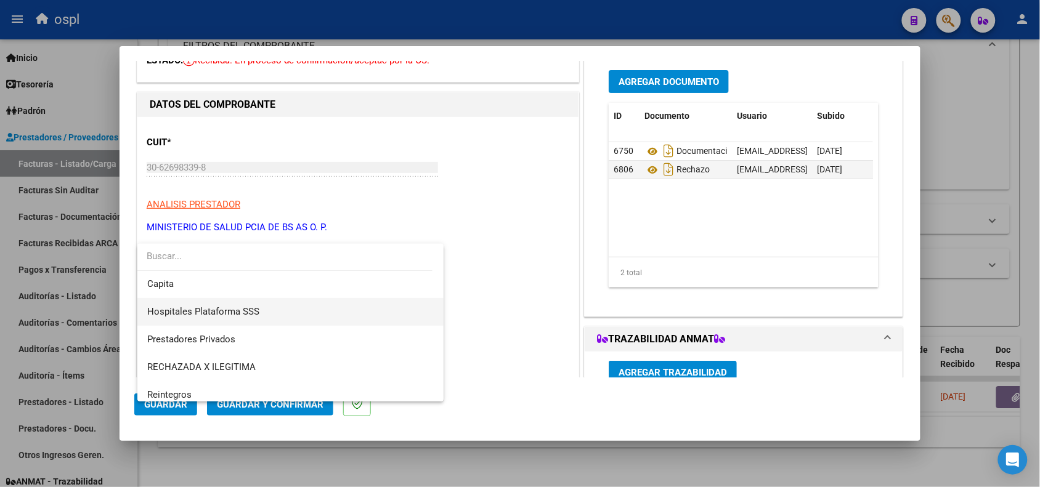
scroll to position [119, 0]
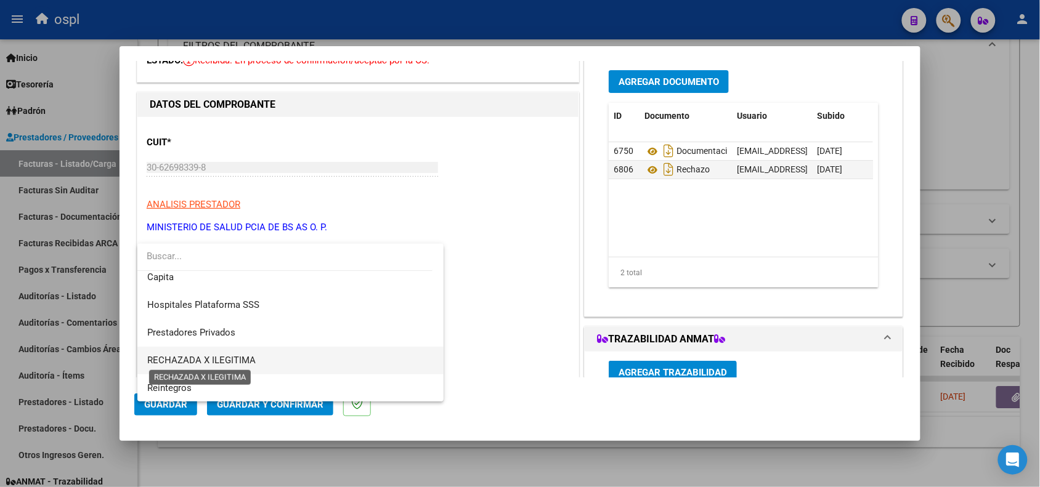
click at [234, 359] on span "RECHAZADA X ILEGITIMA" at bounding box center [201, 360] width 108 height 11
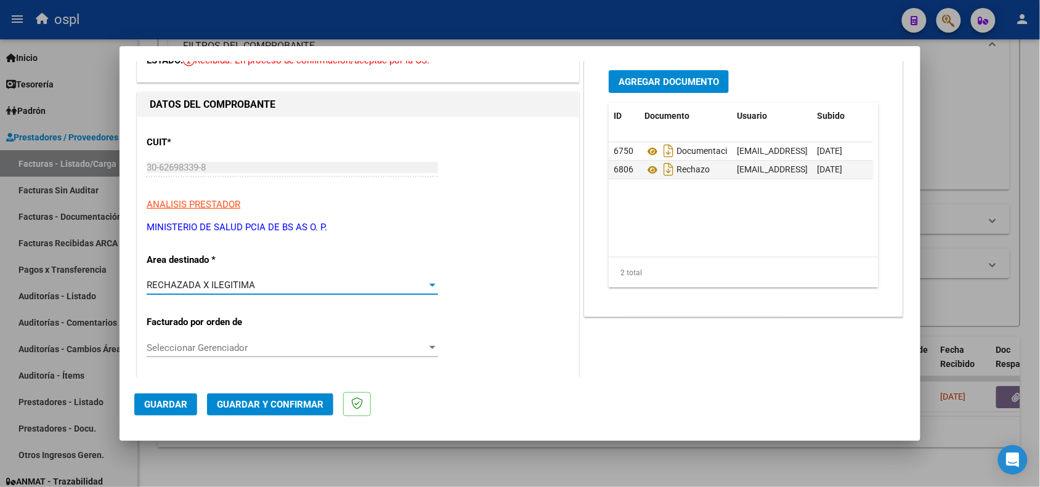
click at [264, 403] on span "Guardar y Confirmar" at bounding box center [270, 404] width 107 height 11
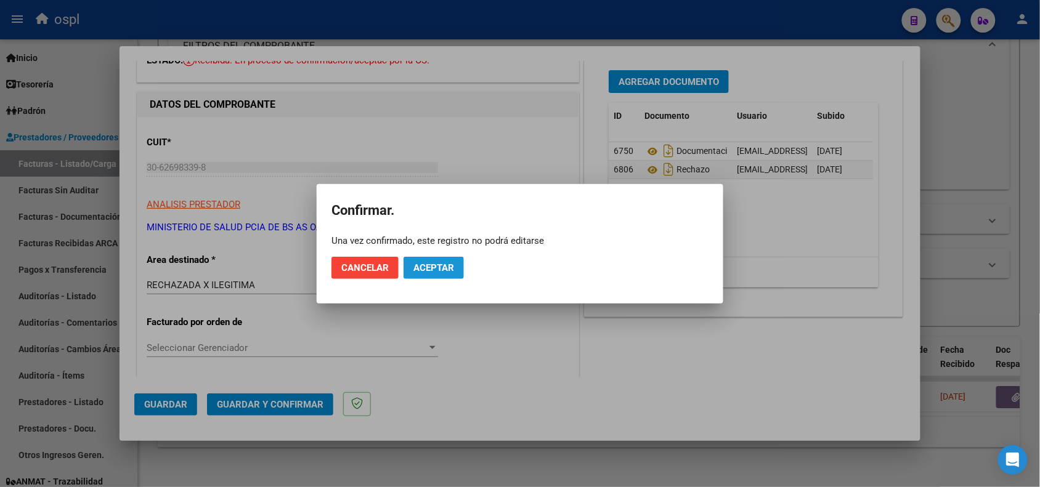
click at [419, 259] on button "Aceptar" at bounding box center [433, 268] width 60 height 22
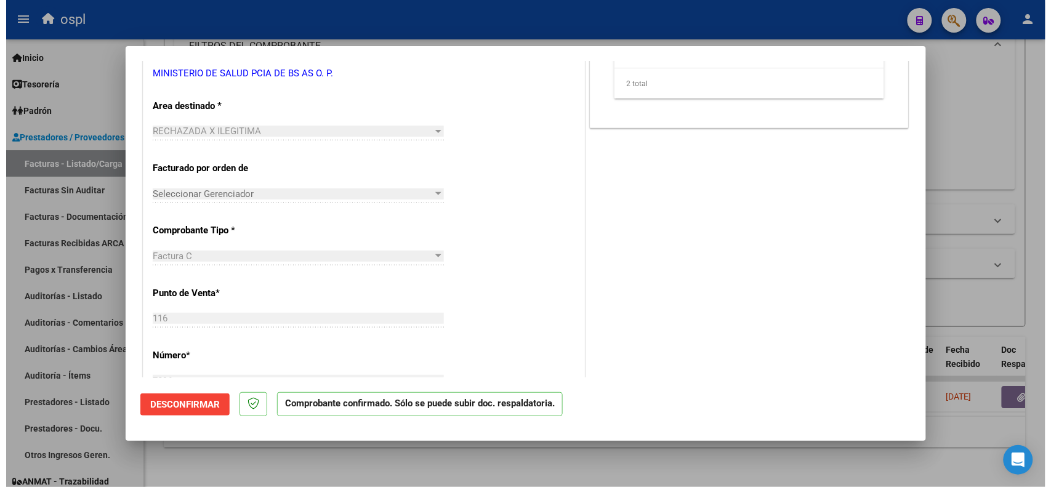
scroll to position [0, 0]
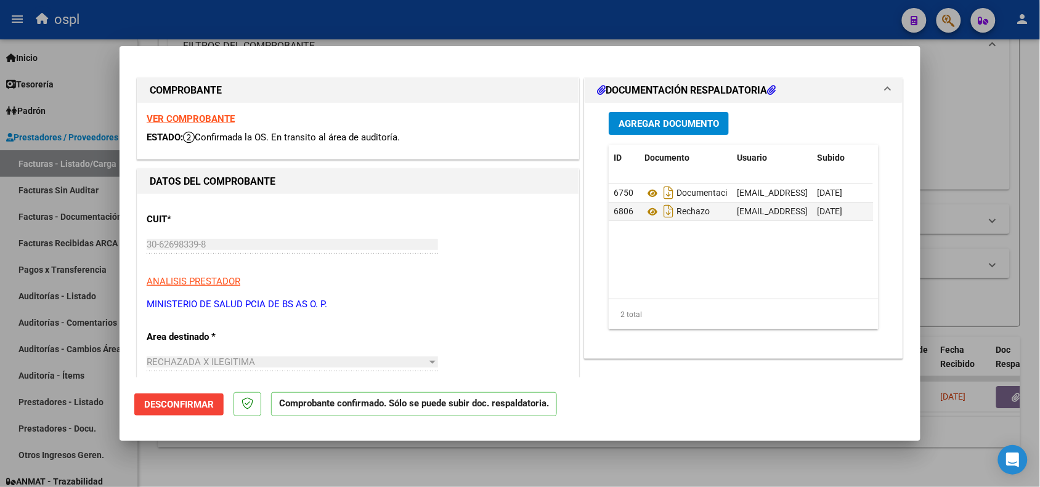
click at [339, 34] on div at bounding box center [520, 243] width 1040 height 487
type input "$ 0,00"
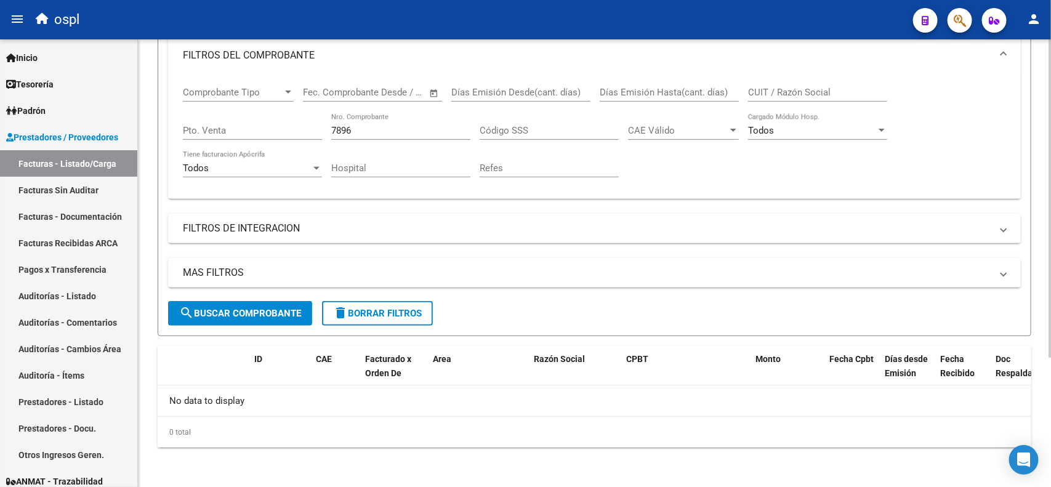
scroll to position [158, 0]
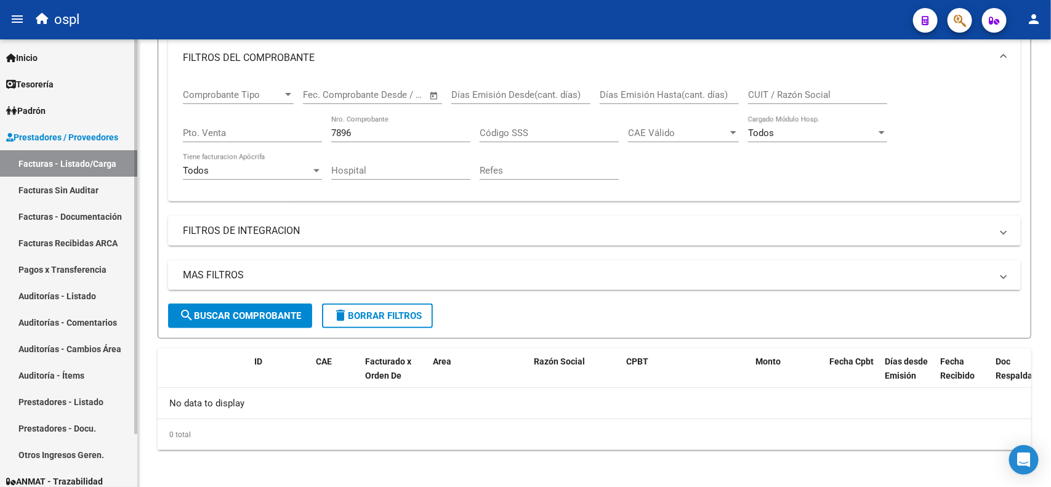
click at [71, 189] on link "Facturas Sin Auditar" at bounding box center [68, 190] width 137 height 26
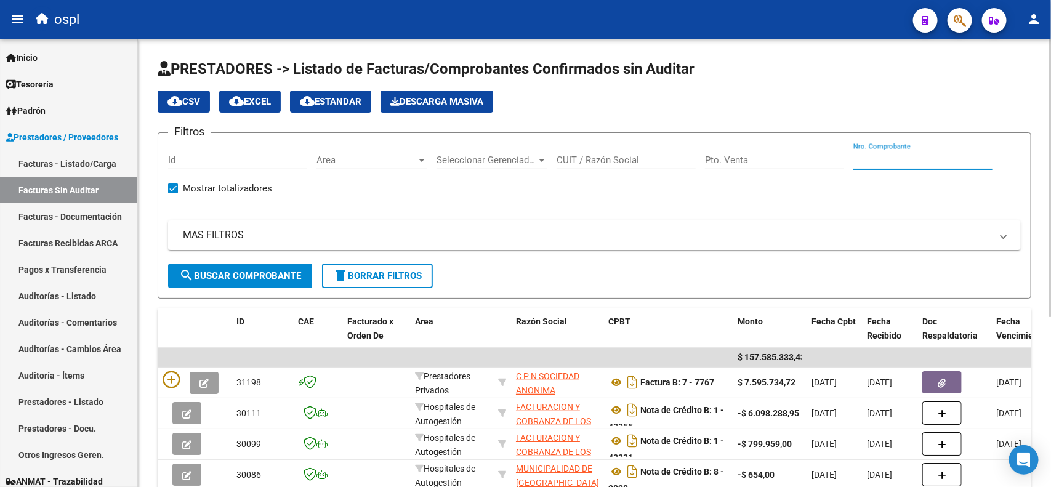
click at [915, 159] on input "Nro. Comprobante" at bounding box center [923, 160] width 139 height 11
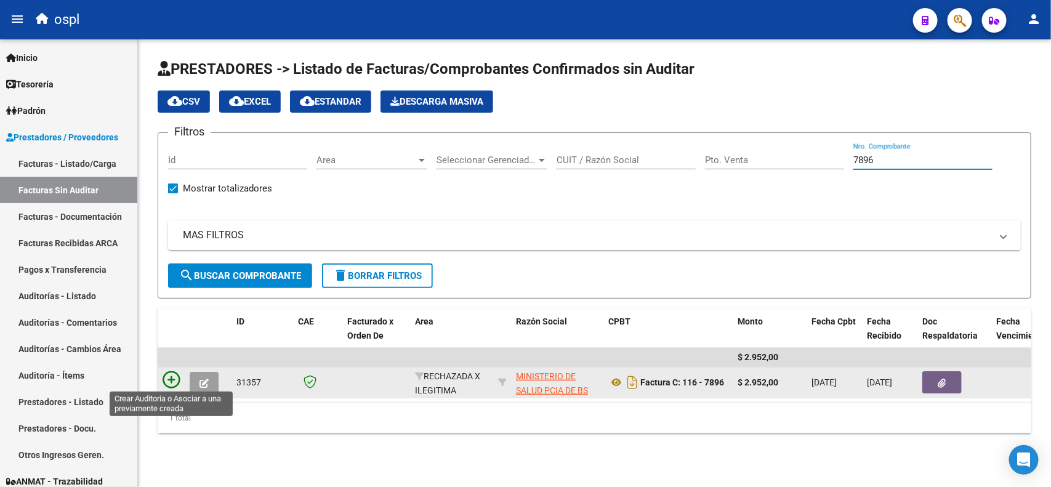
type input "7896"
click at [177, 379] on icon at bounding box center [171, 379] width 17 height 17
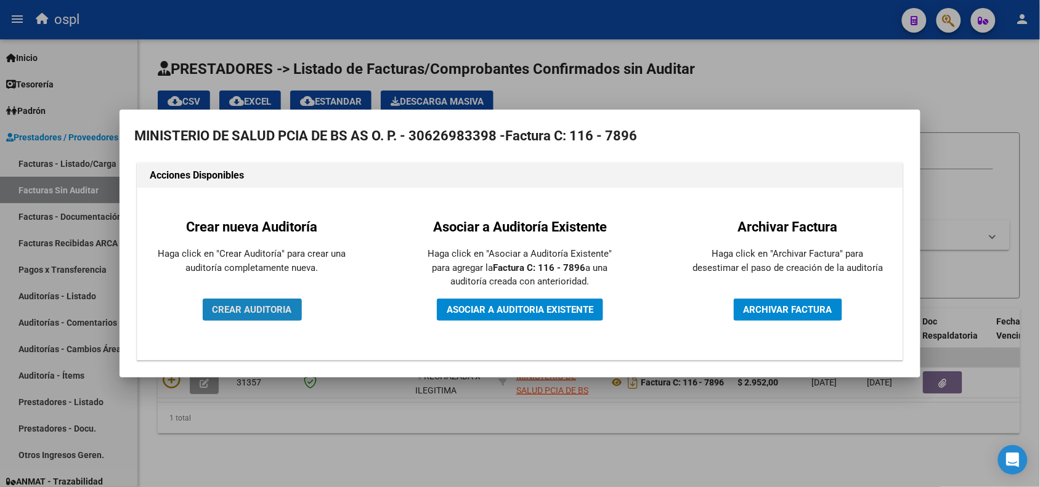
click at [256, 320] on button "CREAR AUDITORIA" at bounding box center [252, 310] width 99 height 22
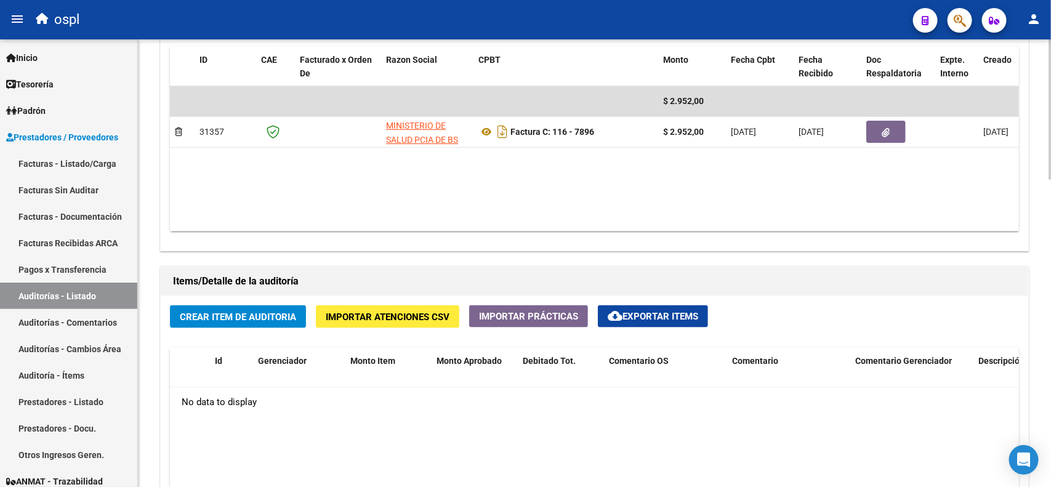
click at [208, 309] on button "Crear Item de Auditoria" at bounding box center [238, 316] width 136 height 23
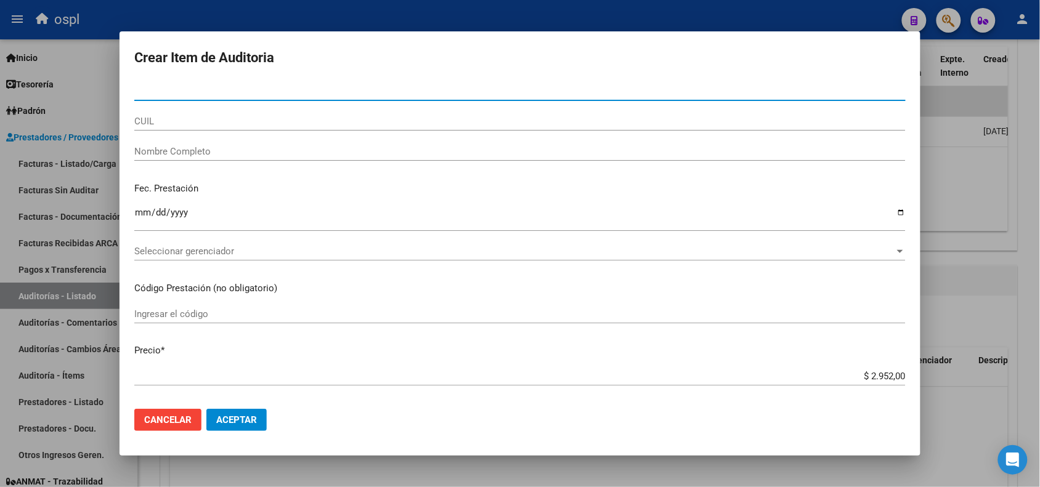
click at [237, 154] on input "Nombre Completo" at bounding box center [519, 151] width 771 height 11
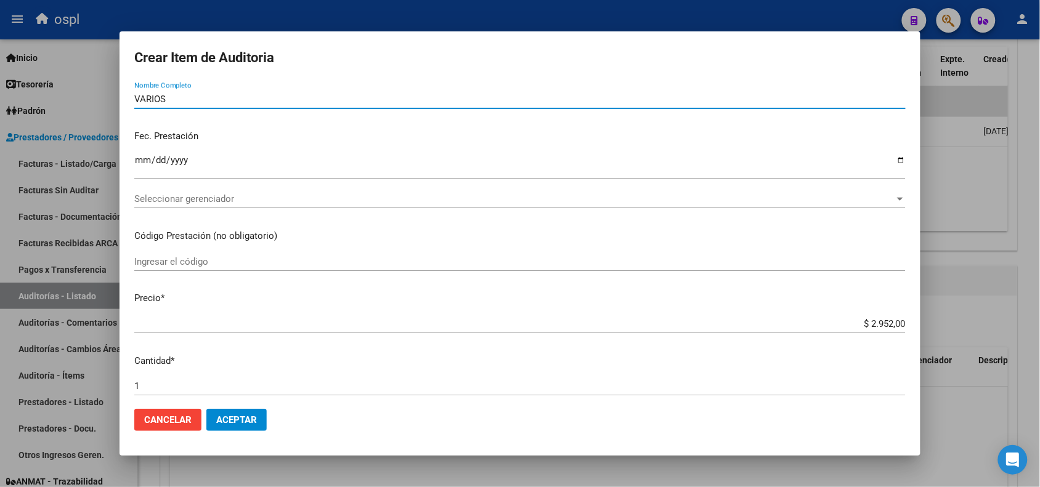
scroll to position [77, 0]
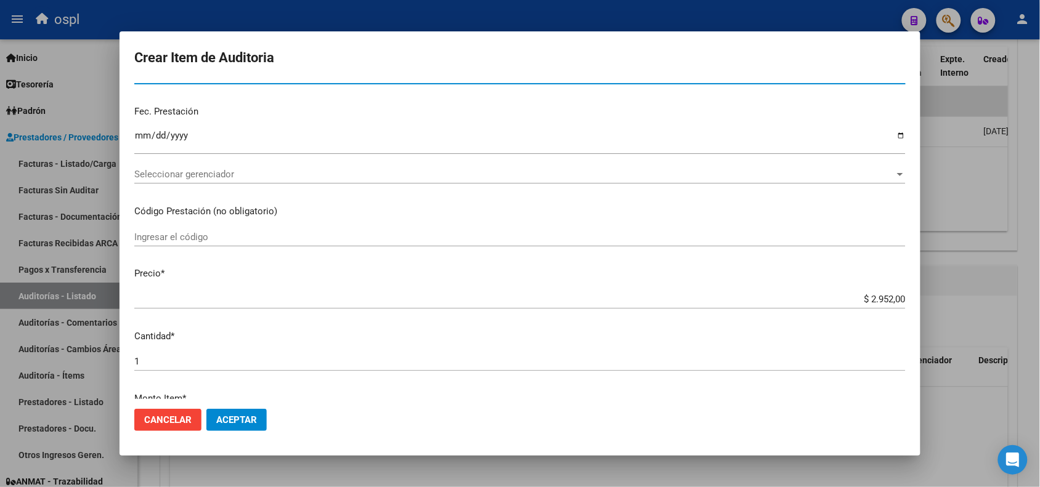
type input "VARIOS"
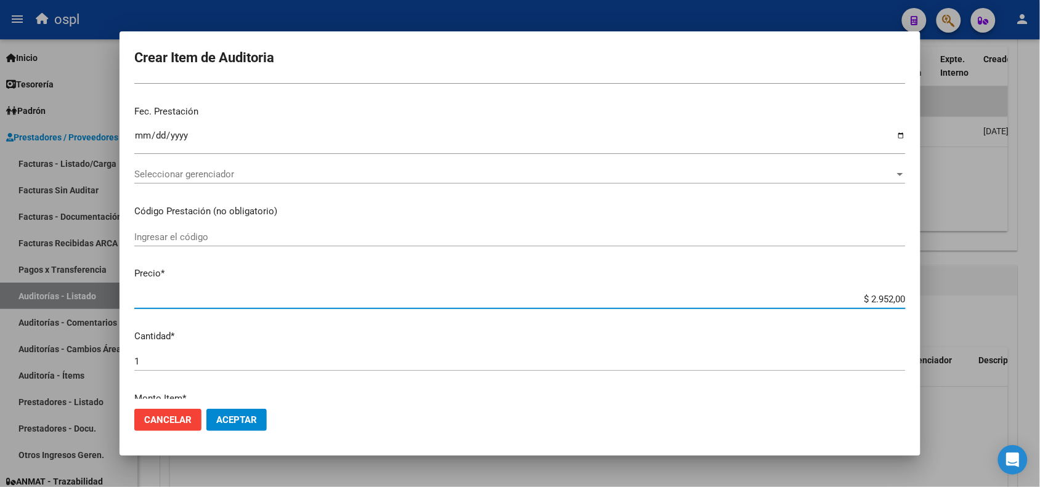
drag, startPoint x: 854, startPoint y: 299, endPoint x: 919, endPoint y: 294, distance: 64.8
click at [919, 294] on mat-dialog-content "Nro Documento CUIL VARIOS Nombre Completo Fec. Prestación Ingresar la fecha Sel…" at bounding box center [519, 240] width 801 height 317
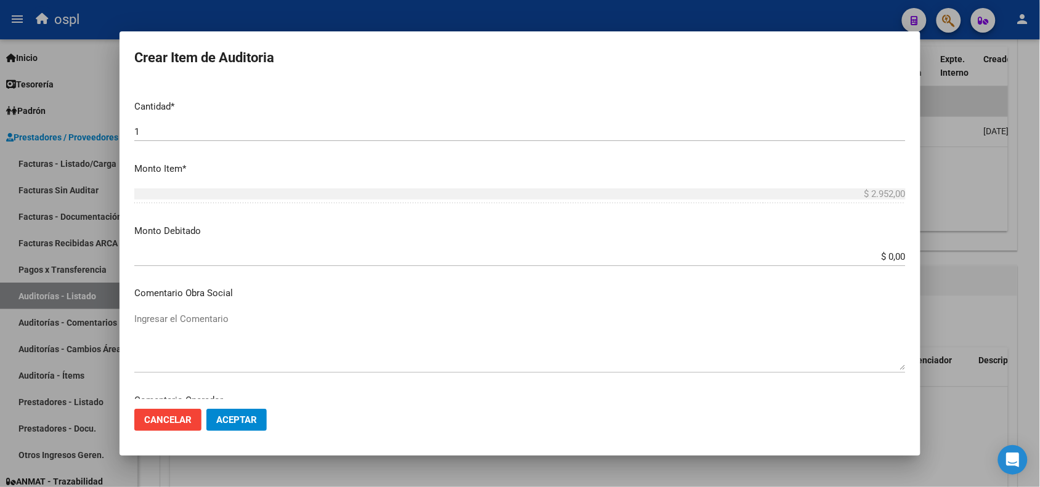
scroll to position [308, 0]
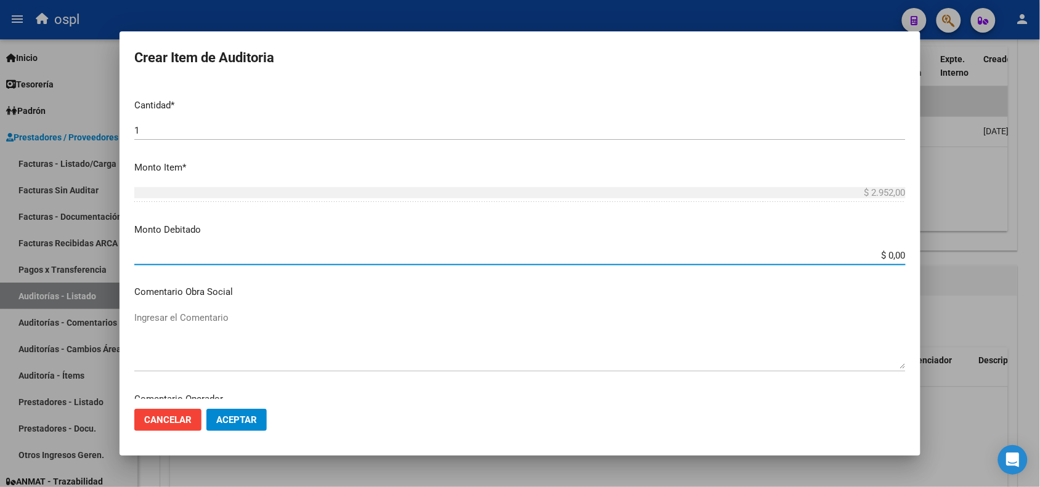
drag, startPoint x: 866, startPoint y: 256, endPoint x: 906, endPoint y: 249, distance: 40.6
click at [904, 253] on mat-dialog-content "Nro Documento CUIL VARIOS Nombre Completo Fec. Prestación Ingresar la fecha Sel…" at bounding box center [519, 240] width 801 height 317
paste input "2.952"
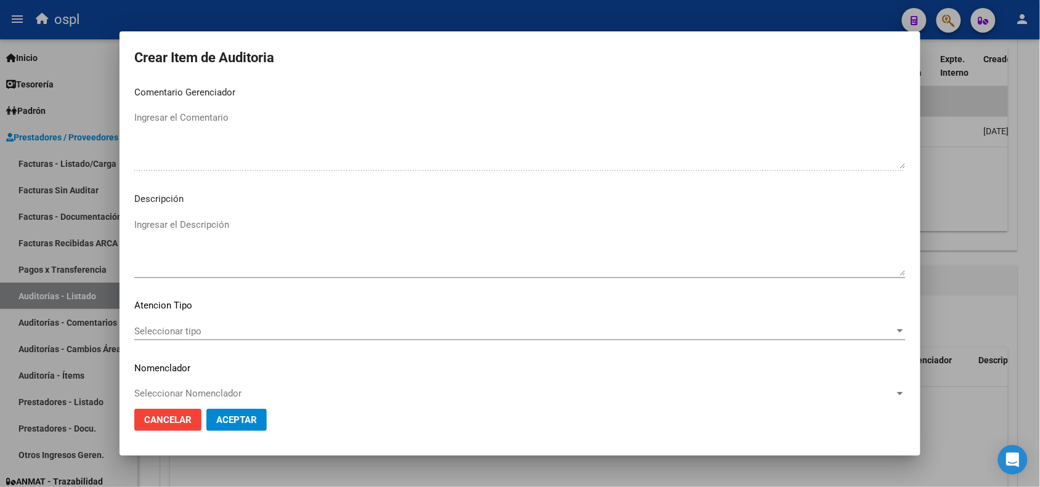
scroll to position [737, 0]
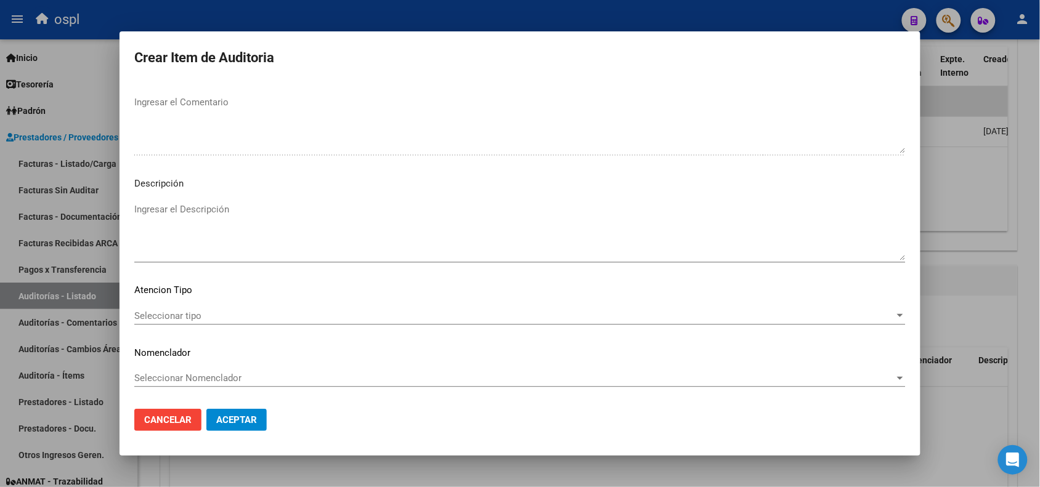
type input "$ 2.952,00"
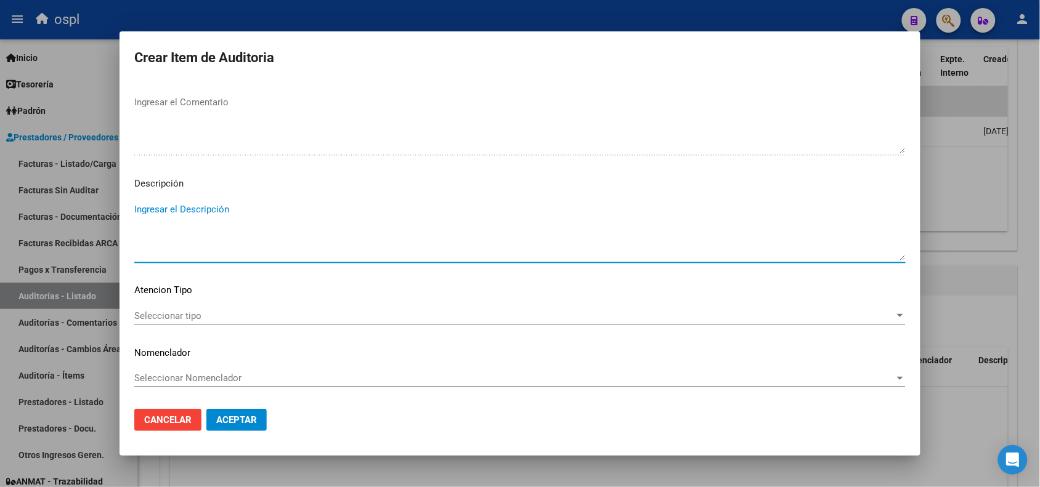
click at [220, 229] on textarea "Ingresar el Descripción" at bounding box center [519, 232] width 771 height 58
paste textarea "FALTA COPIA DE DNI Y PRESUNTA FIRMA APÓCRIFA DEL AFILIADO"
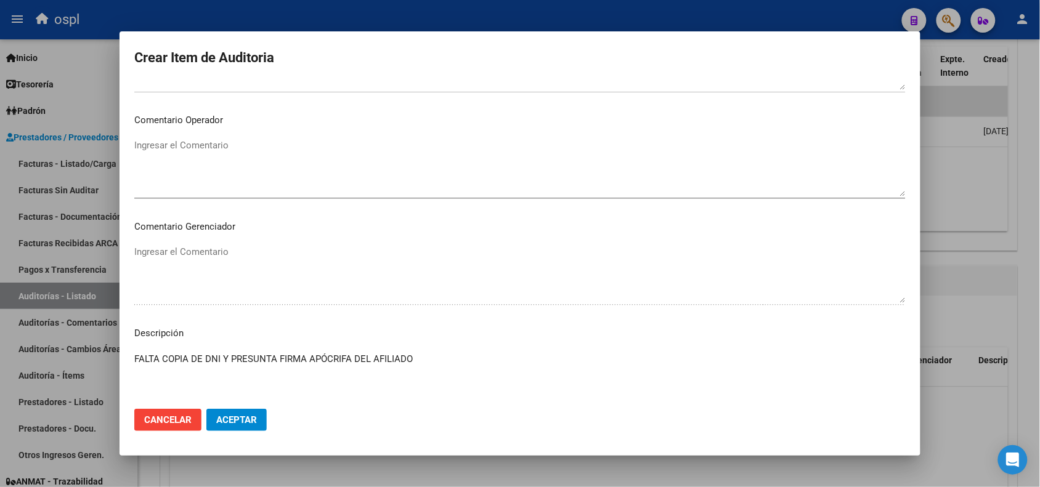
scroll to position [583, 0]
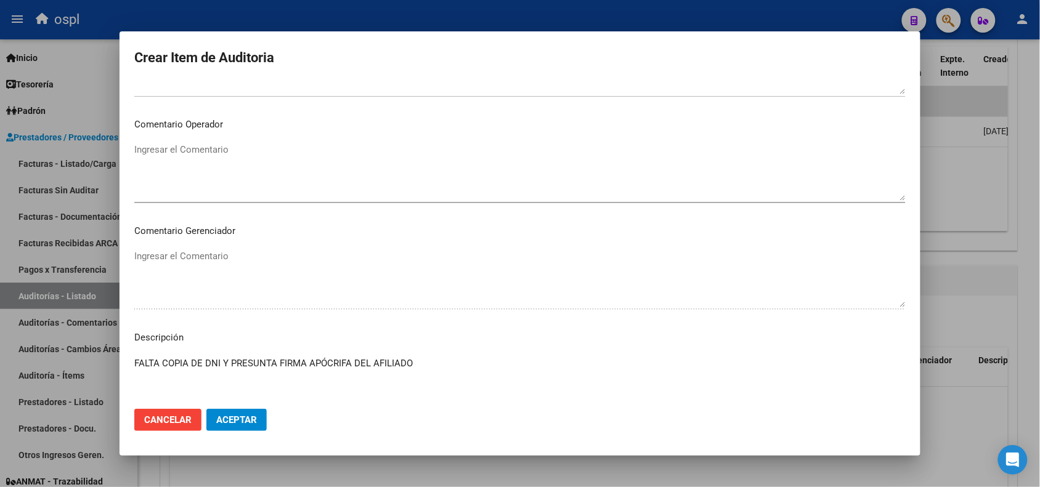
type textarea "FALTA COPIA DE DNI Y PRESUNTA FIRMA APÓCRIFA DEL AFILIADO"
click at [229, 171] on textarea "Ingresar el Comentario" at bounding box center [519, 172] width 771 height 58
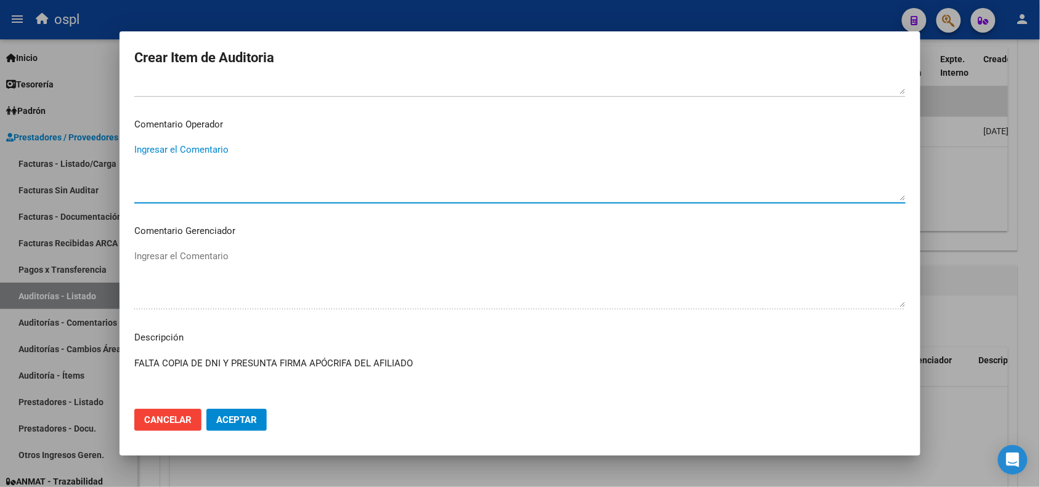
paste textarea "FALTA COPIA DE DNI Y PRESUNTA FIRMA APÓCRIFA DEL AFILIADO"
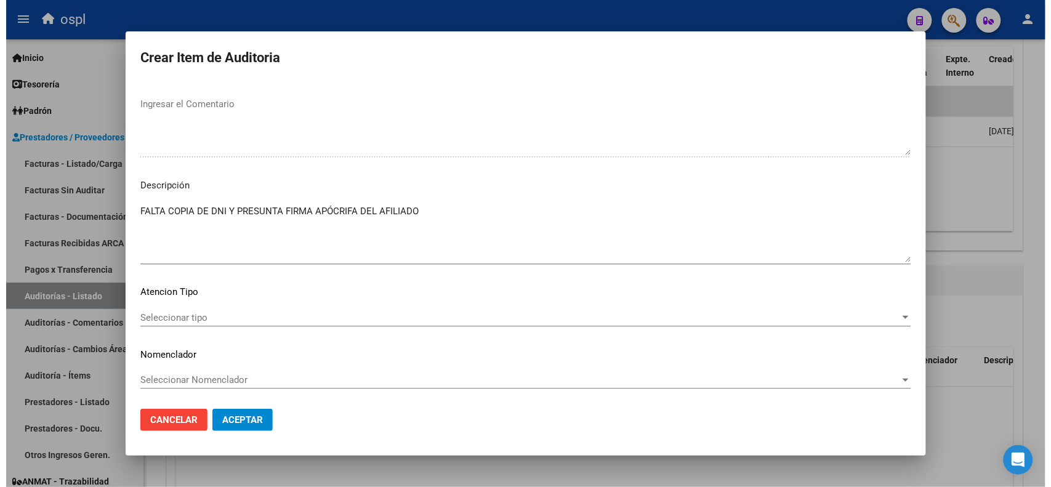
scroll to position [737, 0]
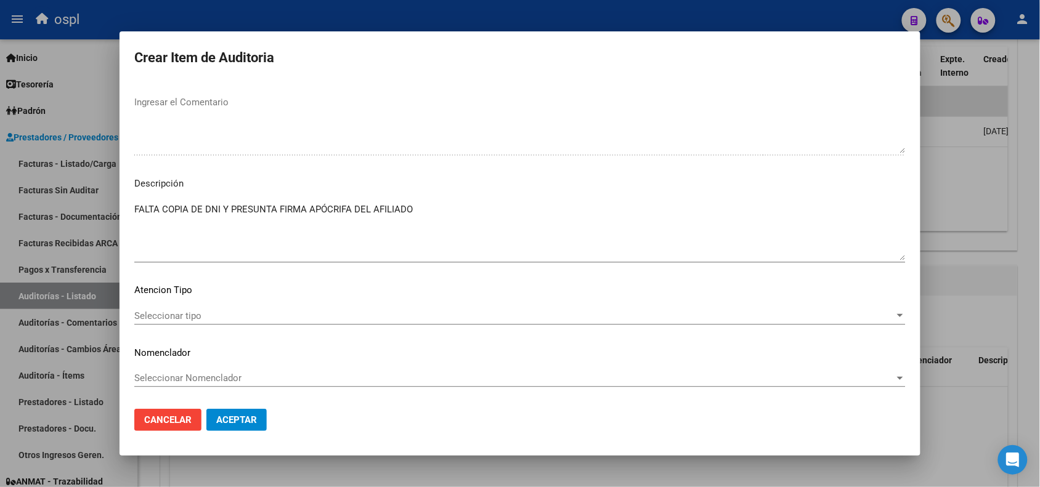
type textarea "FALTA COPIA DE DNI Y PRESUNTA FIRMA APÓCRIFA DEL AFILIADO"
click at [236, 422] on span "Aceptar" at bounding box center [236, 420] width 41 height 11
